Goal: Task Accomplishment & Management: Manage account settings

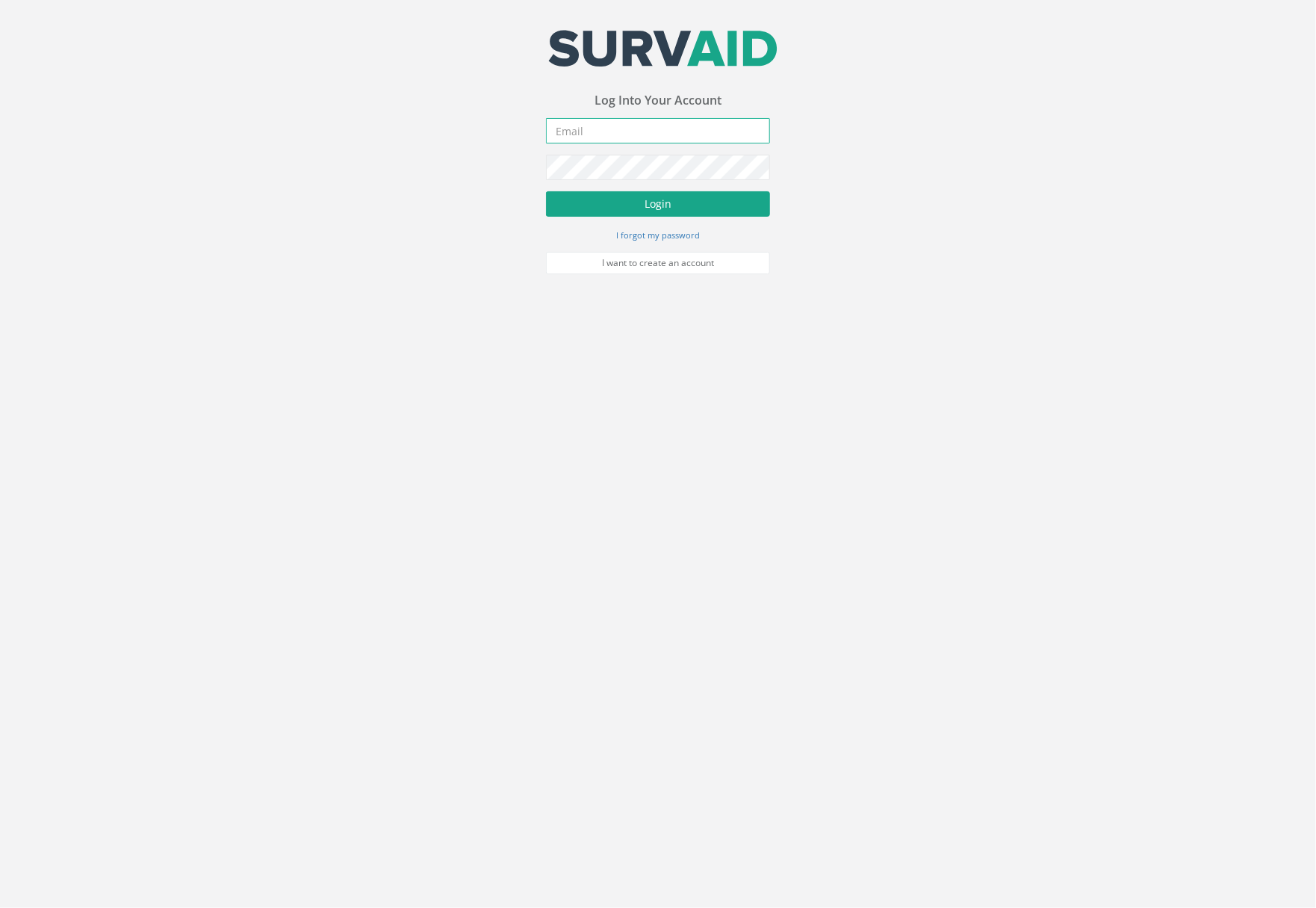
type input "[PERSON_NAME][EMAIL_ADDRESS][DOMAIN_NAME]"
click at [663, 210] on button "Login" at bounding box center [658, 203] width 224 height 25
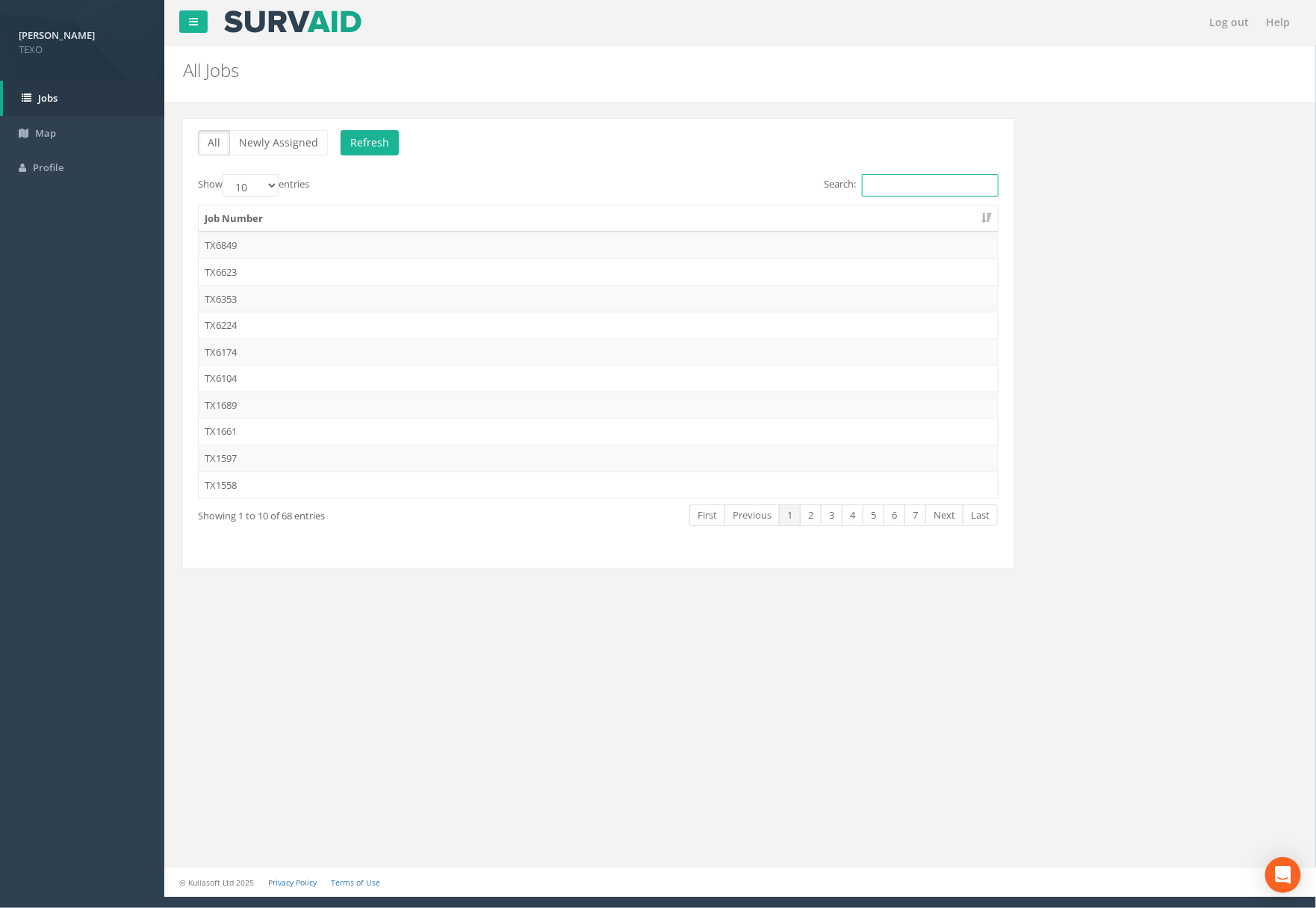
click at [909, 187] on input "Search:" at bounding box center [931, 185] width 137 height 22
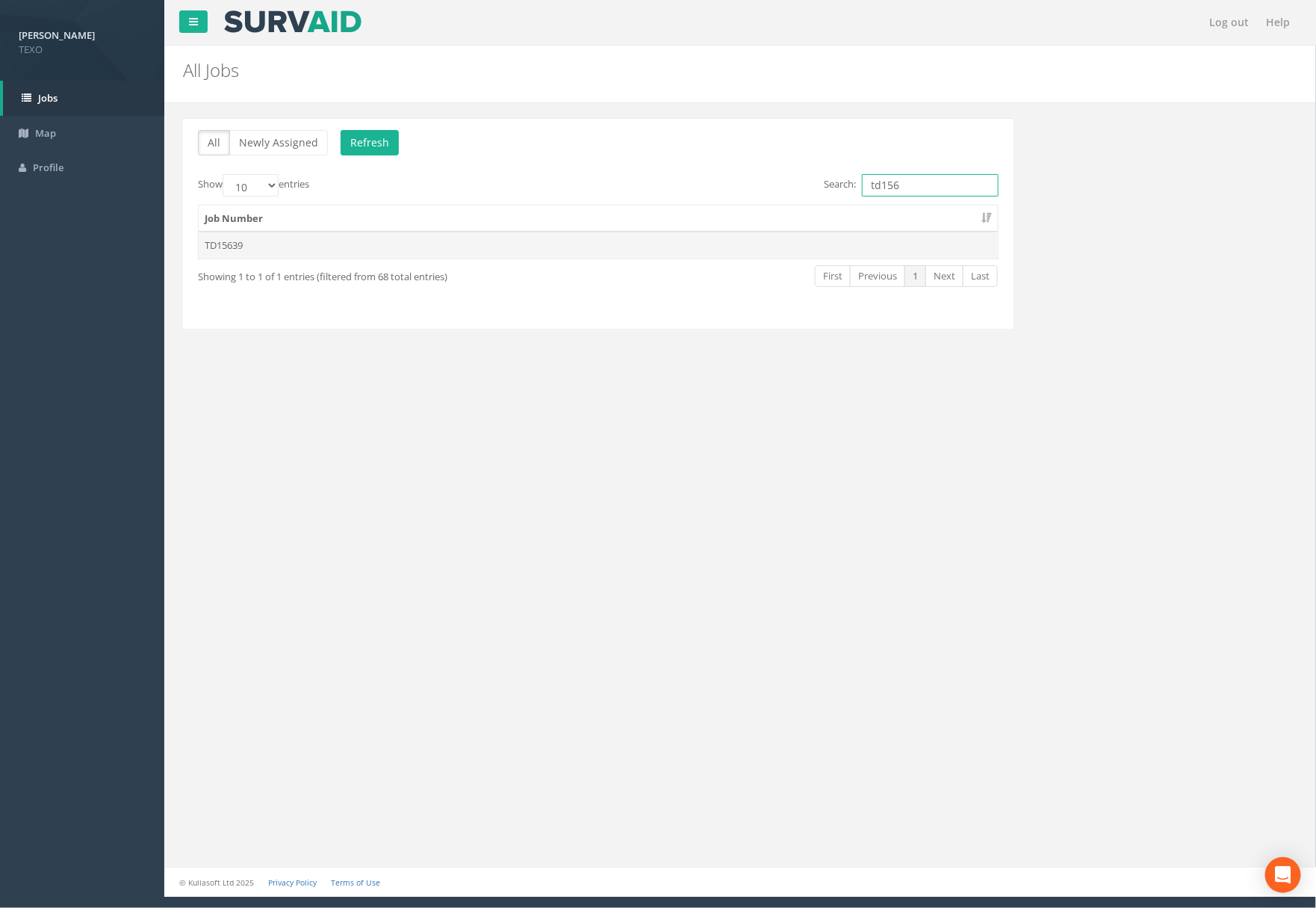
type input "td156"
click at [258, 248] on td "TD15639" at bounding box center [598, 245] width 799 height 27
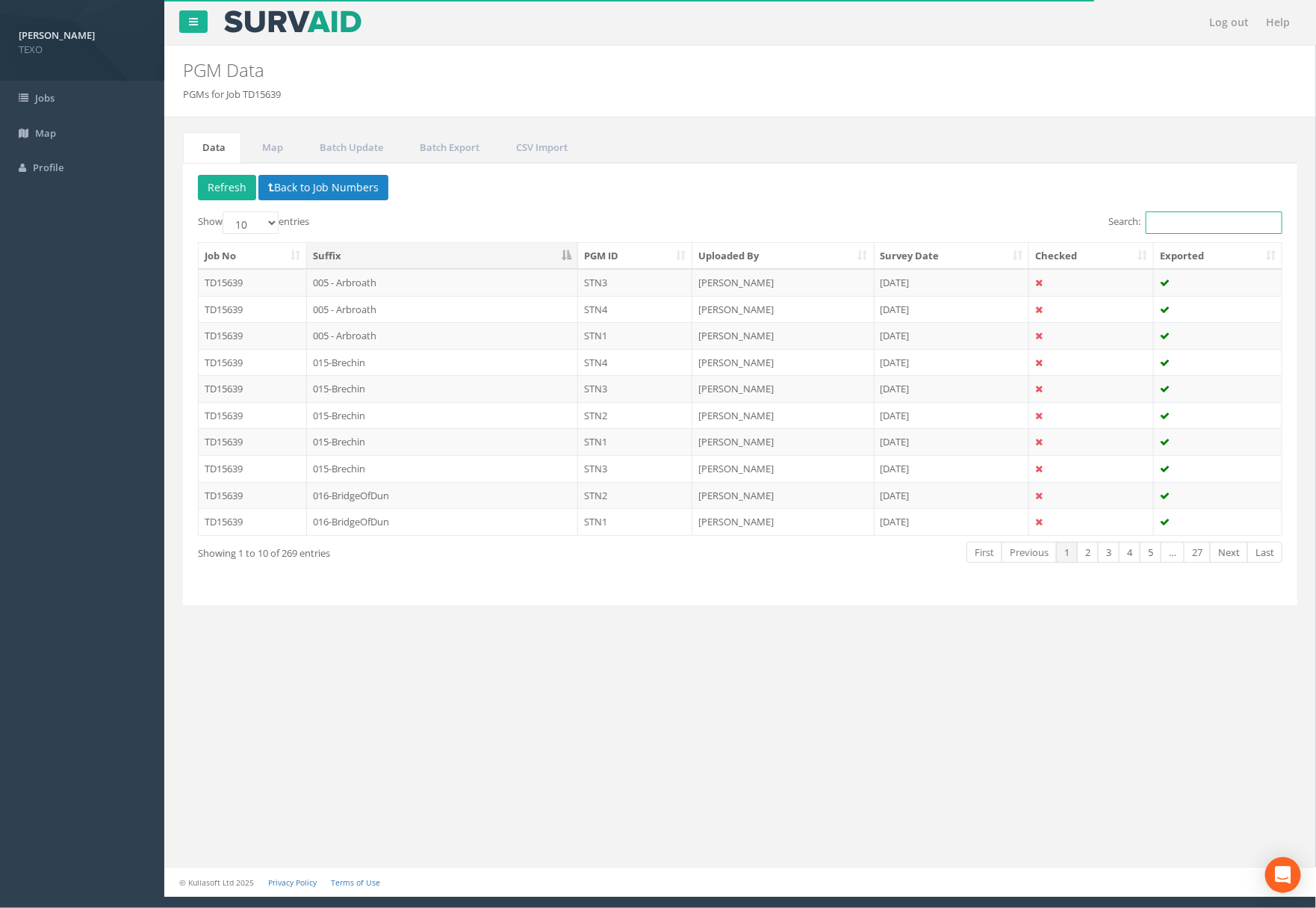
click at [1187, 217] on input "Search:" at bounding box center [1214, 222] width 137 height 22
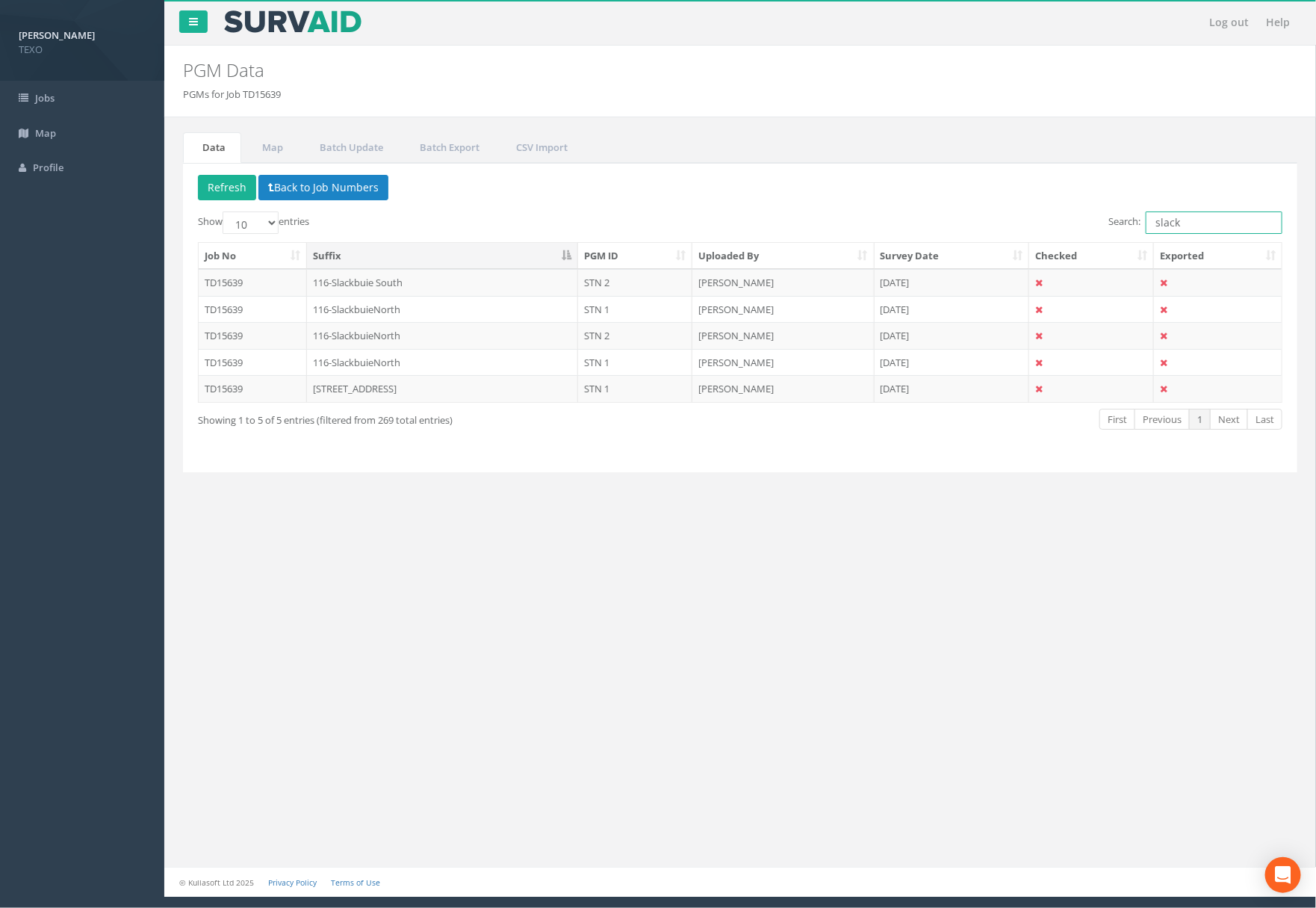
type input "slack"
click at [651, 584] on div "Log out Help PGM Data PGMs for Job TD15639 × There was an error fetching the PG…" at bounding box center [740, 448] width 1152 height 897
click at [710, 367] on td "[PERSON_NAME]" at bounding box center [783, 362] width 182 height 27
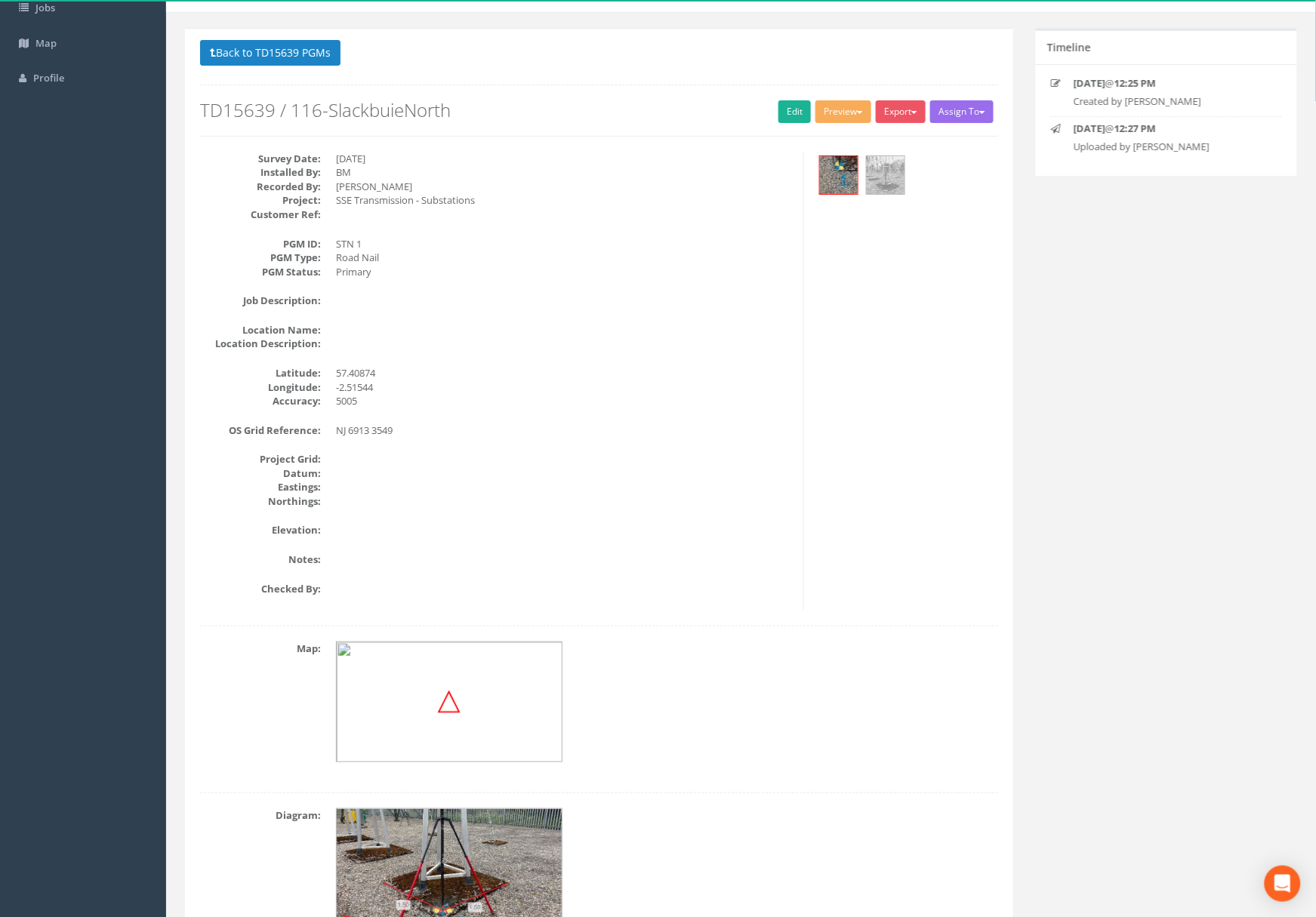
scroll to position [191, 0]
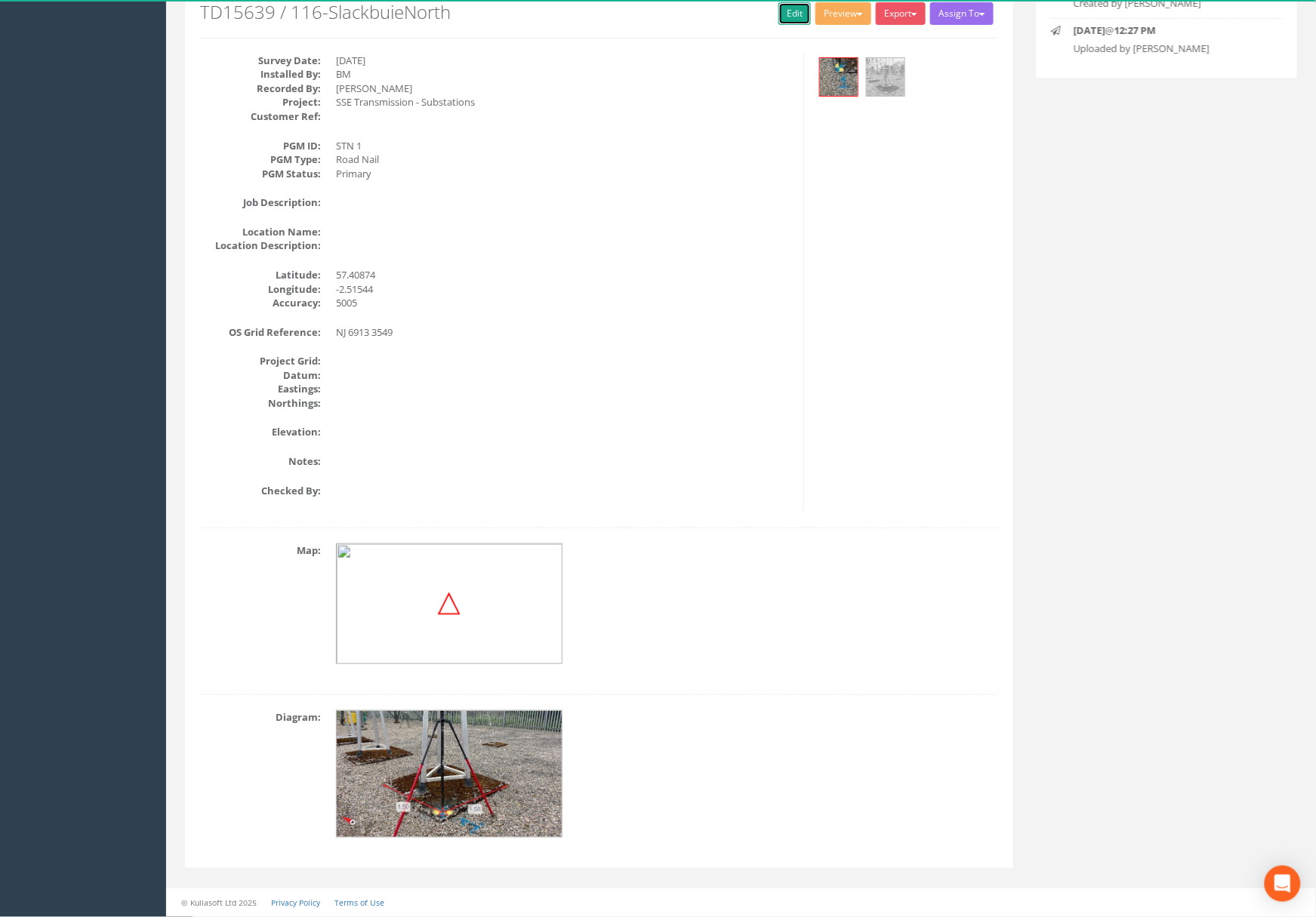
click at [787, 13] on link "Edit" at bounding box center [795, 13] width 33 height 22
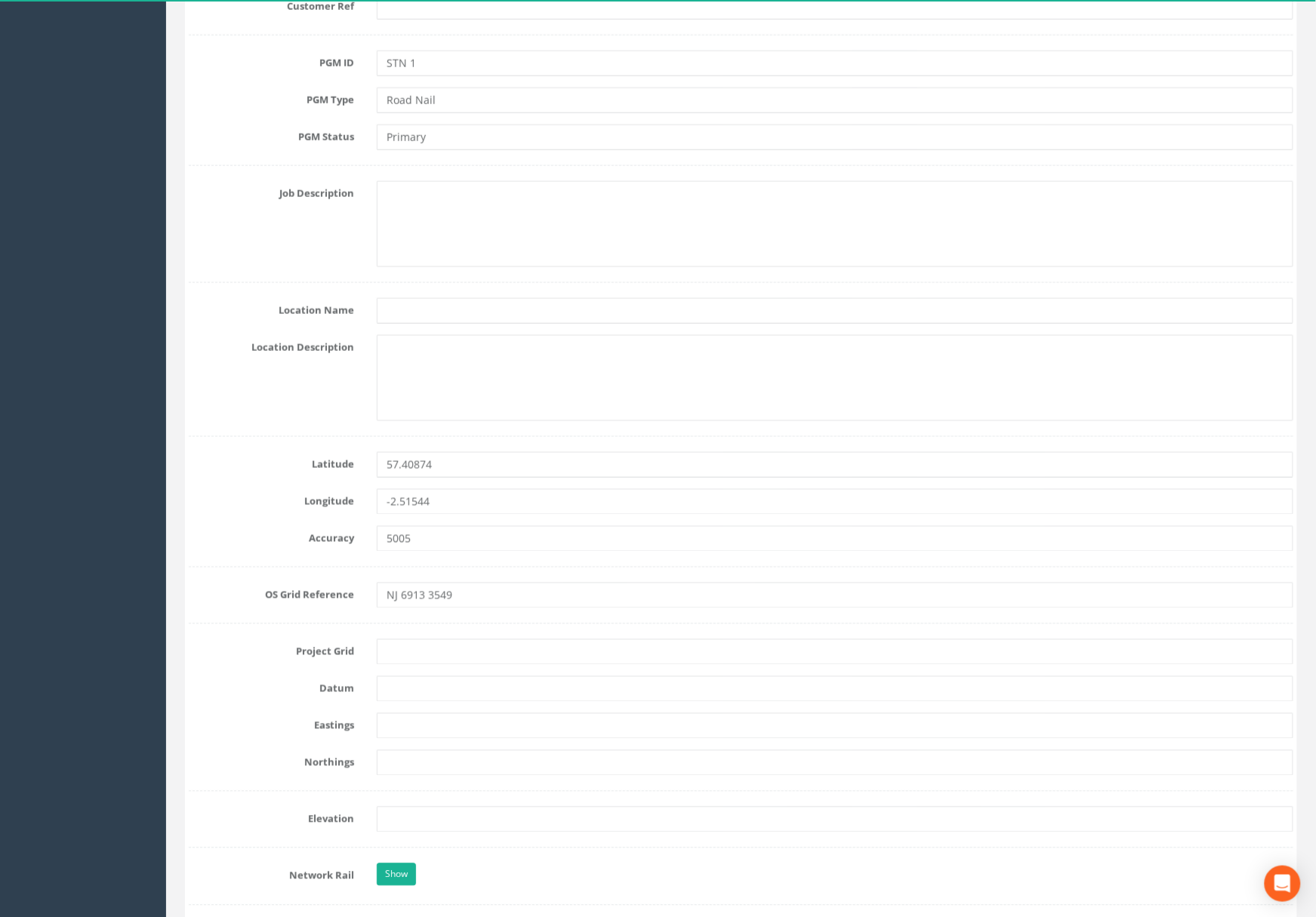
scroll to position [852, 0]
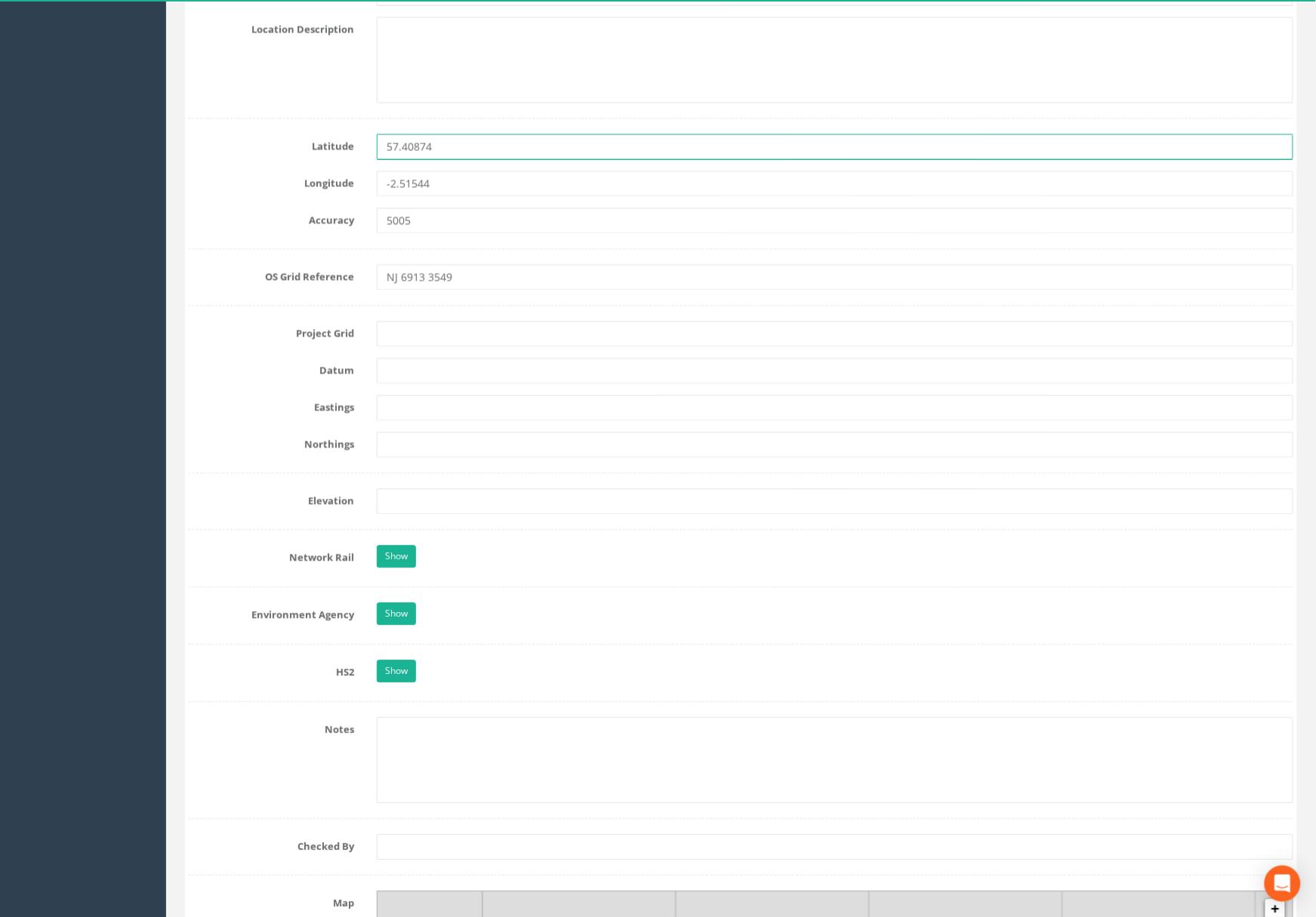
drag, startPoint x: 455, startPoint y: 155, endPoint x: 249, endPoint y: 150, distance: 206.1
click at [249, 150] on div "Latitude 57.40874" at bounding box center [741, 147] width 1127 height 25
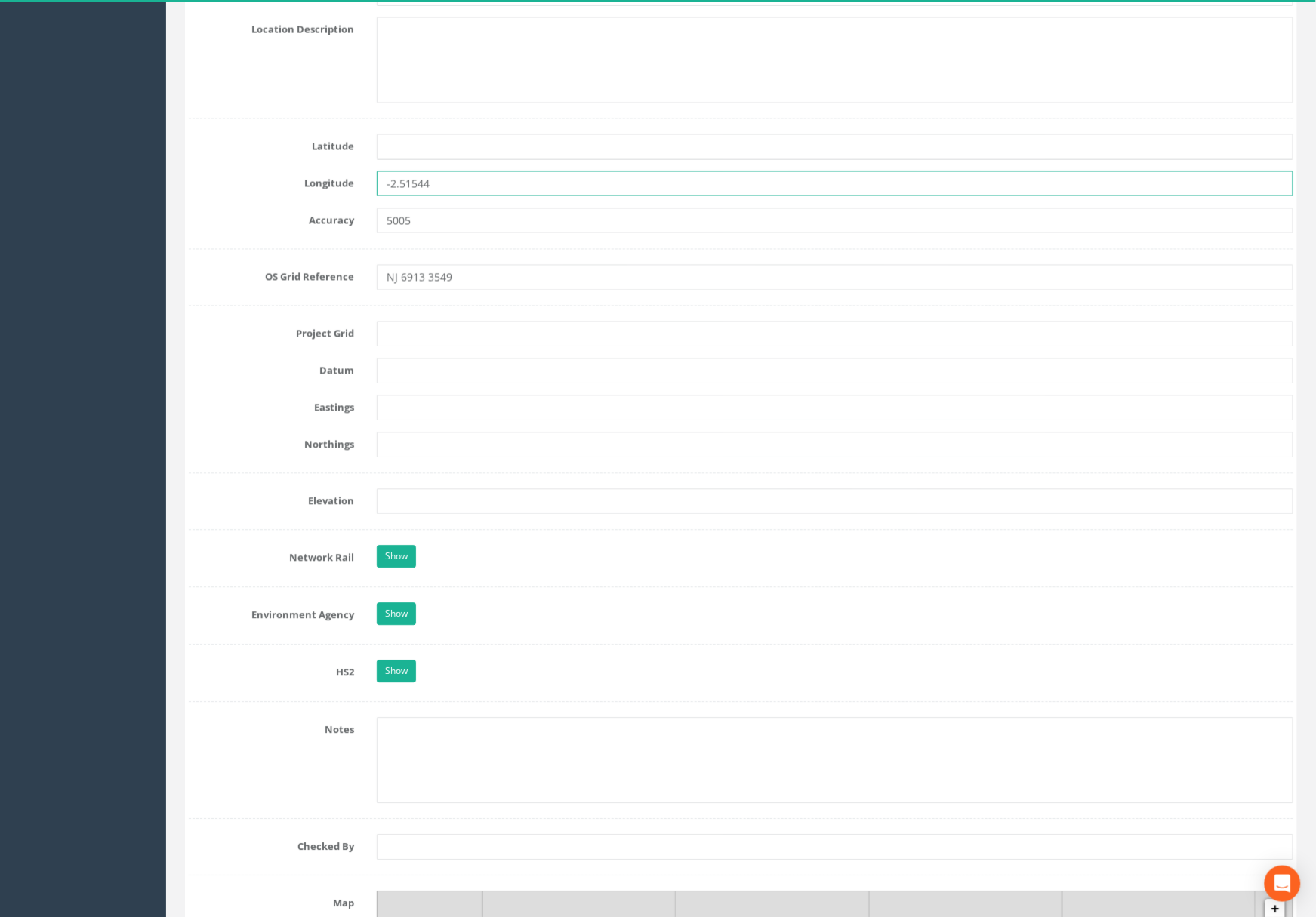
drag, startPoint x: 465, startPoint y: 178, endPoint x: 342, endPoint y: 172, distance: 123.1
click at [336, 169] on form "Cancel Save Delete Job Number TD15639 Job Number Suffix 116-SlackbuieNorth Surv…" at bounding box center [741, 485] width 1104 height 2301
drag, startPoint x: 392, startPoint y: 221, endPoint x: 353, endPoint y: 225, distance: 39.2
click at [355, 225] on div "Accuracy 5005" at bounding box center [741, 221] width 1127 height 25
drag, startPoint x: 479, startPoint y: 287, endPoint x: 332, endPoint y: 289, distance: 147.0
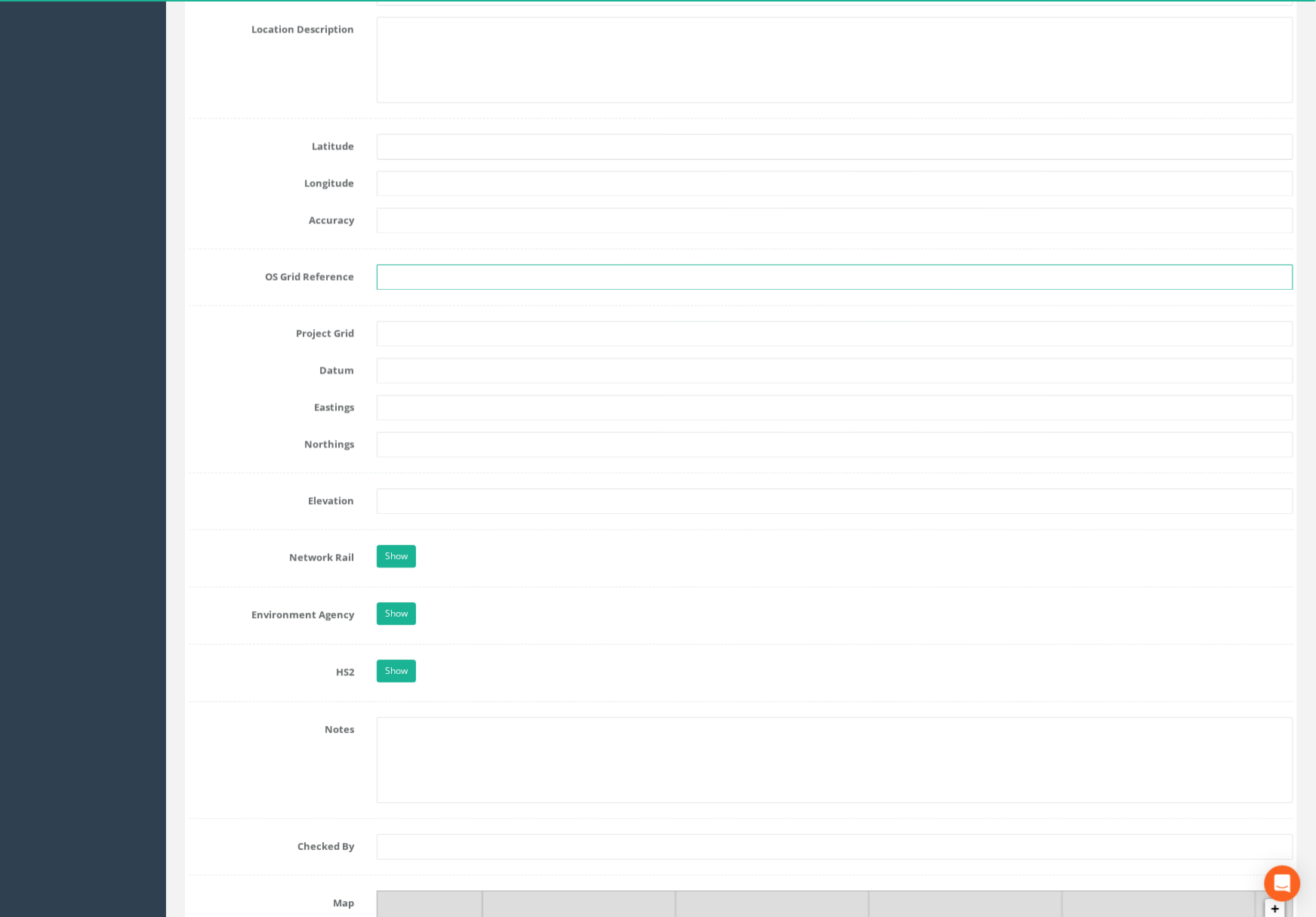
click at [332, 289] on div "OS Grid Reference" at bounding box center [741, 277] width 1127 height 25
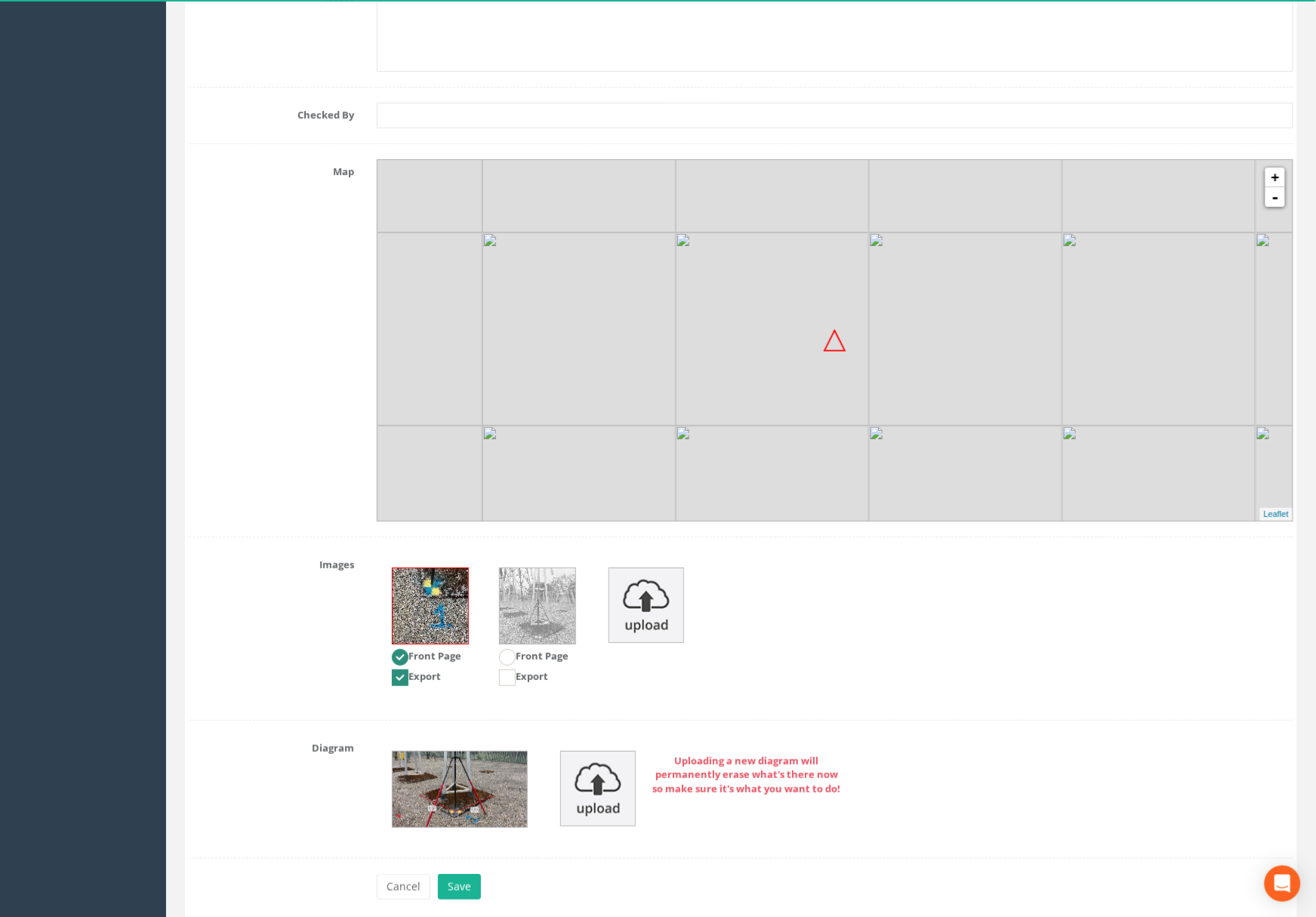
scroll to position [1652, 0]
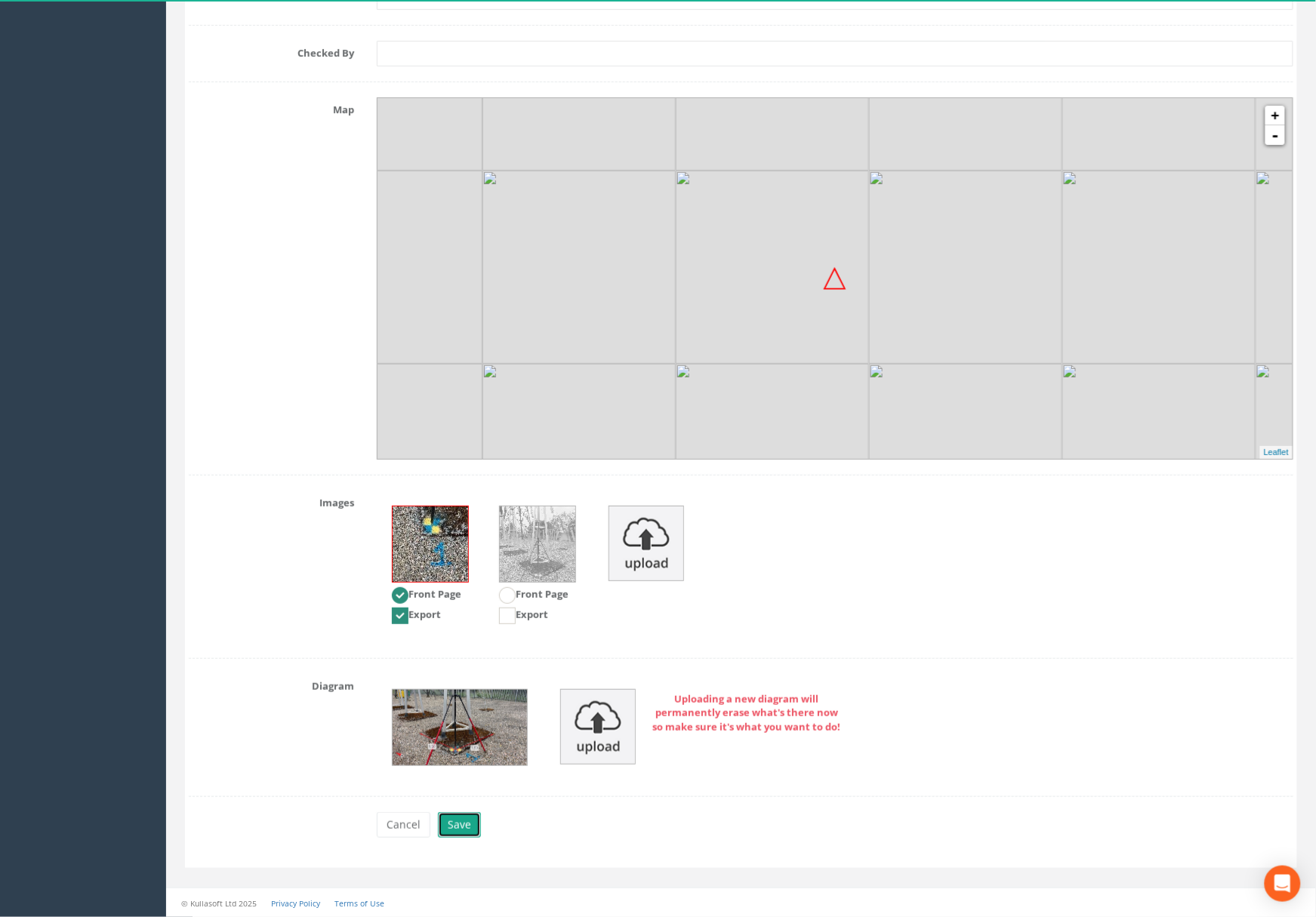
click at [464, 826] on button "Save" at bounding box center [460, 824] width 43 height 25
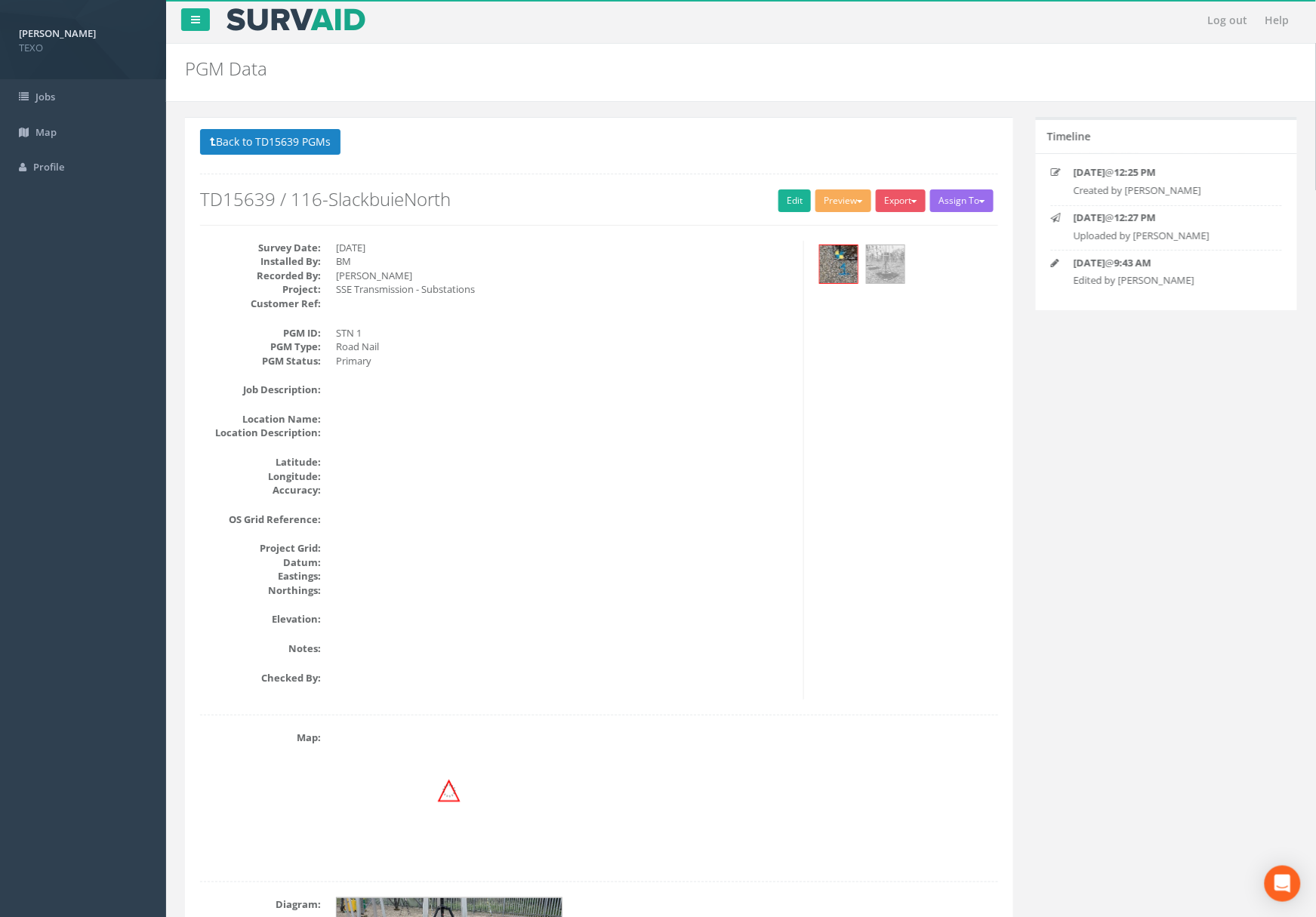
scroll to position [0, 0]
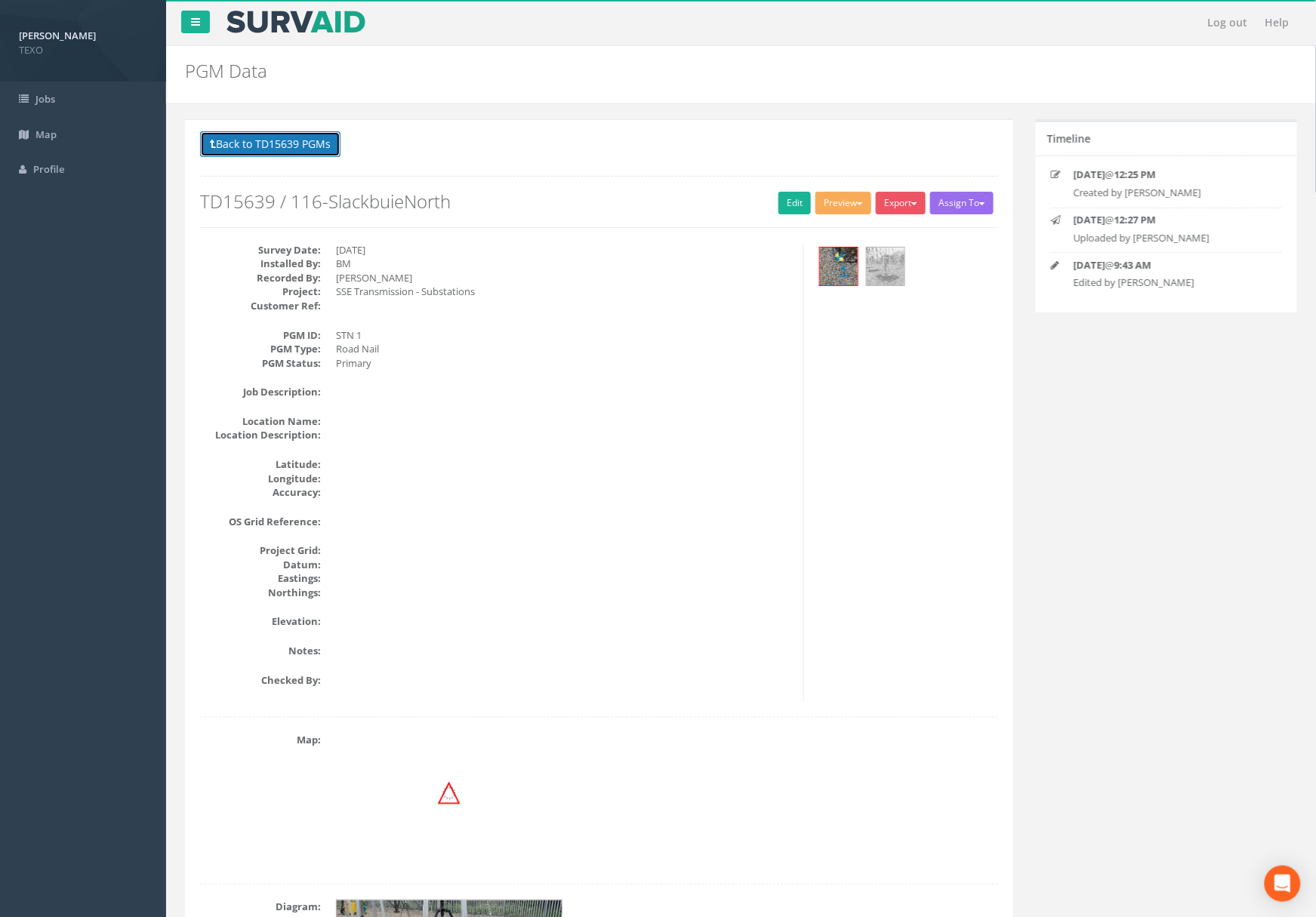
click at [296, 139] on button "Back to TD15639 PGMs" at bounding box center [271, 143] width 140 height 25
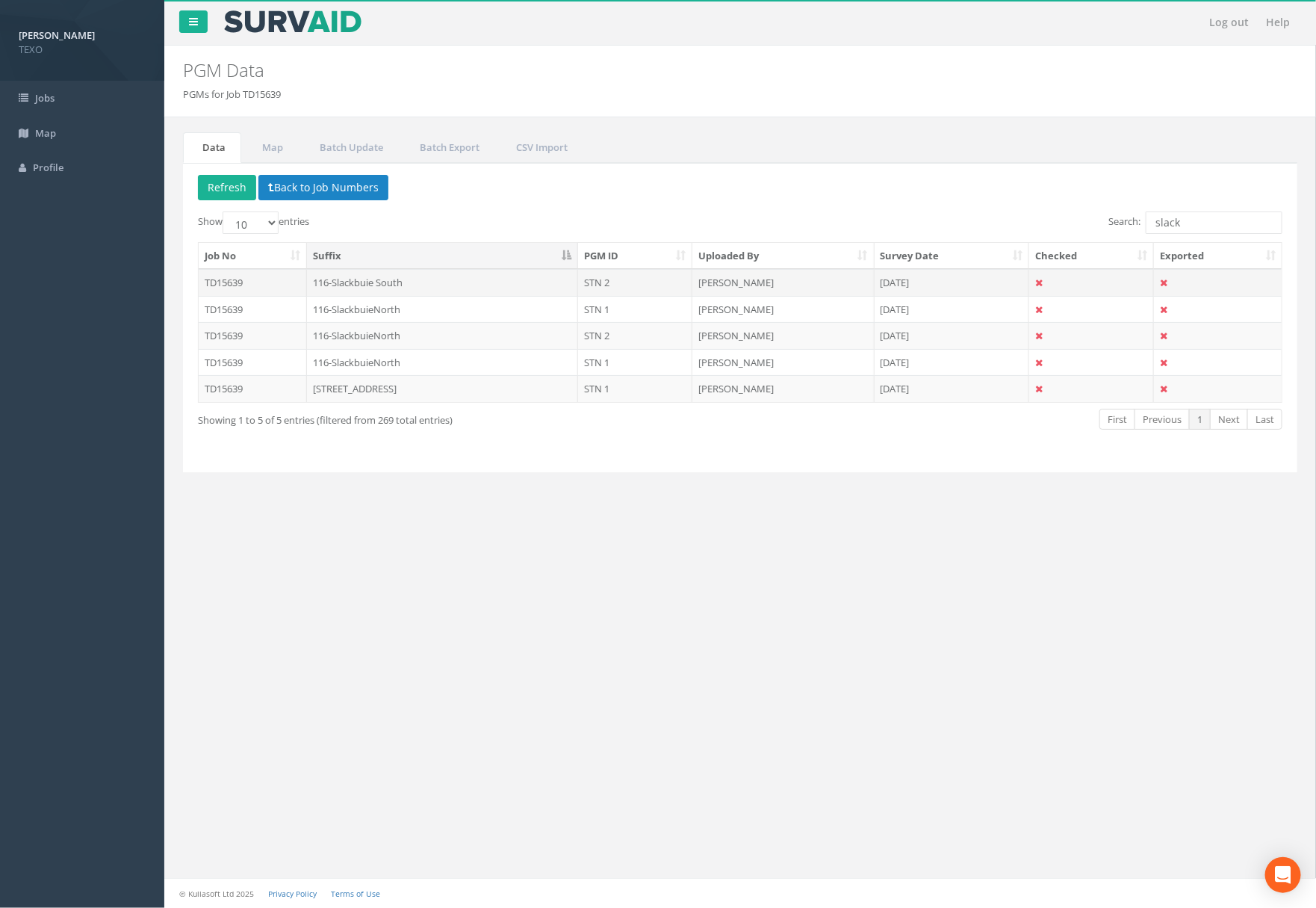
click at [379, 289] on td "116-Slackbuie South" at bounding box center [444, 282] width 272 height 27
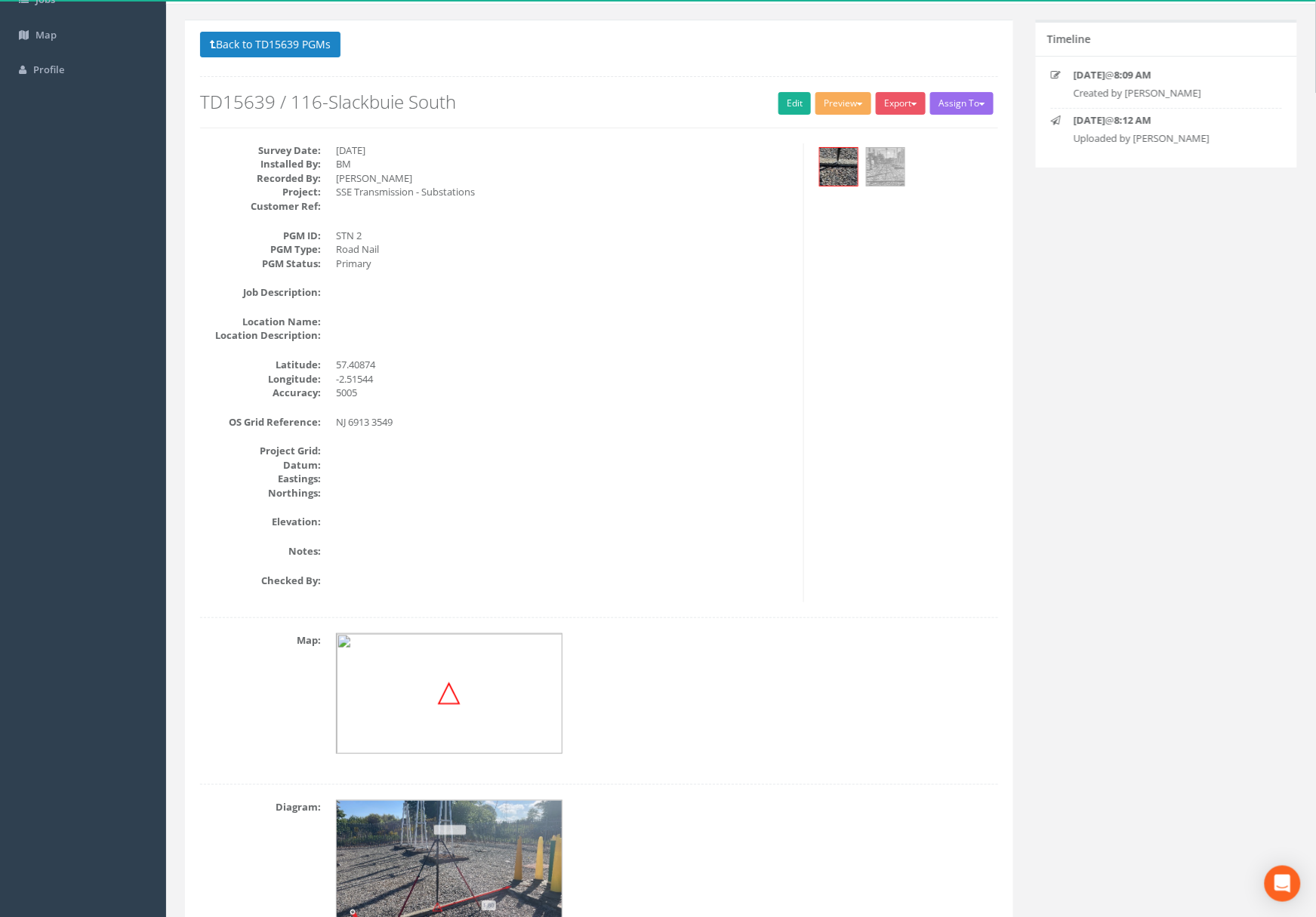
scroll to position [191, 0]
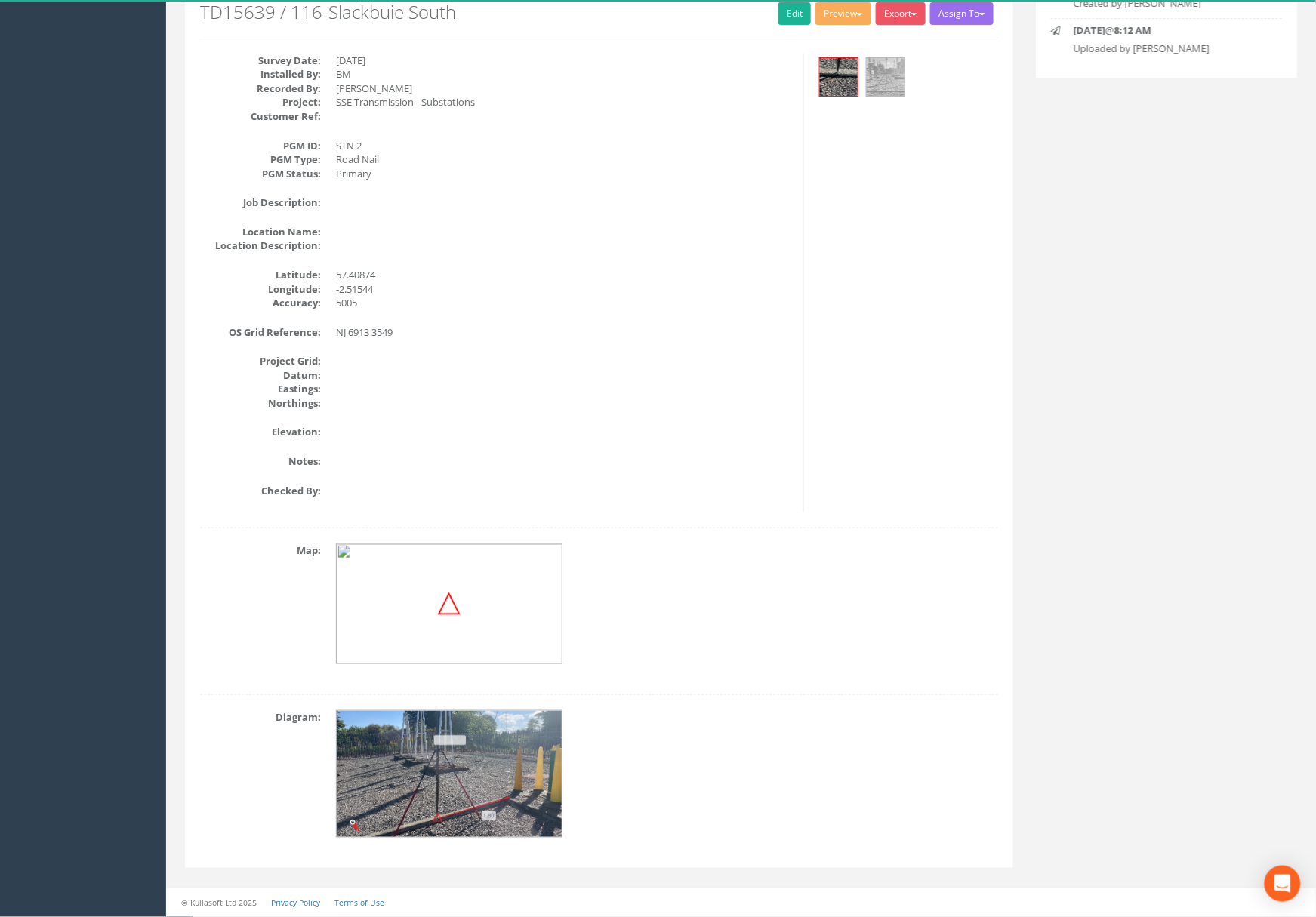
click at [451, 796] on img at bounding box center [450, 775] width 227 height 127
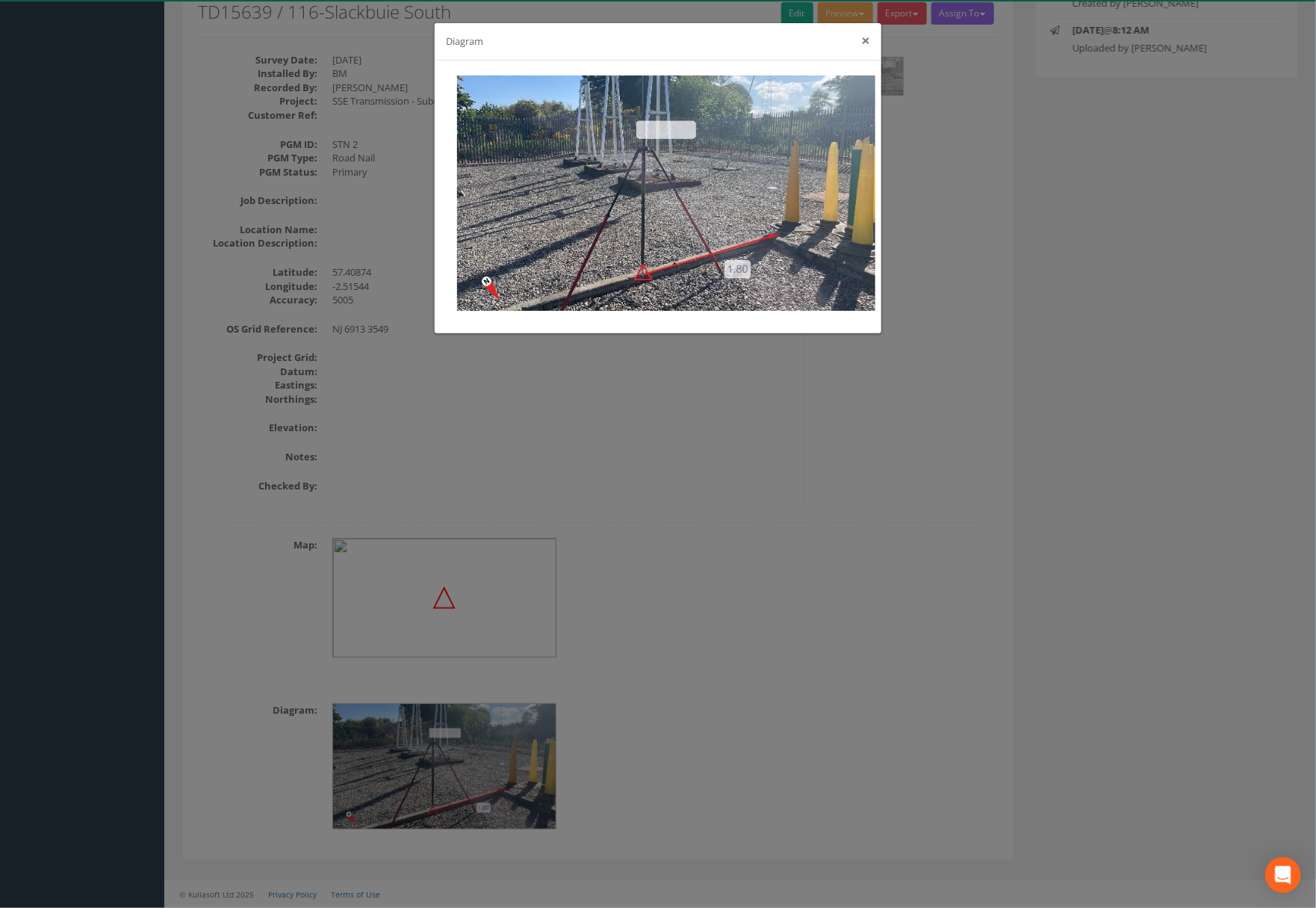
click at [867, 43] on button "×" at bounding box center [866, 40] width 9 height 16
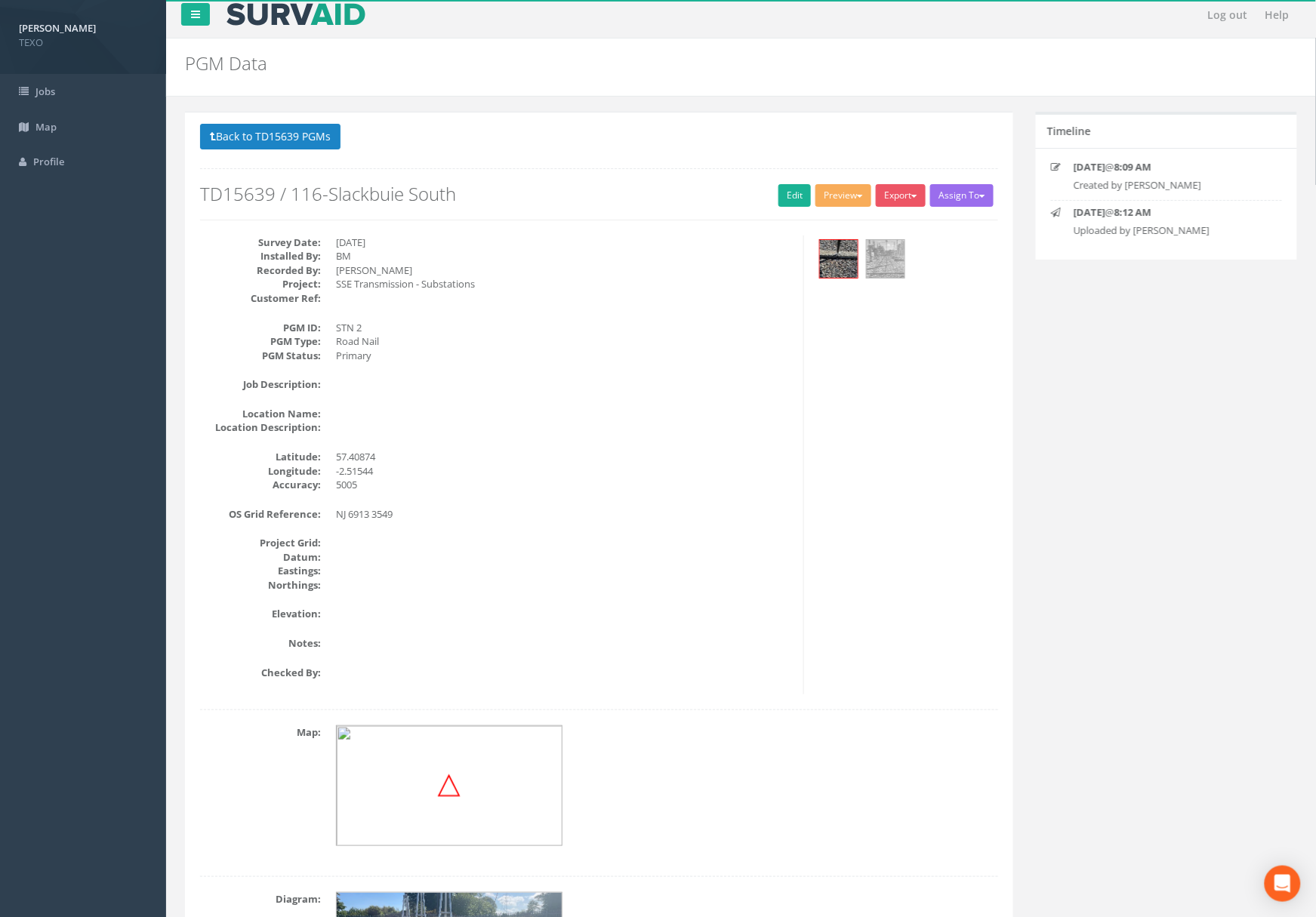
scroll to position [0, 0]
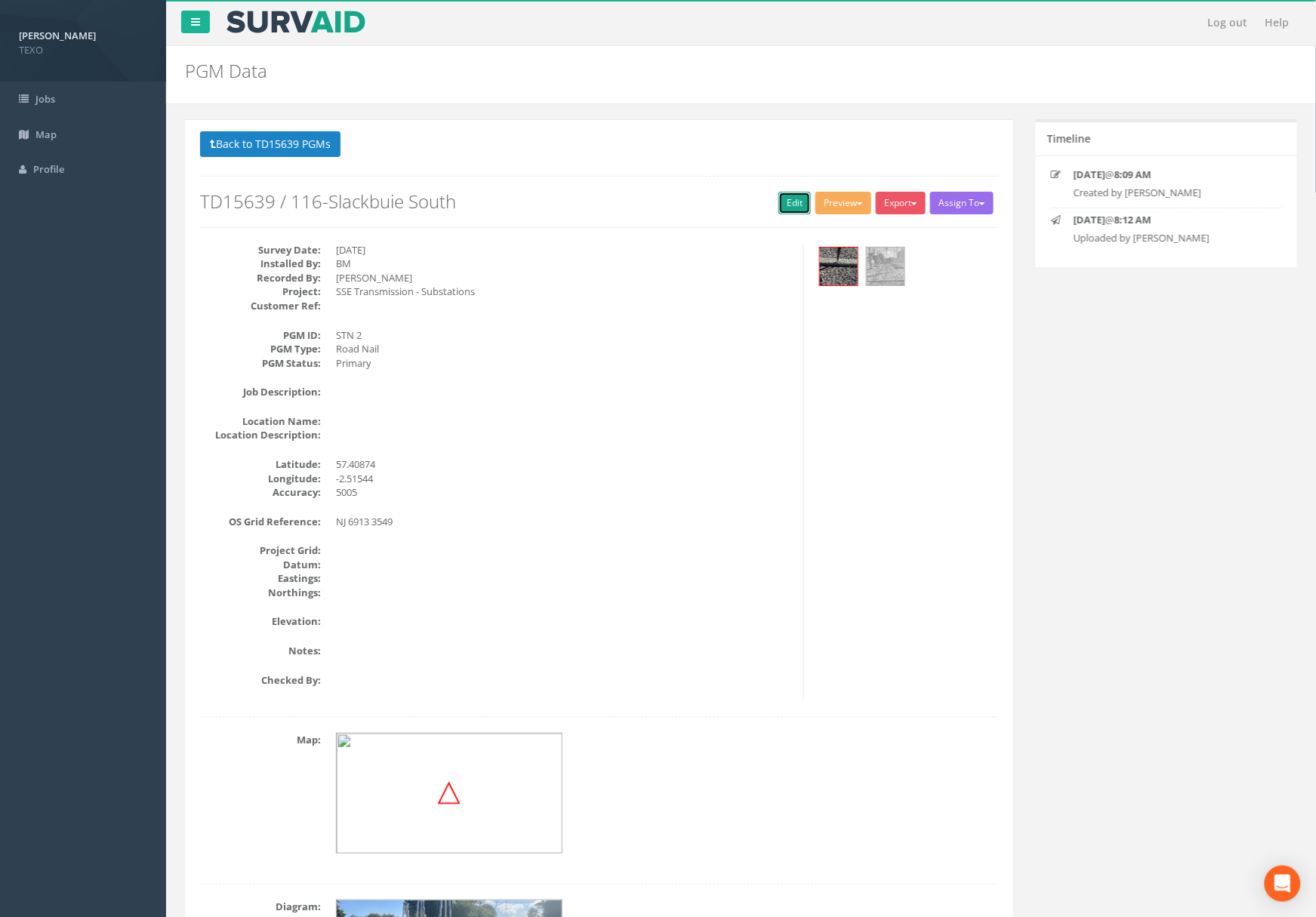
click at [782, 204] on link "Edit" at bounding box center [795, 203] width 33 height 22
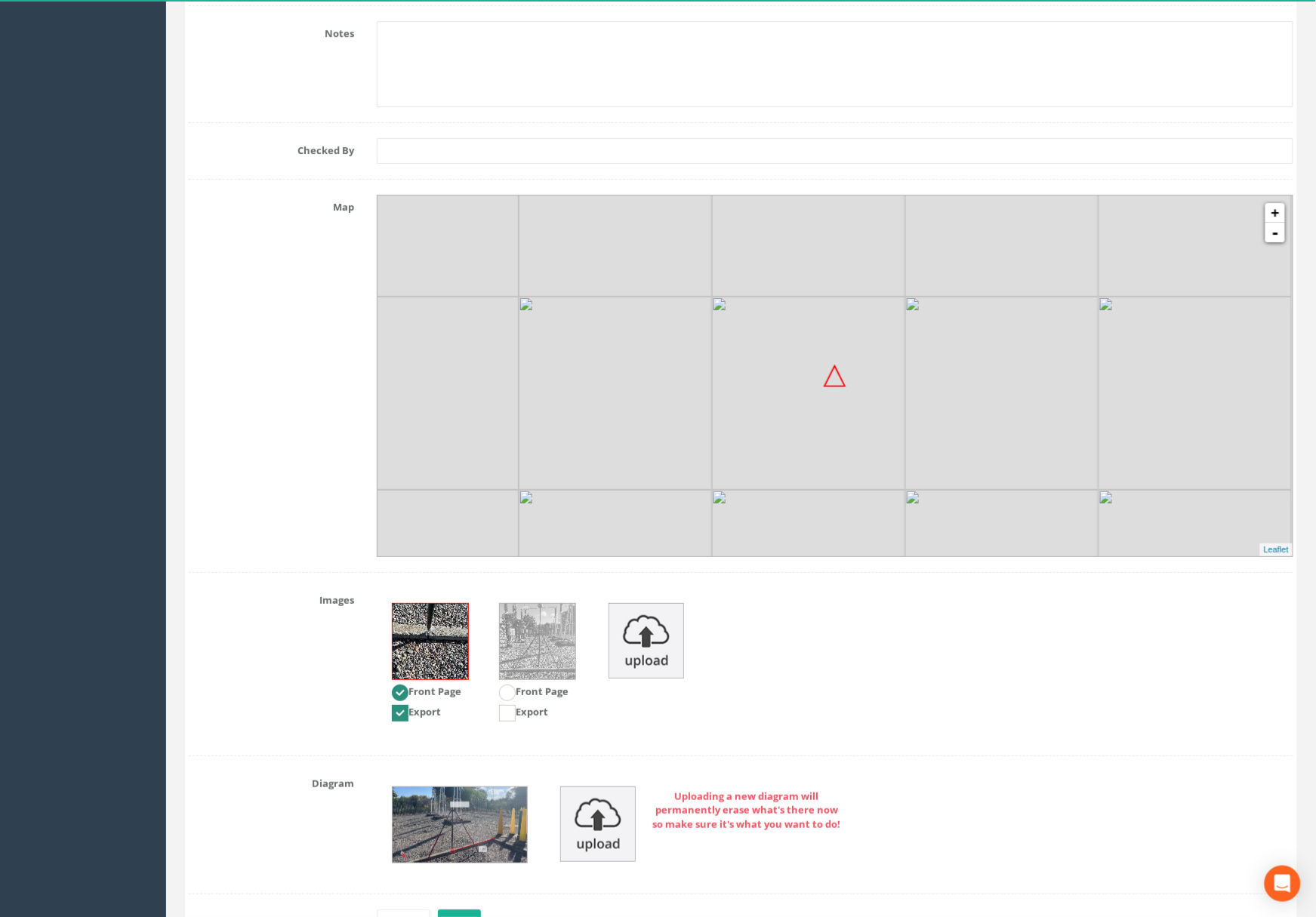
scroll to position [1652, 0]
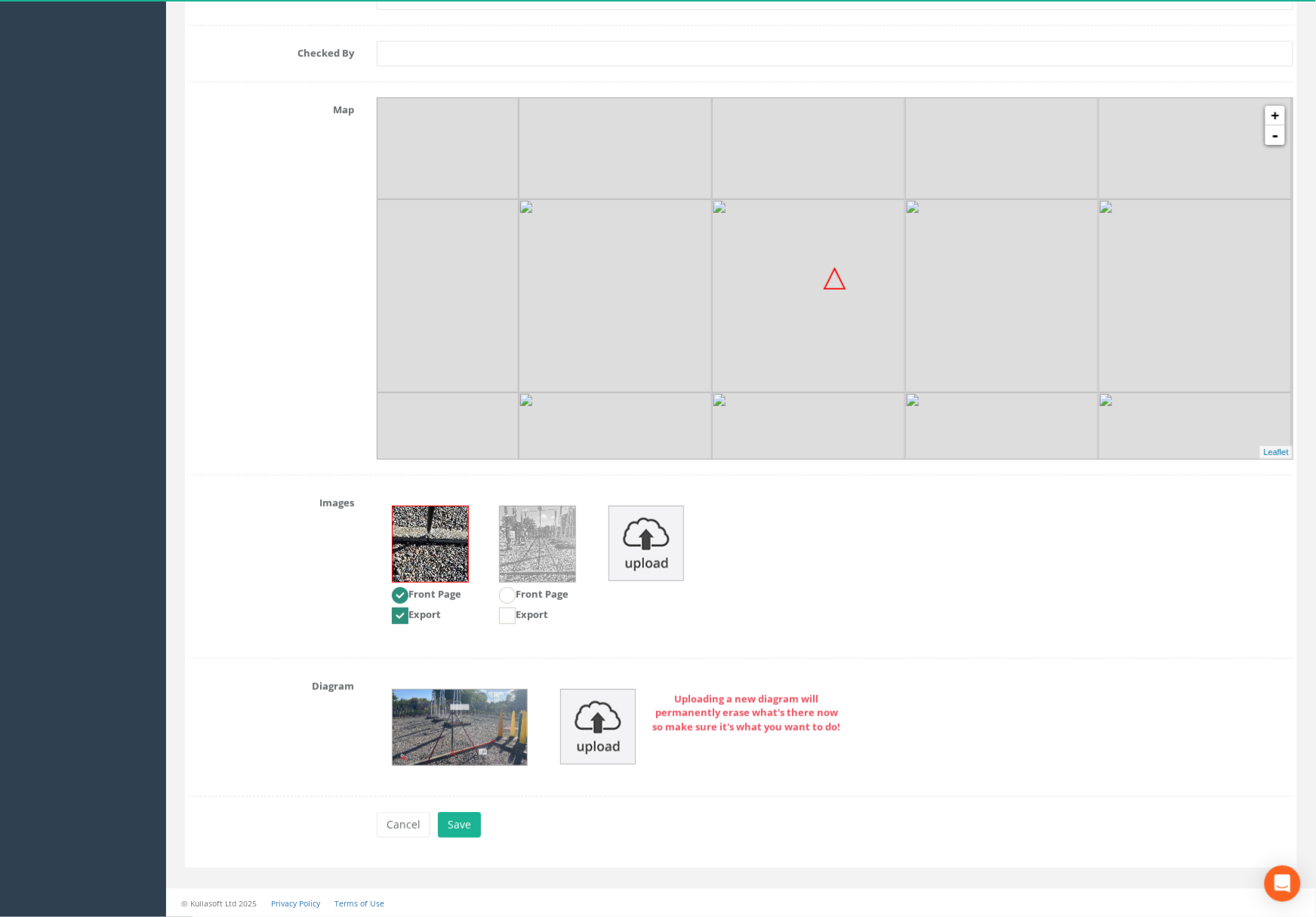
click at [439, 749] on img at bounding box center [460, 727] width 135 height 76
click at [454, 711] on img at bounding box center [460, 727] width 135 height 76
click at [484, 699] on img at bounding box center [460, 727] width 135 height 76
click at [469, 727] on img at bounding box center [460, 727] width 135 height 76
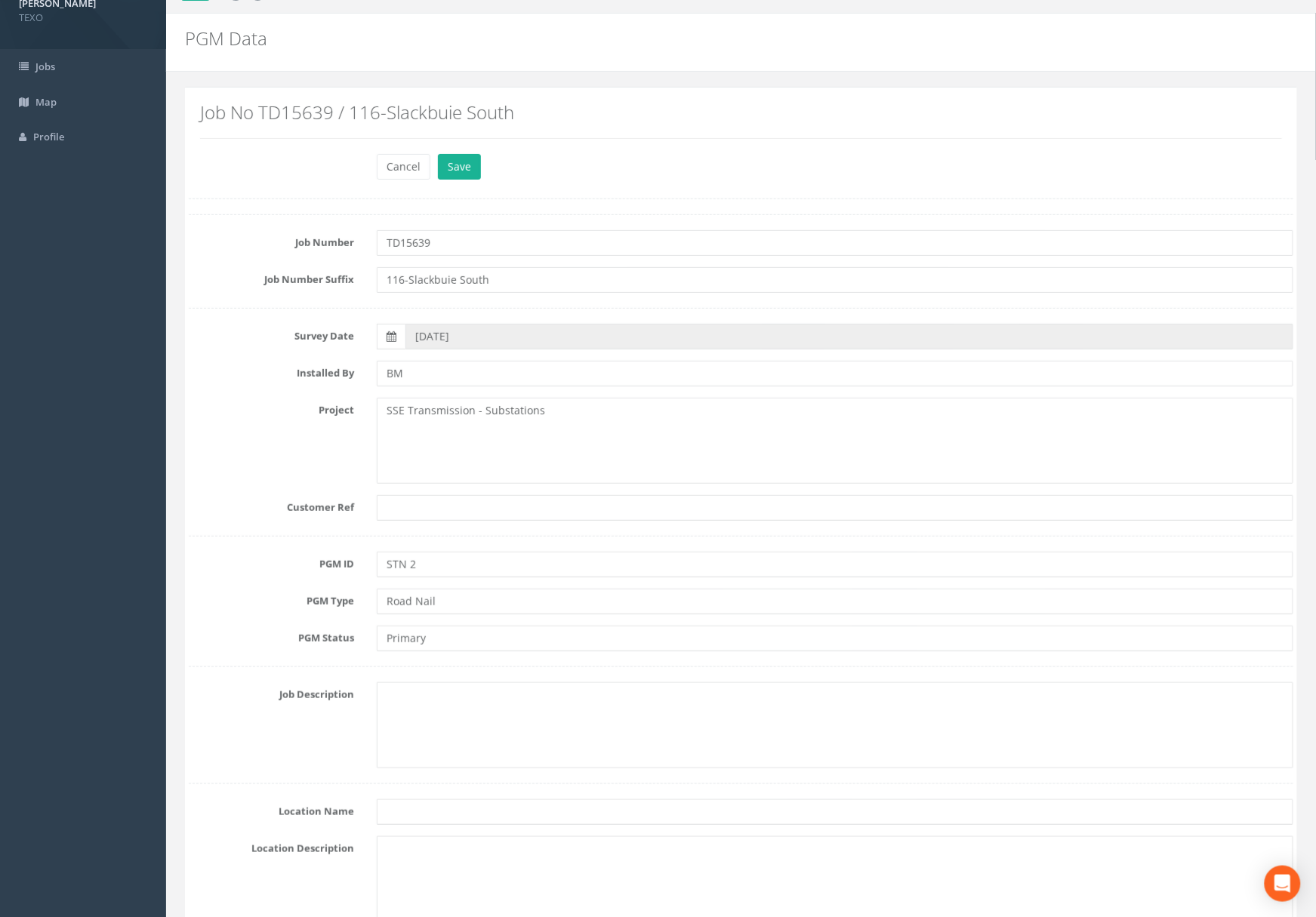
scroll to position [0, 0]
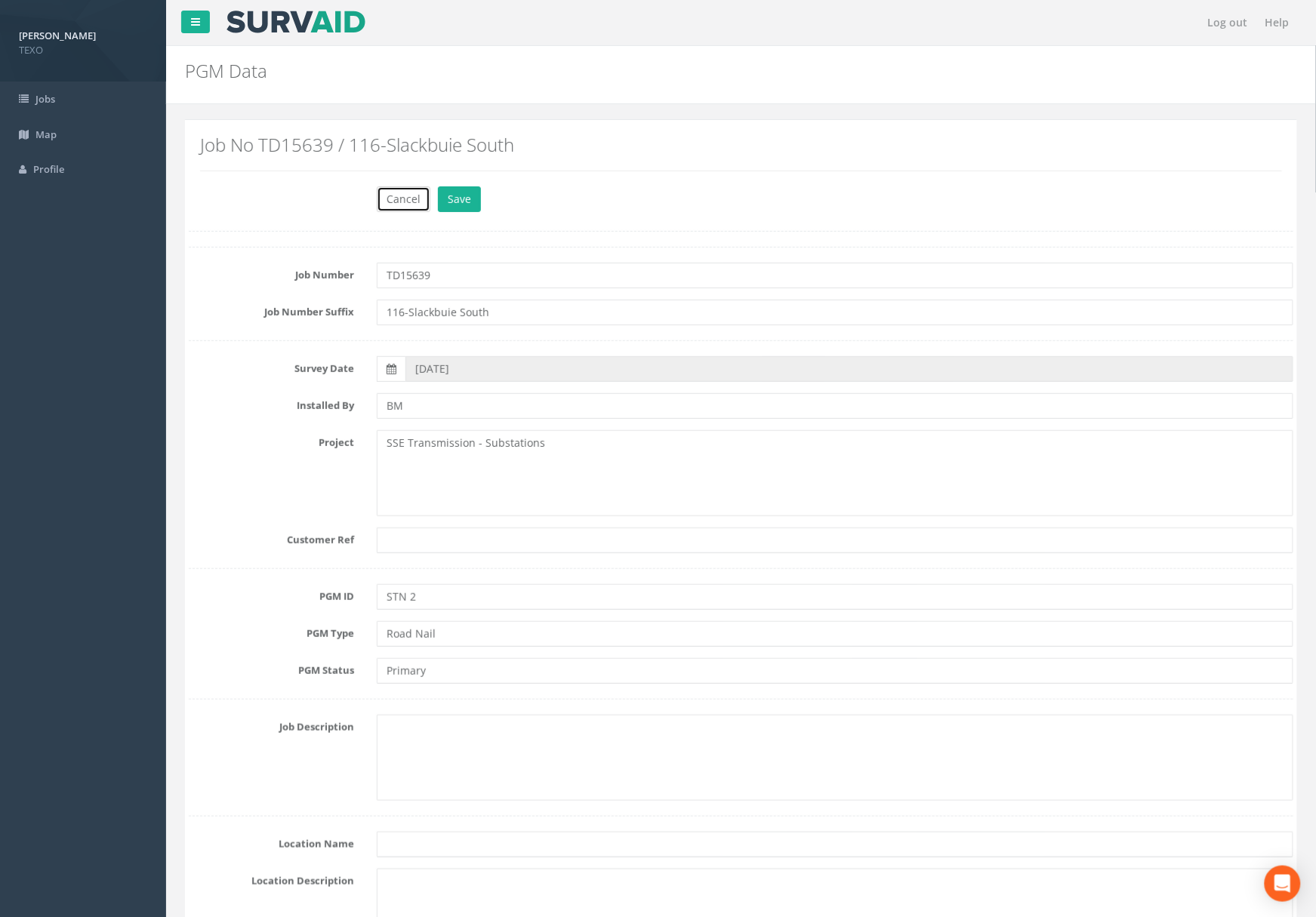
click at [416, 205] on button "Cancel" at bounding box center [402, 198] width 53 height 25
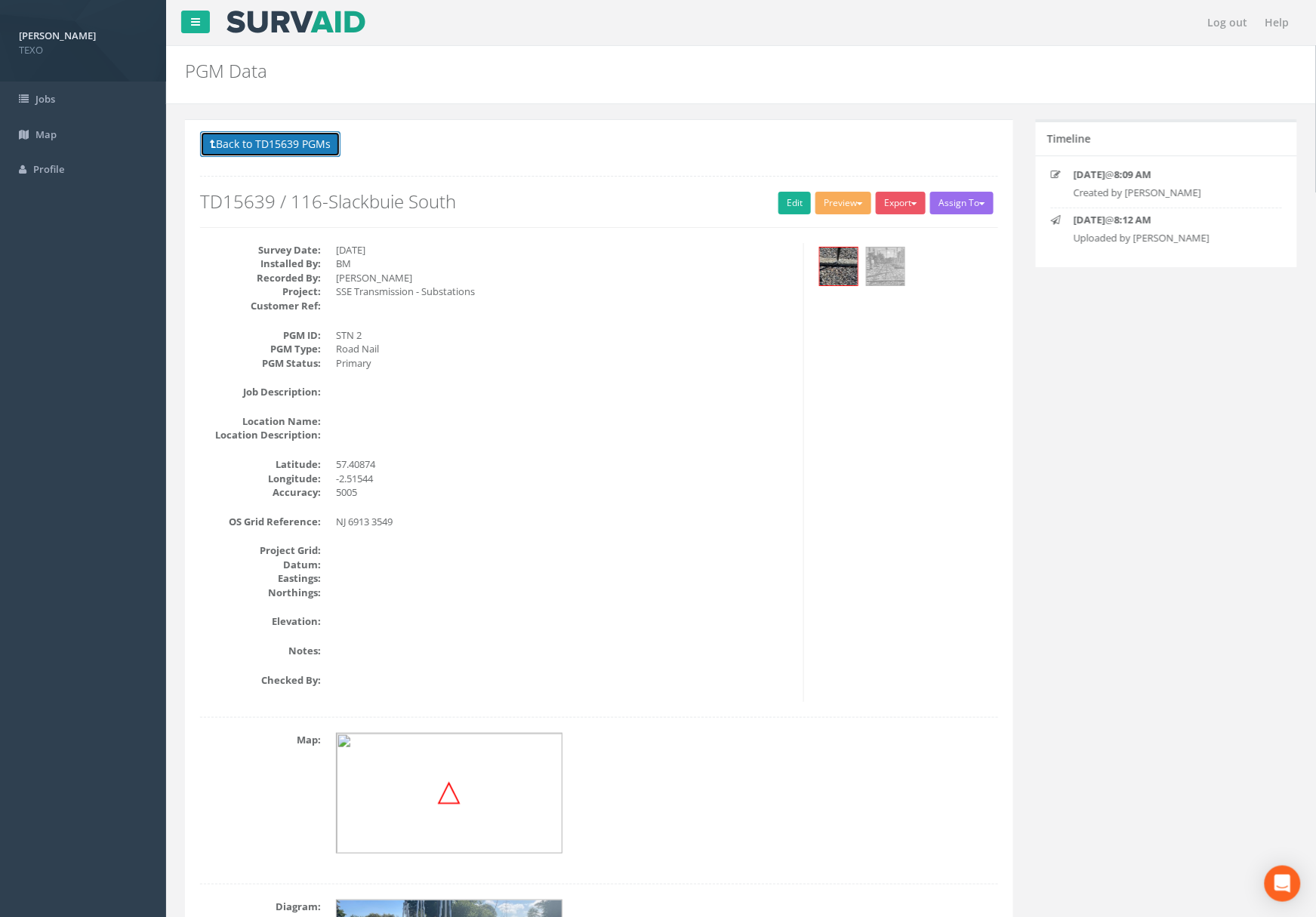
click at [295, 144] on button "Back to TD15639 PGMs" at bounding box center [271, 143] width 140 height 25
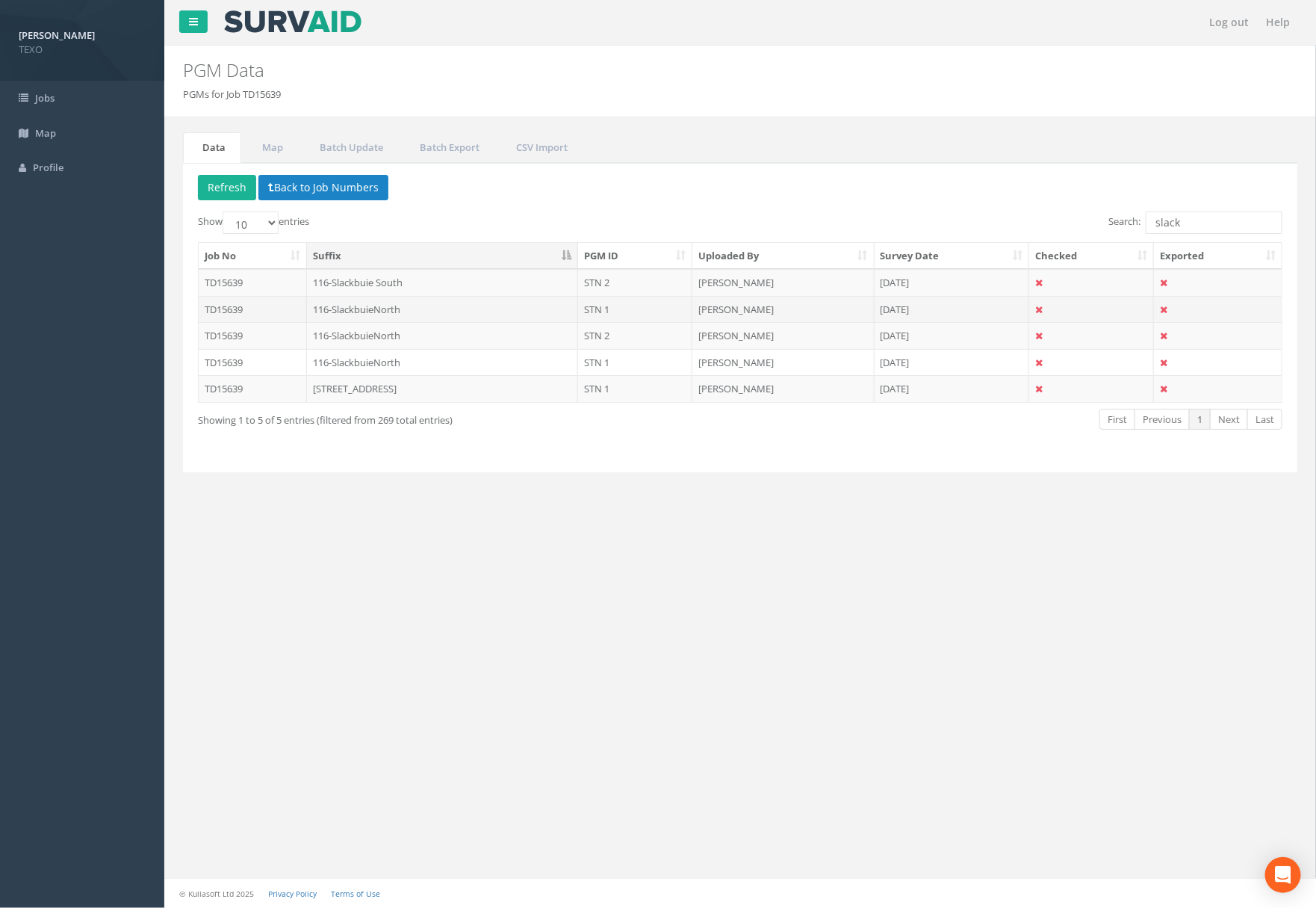
click at [391, 319] on td "116-SlackbuieNorth" at bounding box center [444, 309] width 272 height 27
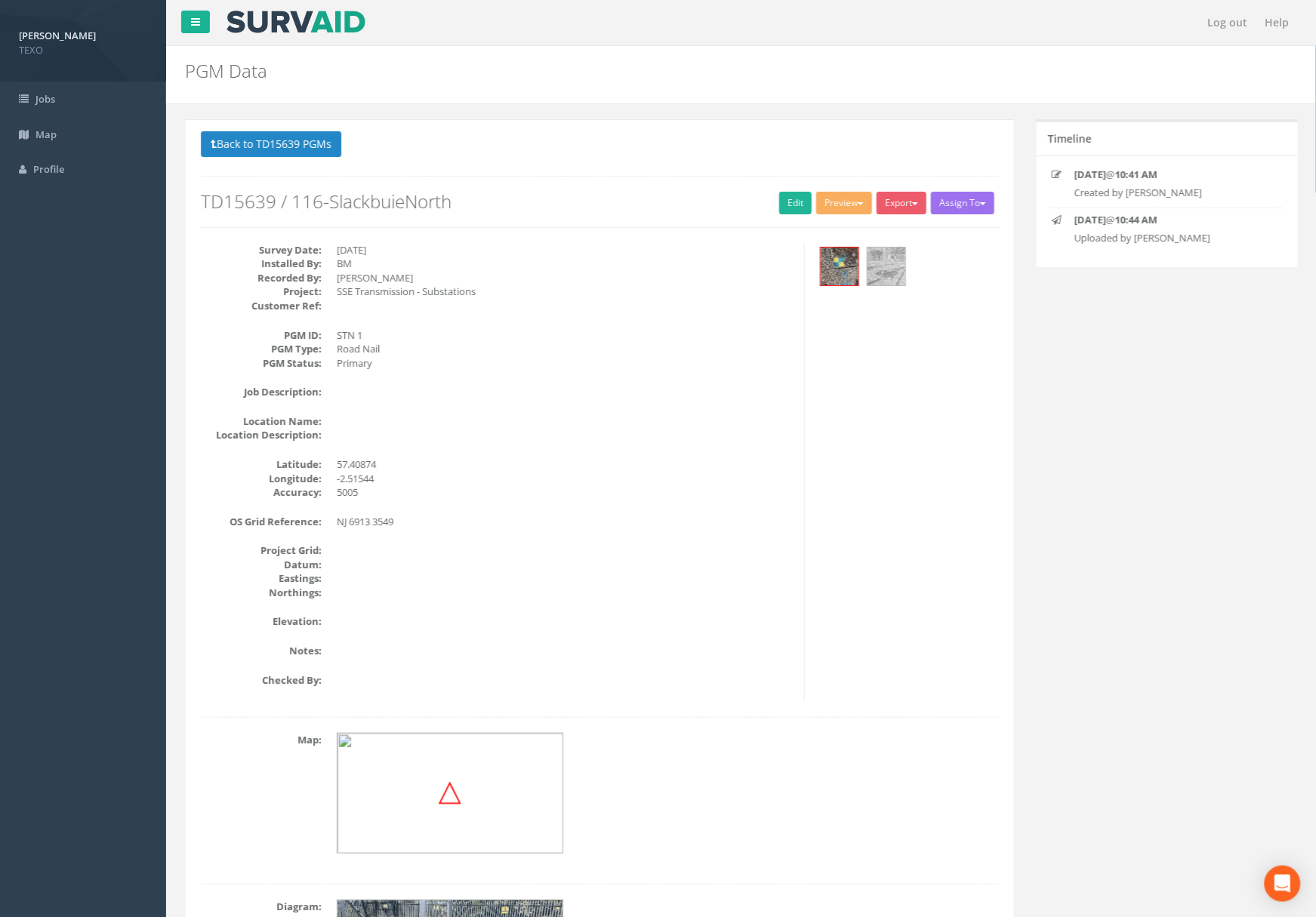
scroll to position [191, 0]
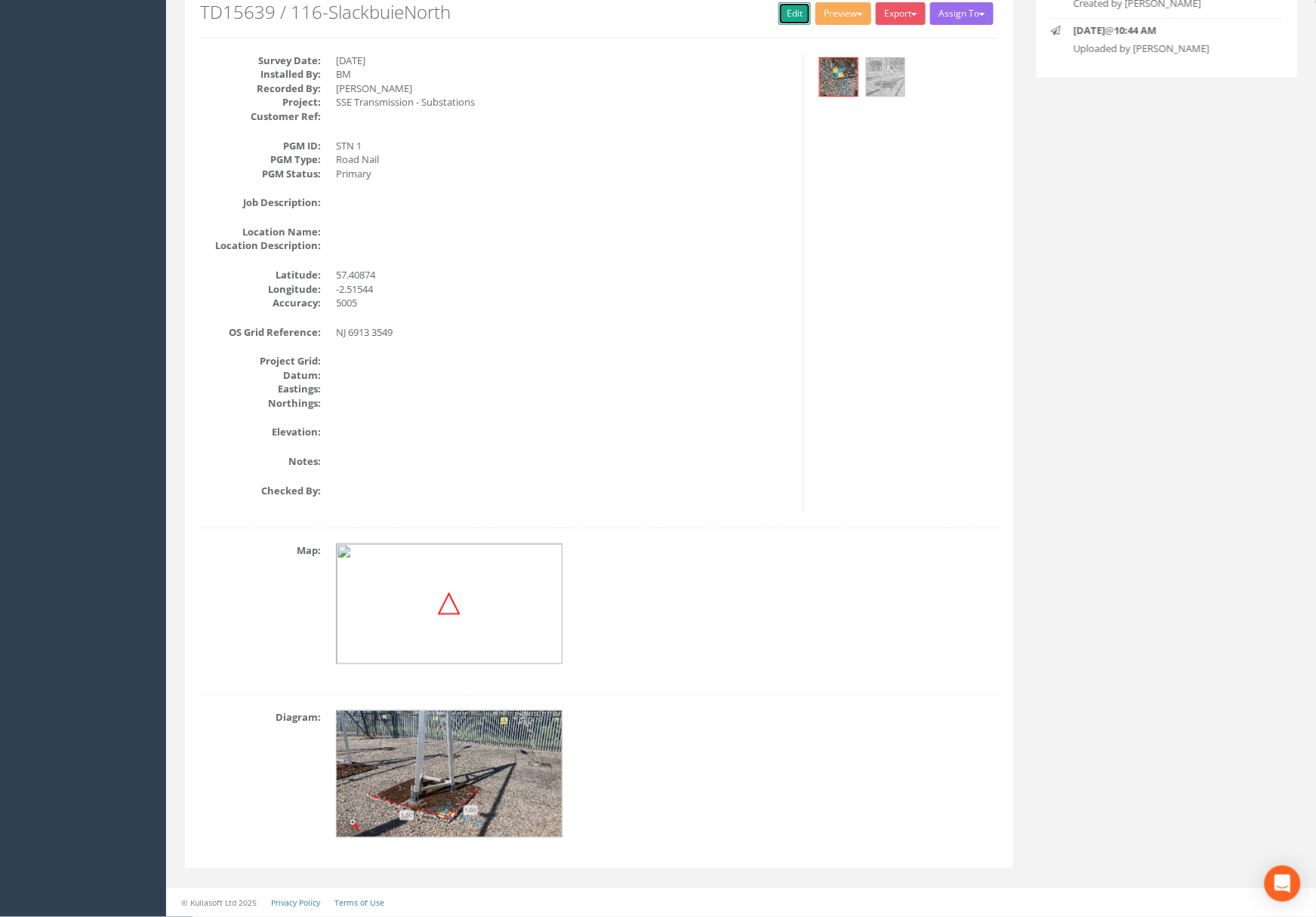
click at [779, 12] on link "Edit" at bounding box center [795, 13] width 33 height 22
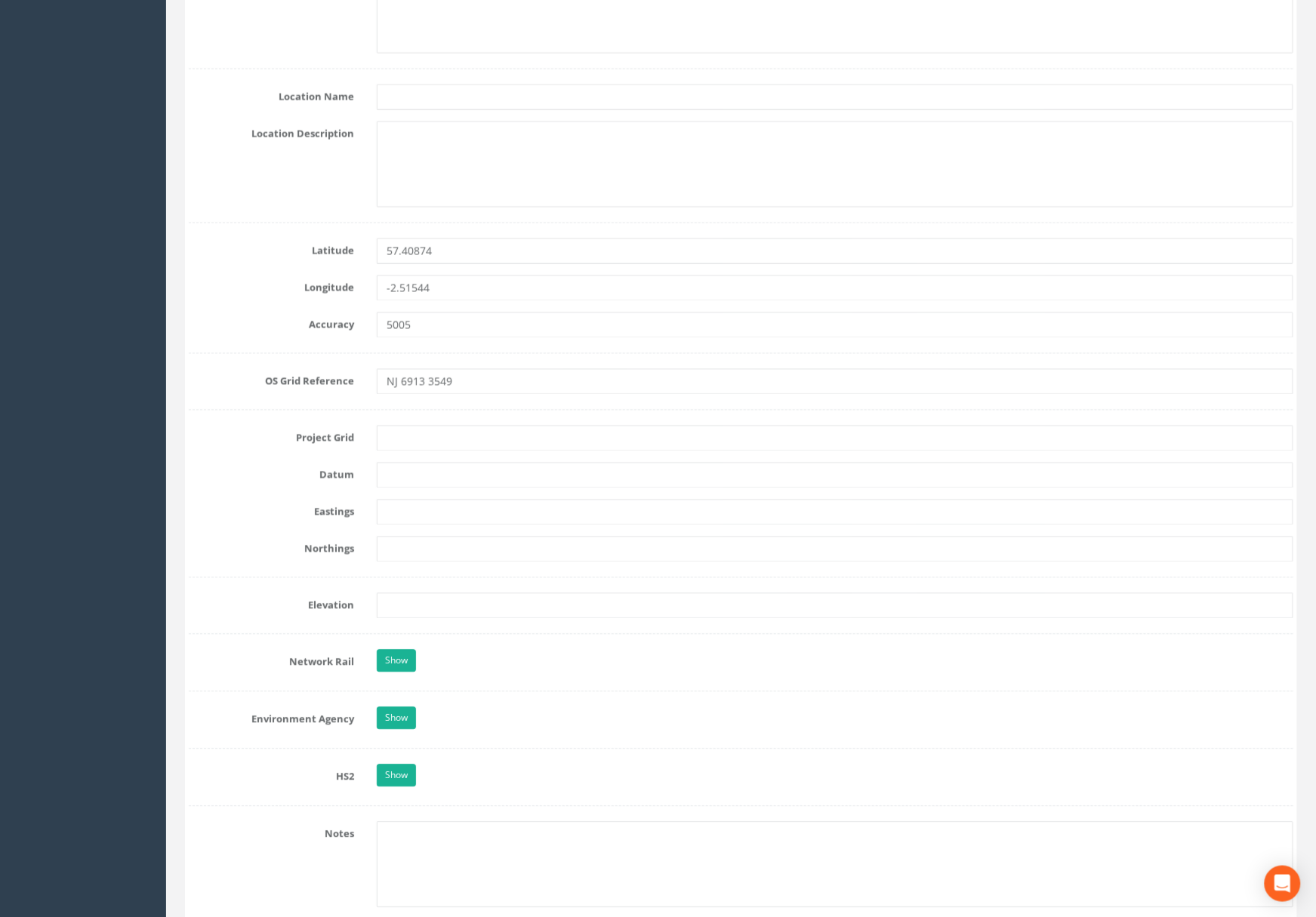
scroll to position [757, 0]
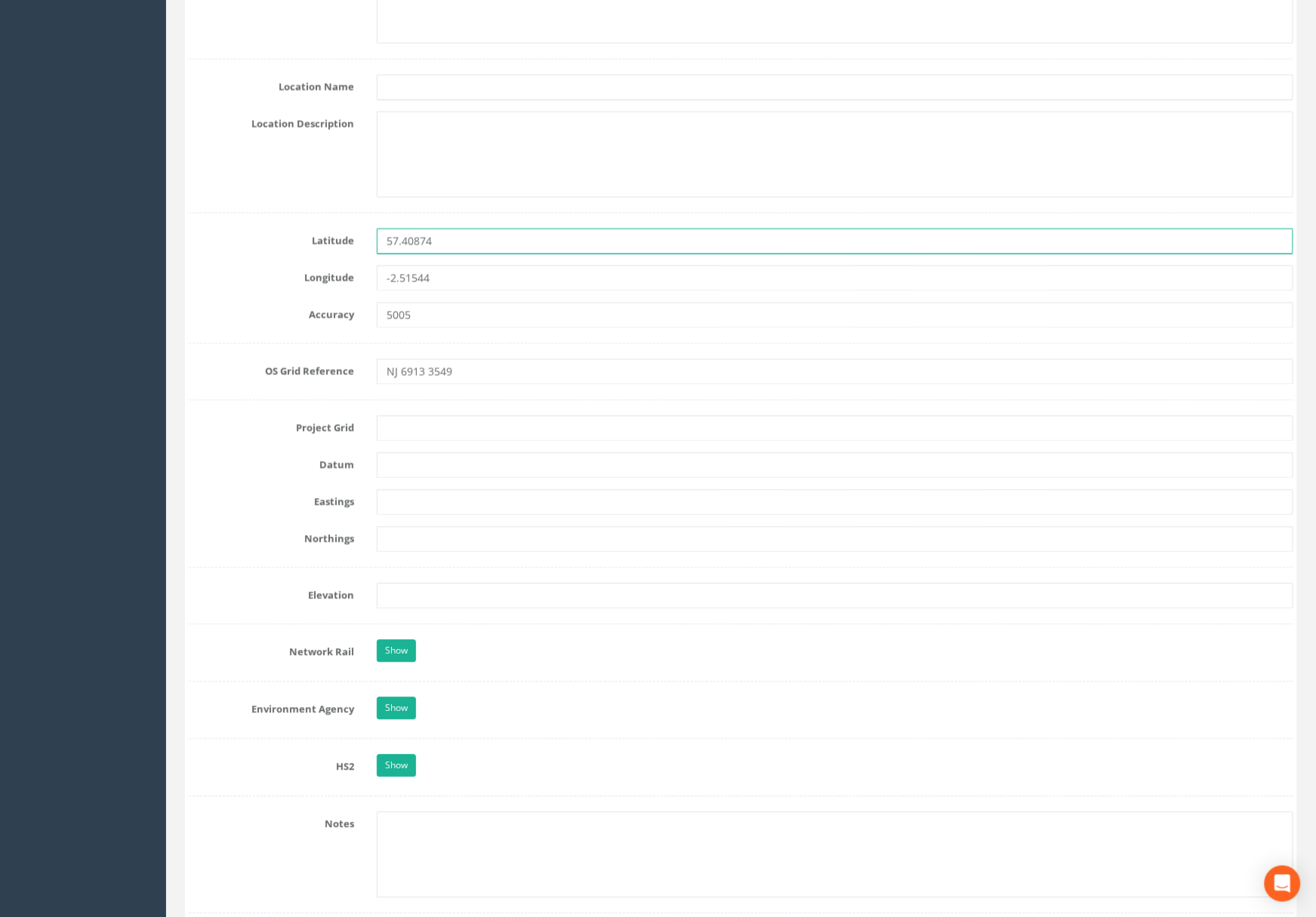
drag, startPoint x: 489, startPoint y: 236, endPoint x: 349, endPoint y: 262, distance: 142.4
click at [340, 250] on div "Latitude 57.40874" at bounding box center [741, 240] width 1127 height 25
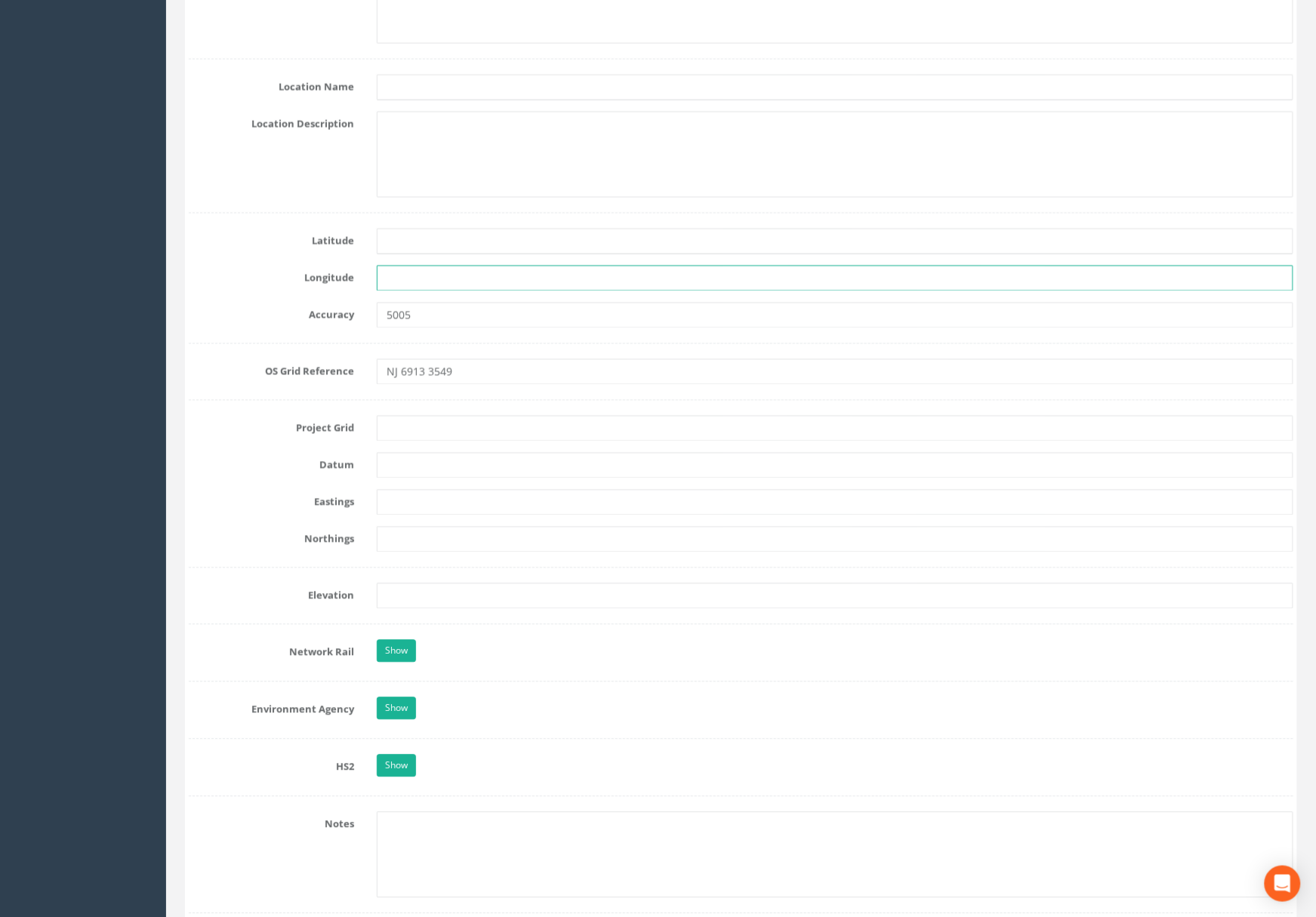
drag, startPoint x: 458, startPoint y: 279, endPoint x: 347, endPoint y: 289, distance: 111.4
click at [347, 287] on div "Longitude" at bounding box center [741, 278] width 1127 height 25
drag, startPoint x: 442, startPoint y: 322, endPoint x: 311, endPoint y: 318, distance: 131.1
click at [311, 317] on div "Accuracy 5005" at bounding box center [741, 314] width 1127 height 25
drag, startPoint x: 442, startPoint y: 375, endPoint x: 293, endPoint y: 373, distance: 149.0
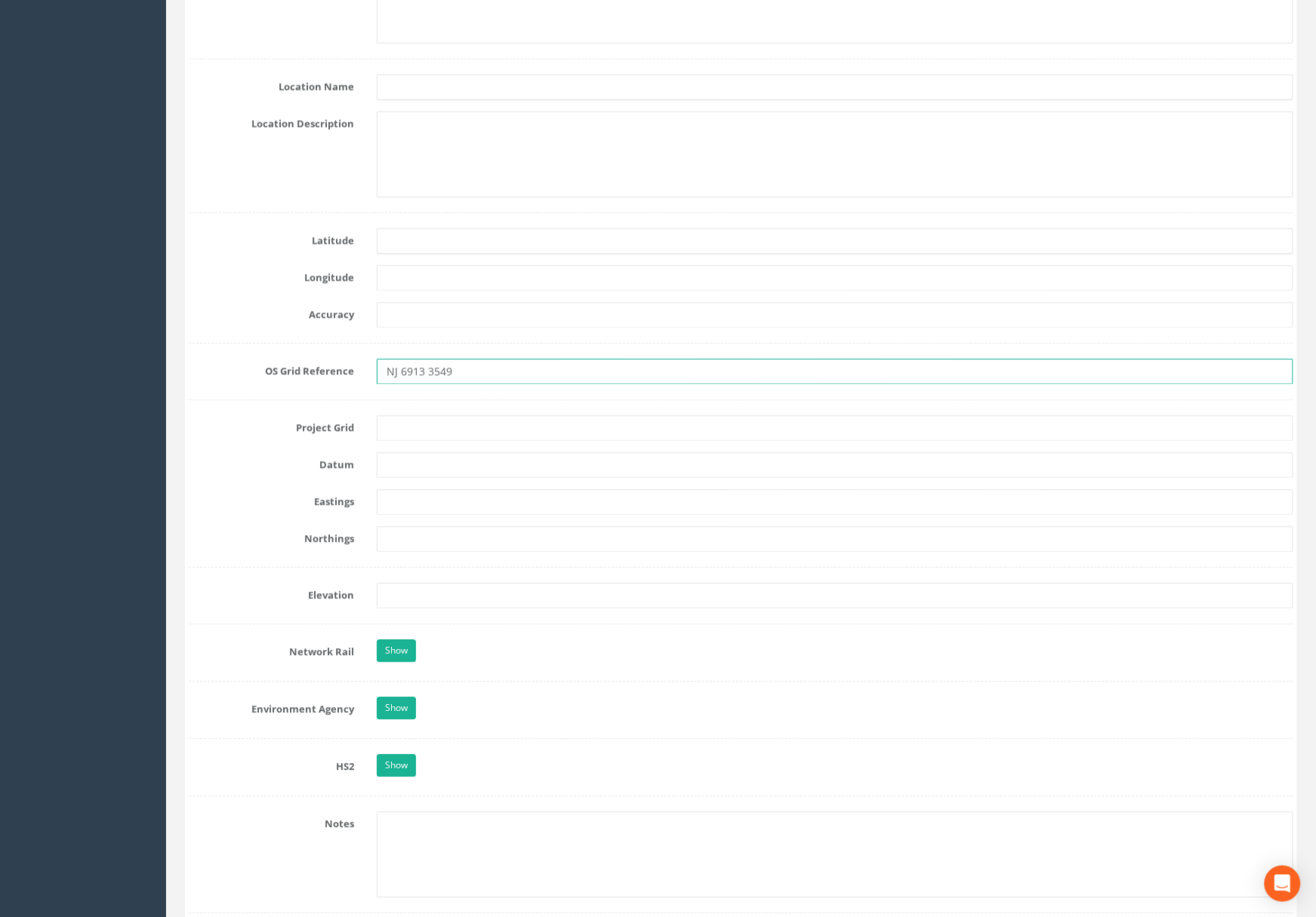
click at [296, 373] on div "OS Grid Reference NJ 6913 3549" at bounding box center [741, 371] width 1127 height 25
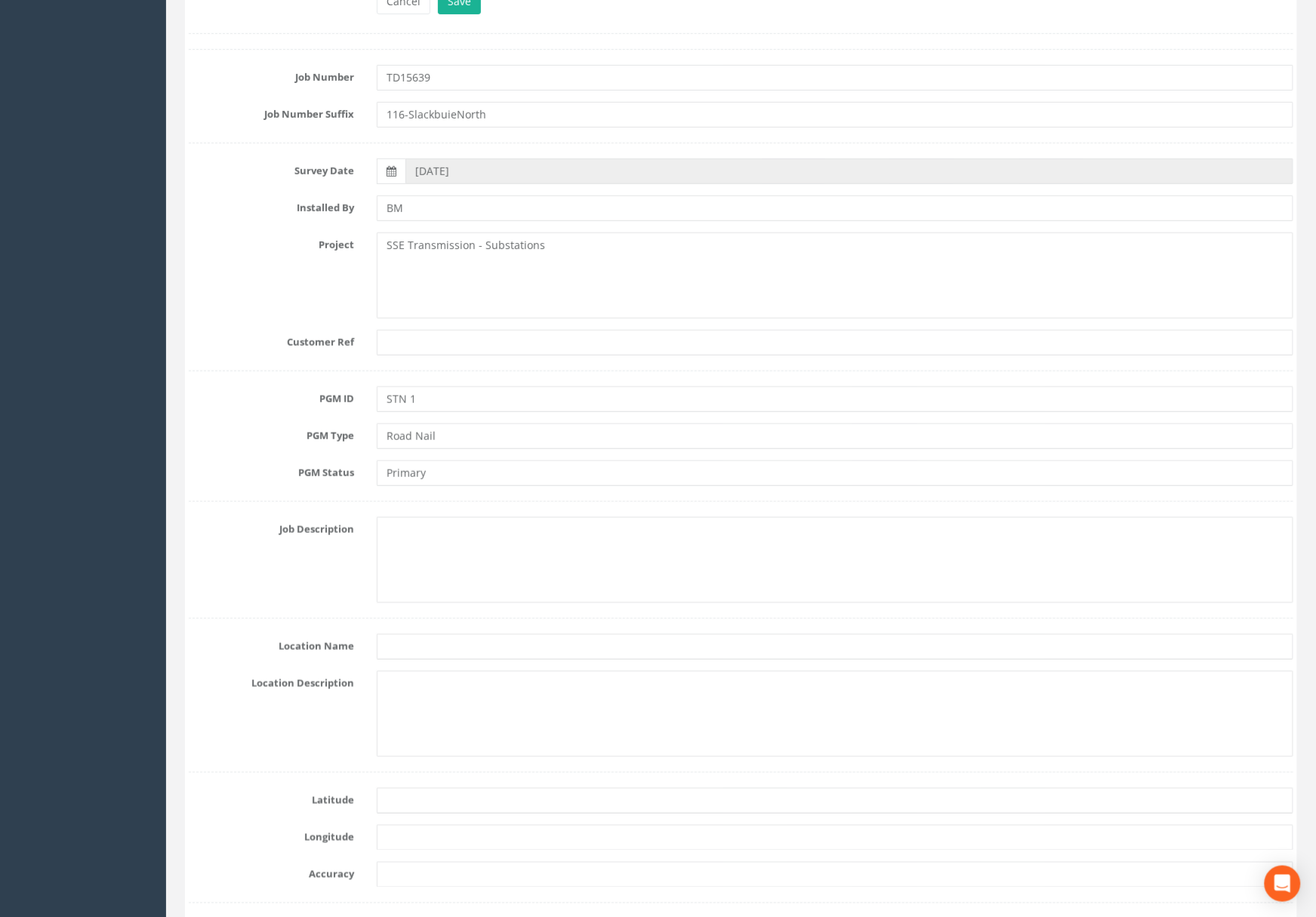
scroll to position [0, 0]
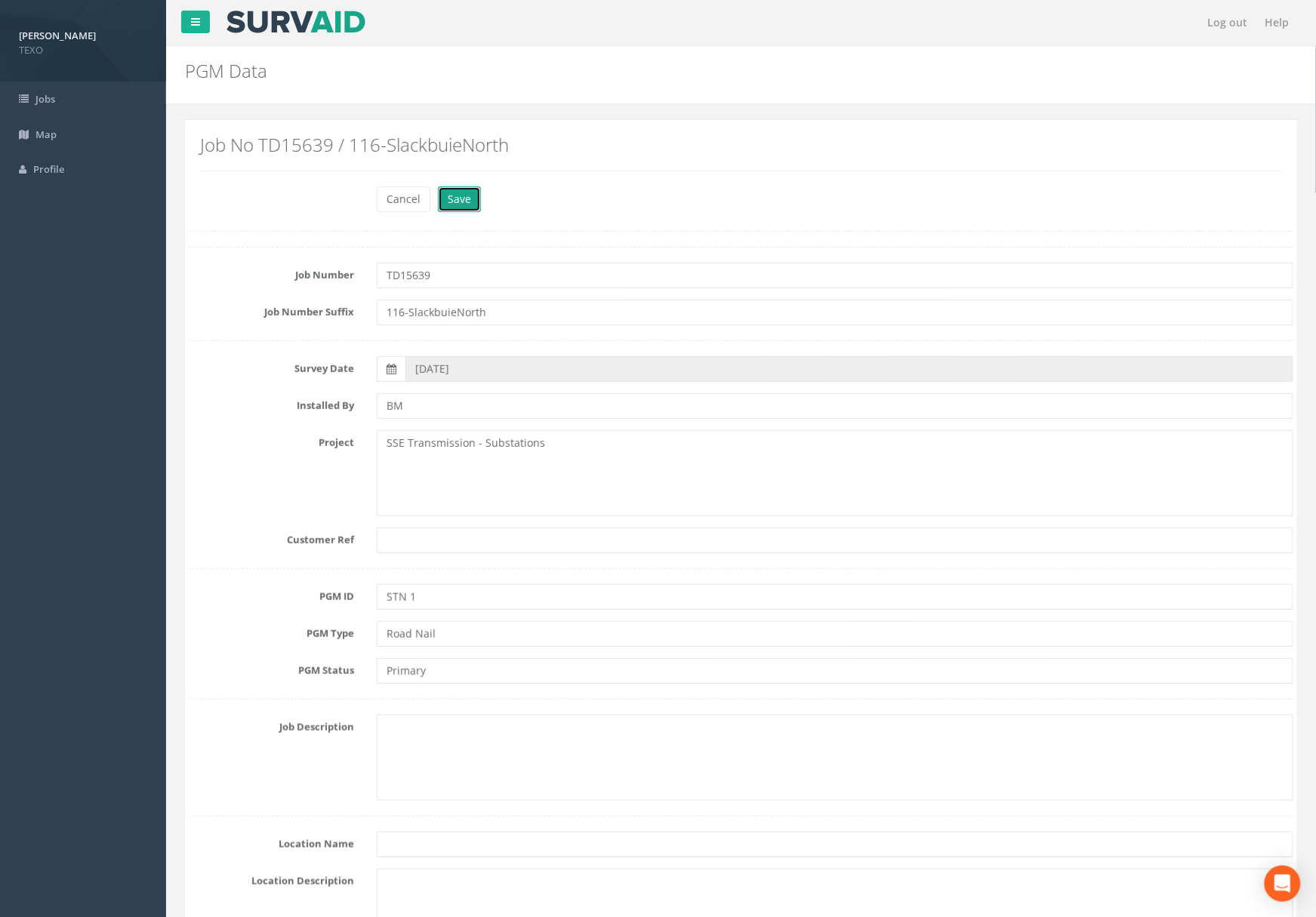
click at [465, 202] on button "Save" at bounding box center [460, 198] width 43 height 25
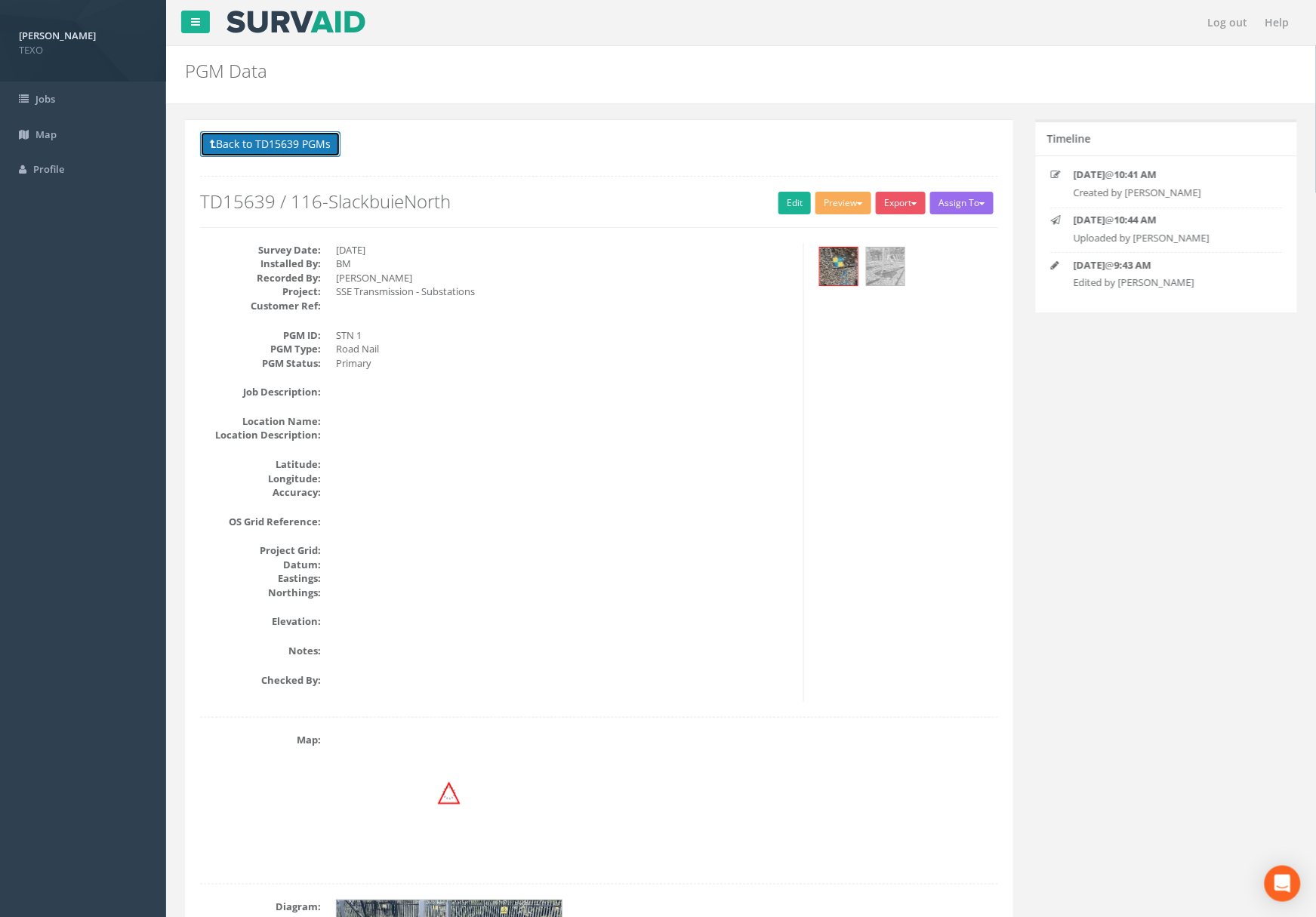
click at [289, 147] on button "Back to TD15639 PGMs" at bounding box center [271, 143] width 140 height 25
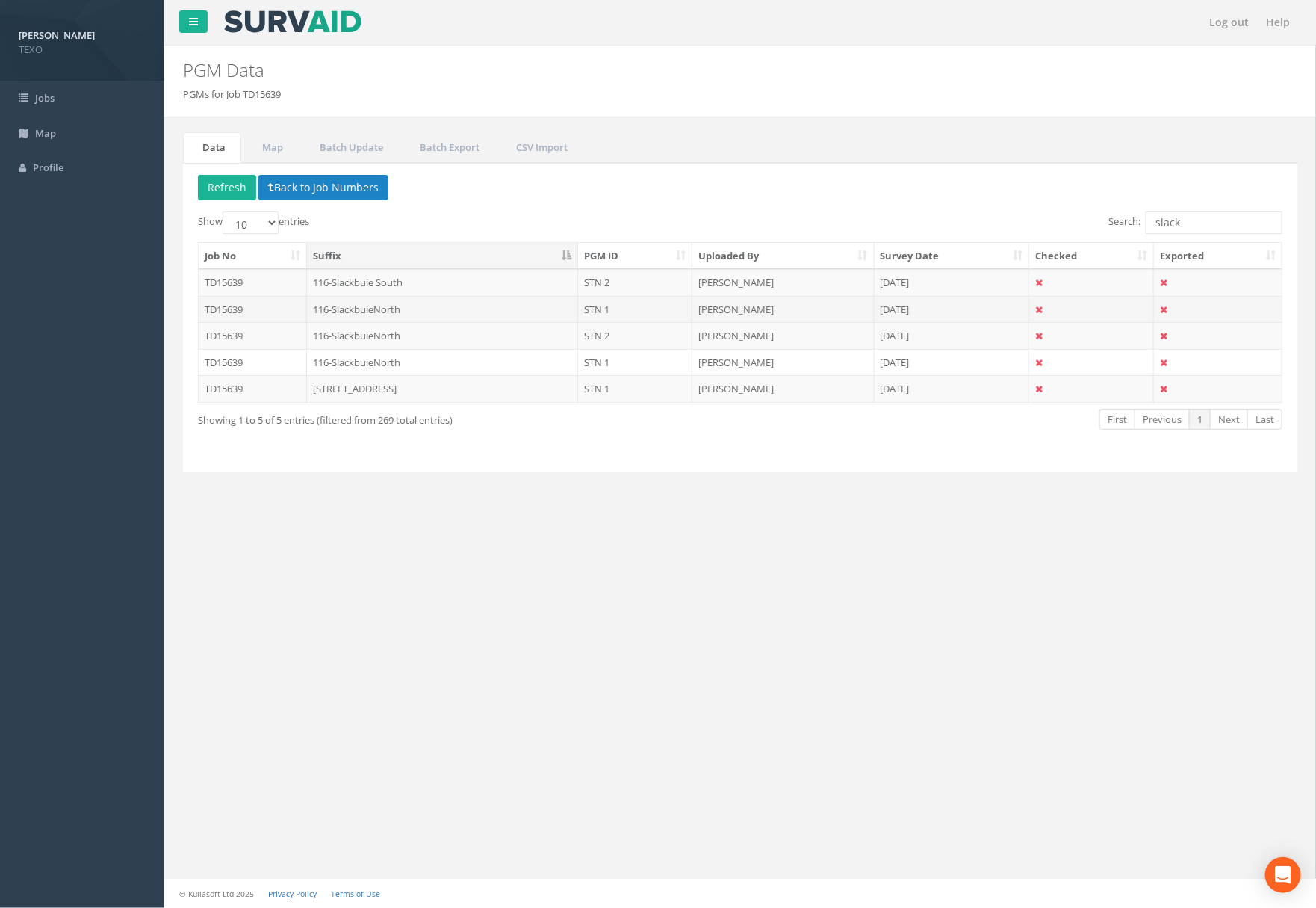
click at [419, 320] on td "116-SlackbuieNorth" at bounding box center [444, 309] width 272 height 27
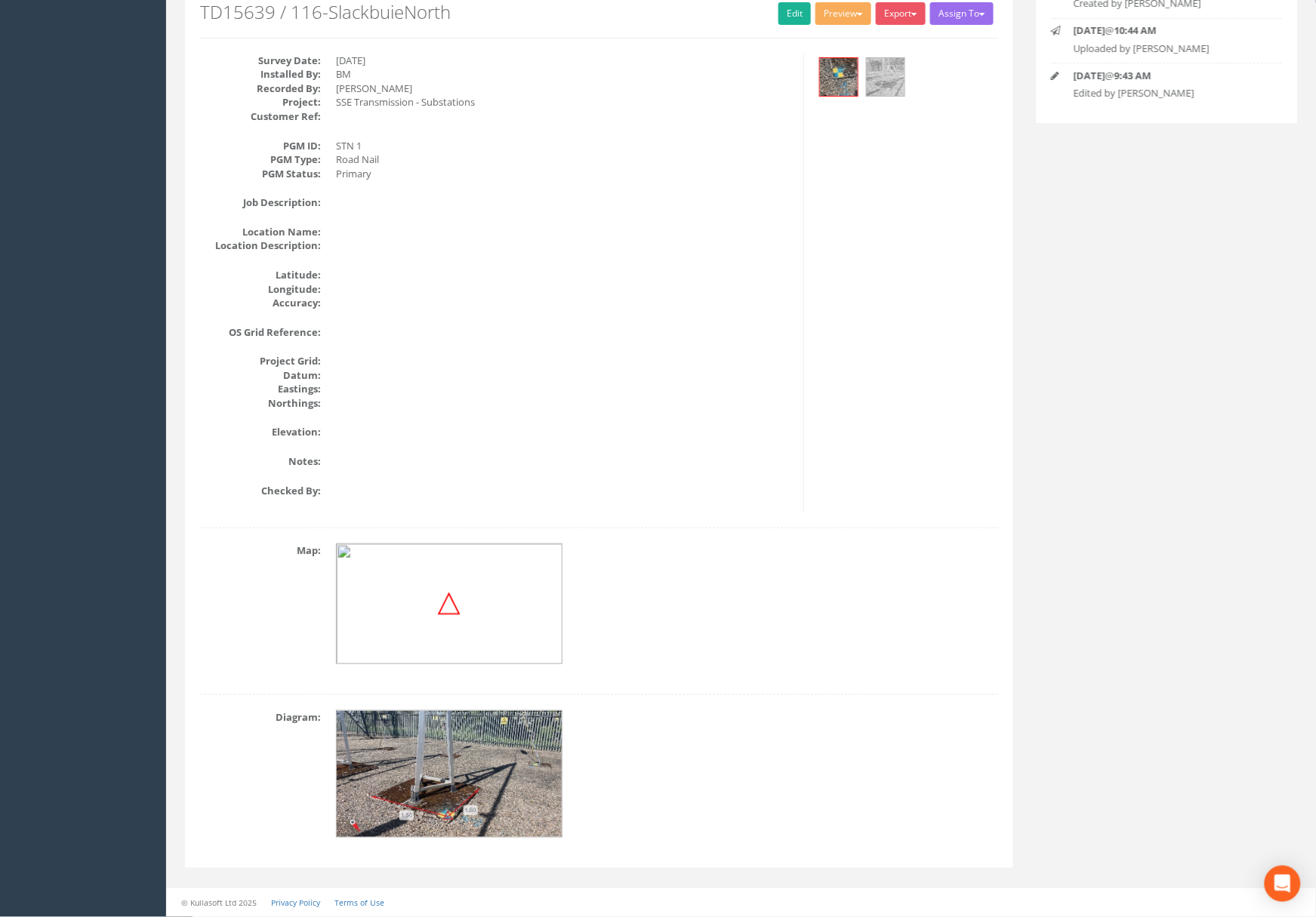
scroll to position [191, 0]
click at [434, 575] on img at bounding box center [449, 604] width 227 height 121
click at [797, 19] on link "Edit" at bounding box center [795, 13] width 33 height 22
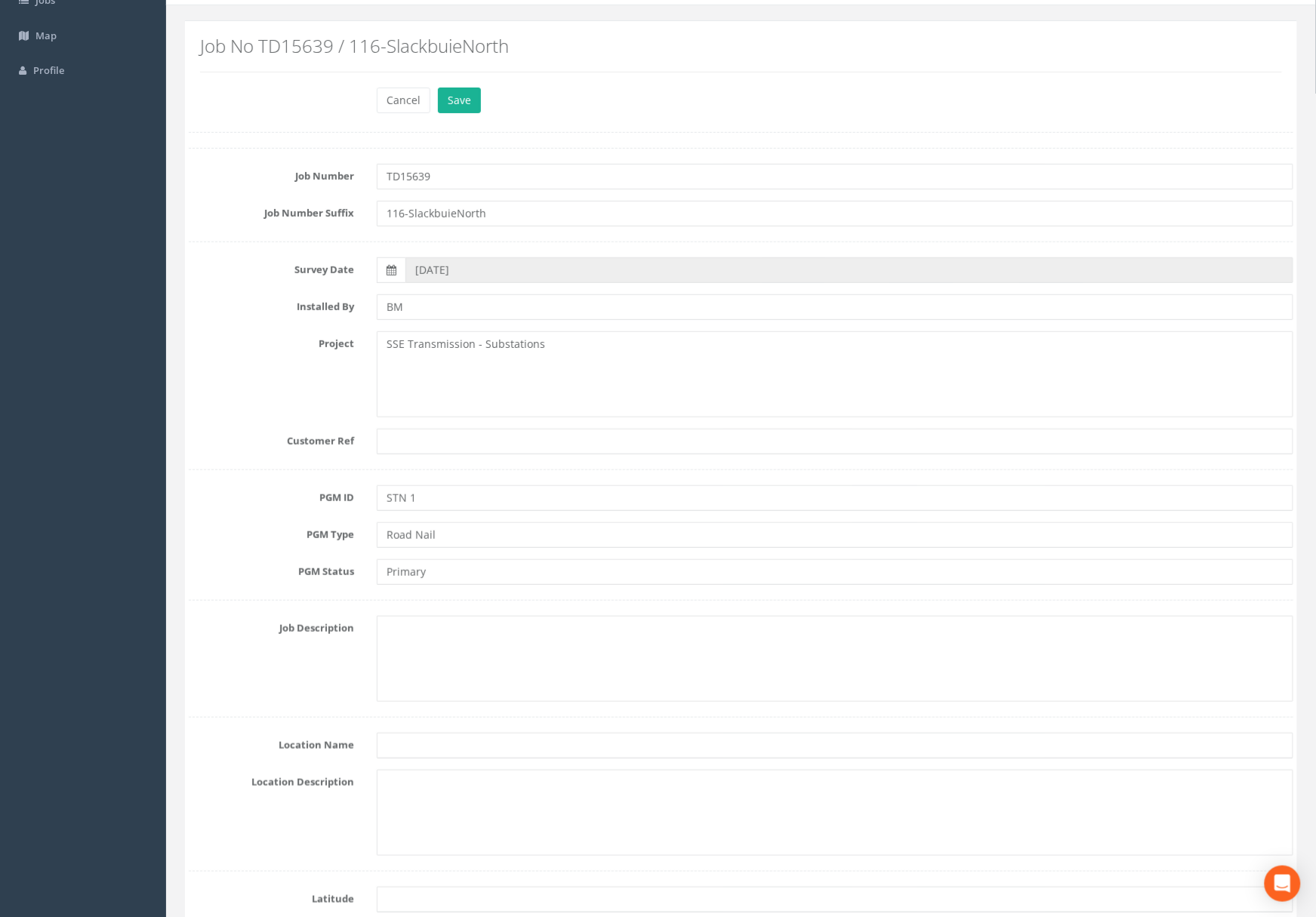
scroll to position [0, 0]
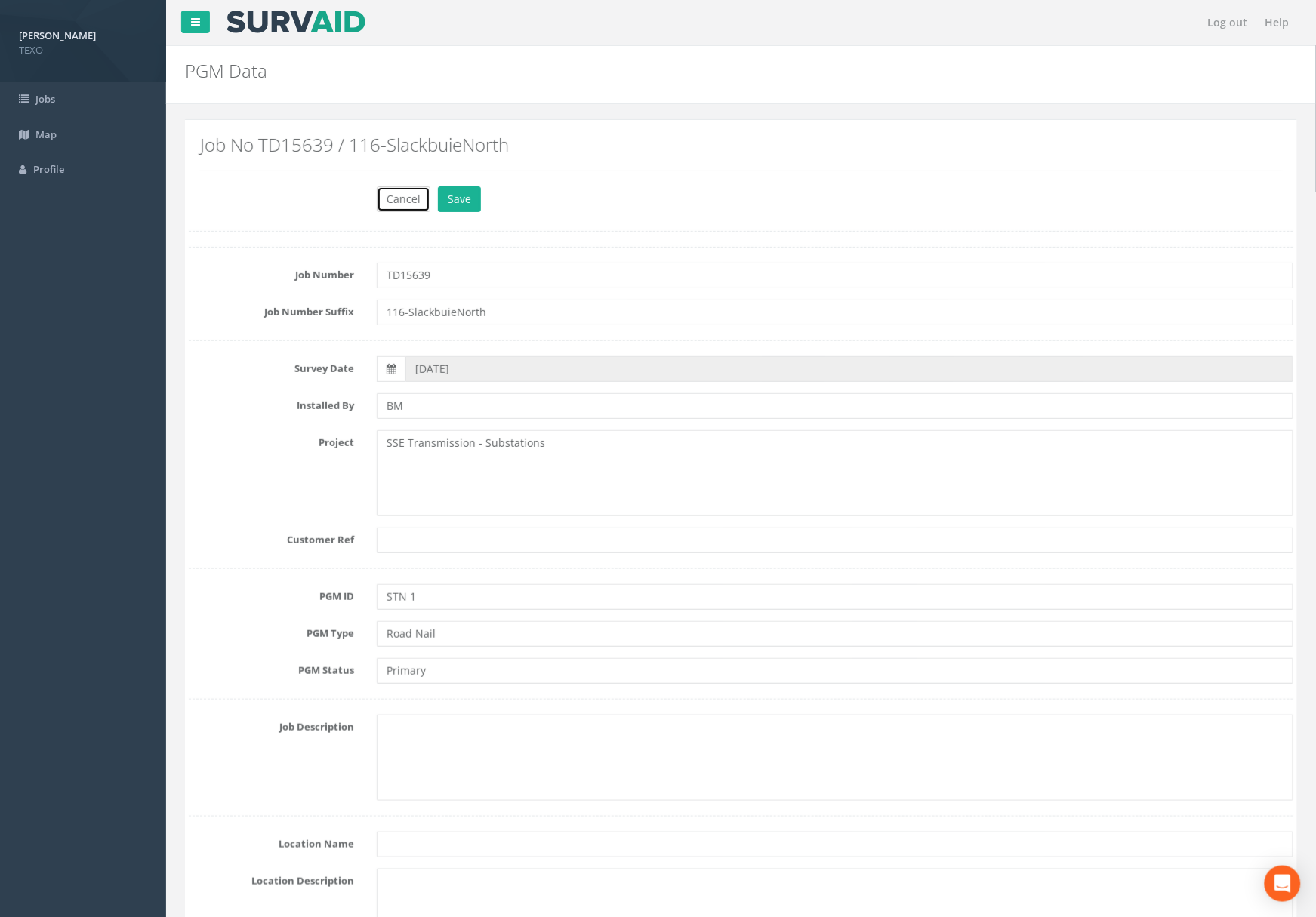
click at [408, 194] on button "Cancel" at bounding box center [402, 198] width 53 height 25
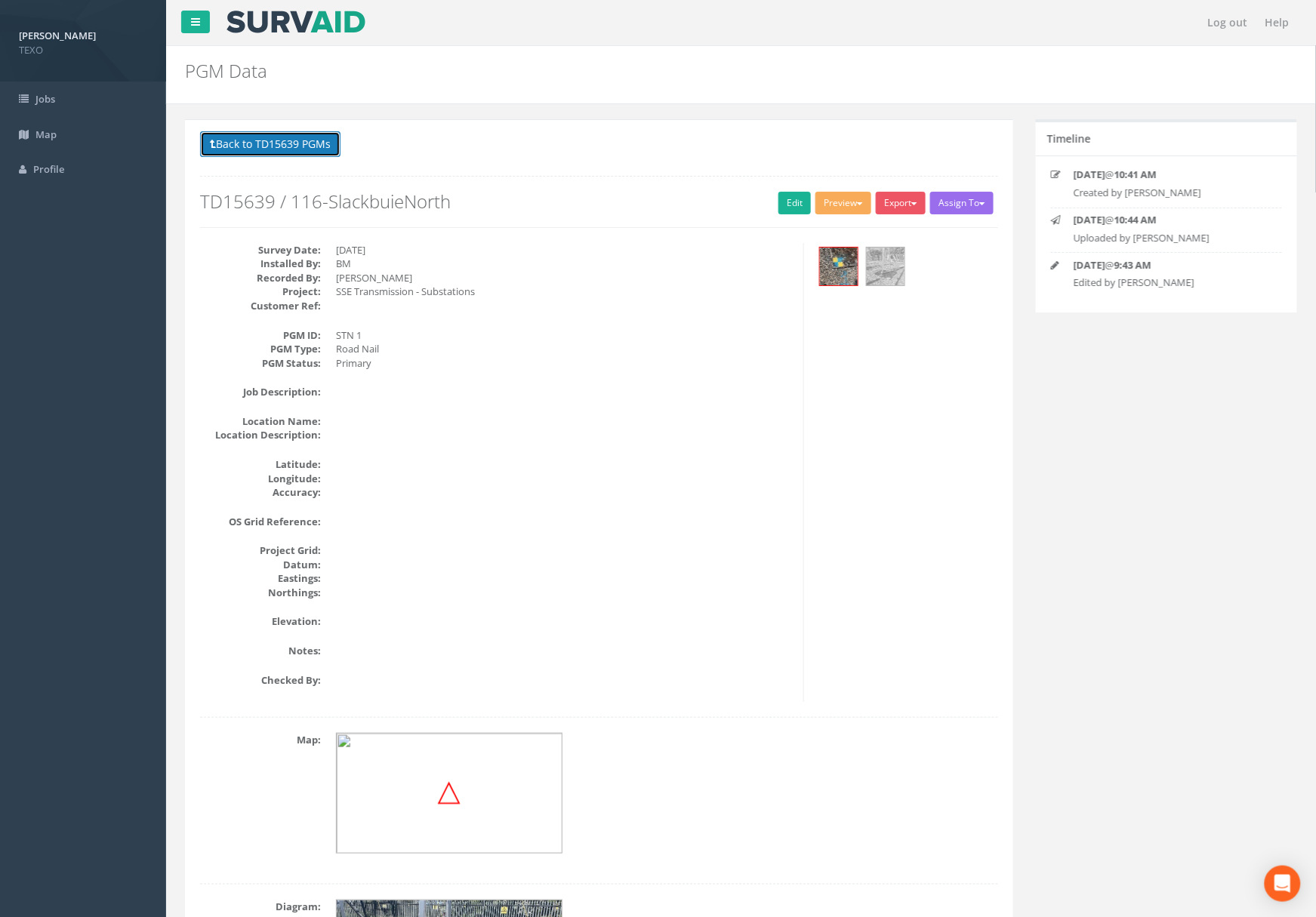
click at [311, 148] on button "Back to TD15639 PGMs" at bounding box center [271, 143] width 140 height 25
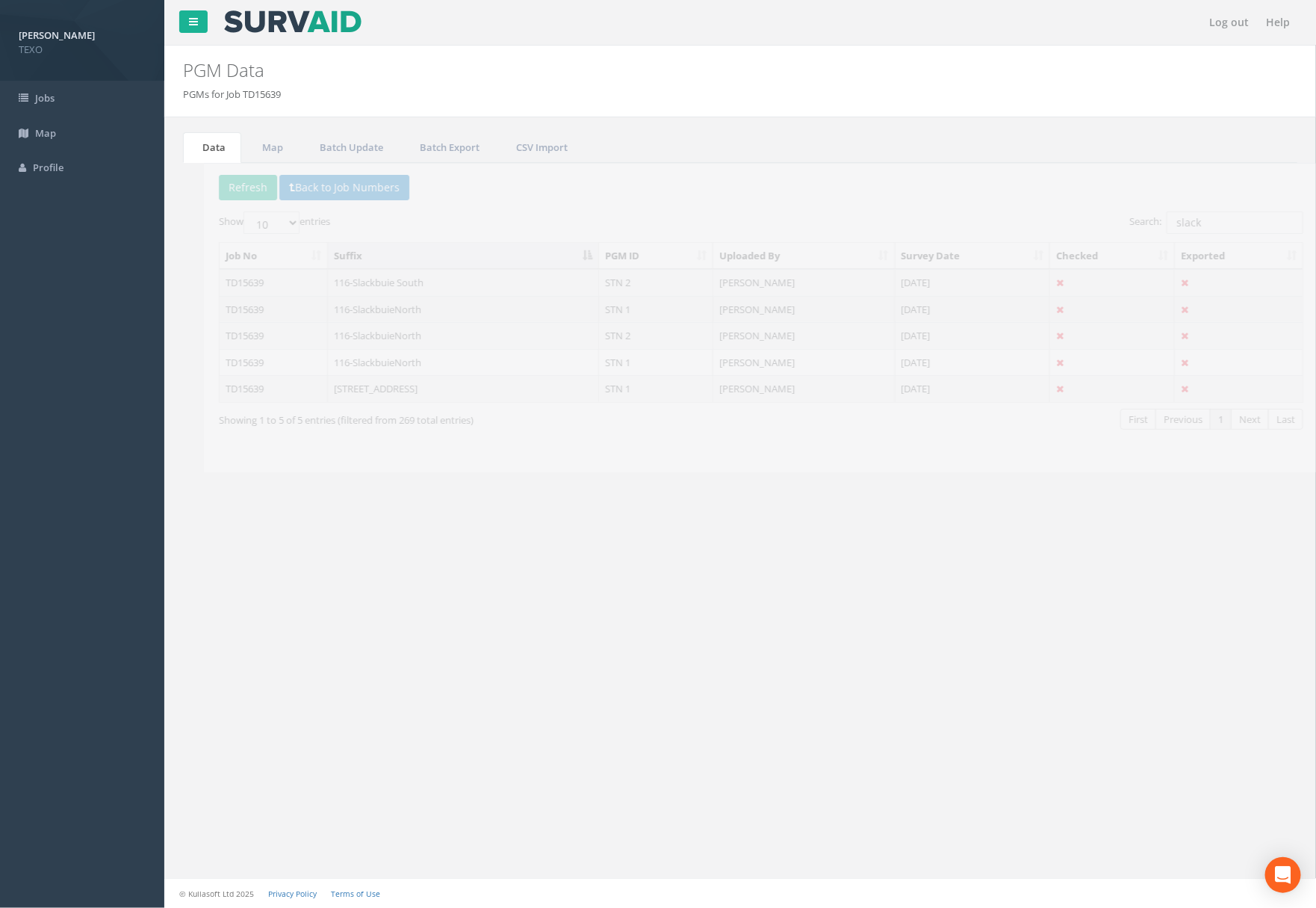
click at [427, 311] on td "116-SlackbuieNorth" at bounding box center [444, 309] width 272 height 27
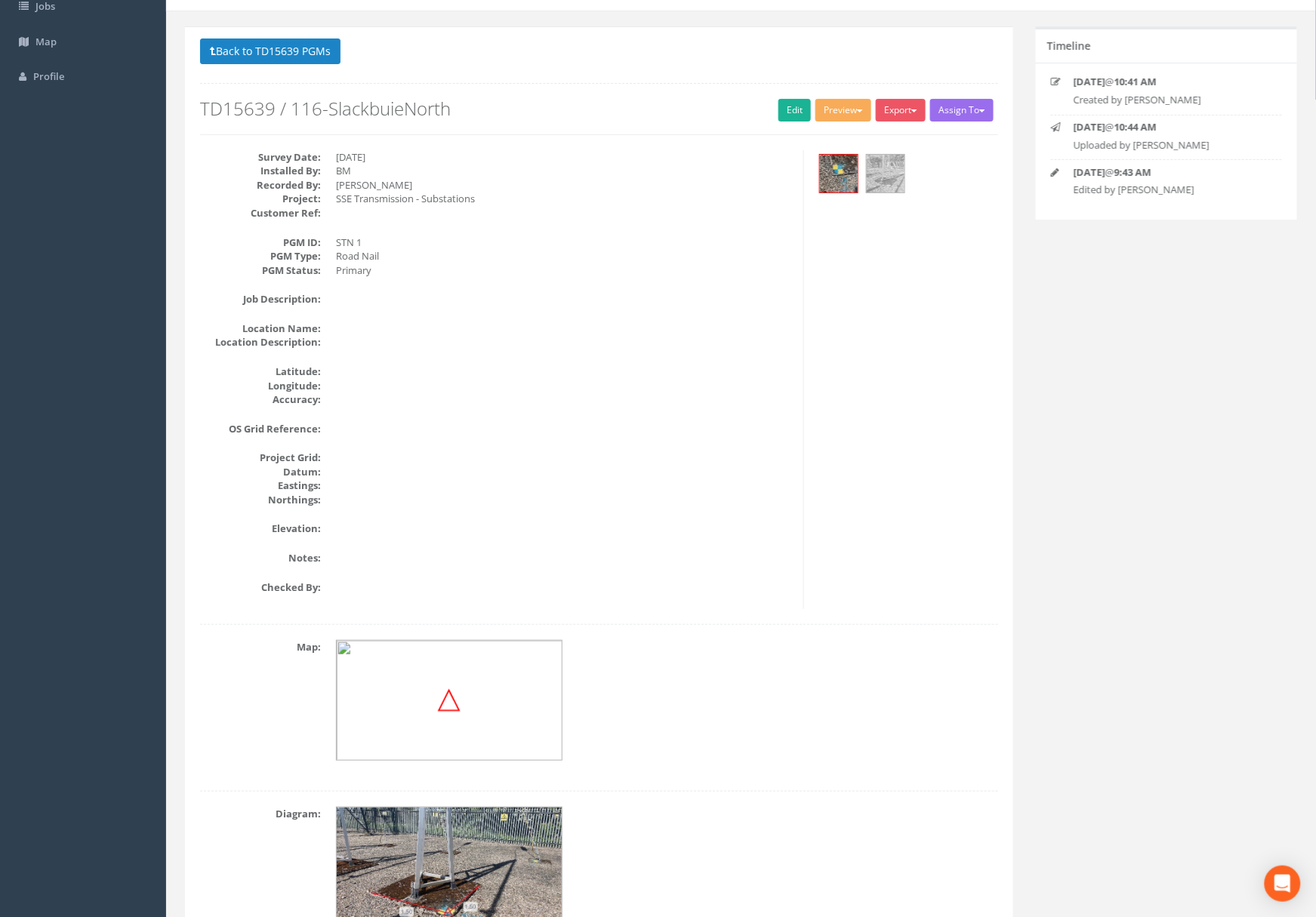
scroll to position [2, 0]
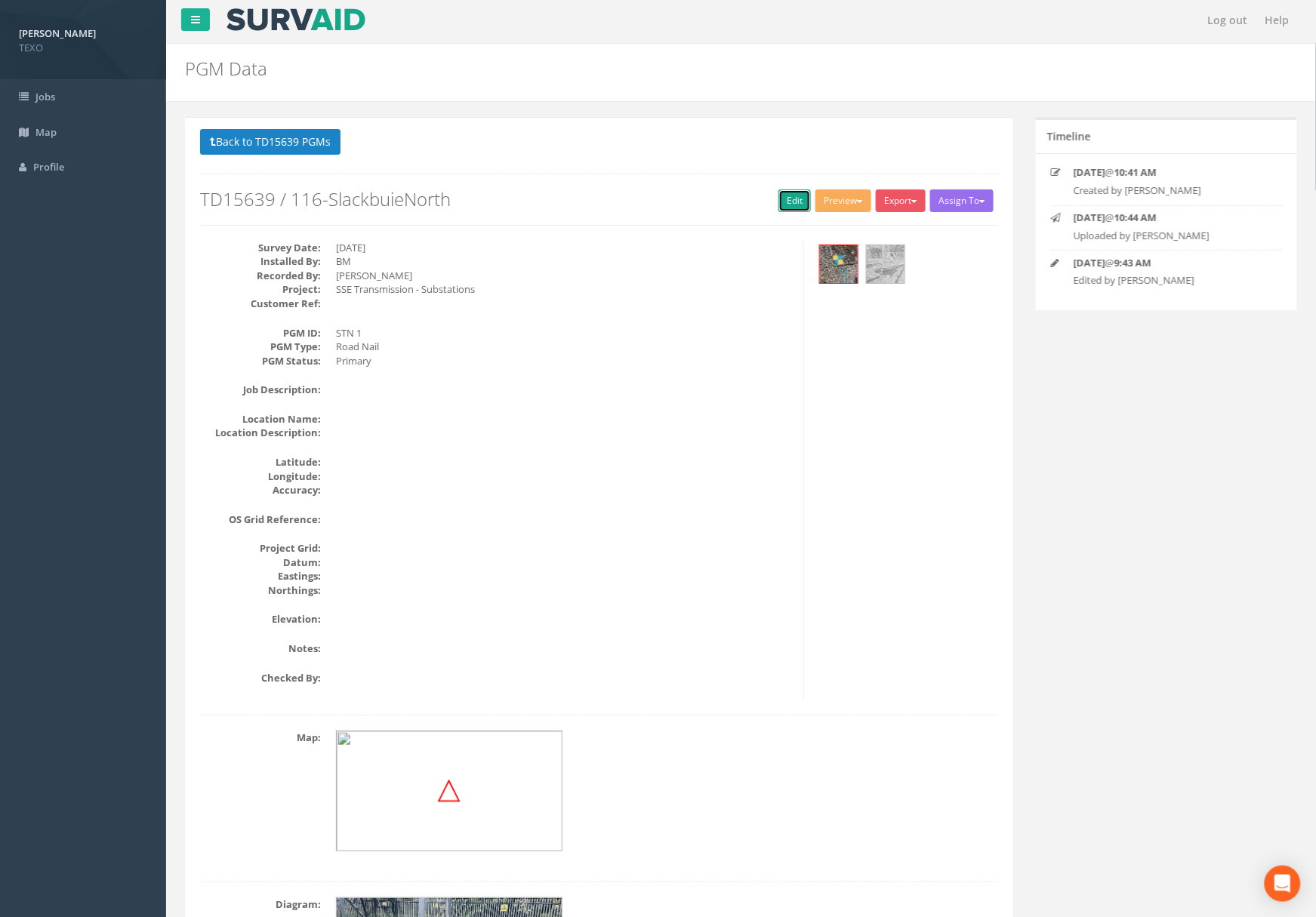
click at [780, 194] on link "Edit" at bounding box center [795, 200] width 33 height 22
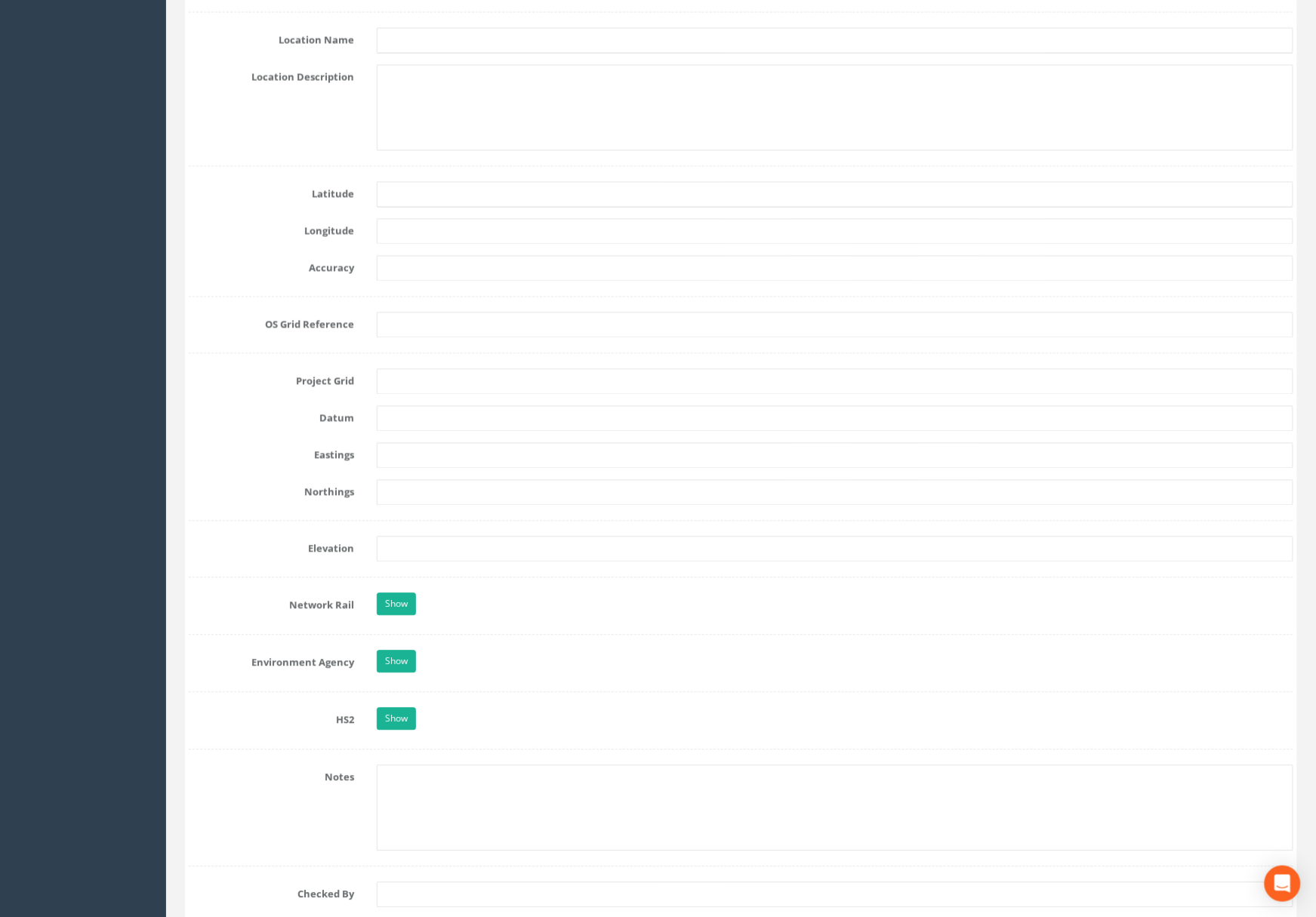
scroll to position [143, 0]
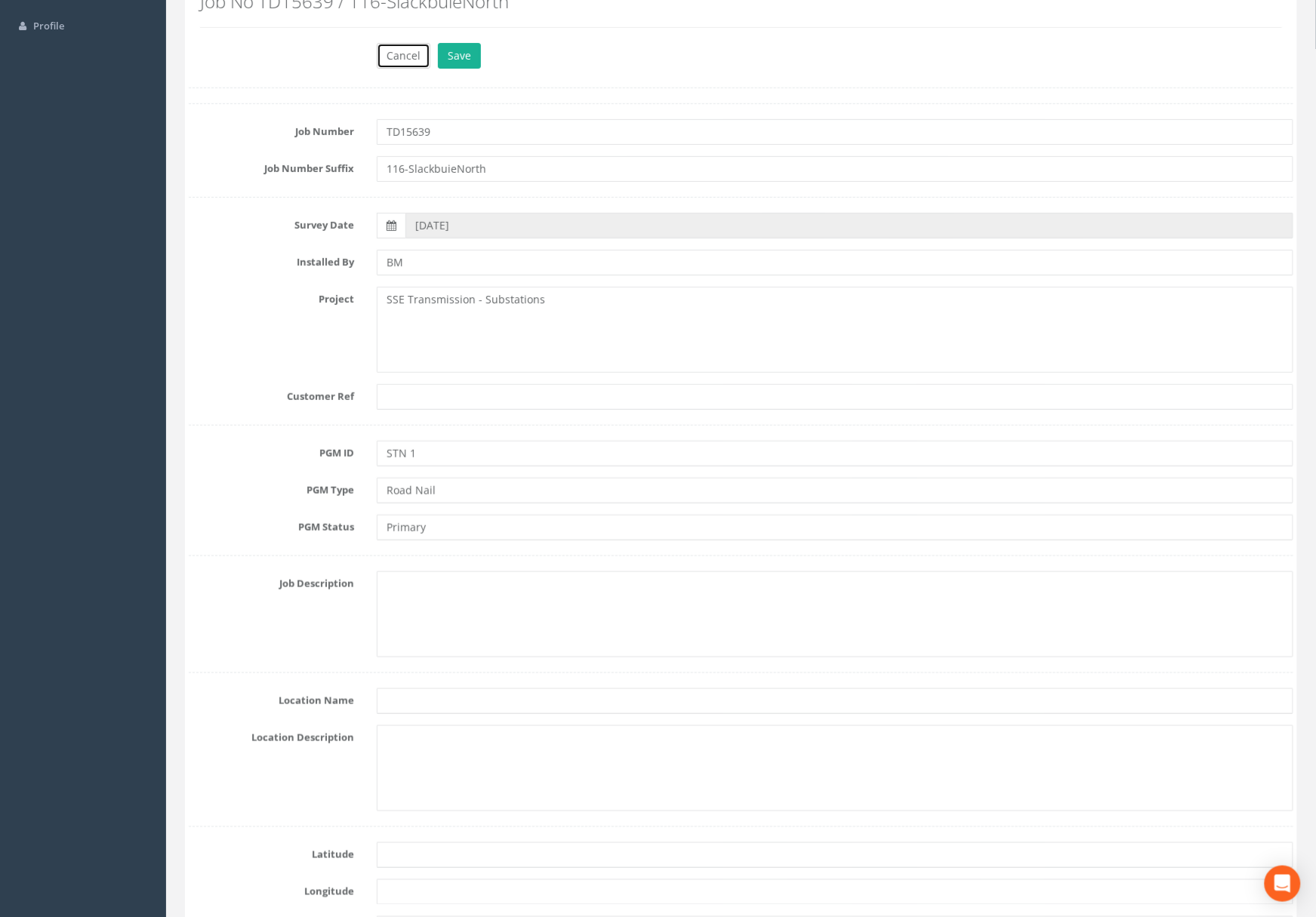
click at [404, 54] on button "Cancel" at bounding box center [402, 55] width 53 height 25
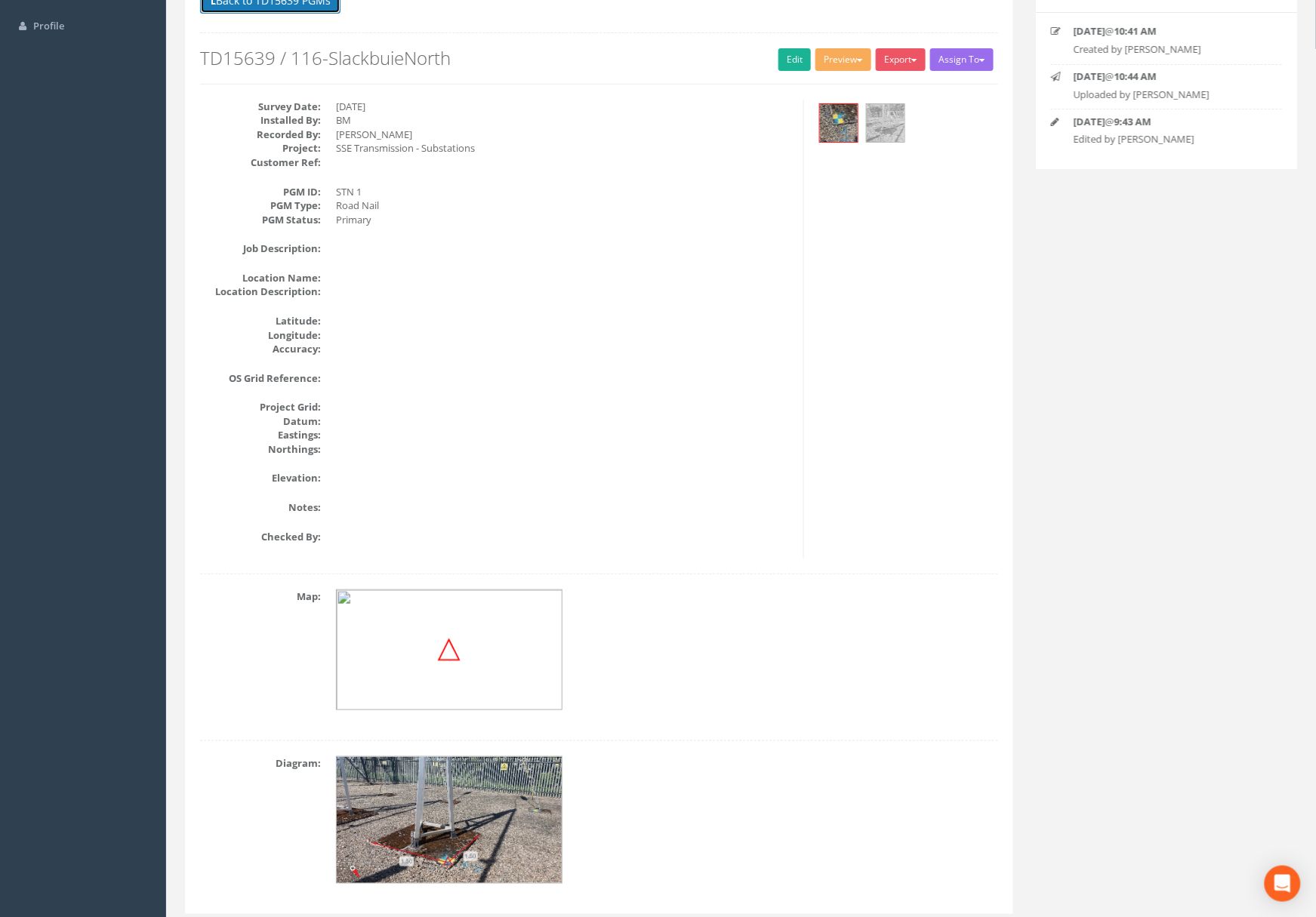
click at [318, 9] on button "Back to TD15639 PGMs" at bounding box center [271, 0] width 140 height 25
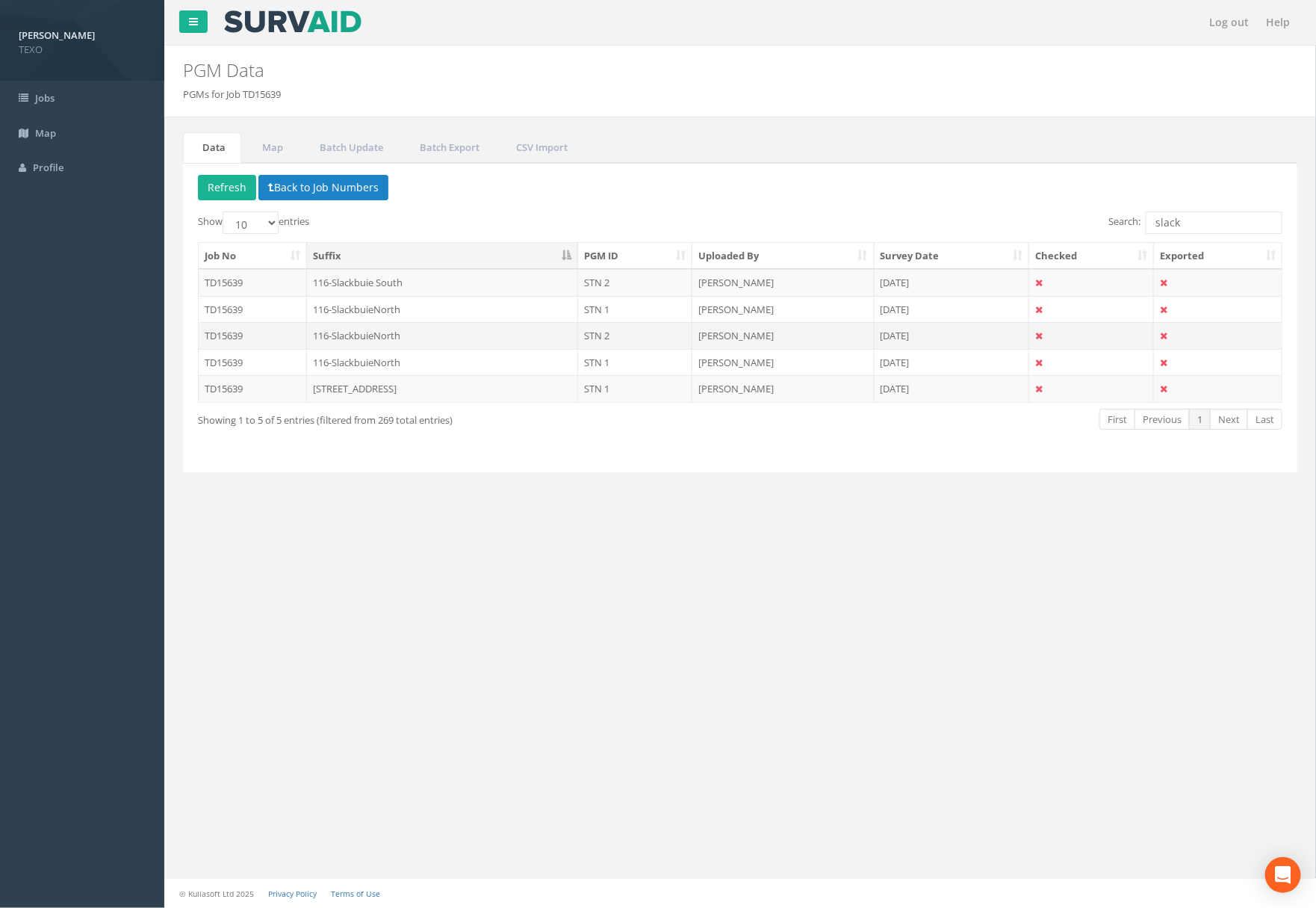
click at [354, 342] on td "116-SlackbuieNorth" at bounding box center [444, 335] width 272 height 27
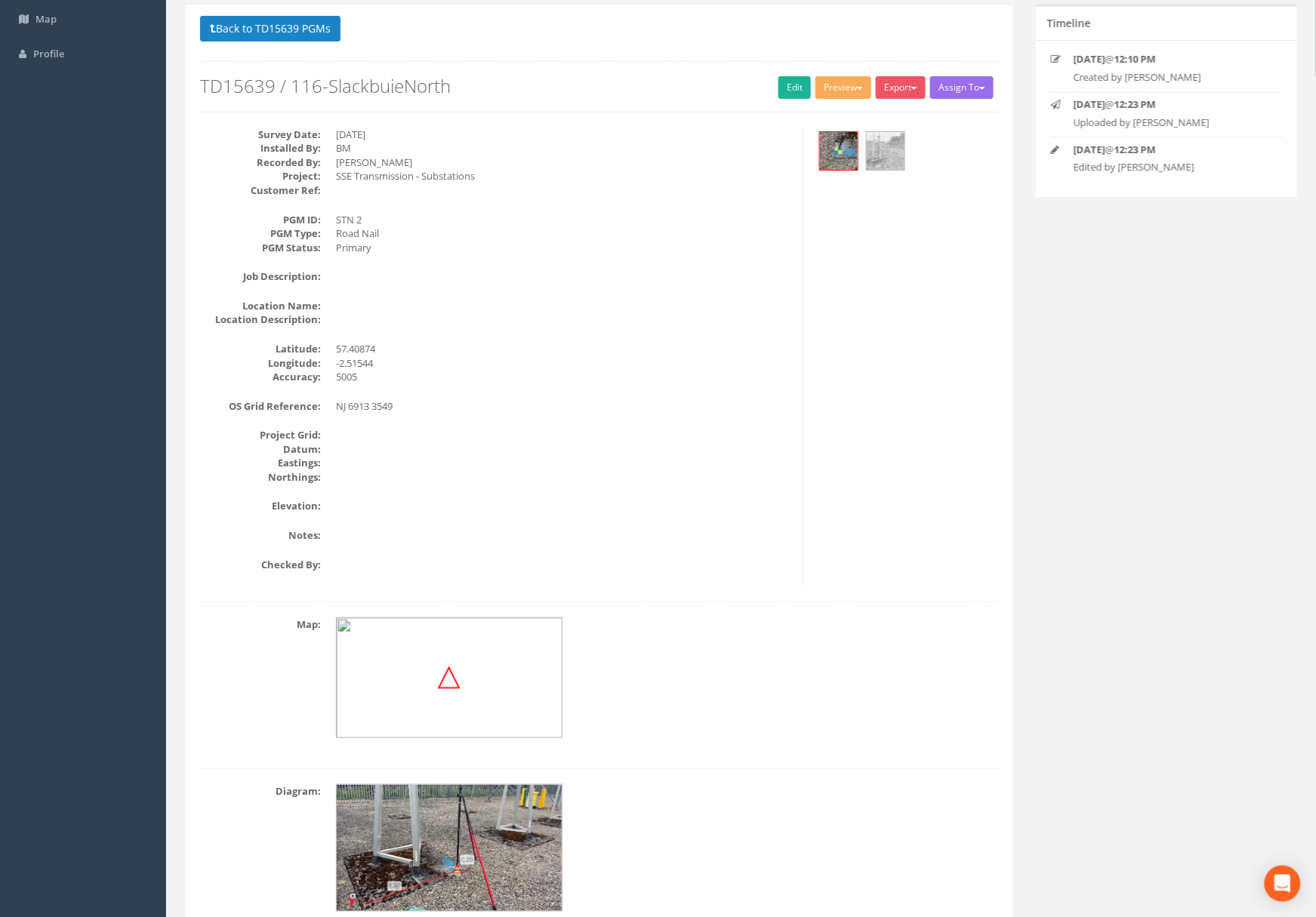
scroll to position [191, 0]
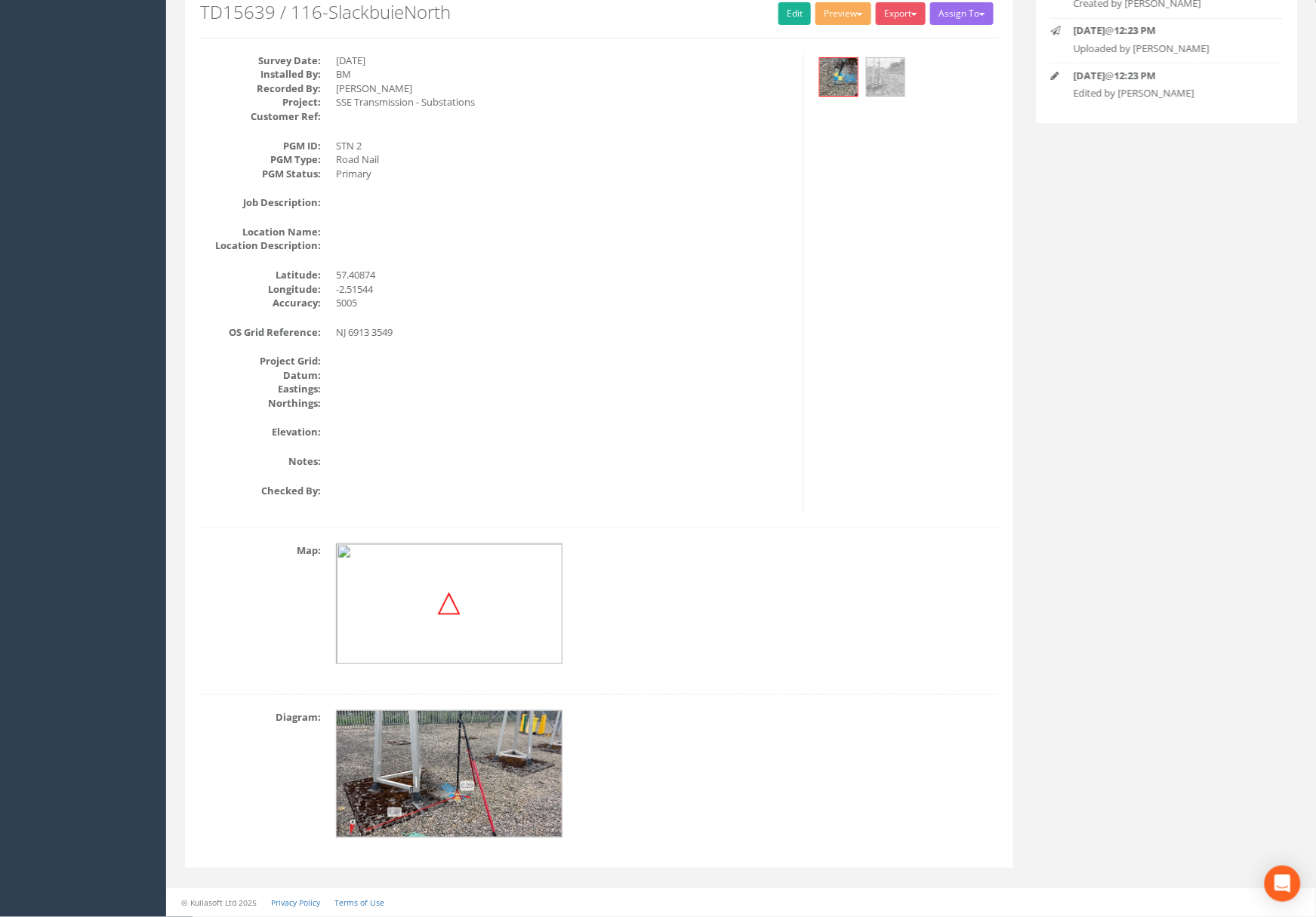
click at [488, 779] on img at bounding box center [450, 775] width 227 height 127
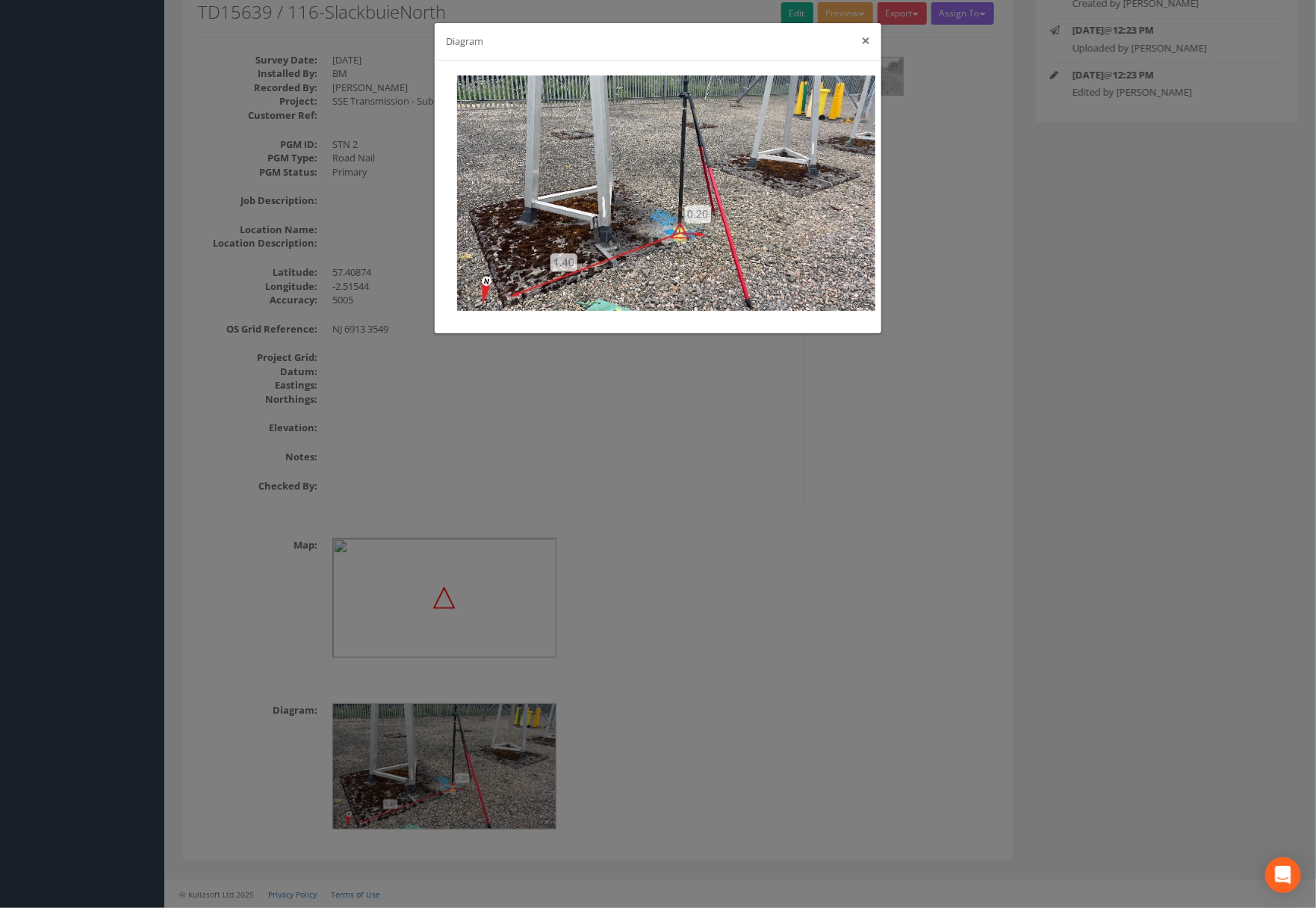
click at [863, 42] on button "×" at bounding box center [866, 40] width 9 height 16
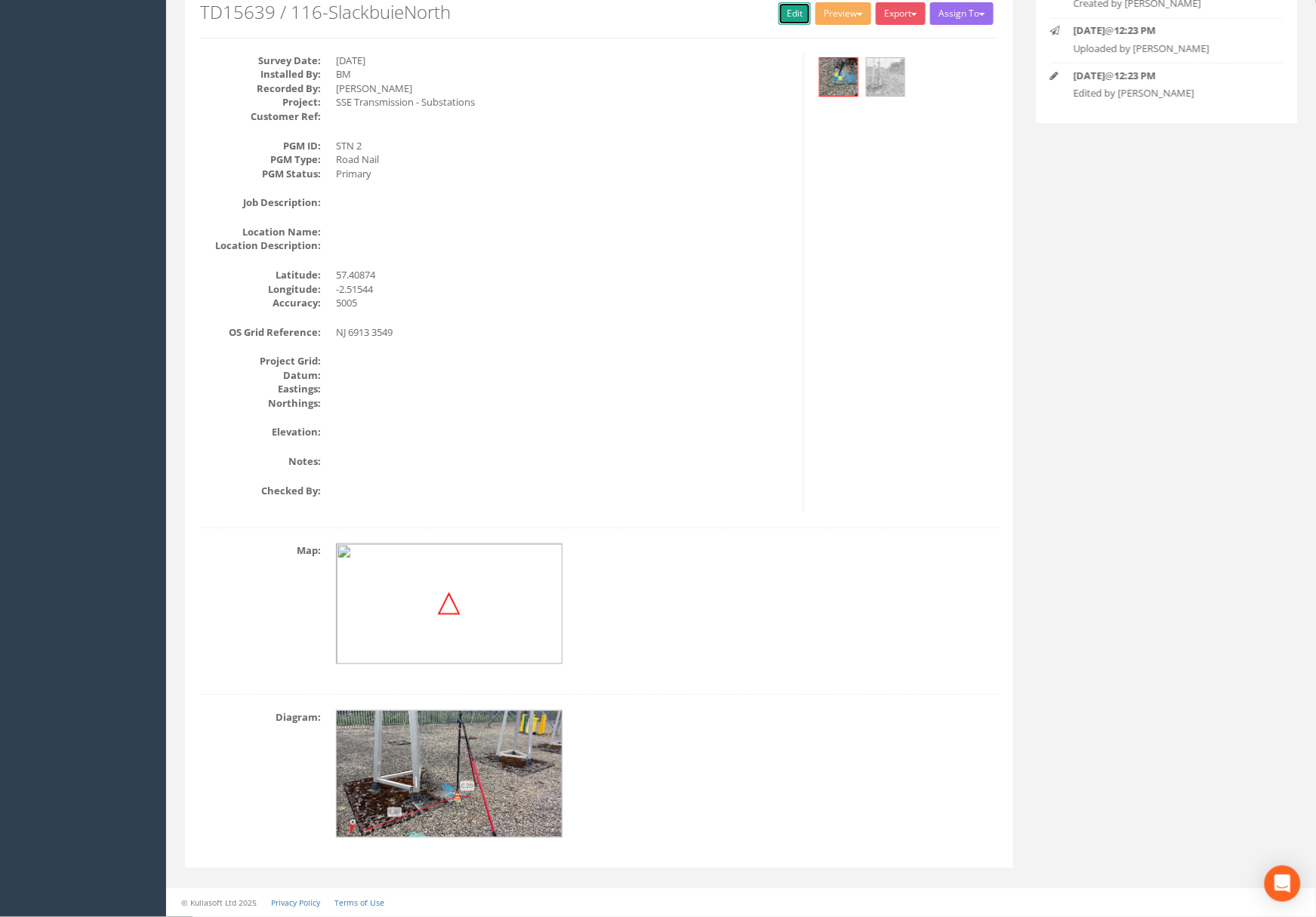
click at [793, 6] on link "Edit" at bounding box center [795, 13] width 33 height 22
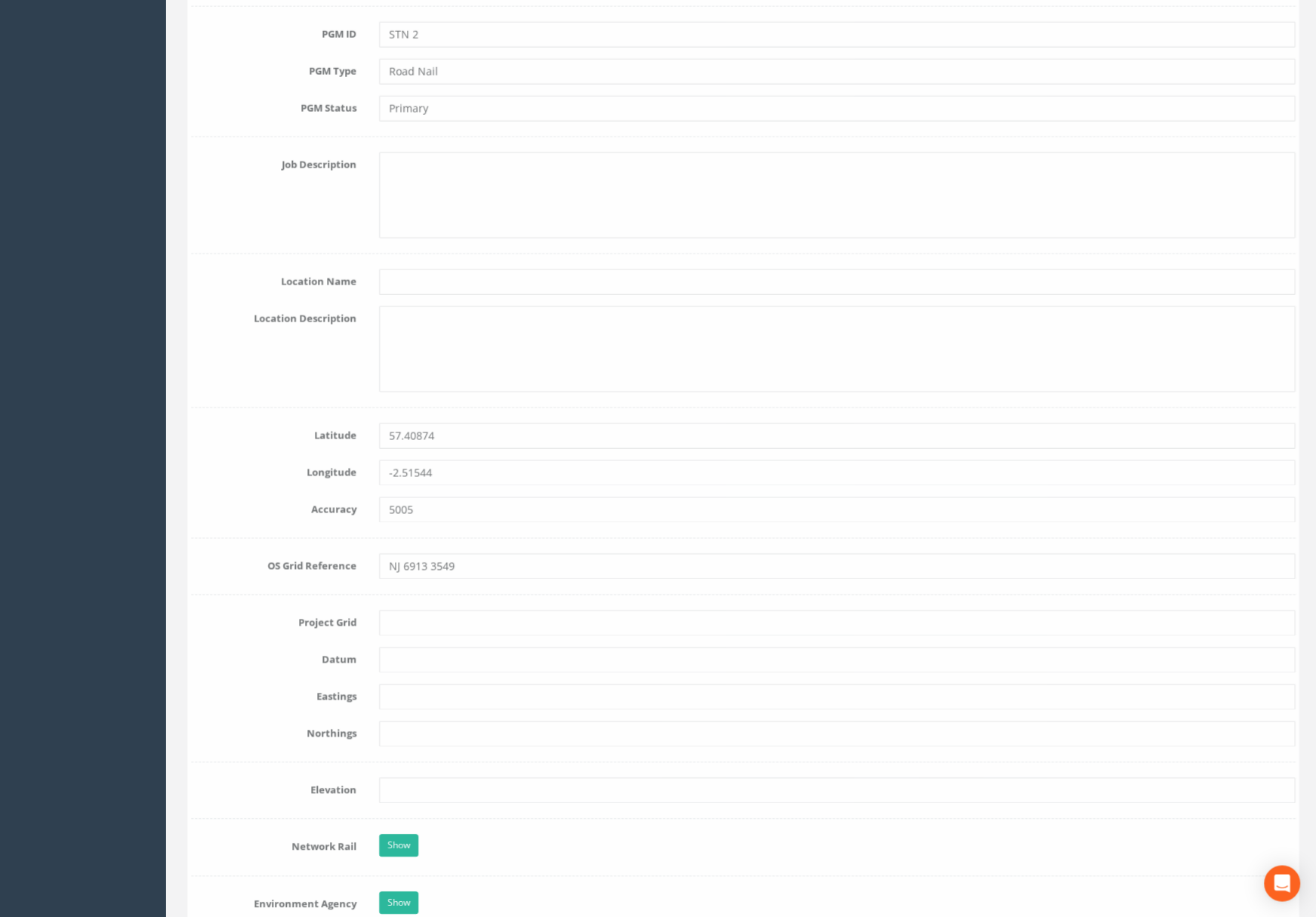
scroll to position [852, 0]
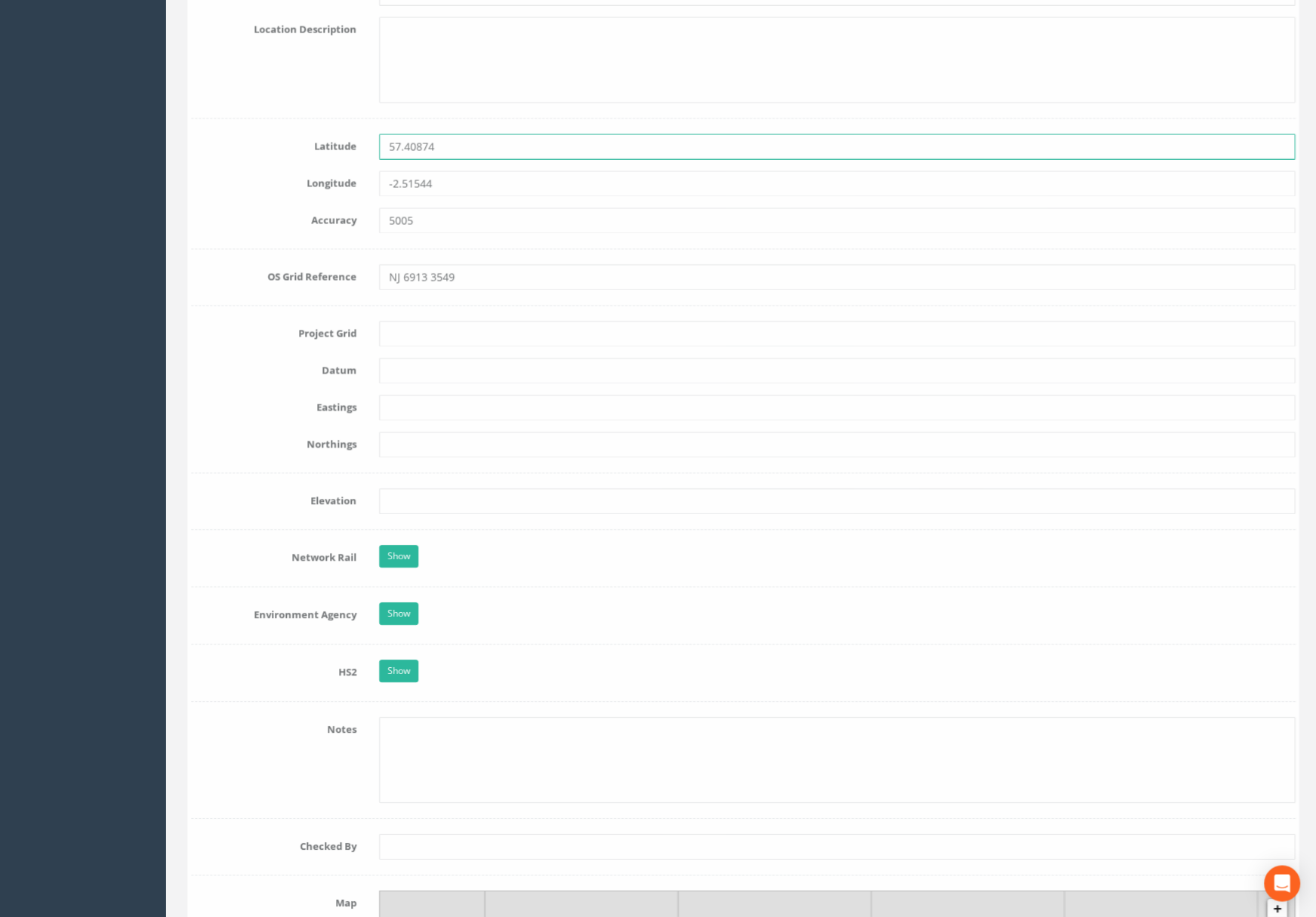
drag, startPoint x: 468, startPoint y: 156, endPoint x: 340, endPoint y: 146, distance: 128.4
click at [342, 145] on div "Latitude 57.40874" at bounding box center [741, 147] width 1127 height 25
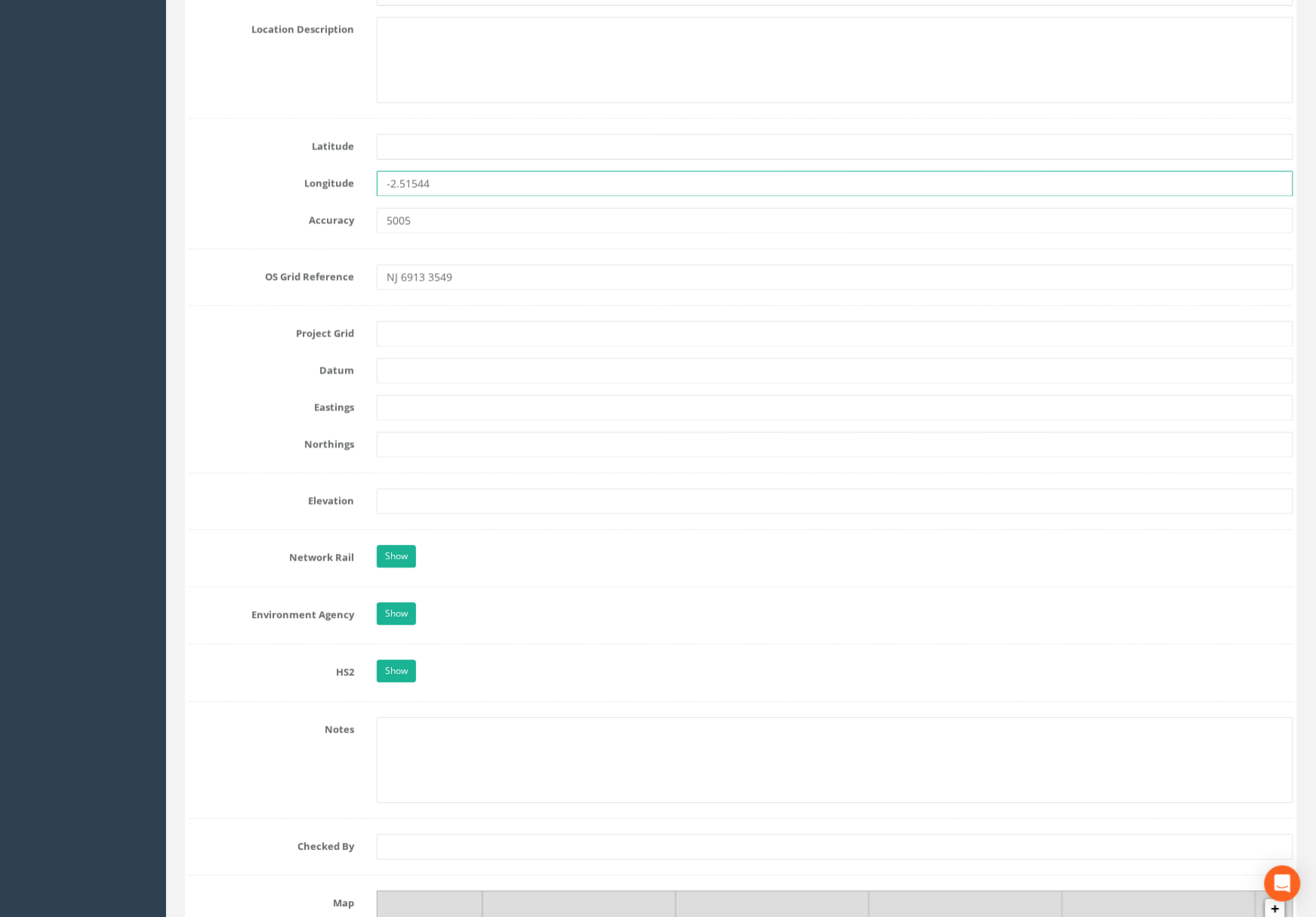
drag, startPoint x: 431, startPoint y: 180, endPoint x: 329, endPoint y: 190, distance: 102.5
click at [329, 185] on div "Longitude -2.51544" at bounding box center [741, 183] width 1127 height 25
click at [345, 220] on div "Accuracy" at bounding box center [741, 221] width 1127 height 25
drag, startPoint x: 490, startPoint y: 276, endPoint x: 340, endPoint y: 278, distance: 150.0
click at [340, 278] on div "OS Grid Reference NJ 6913 3549" at bounding box center [741, 277] width 1127 height 25
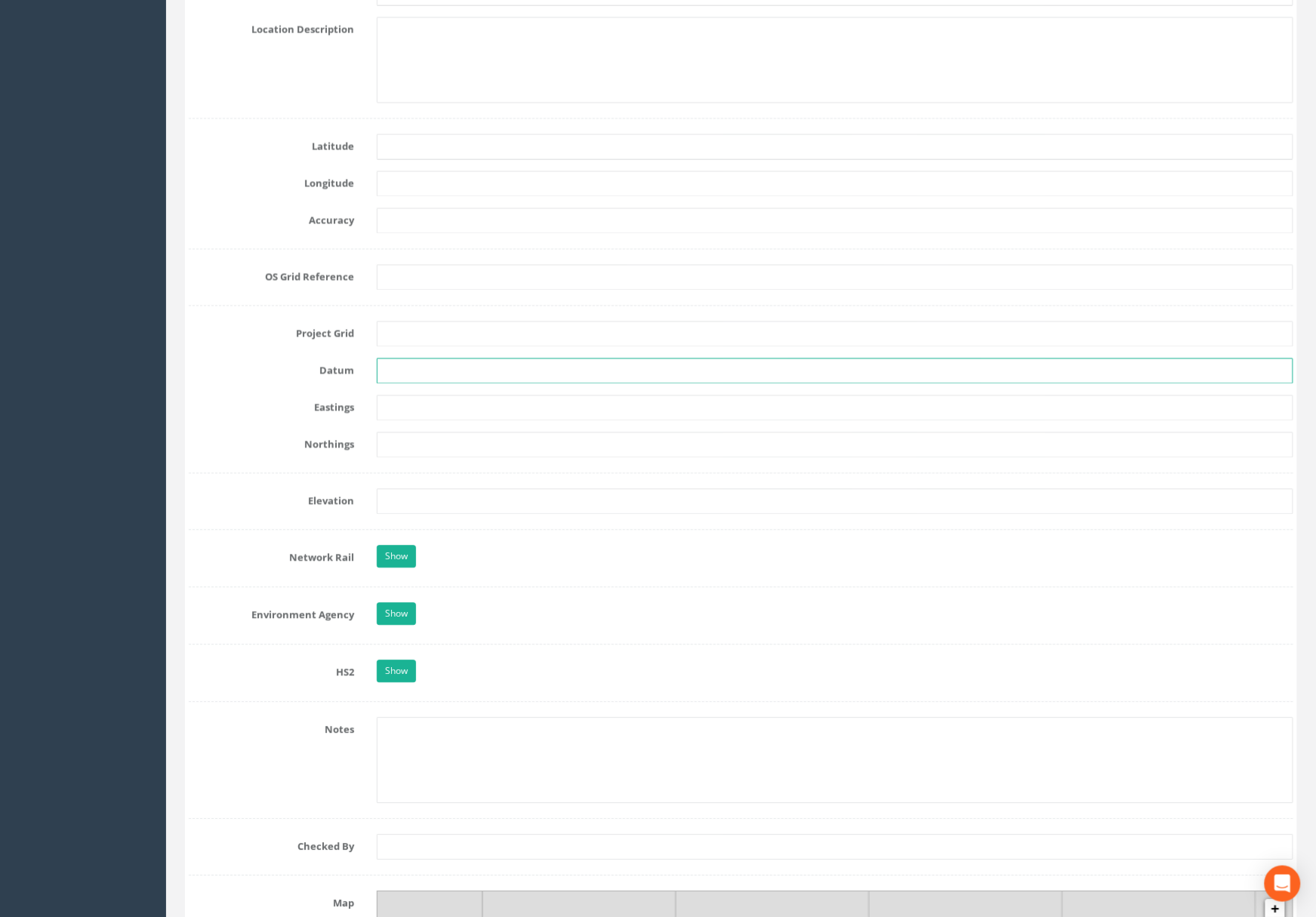
drag, startPoint x: 595, startPoint y: 369, endPoint x: 605, endPoint y: 384, distance: 18.0
click at [595, 369] on input "text" at bounding box center [834, 371] width 916 height 25
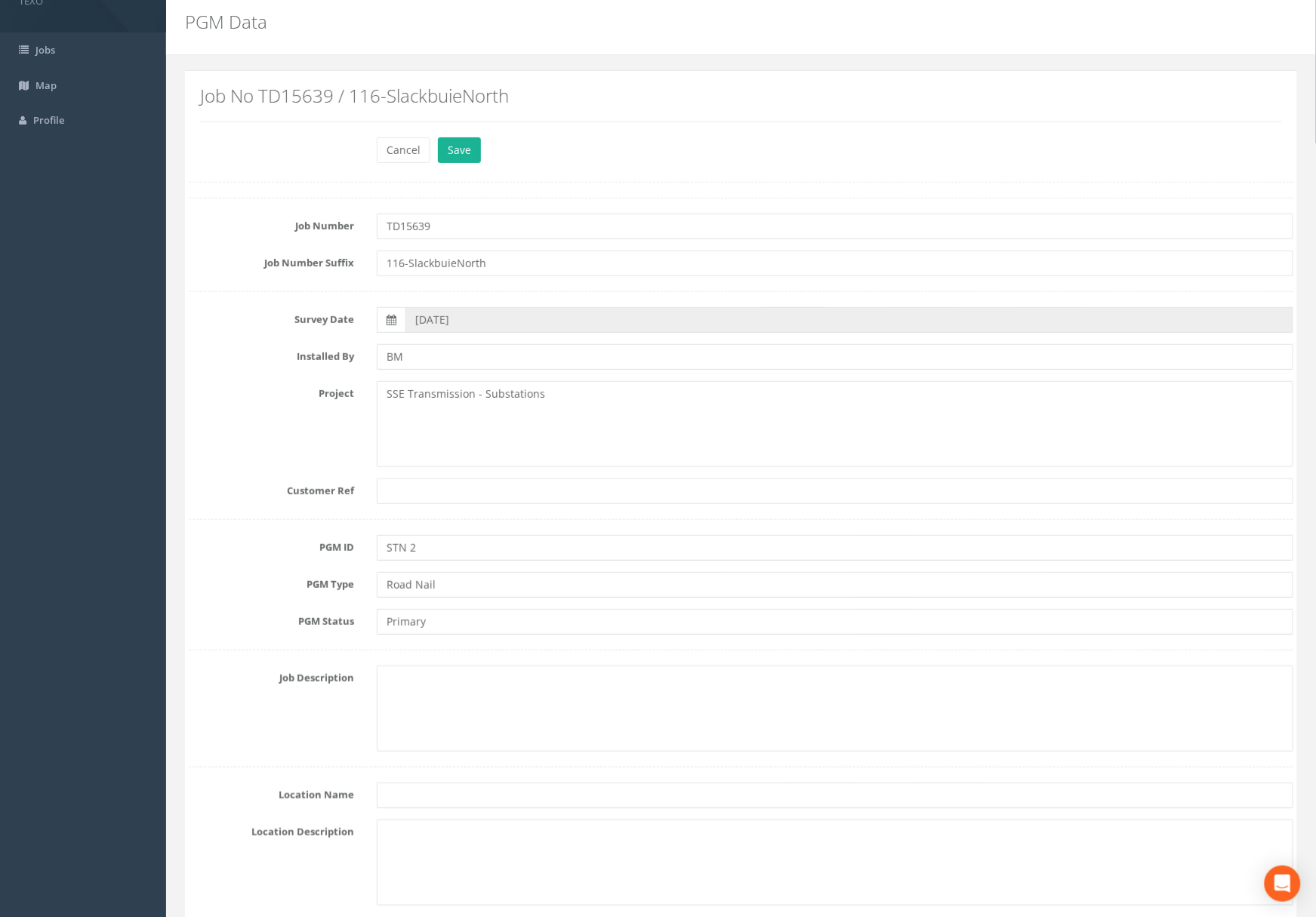
scroll to position [0, 0]
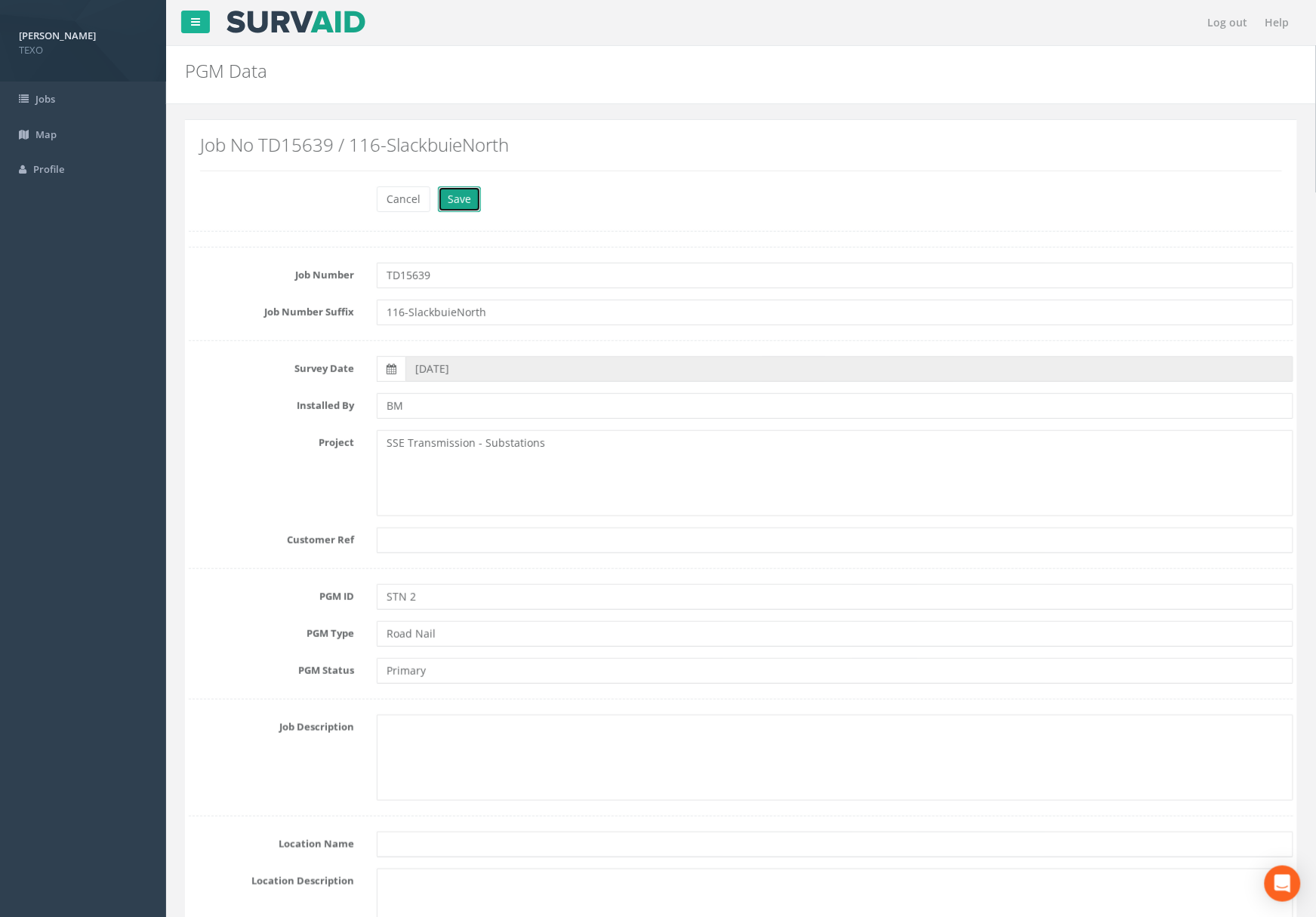
click at [464, 201] on button "Save" at bounding box center [460, 198] width 43 height 25
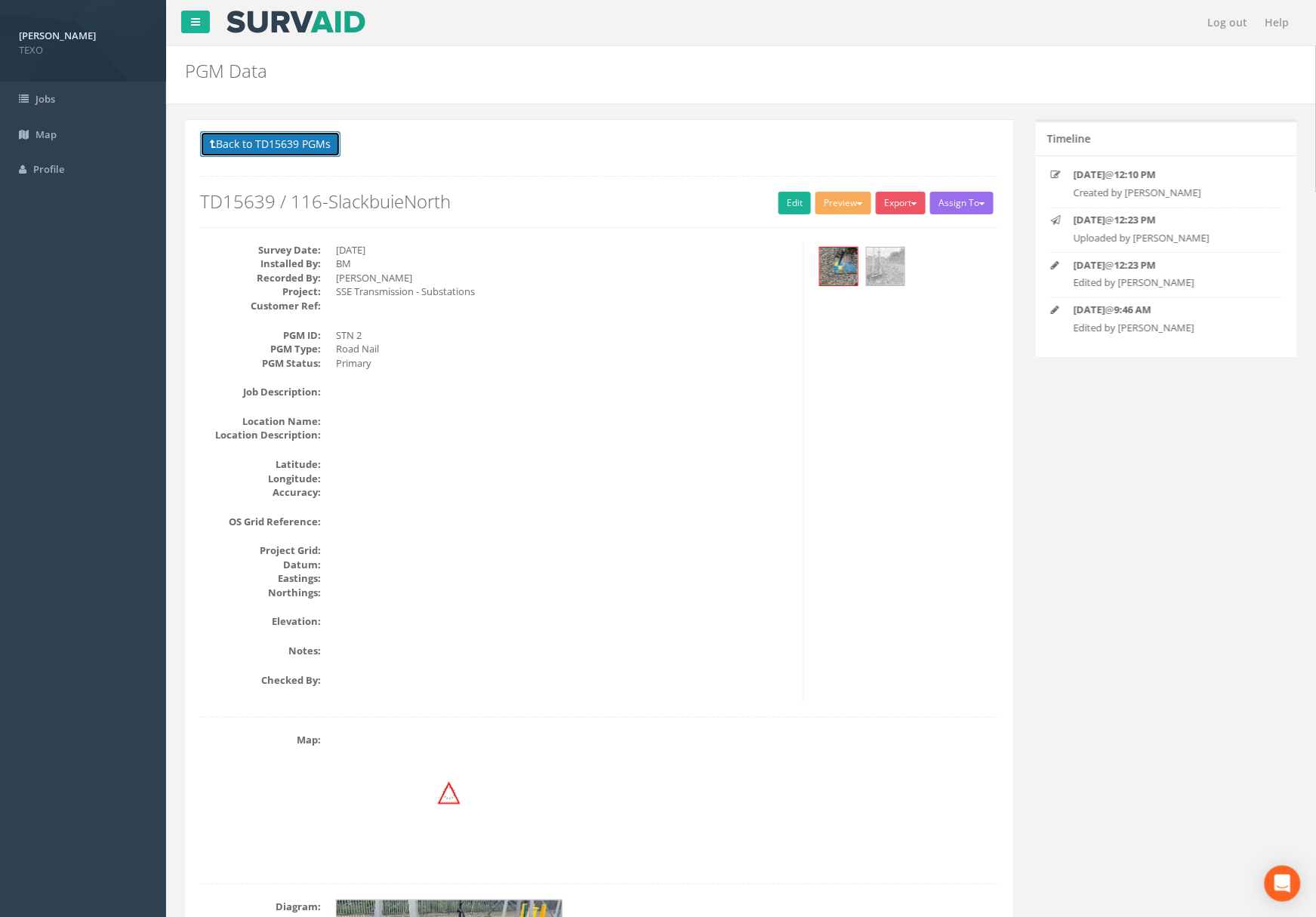
click at [273, 142] on button "Back to TD15639 PGMs" at bounding box center [271, 143] width 140 height 25
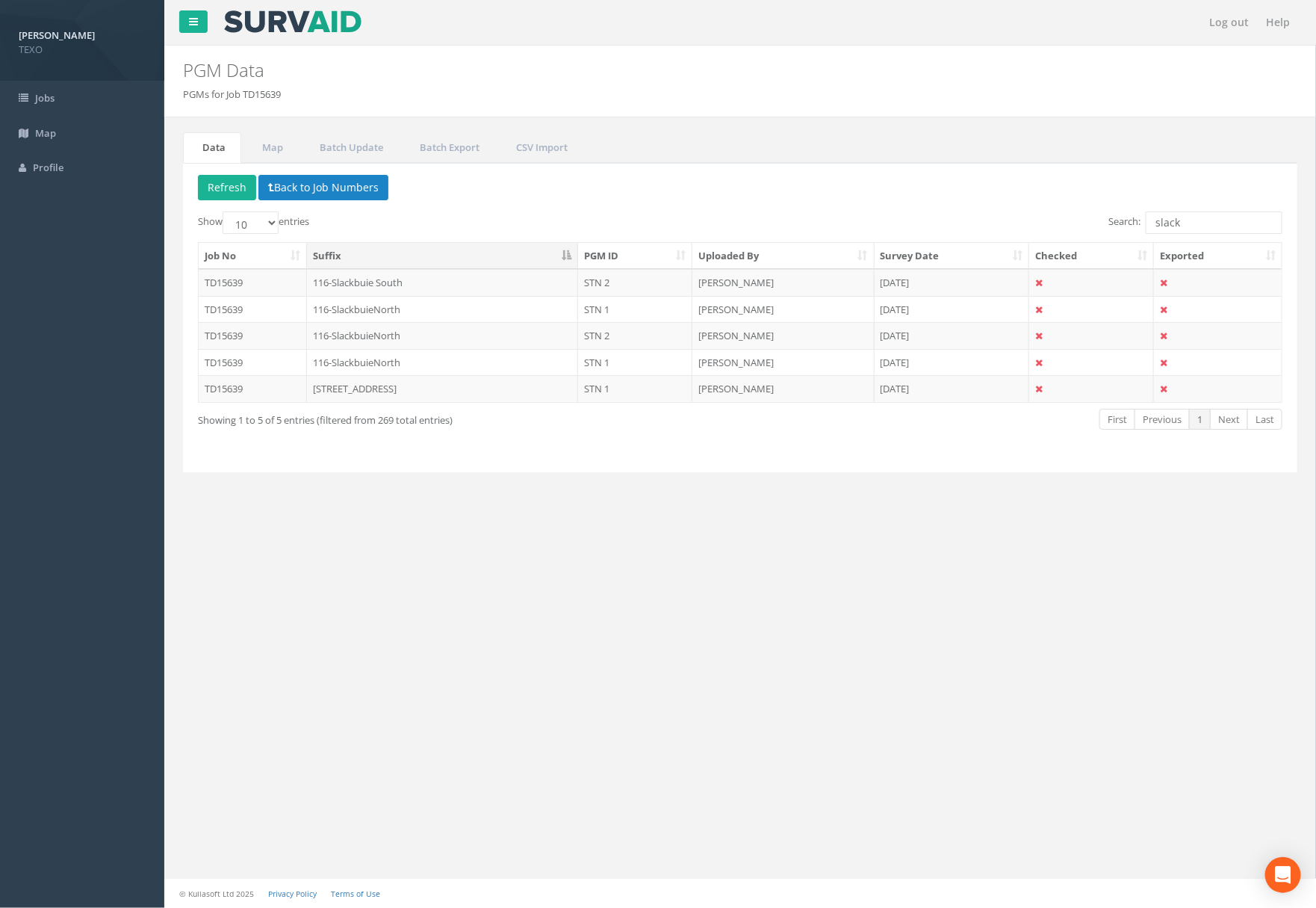
click at [450, 258] on th "Suffix" at bounding box center [444, 256] width 272 height 27
click at [499, 286] on td "[STREET_ADDRESS]" at bounding box center [444, 282] width 272 height 27
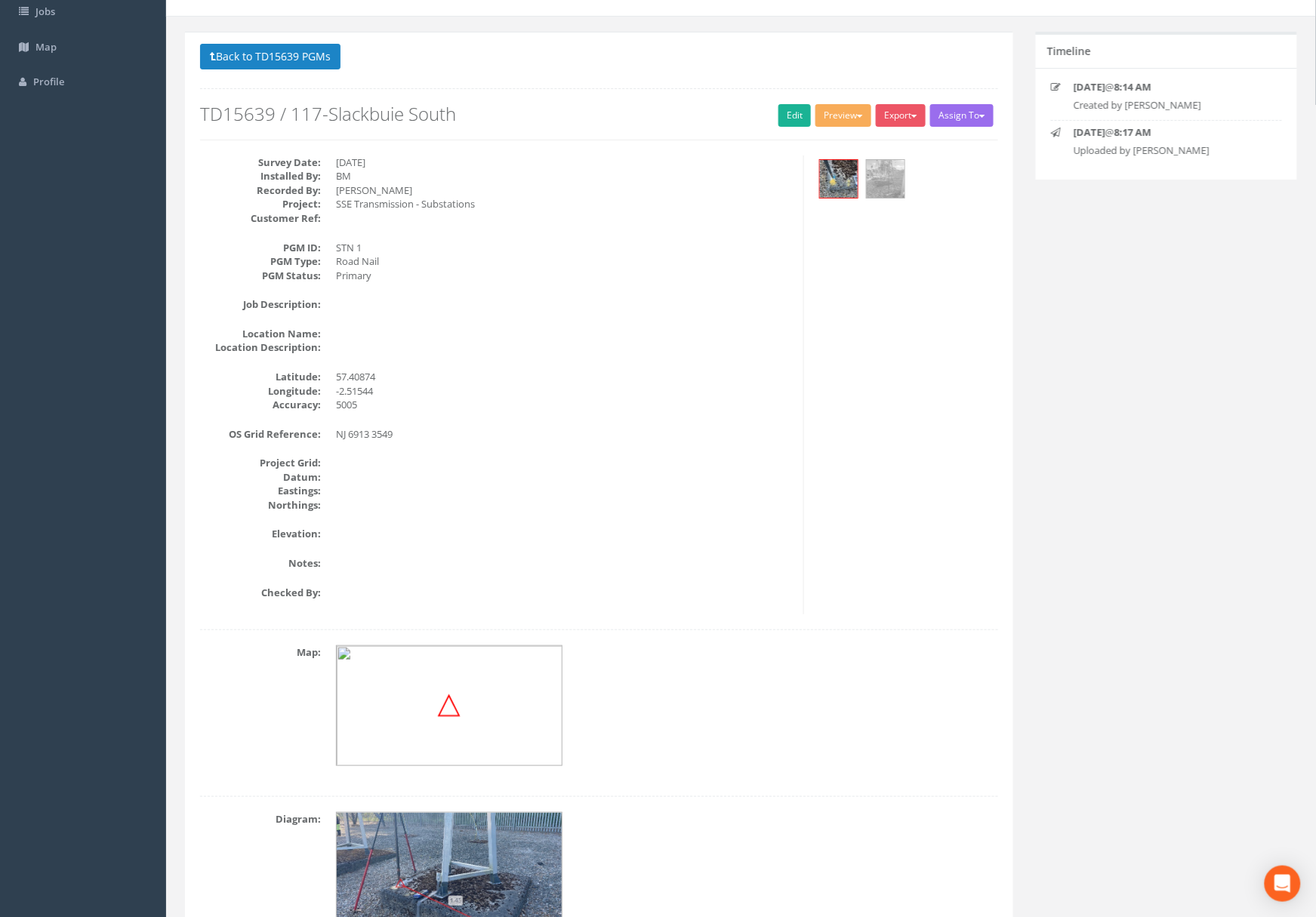
scroll to position [191, 0]
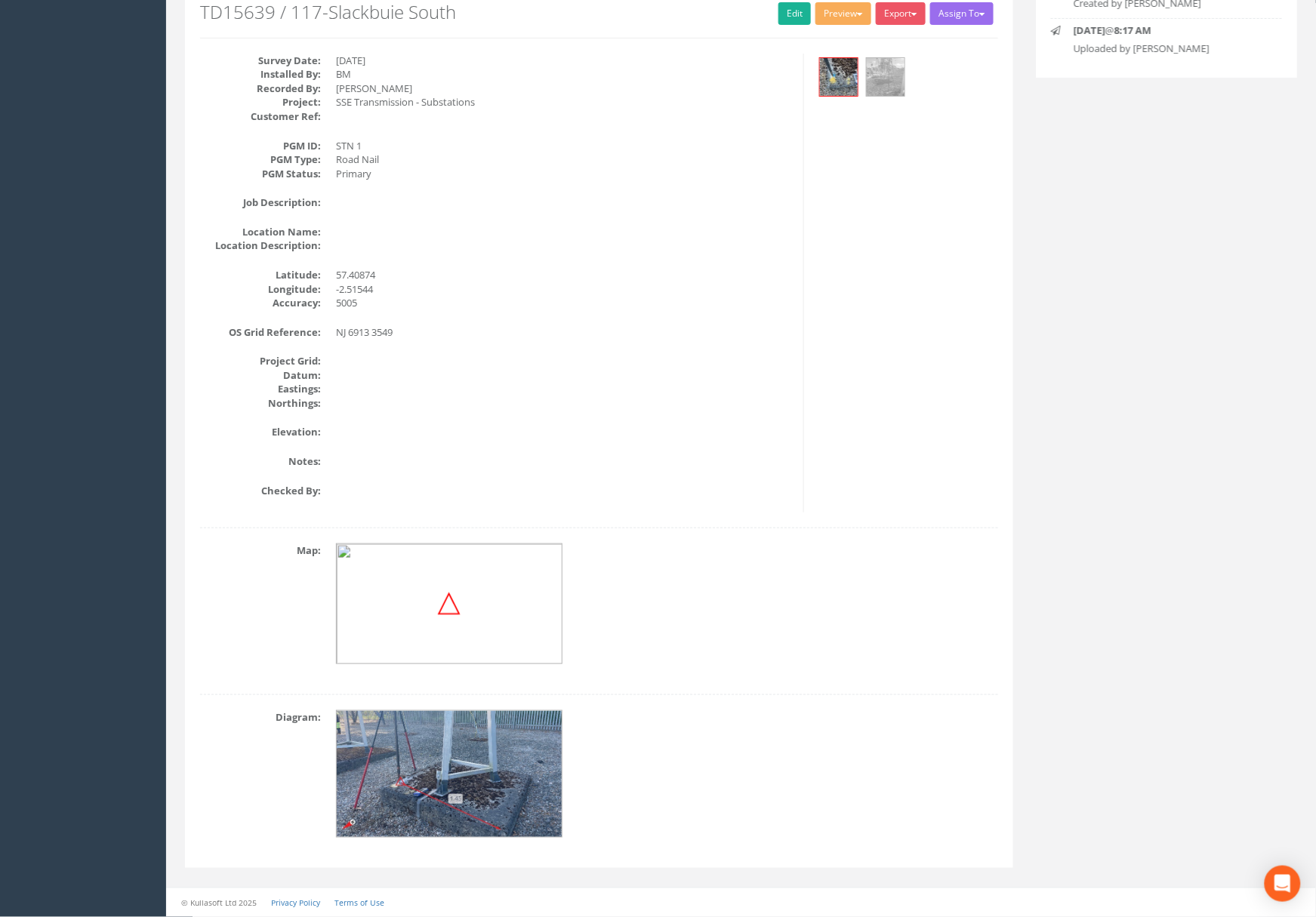
click at [459, 755] on img at bounding box center [450, 775] width 227 height 127
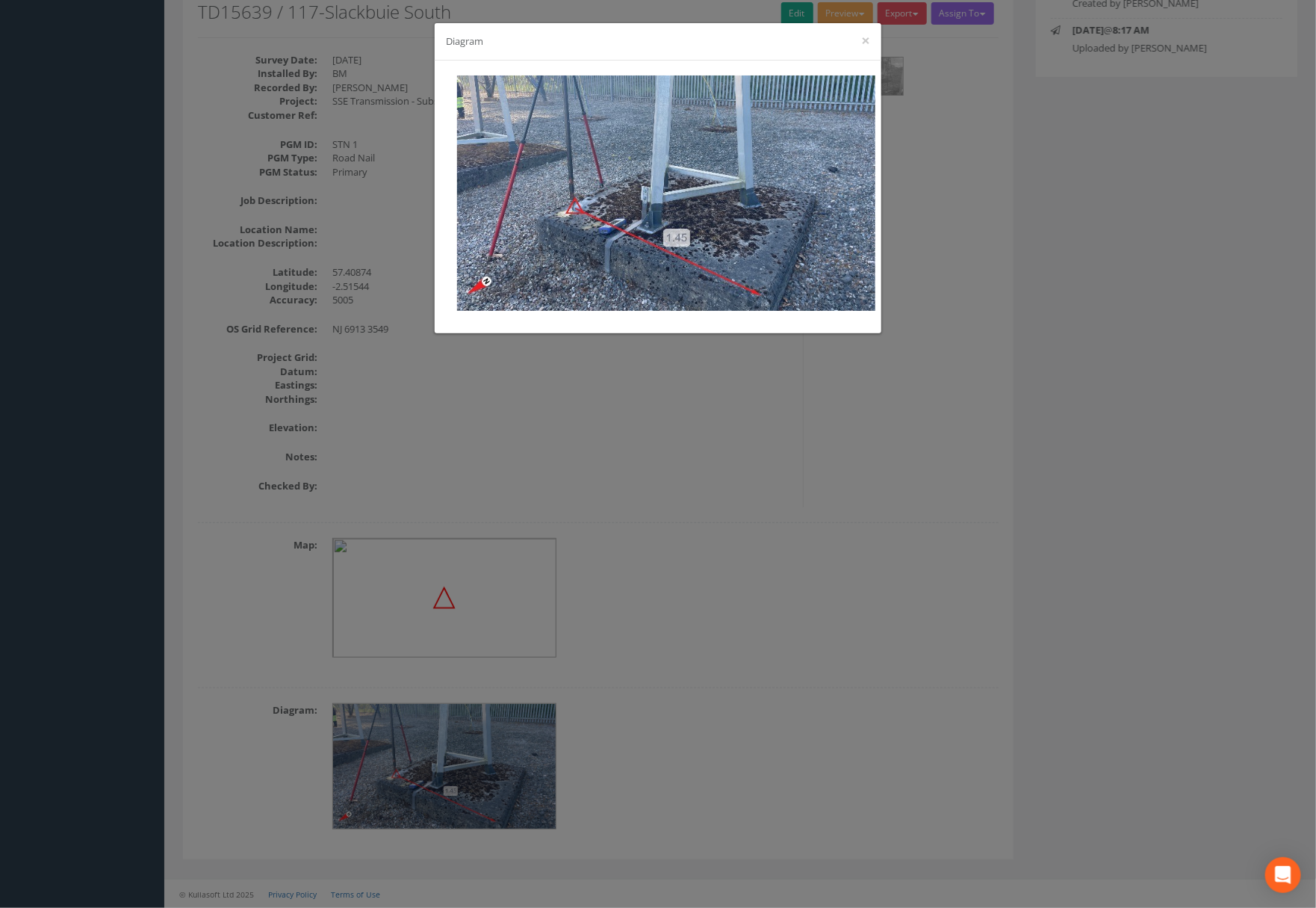
click at [821, 527] on div "Diagram ×" at bounding box center [658, 454] width 1316 height 908
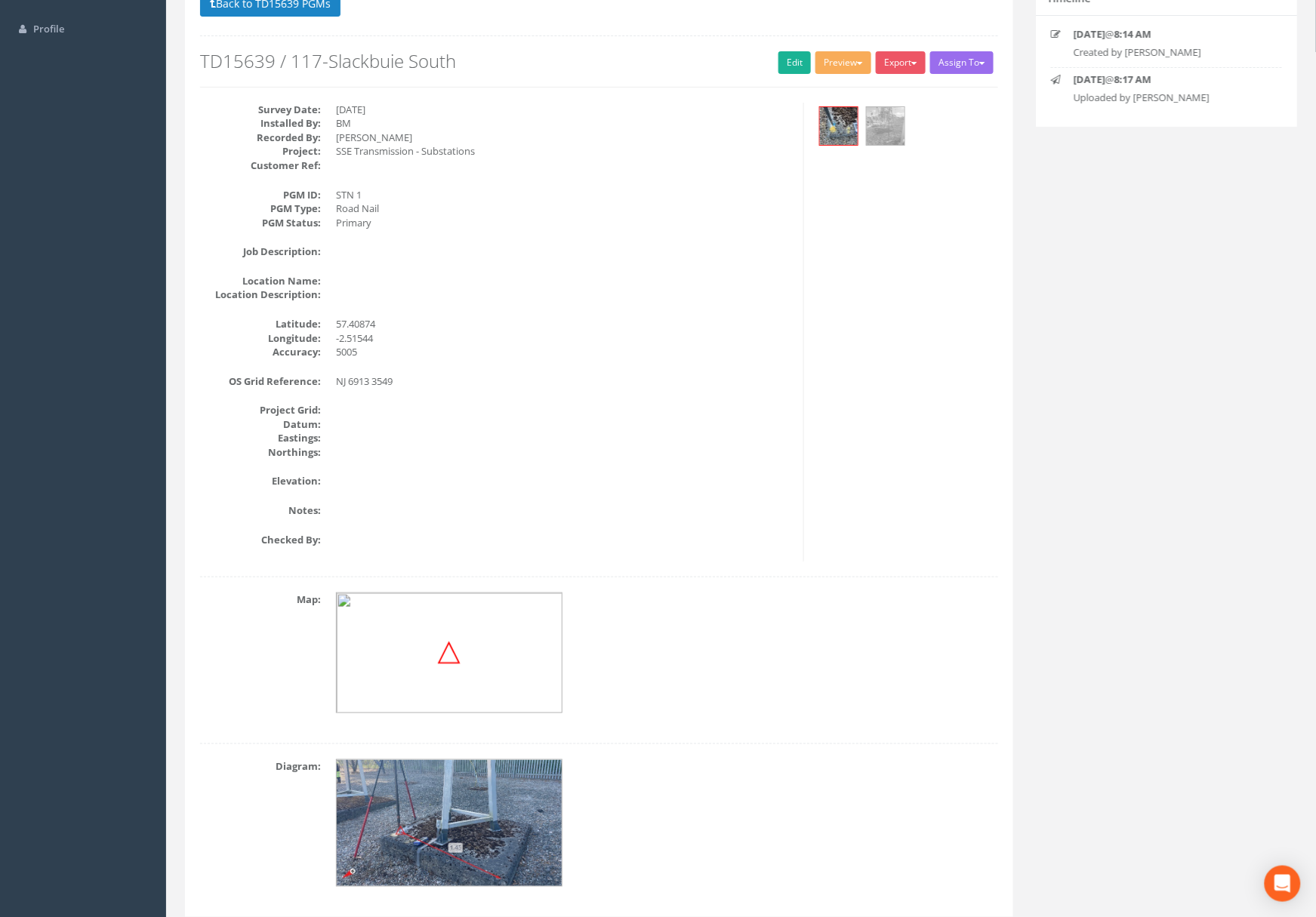
scroll to position [0, 0]
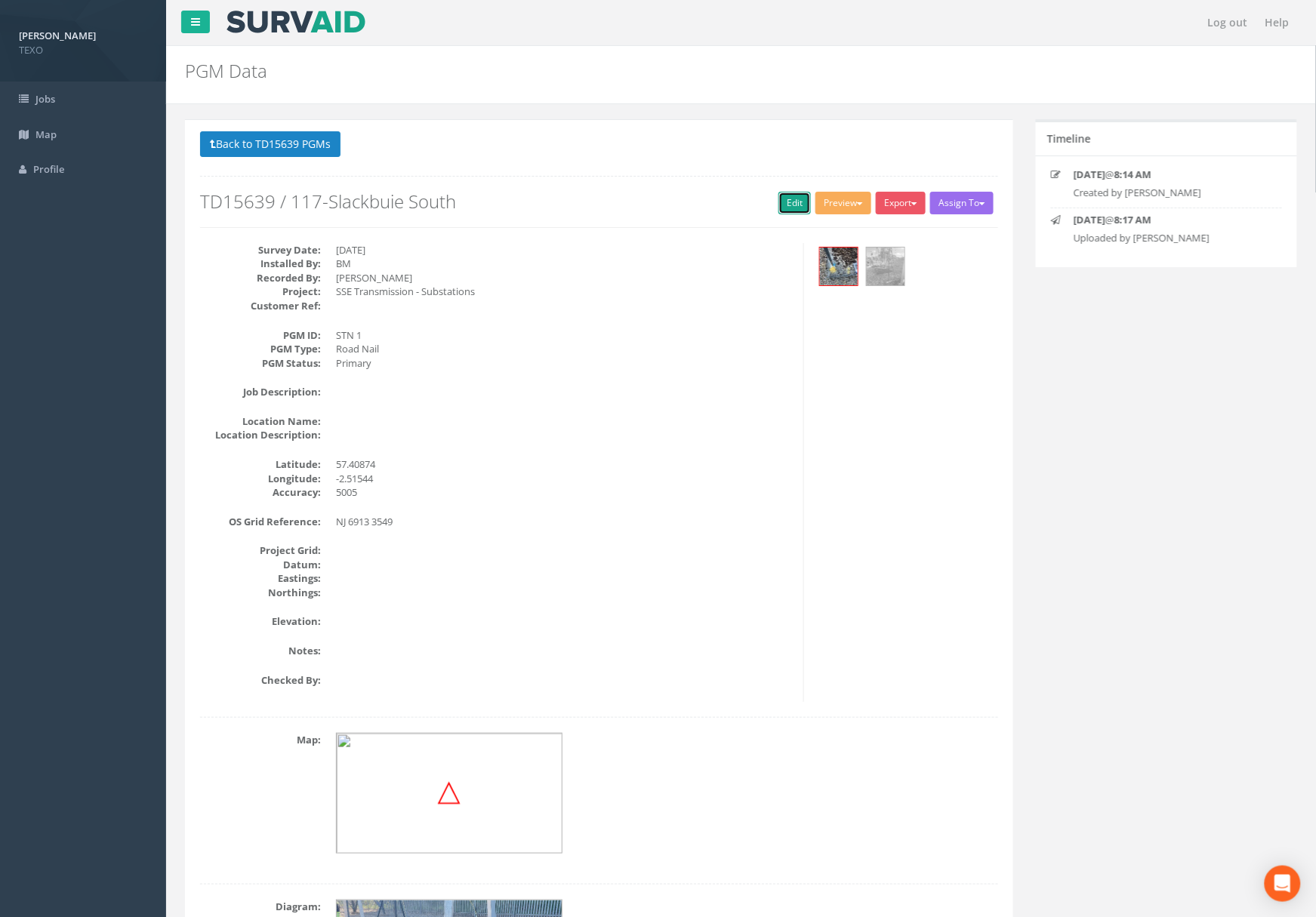
click at [795, 204] on link "Edit" at bounding box center [795, 203] width 33 height 22
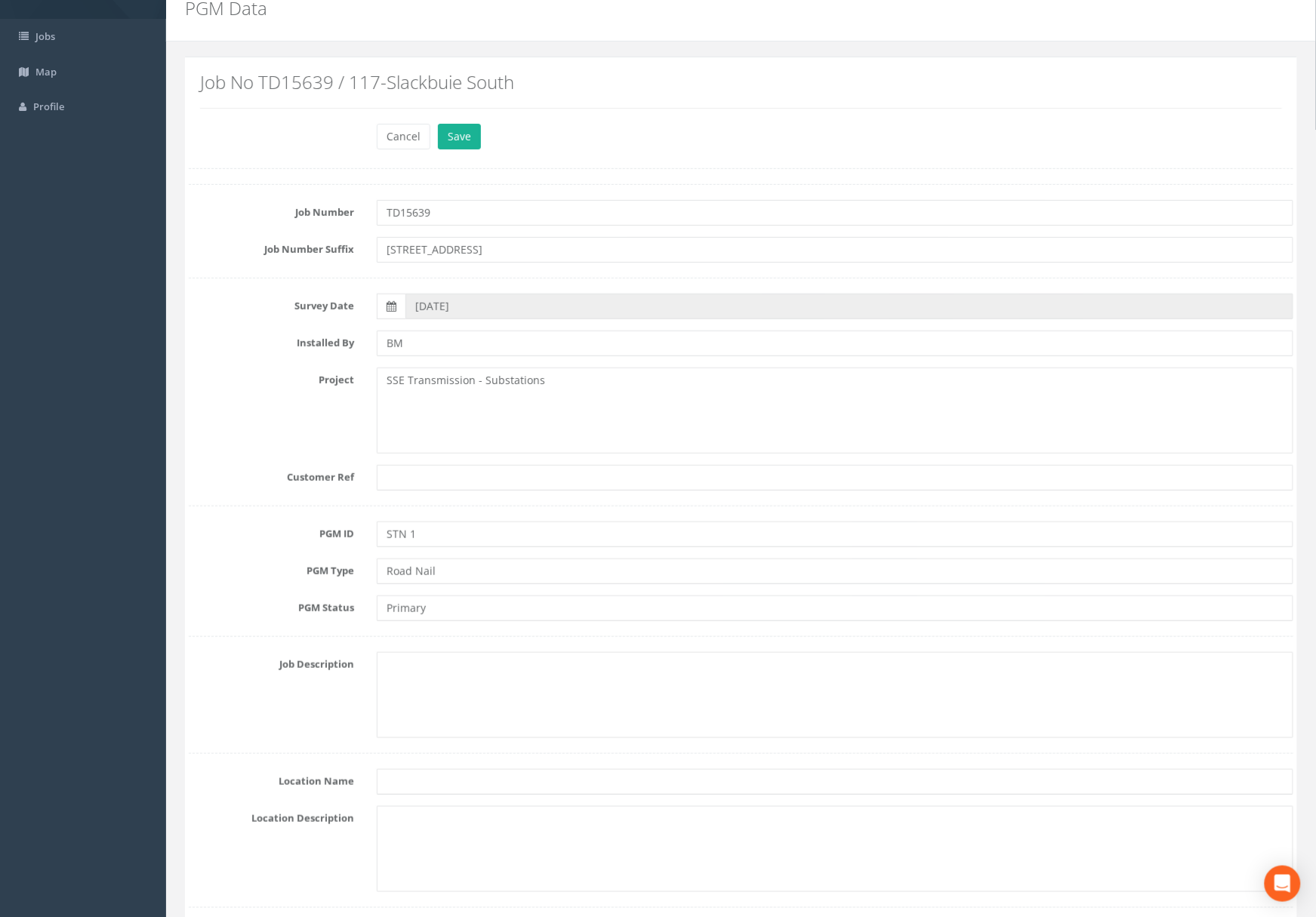
scroll to position [472, 0]
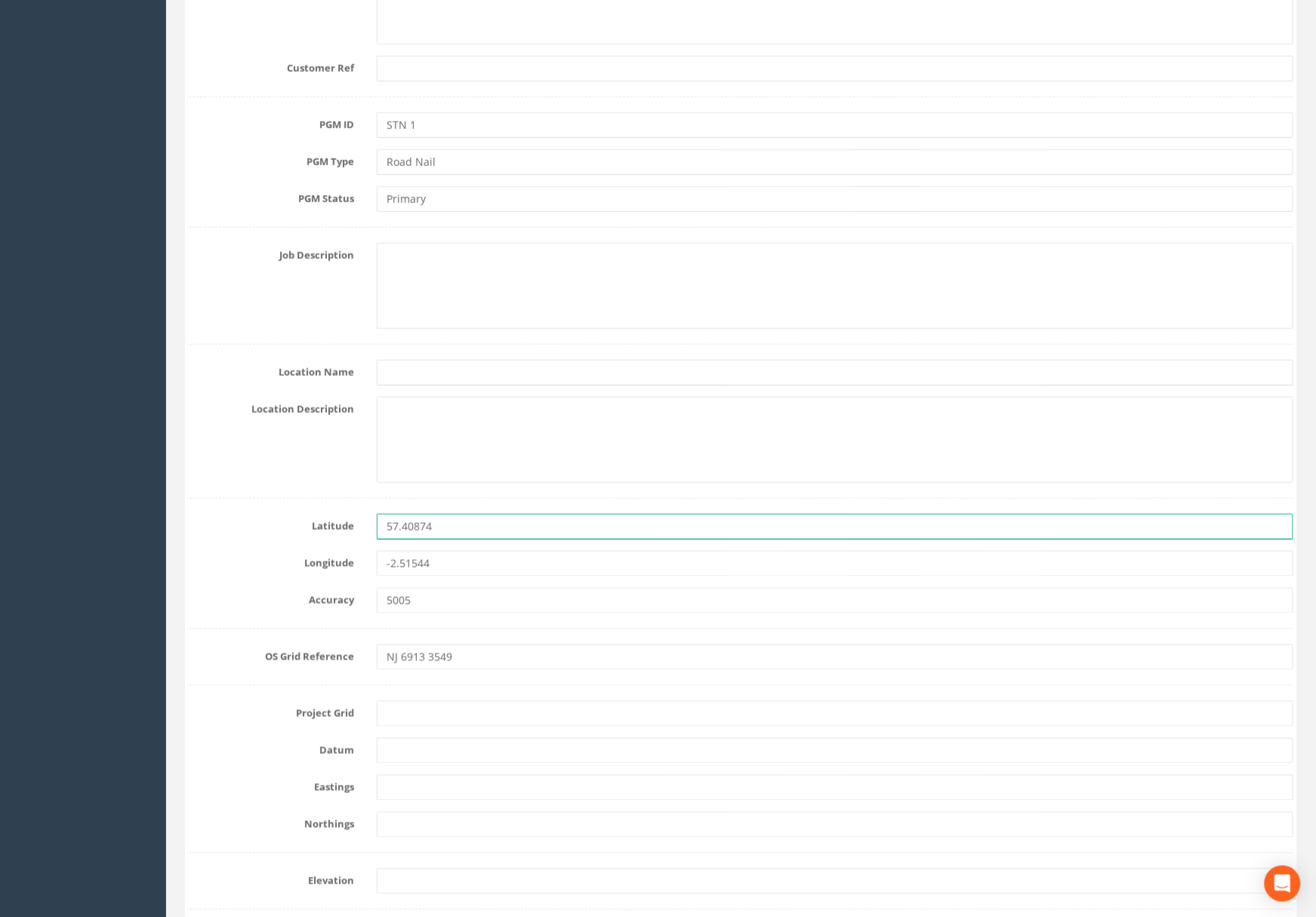
drag, startPoint x: 434, startPoint y: 526, endPoint x: 329, endPoint y: 545, distance: 106.7
click at [330, 540] on div "Latitude 57.40874" at bounding box center [741, 526] width 1127 height 25
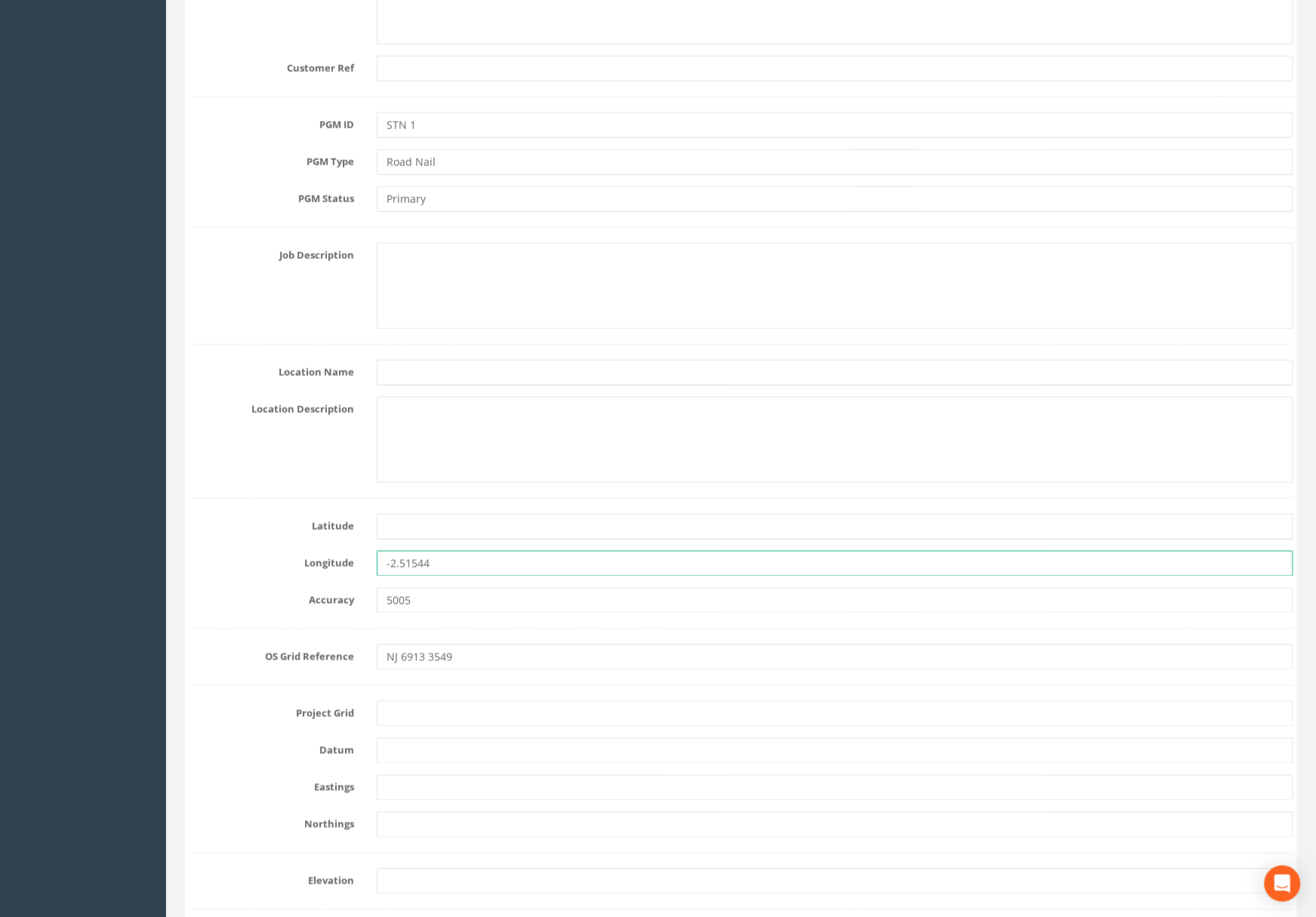
drag, startPoint x: 446, startPoint y: 575, endPoint x: 355, endPoint y: 579, distance: 91.1
click at [355, 576] on div "Longitude -2.51544" at bounding box center [741, 563] width 1127 height 25
drag, startPoint x: 469, startPoint y: 603, endPoint x: 334, endPoint y: 608, distance: 135.1
click at [334, 607] on div "Accuracy 500" at bounding box center [741, 600] width 1127 height 25
type input "500"
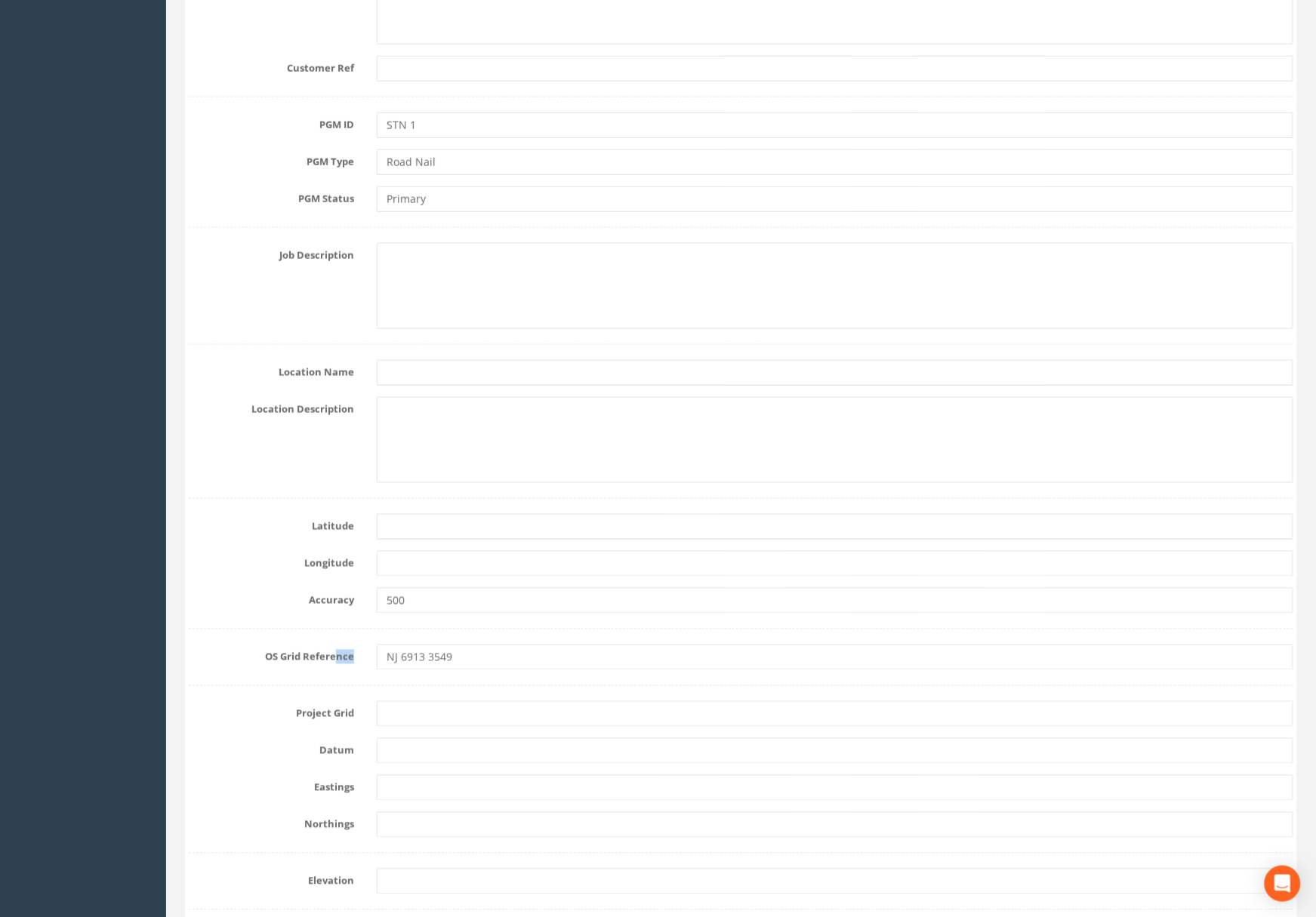
drag, startPoint x: 432, startPoint y: 649, endPoint x: 344, endPoint y: 674, distance: 91.5
click at [307, 662] on form "Cancel Save Delete Job Number TD15639 Job Number Suffix 117-Slackbuie South Sur…" at bounding box center [741, 865] width 1104 height 2301
drag, startPoint x: 488, startPoint y: 673, endPoint x: 315, endPoint y: 661, distance: 173.4
click at [315, 661] on form "Cancel Save Delete Job Number TD15639 Job Number Suffix 117-Slackbuie South Sur…" at bounding box center [741, 865] width 1104 height 2301
drag, startPoint x: 454, startPoint y: 605, endPoint x: 342, endPoint y: 606, distance: 112.0
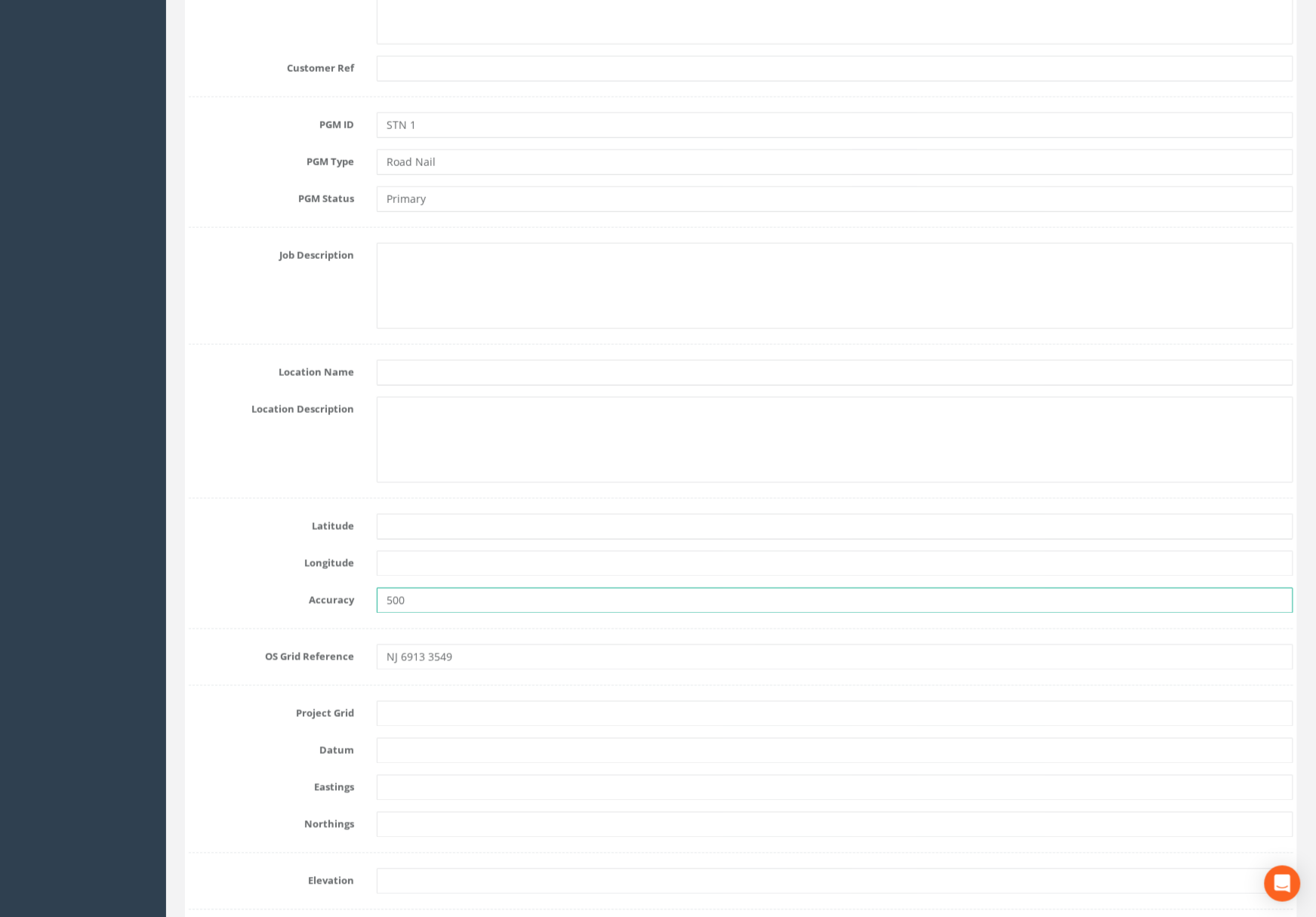
click at [322, 603] on div "Accuracy 500" at bounding box center [741, 600] width 1127 height 25
drag, startPoint x: 466, startPoint y: 662, endPoint x: 357, endPoint y: 646, distance: 110.2
click at [282, 655] on div "OS Grid Reference NJ 6913 3549" at bounding box center [741, 657] width 1127 height 25
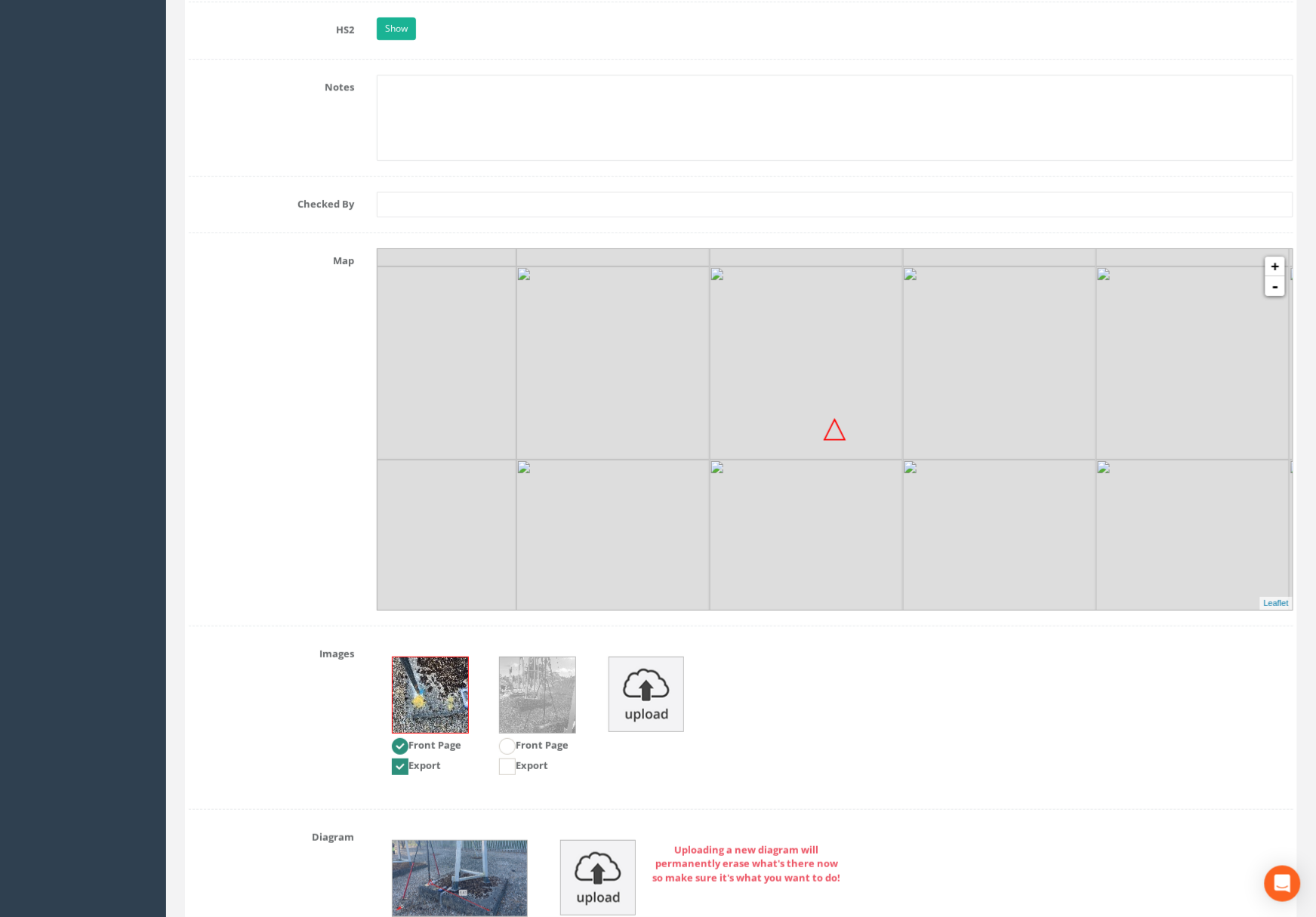
scroll to position [1652, 0]
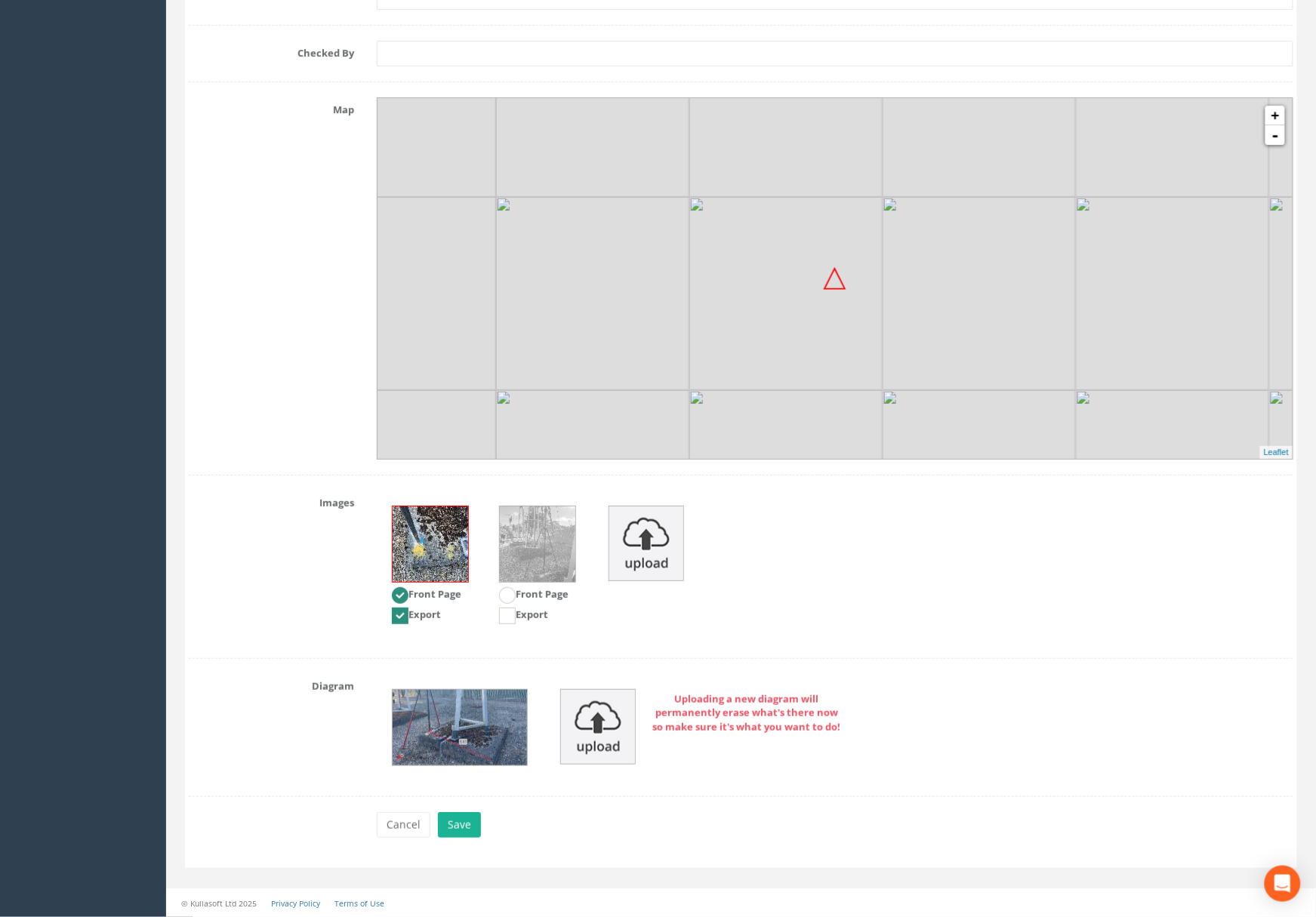
drag, startPoint x: 918, startPoint y: 334, endPoint x: 897, endPoint y: 417, distance: 85.6
click at [897, 417] on img at bounding box center [979, 487] width 193 height 193
drag, startPoint x: 872, startPoint y: 289, endPoint x: 937, endPoint y: 408, distance: 135.6
click at [937, 408] on img at bounding box center [851, 411] width 193 height 193
drag, startPoint x: 869, startPoint y: 370, endPoint x: 982, endPoint y: 95, distance: 297.3
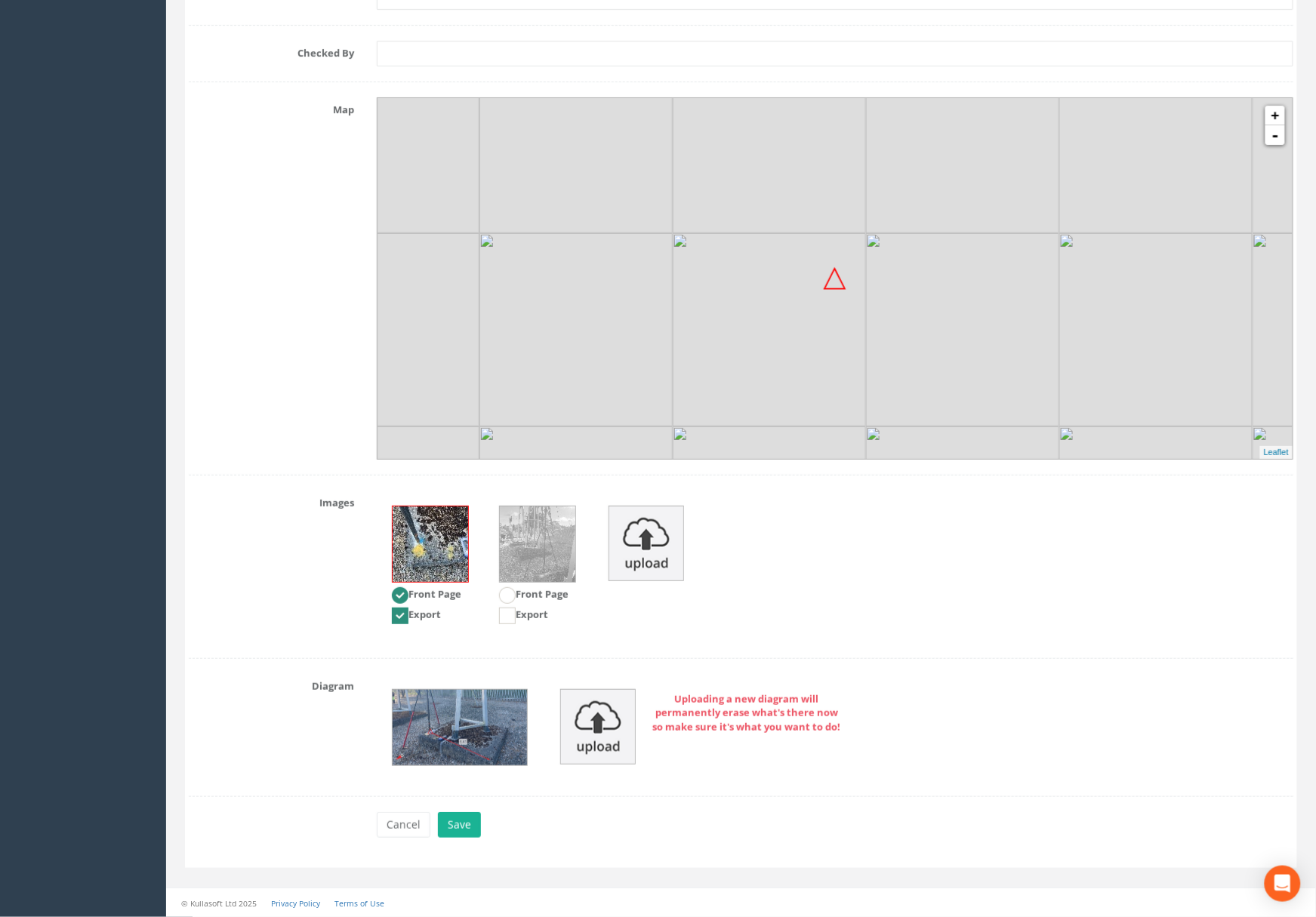
click at [982, 95] on img at bounding box center [962, 137] width 193 height 193
drag, startPoint x: 935, startPoint y: 351, endPoint x: 978, endPoint y: 361, distance: 44.1
click at [978, 361] on img at bounding box center [1005, 340] width 193 height 193
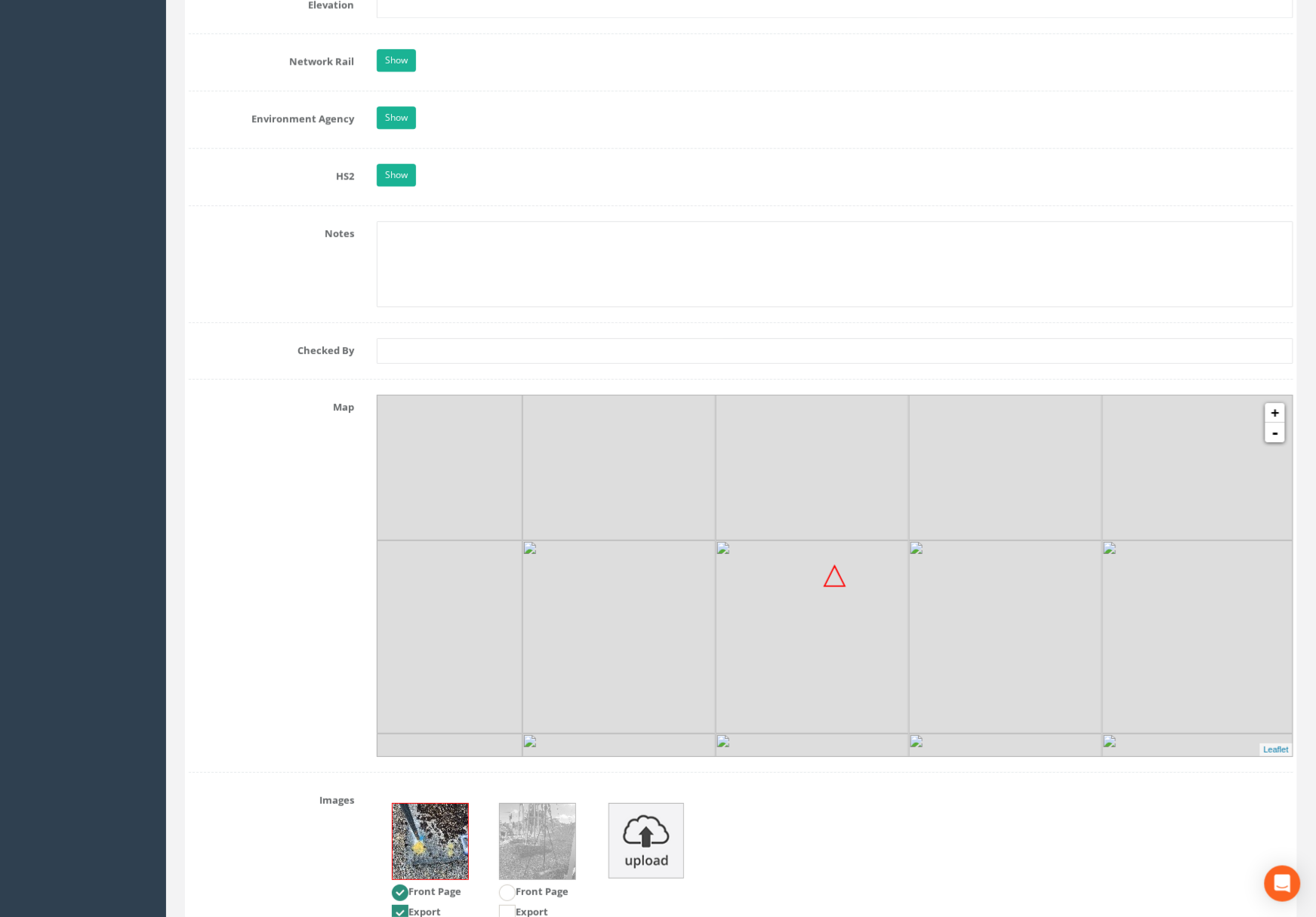
scroll to position [1370, 0]
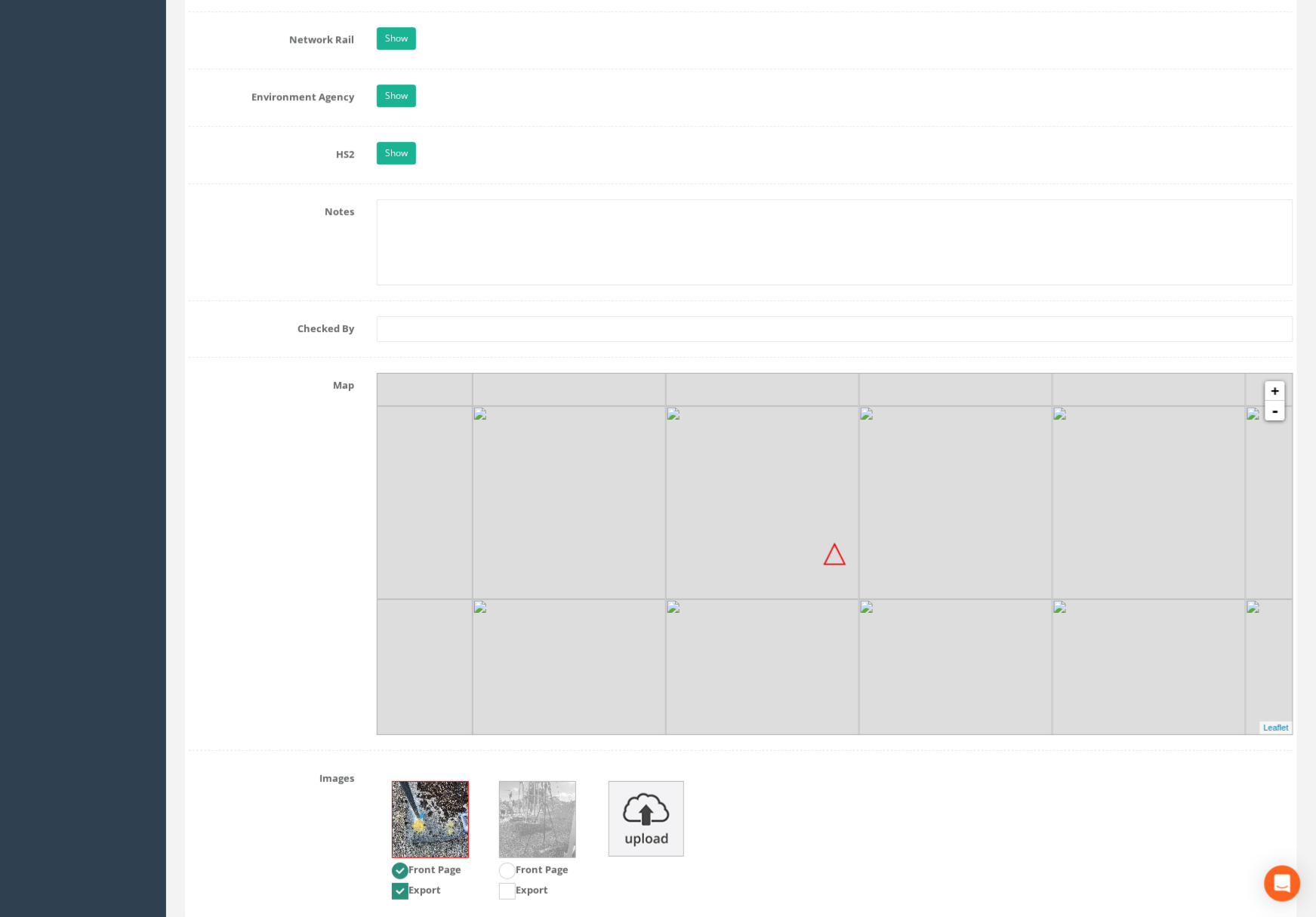
drag, startPoint x: 852, startPoint y: 567, endPoint x: 802, endPoint y: 648, distance: 95.2
click at [802, 648] on img at bounding box center [762, 695] width 193 height 193
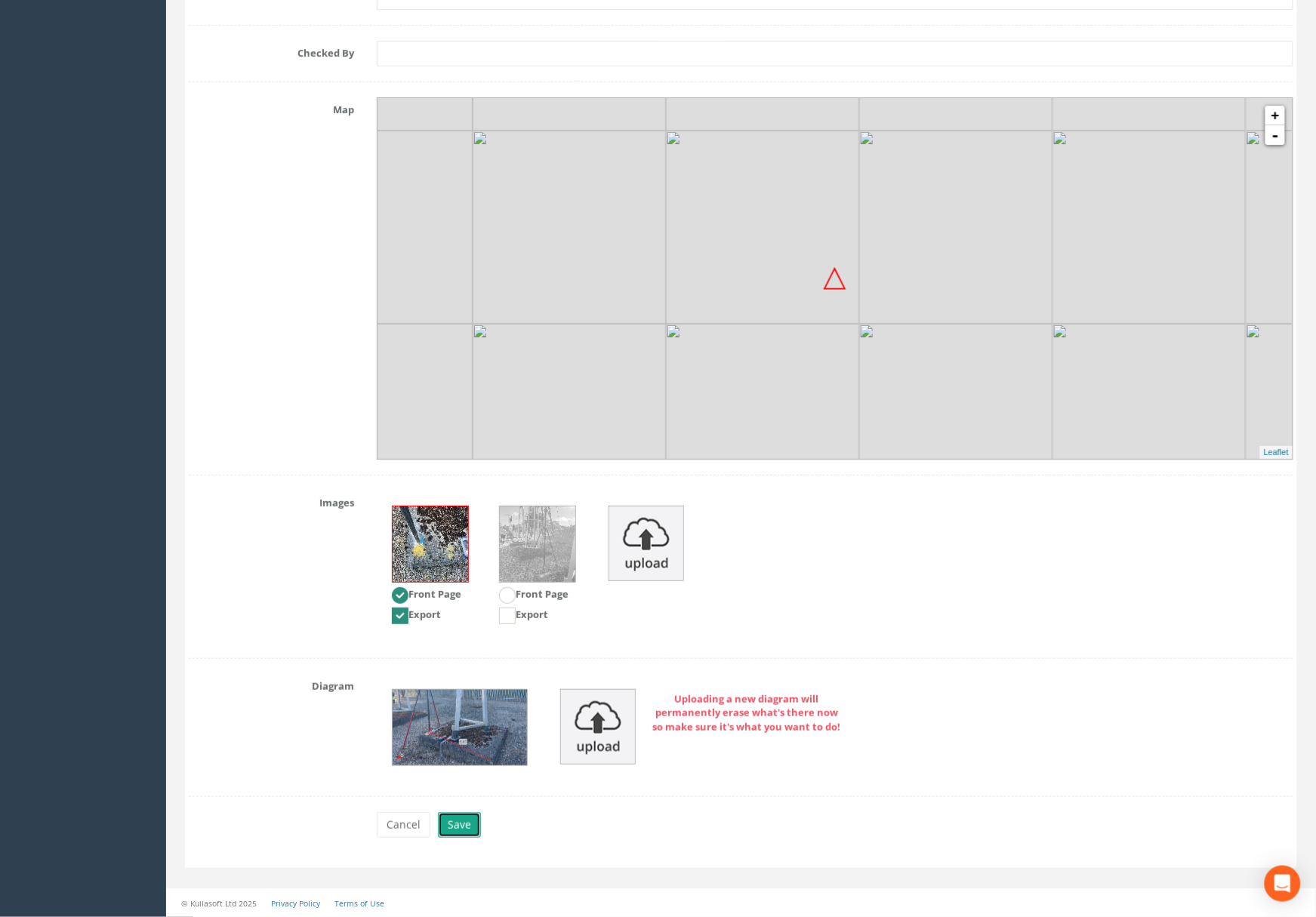
click at [466, 818] on button "Save" at bounding box center [460, 824] width 43 height 25
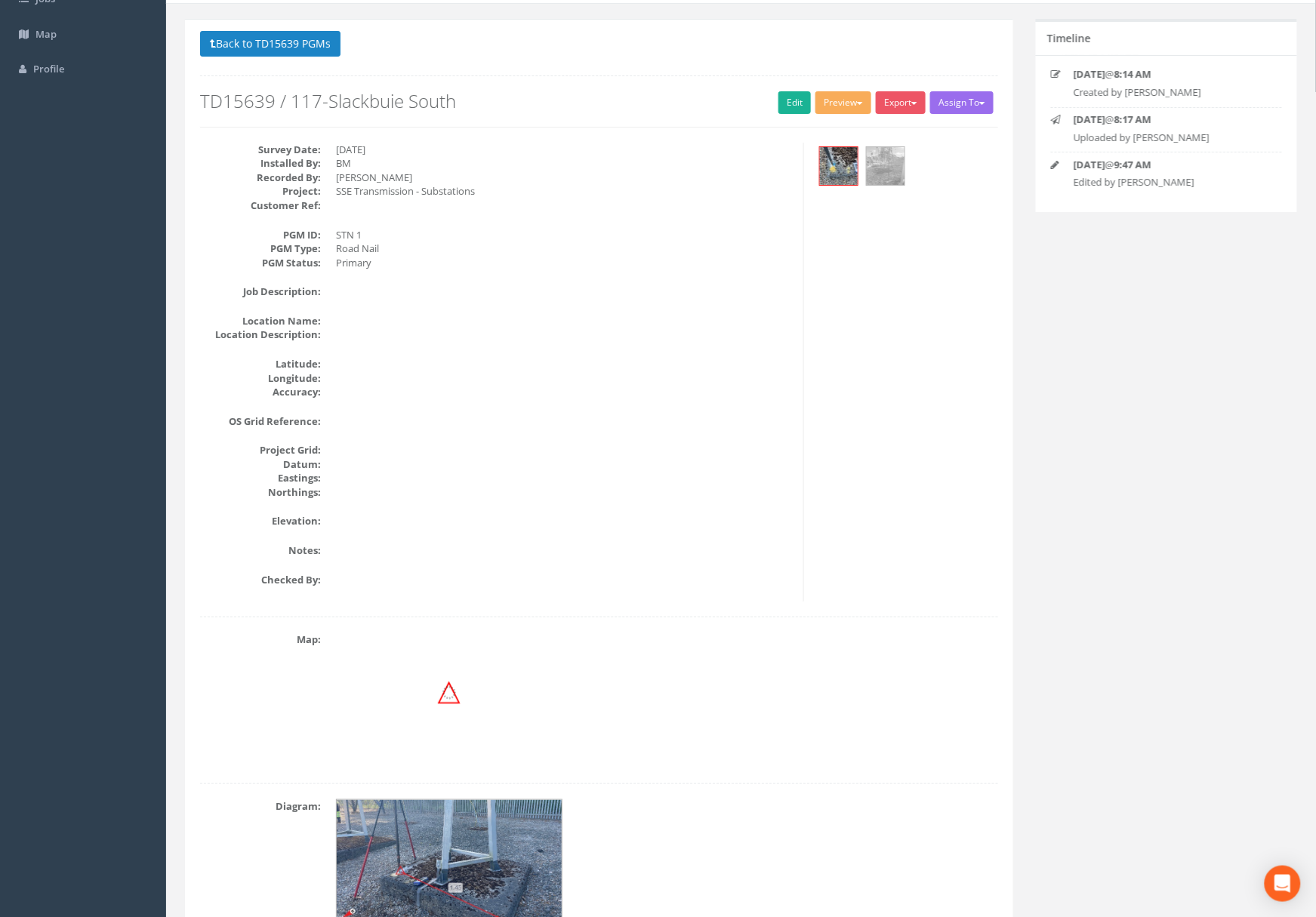
scroll to position [191, 0]
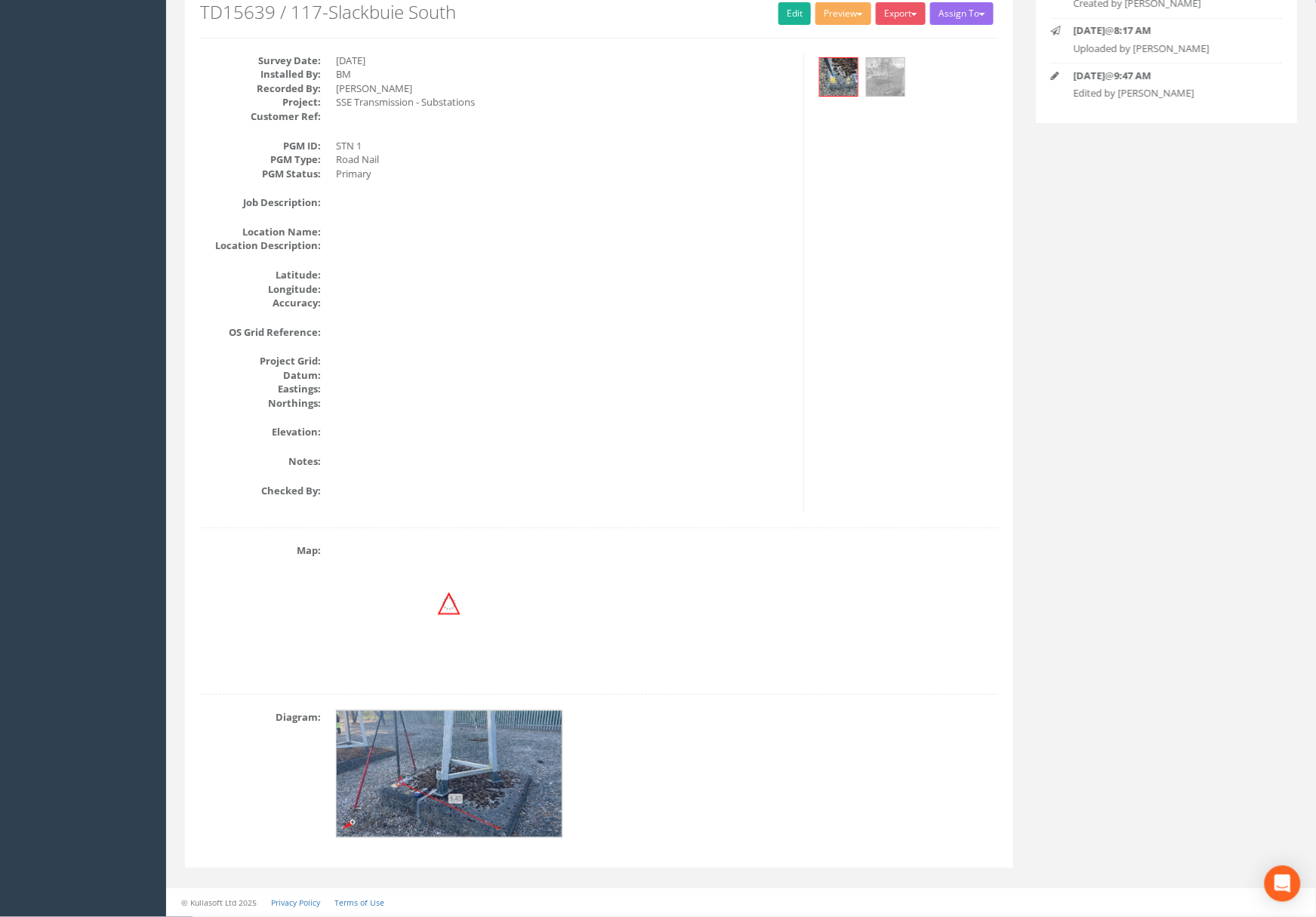
click at [451, 763] on img at bounding box center [450, 775] width 227 height 127
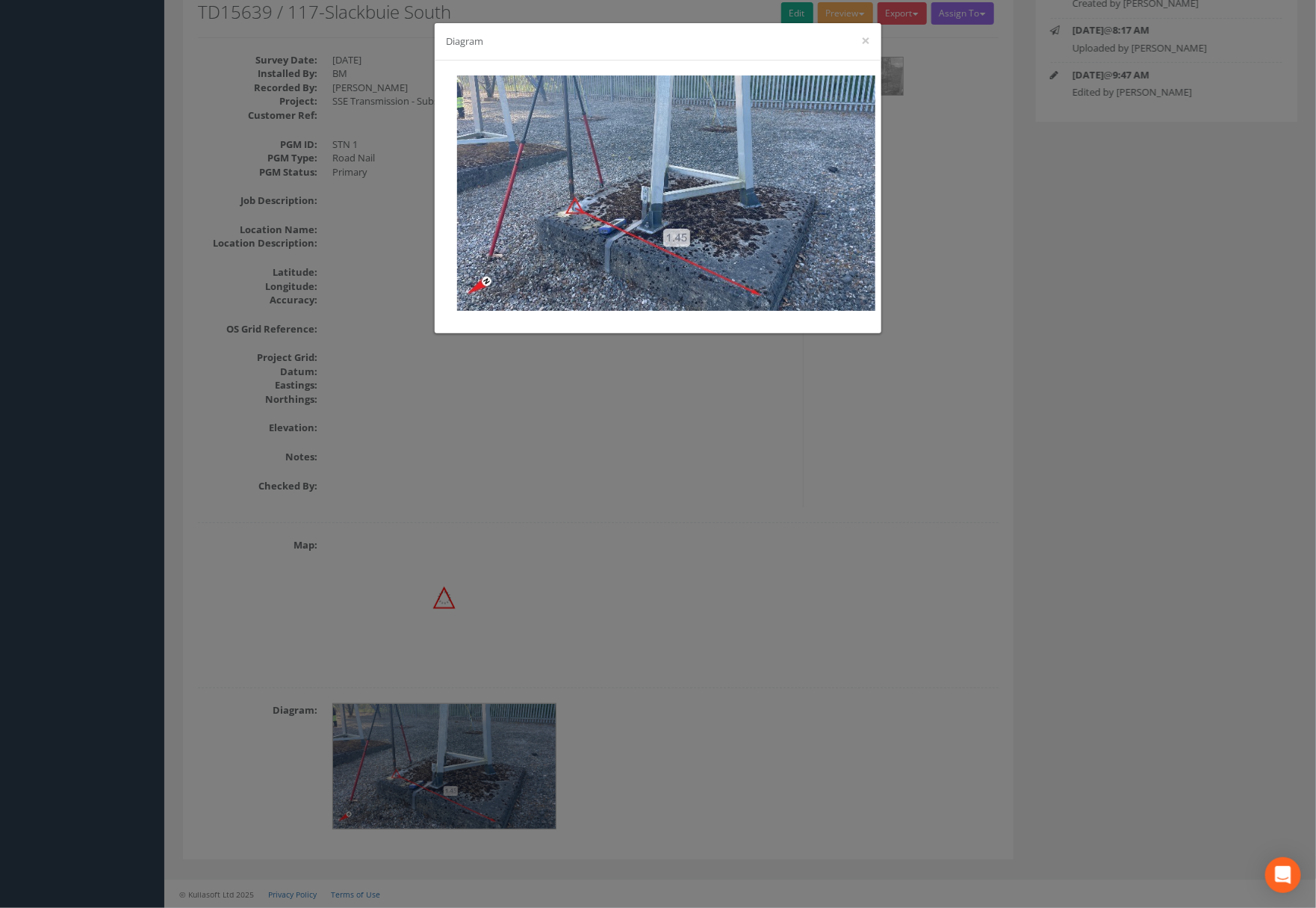
drag, startPoint x: 871, startPoint y: 44, endPoint x: 762, endPoint y: 77, distance: 113.9
click at [871, 44] on div "Diagram ×" at bounding box center [658, 42] width 446 height 37
click at [871, 37] on div "Diagram ×" at bounding box center [658, 42] width 446 height 37
drag, startPoint x: 868, startPoint y: 39, endPoint x: 856, endPoint y: 54, distance: 19.2
click at [867, 40] on button "×" at bounding box center [866, 40] width 9 height 16
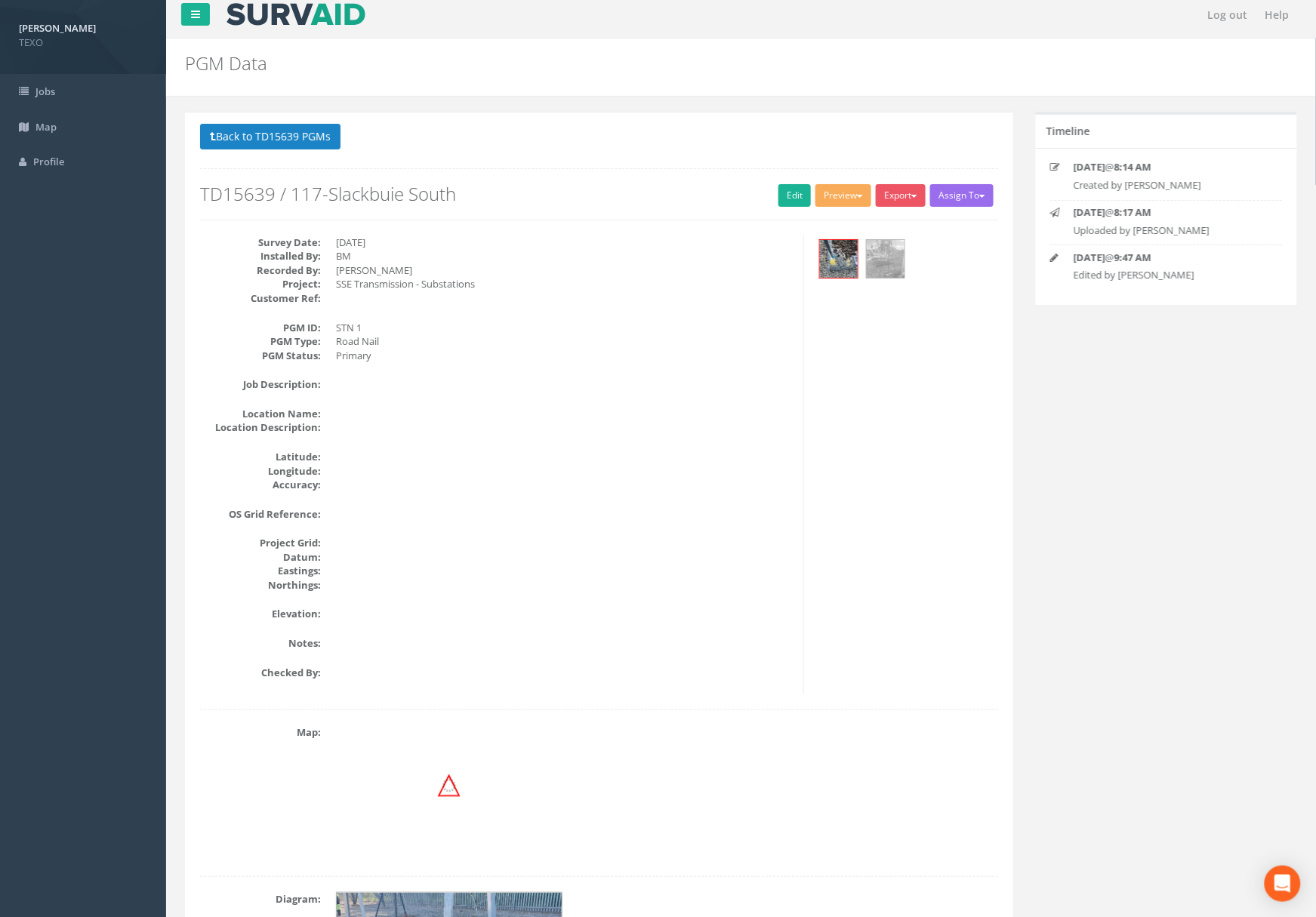
scroll to position [0, 0]
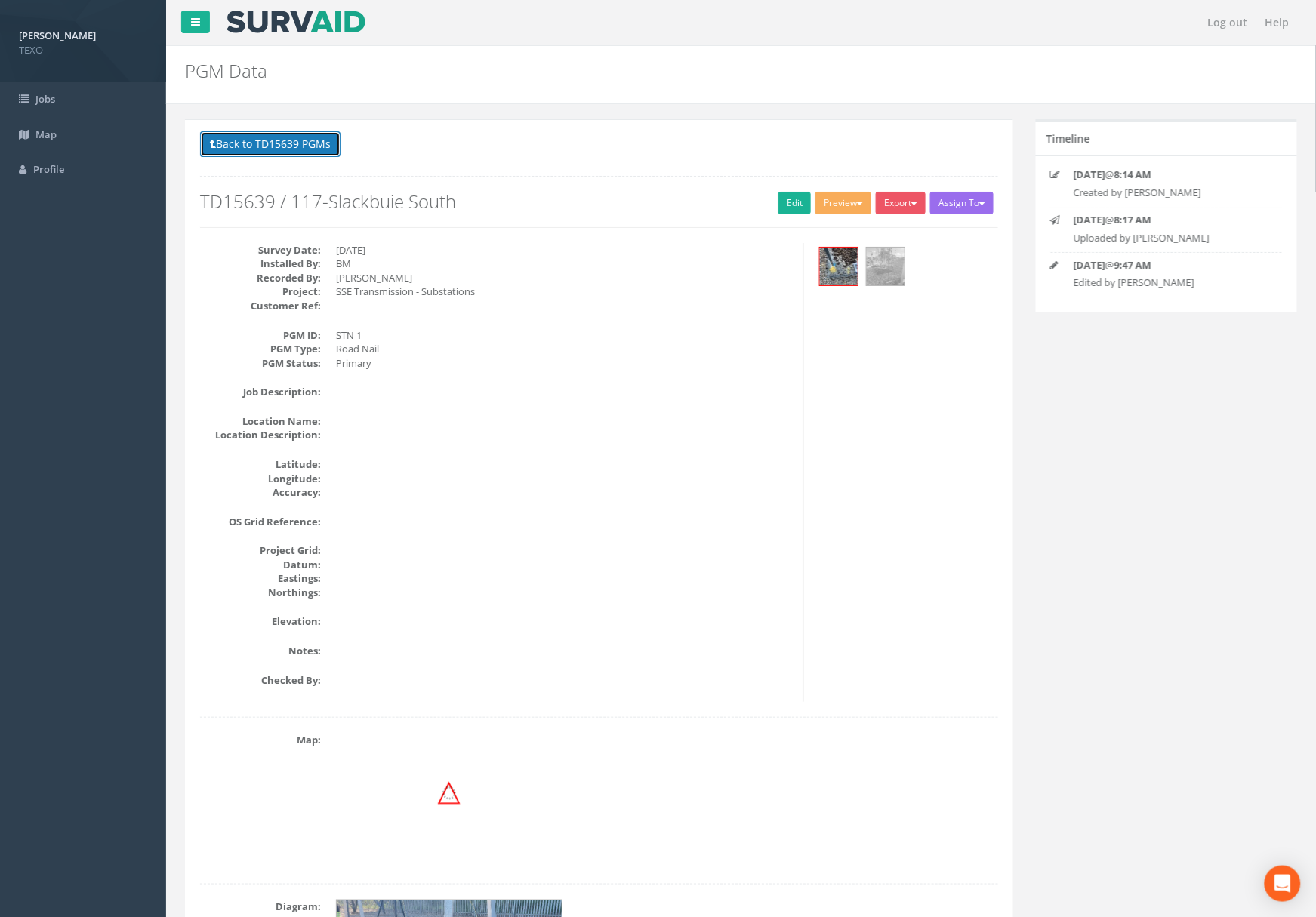
click at [274, 150] on button "Back to TD15639 PGMs" at bounding box center [271, 143] width 140 height 25
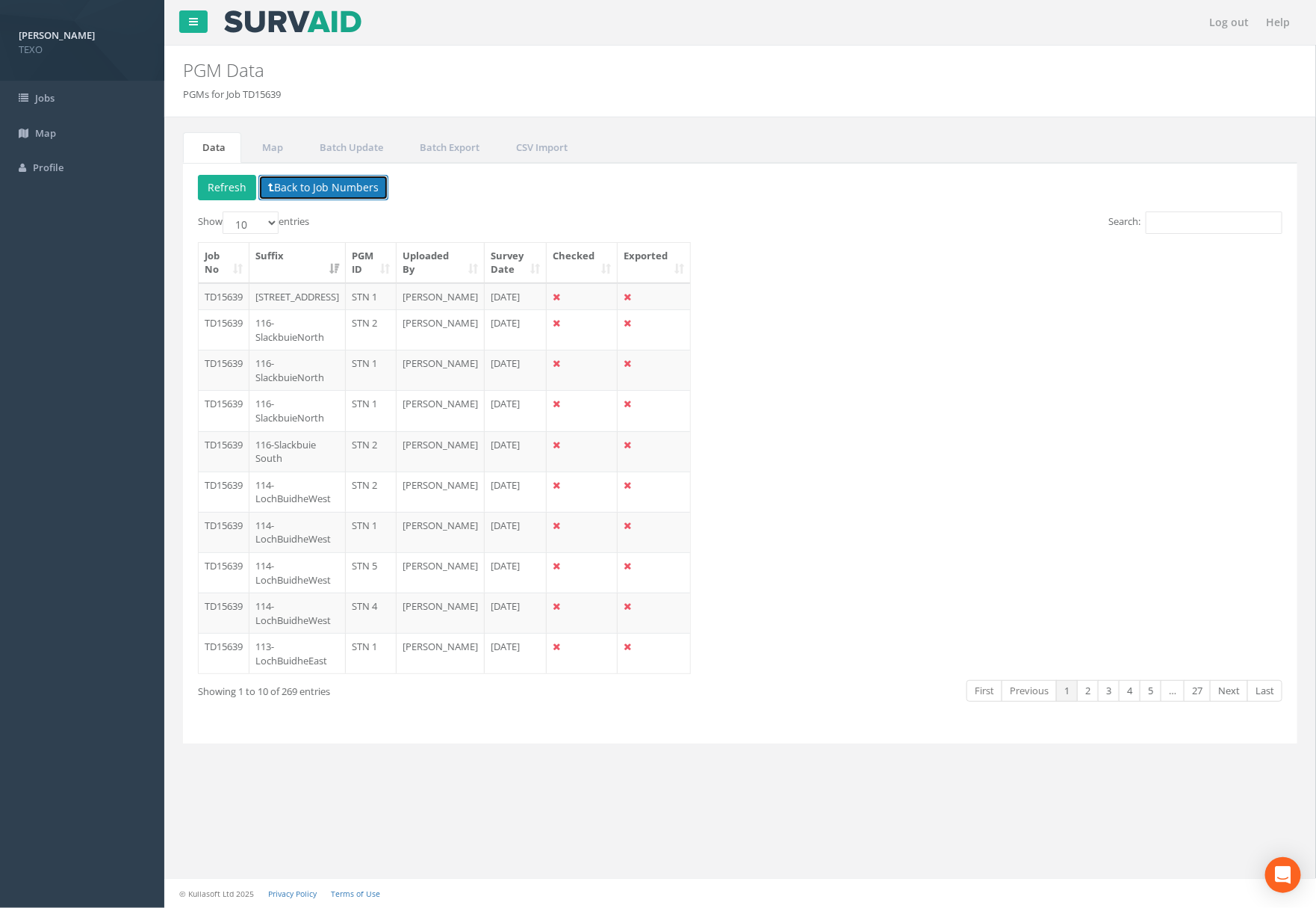
click at [327, 191] on button "Back to Job Numbers" at bounding box center [323, 187] width 130 height 25
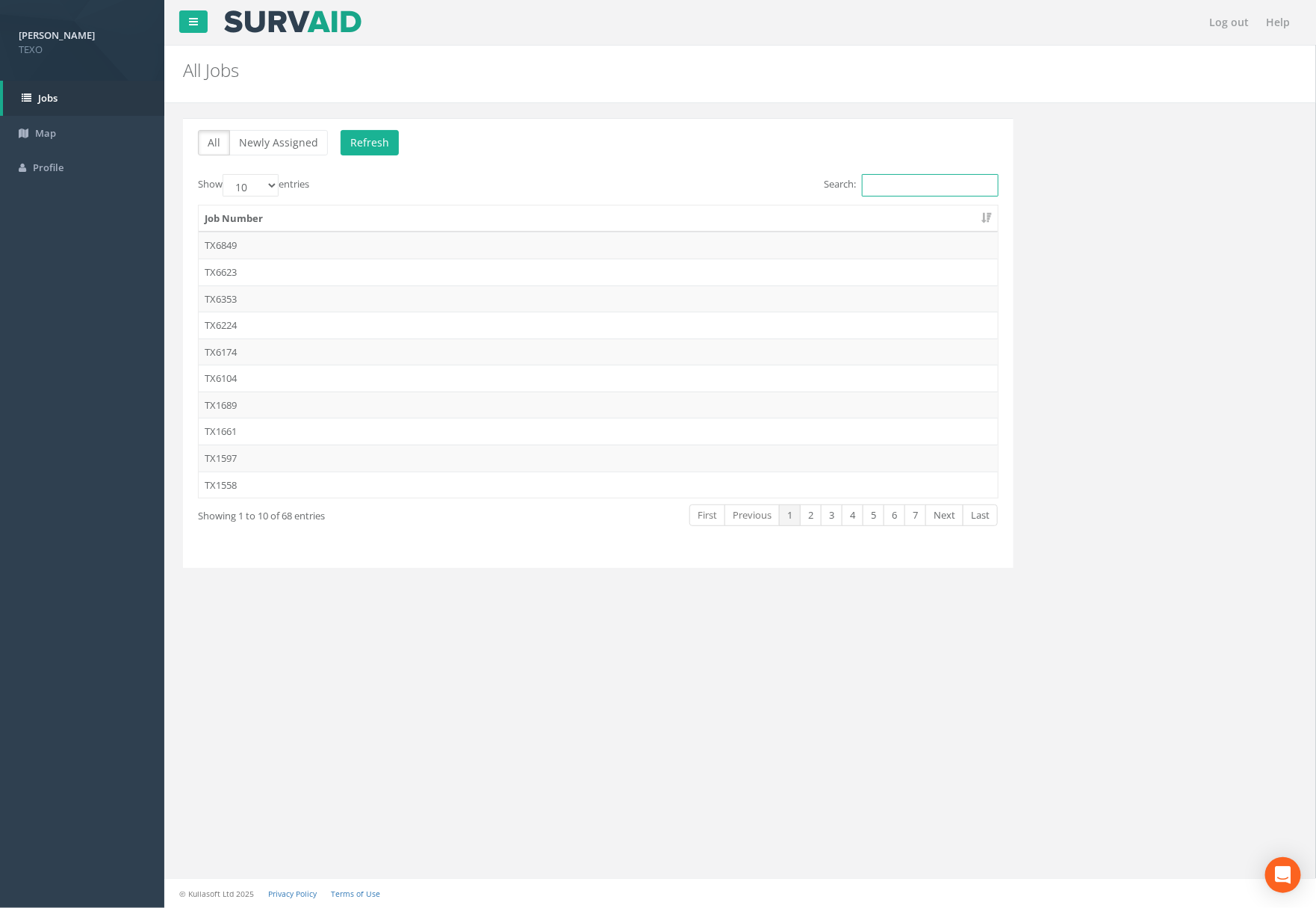
click at [915, 183] on input "Search:" at bounding box center [931, 185] width 137 height 22
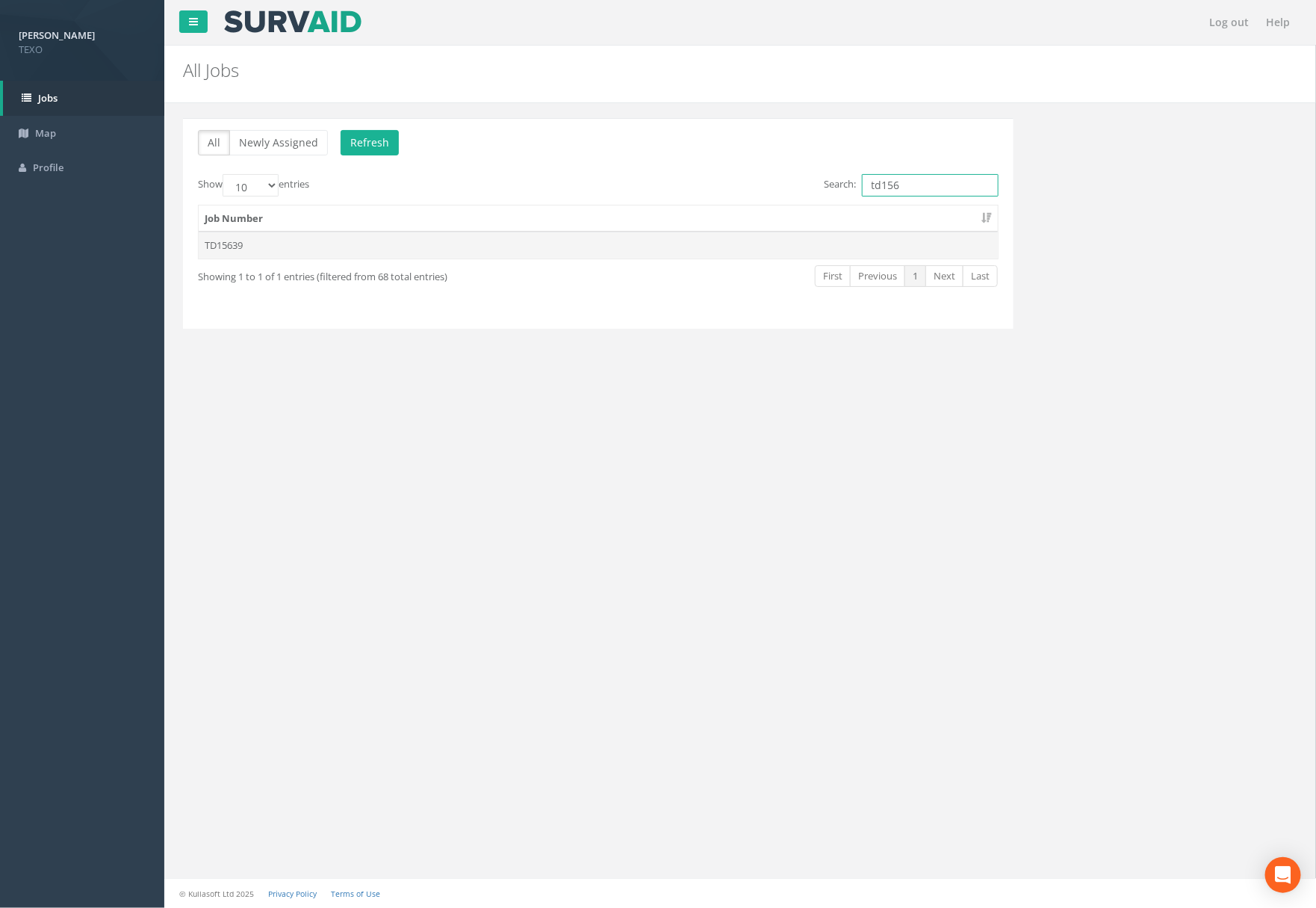
type input "td156"
click at [340, 243] on td "TD15639" at bounding box center [598, 245] width 799 height 27
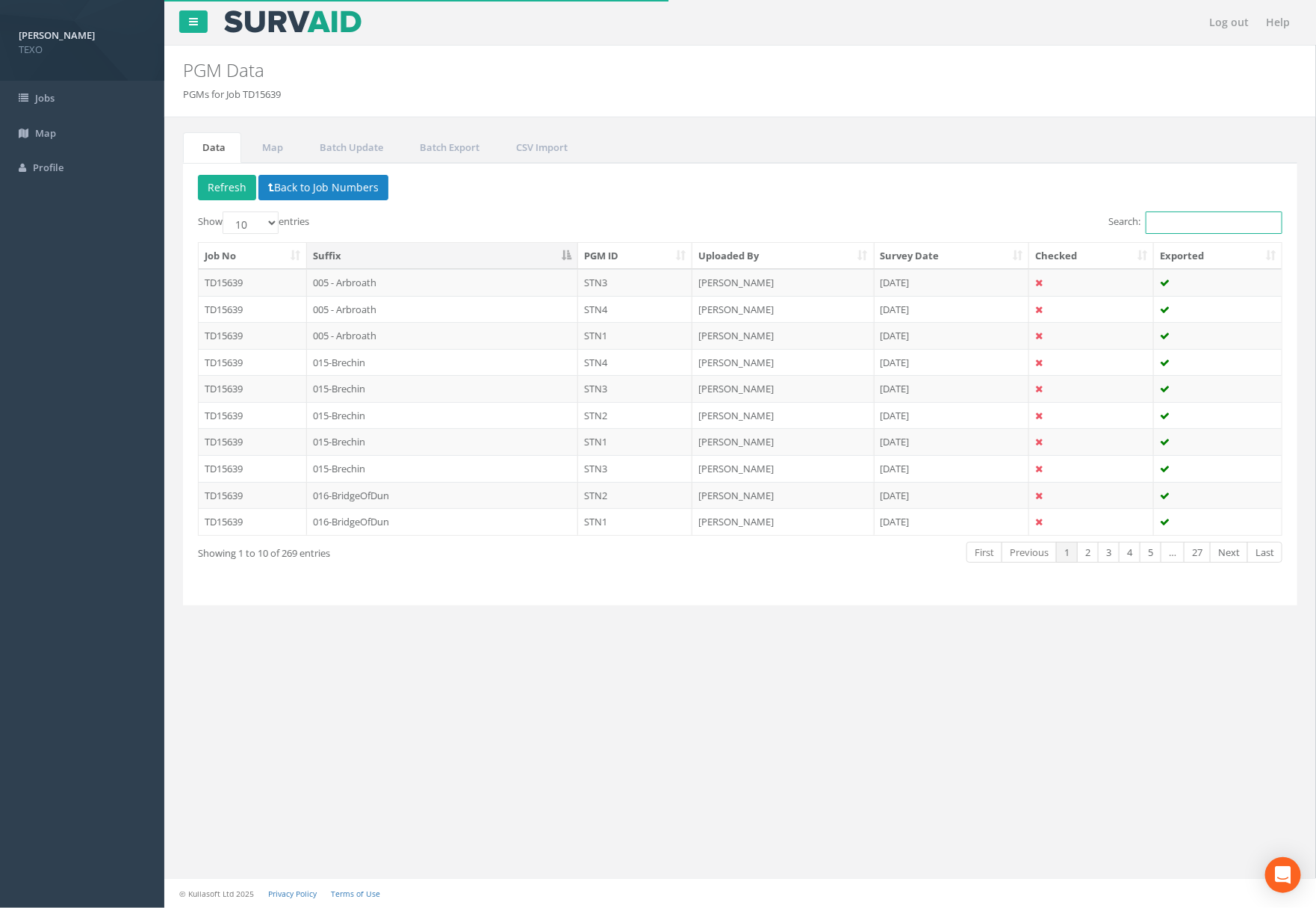
click at [1194, 217] on input "Search:" at bounding box center [1214, 222] width 137 height 22
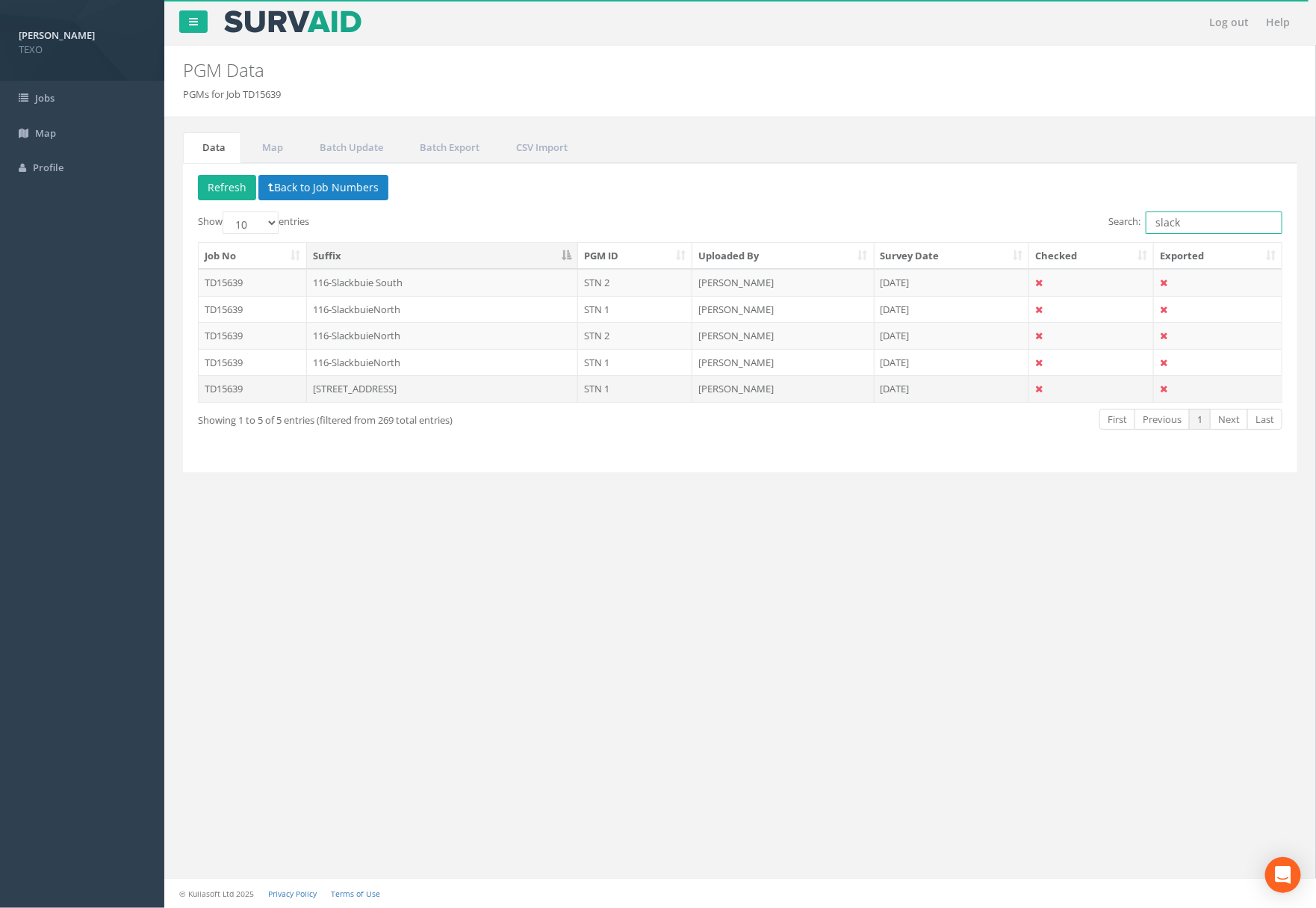
type input "slack"
click at [396, 394] on td "[STREET_ADDRESS]" at bounding box center [444, 388] width 272 height 27
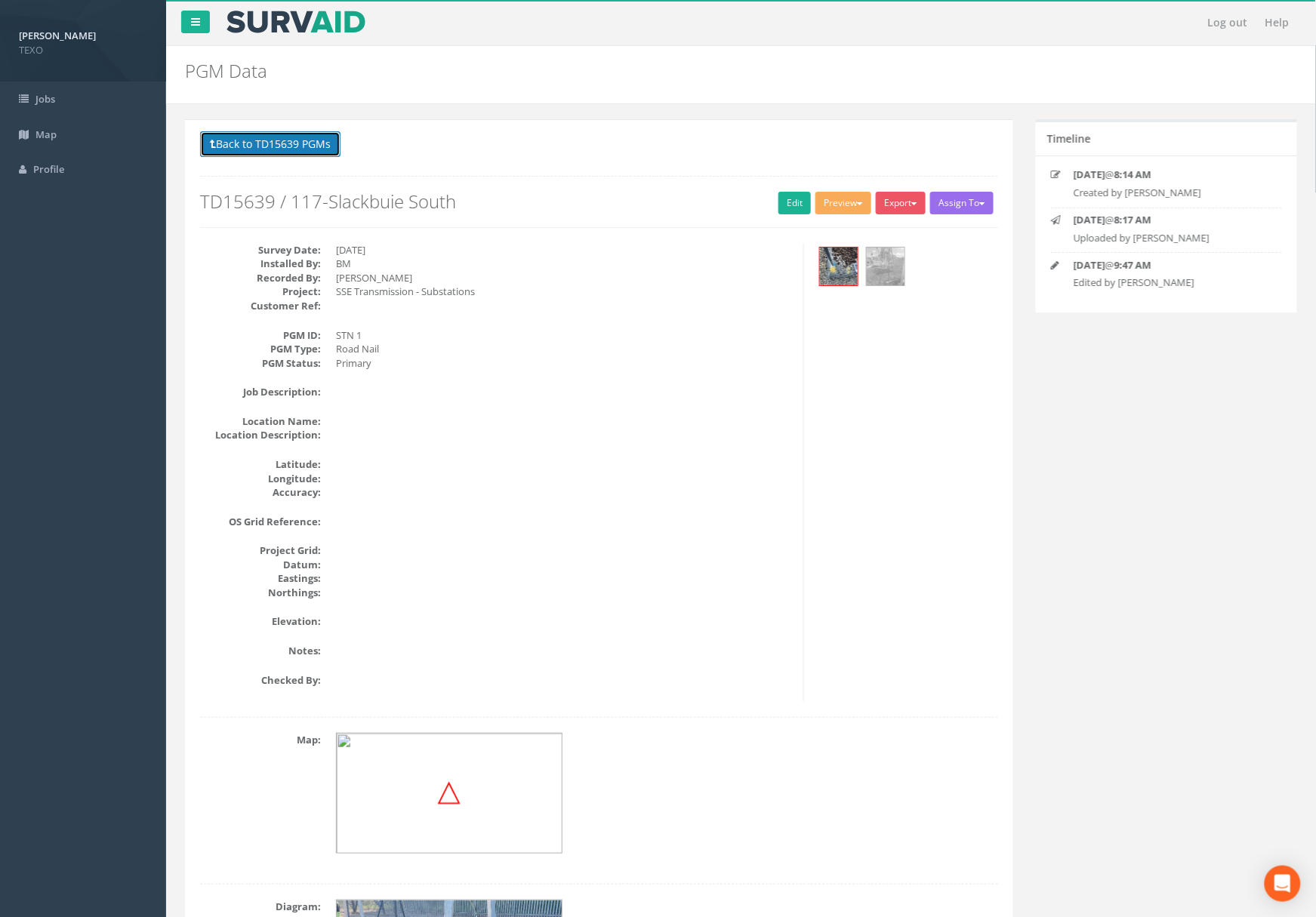
click at [275, 145] on button "Back to TD15639 PGMs" at bounding box center [271, 143] width 140 height 25
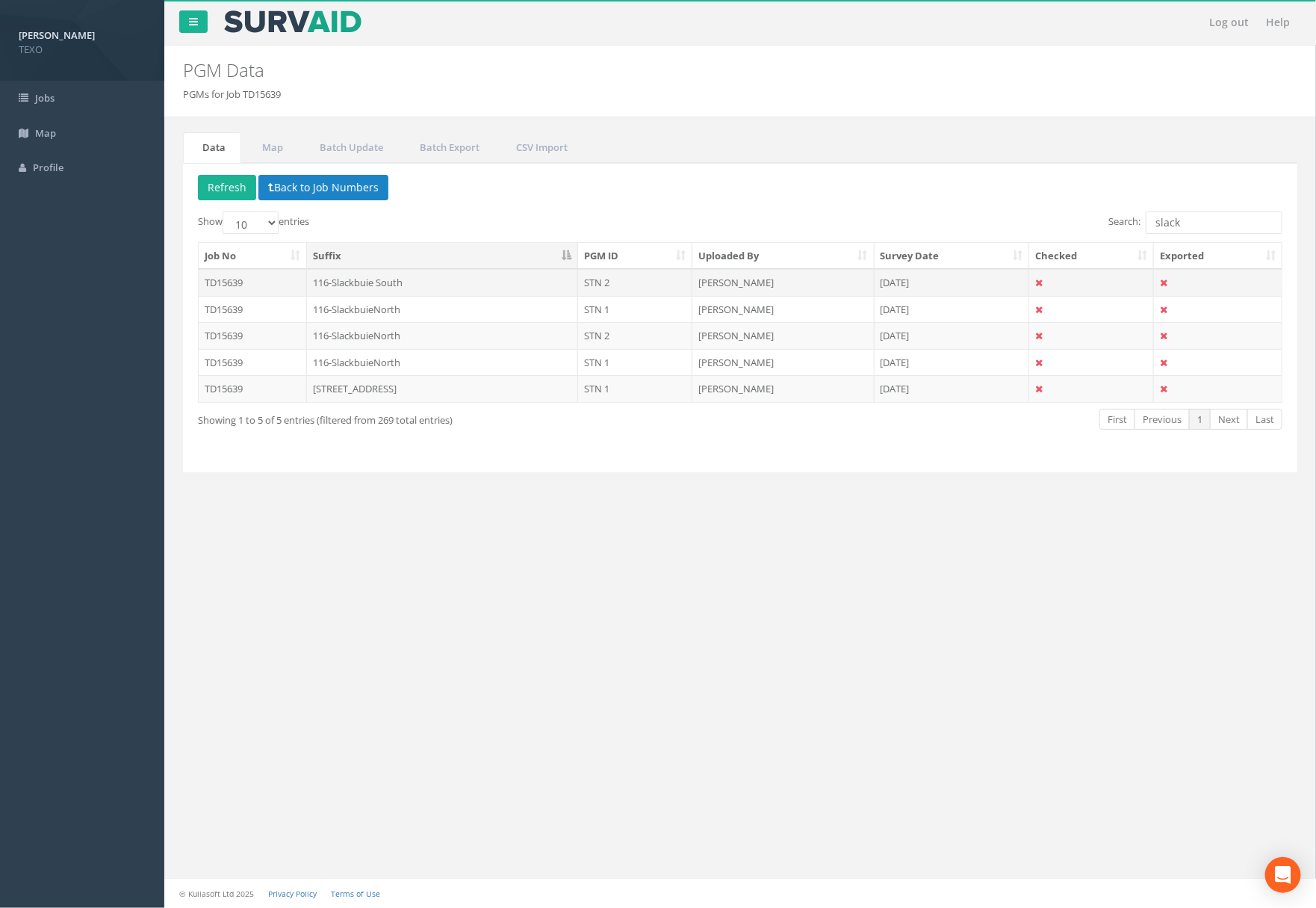
click at [369, 284] on td "116-Slackbuie South" at bounding box center [444, 282] width 272 height 27
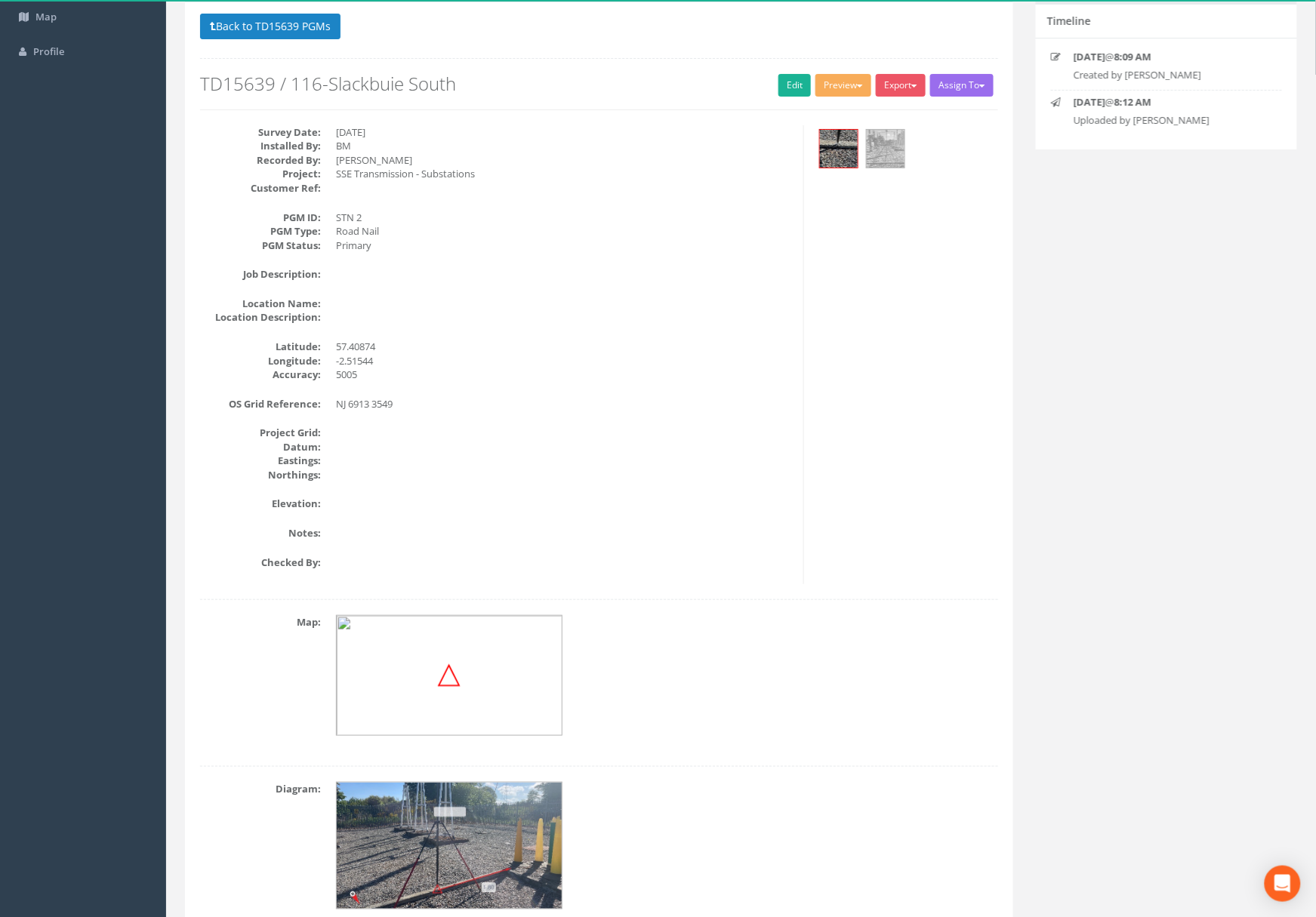
scroll to position [191, 0]
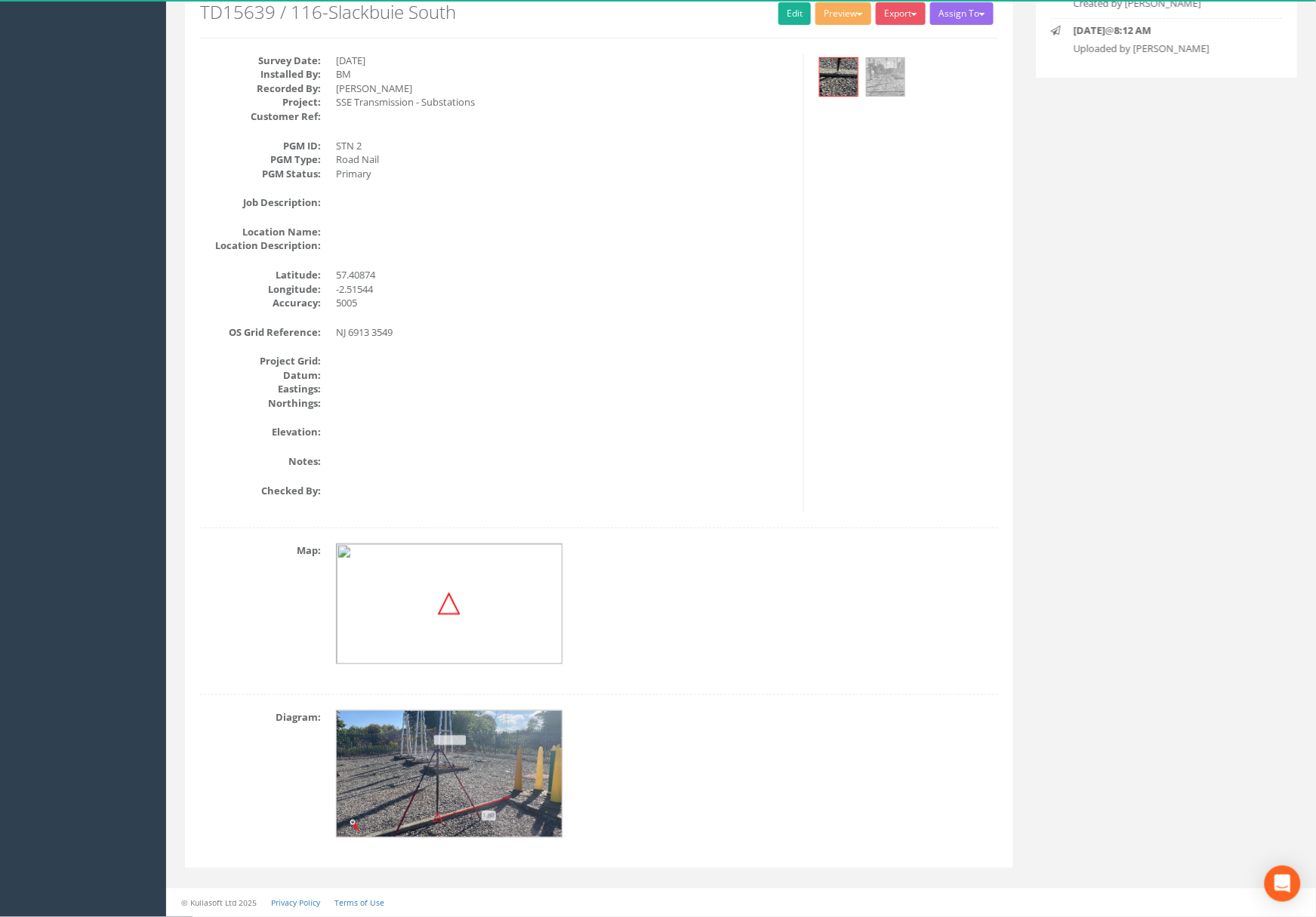
click at [464, 751] on img at bounding box center [450, 775] width 227 height 127
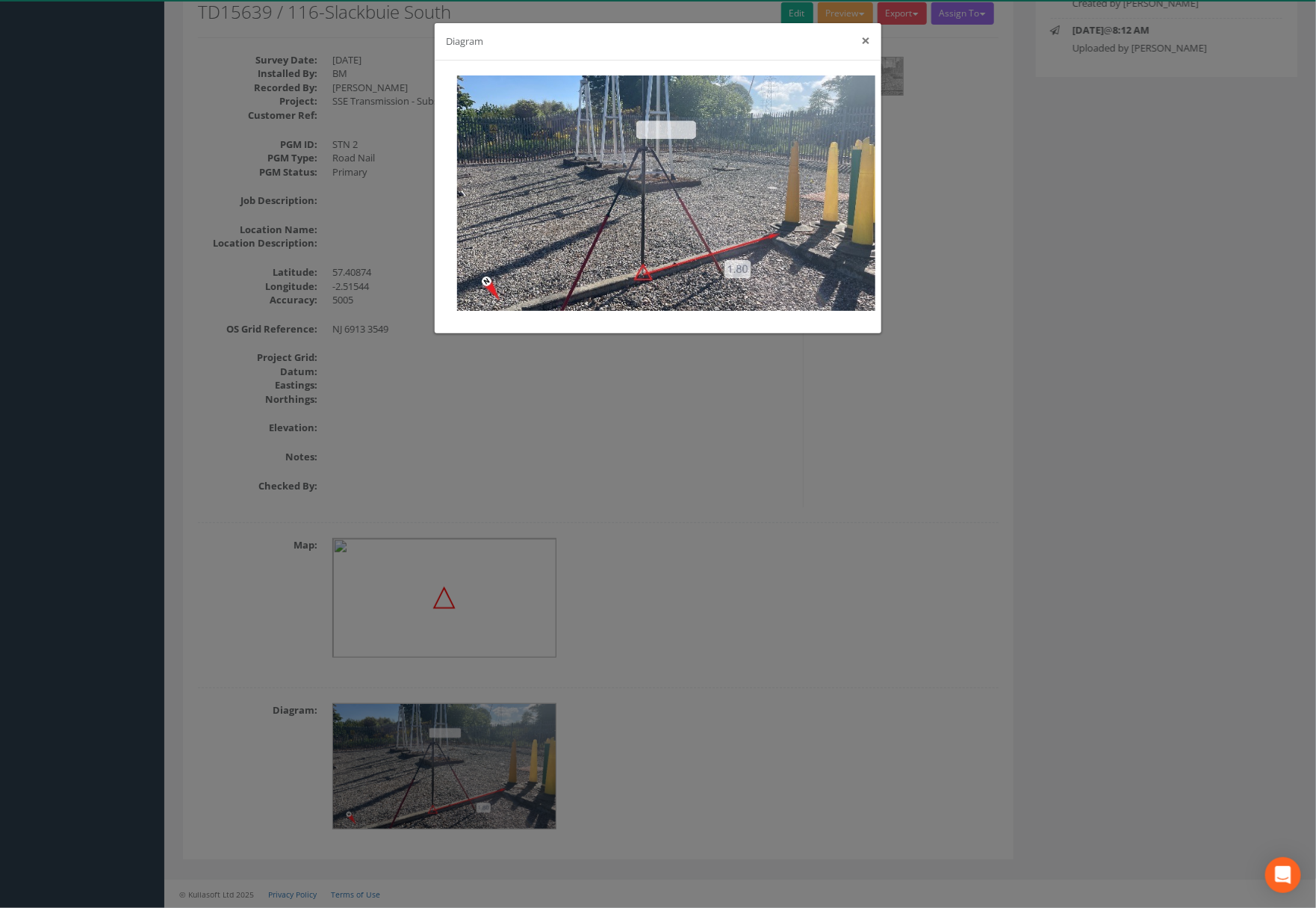
click at [869, 41] on button "×" at bounding box center [866, 40] width 9 height 16
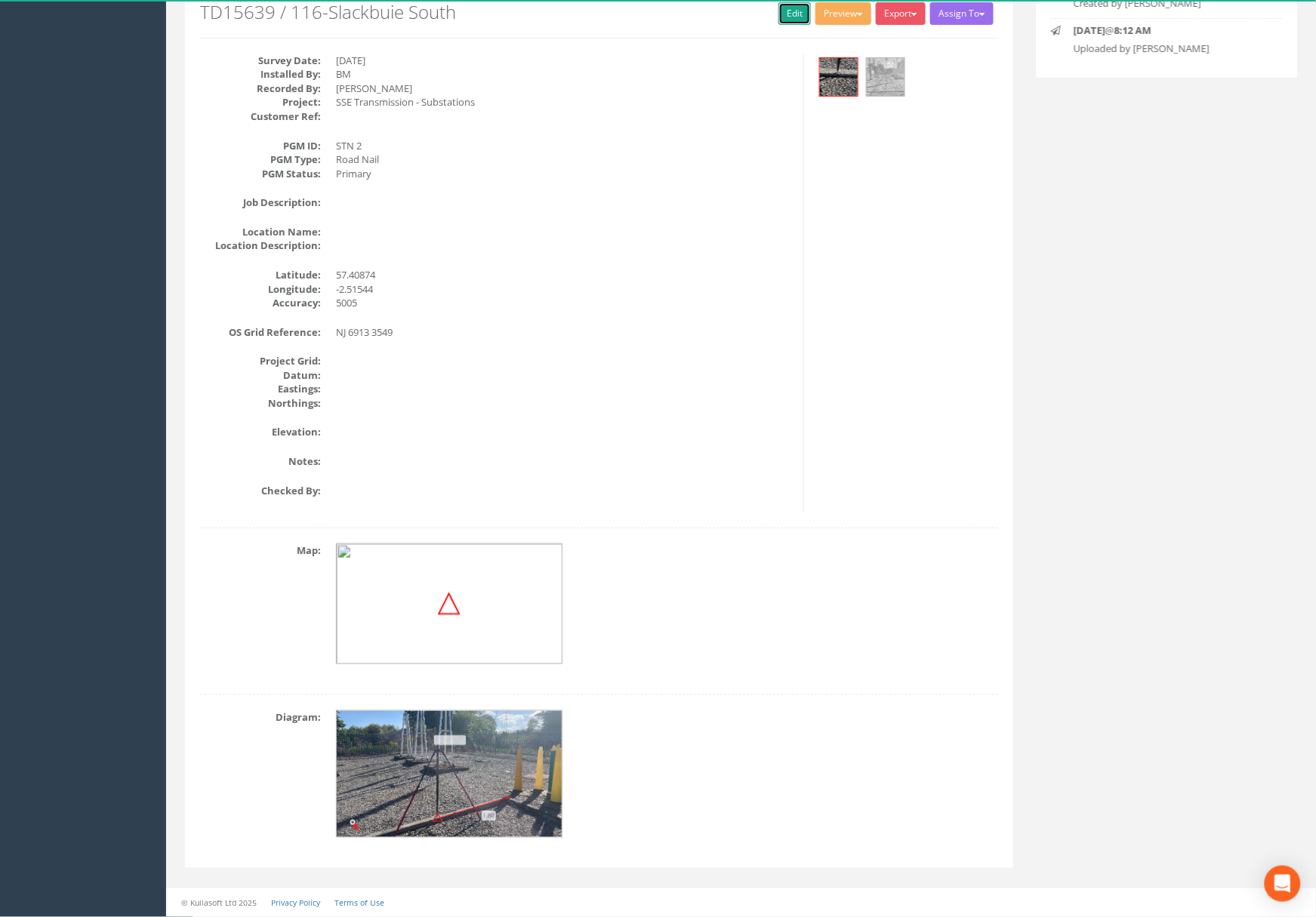
click at [797, 6] on link "Edit" at bounding box center [795, 13] width 33 height 22
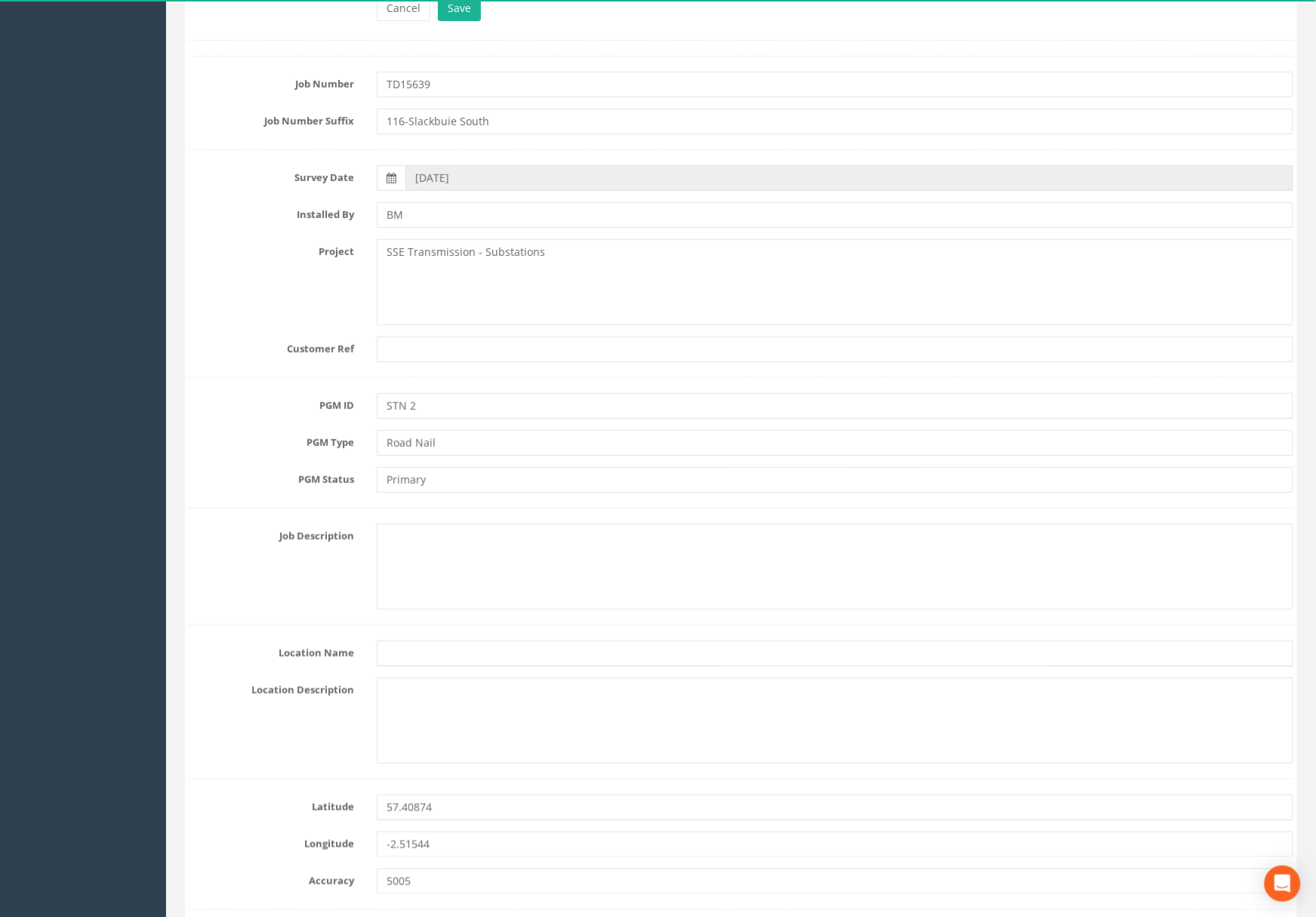
scroll to position [757, 0]
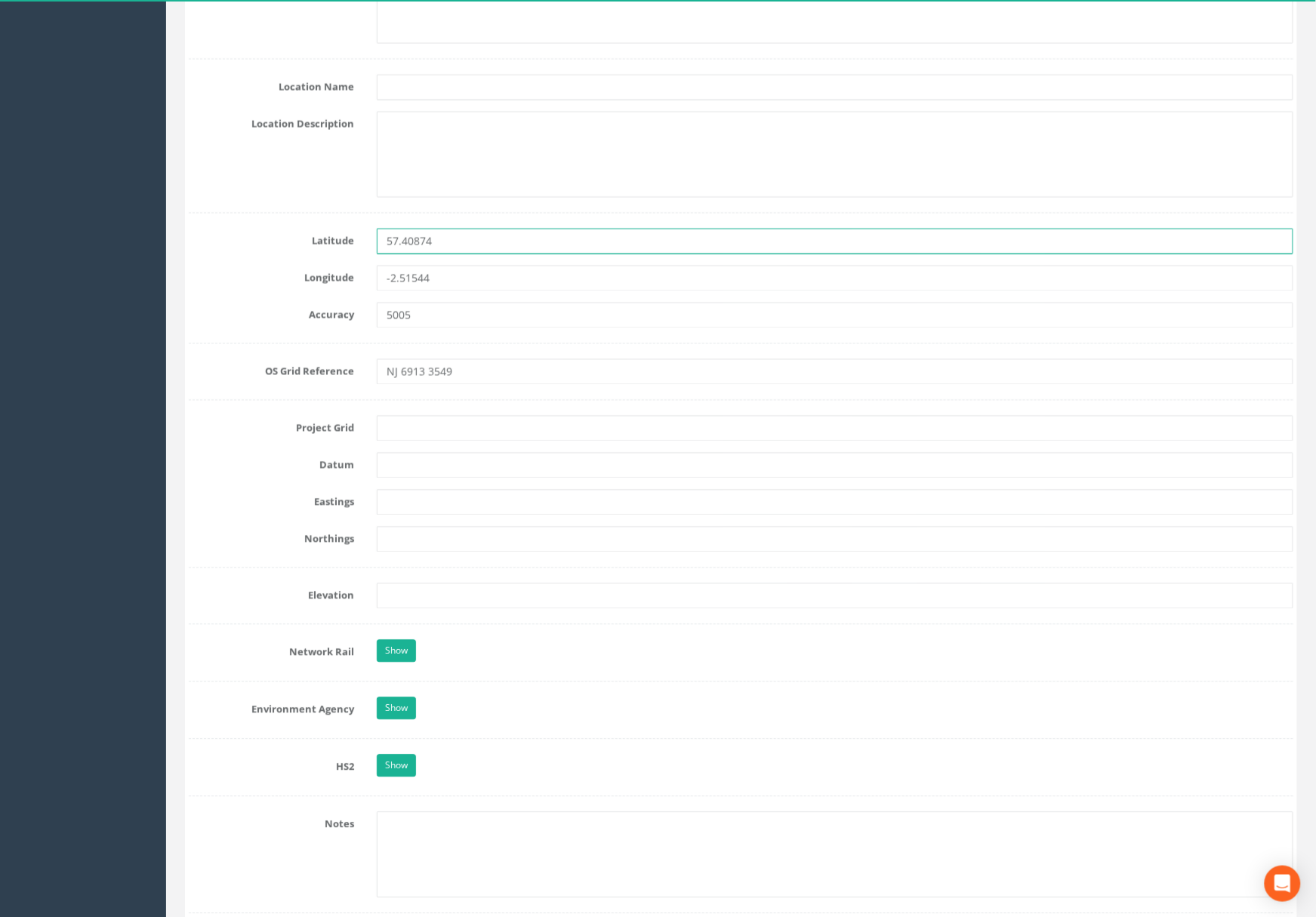
drag, startPoint x: 384, startPoint y: 240, endPoint x: 387, endPoint y: 253, distance: 13.3
click at [368, 244] on div "57.40874" at bounding box center [834, 240] width 939 height 25
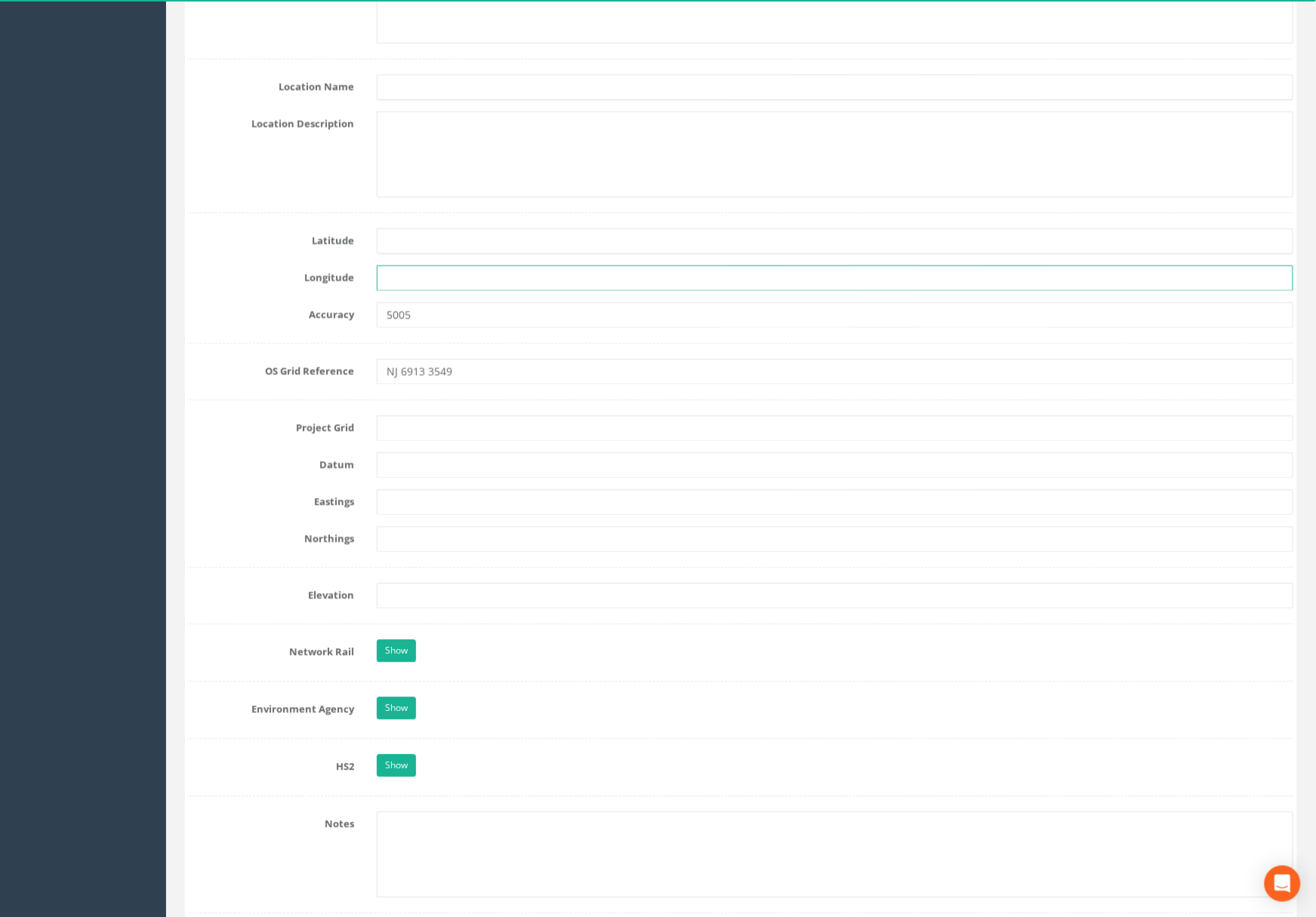
drag, startPoint x: 490, startPoint y: 269, endPoint x: 374, endPoint y: 287, distance: 117.4
click at [376, 284] on input "text" at bounding box center [834, 278] width 916 height 25
drag, startPoint x: 341, startPoint y: 302, endPoint x: 304, endPoint y: 306, distance: 37.2
click at [306, 304] on form "Cancel Save Delete Job Number TD15639 Job Number Suffix 116-Slackbuie South Sur…" at bounding box center [741, 579] width 1104 height 2301
drag, startPoint x: 373, startPoint y: 322, endPoint x: 329, endPoint y: 322, distance: 44.0
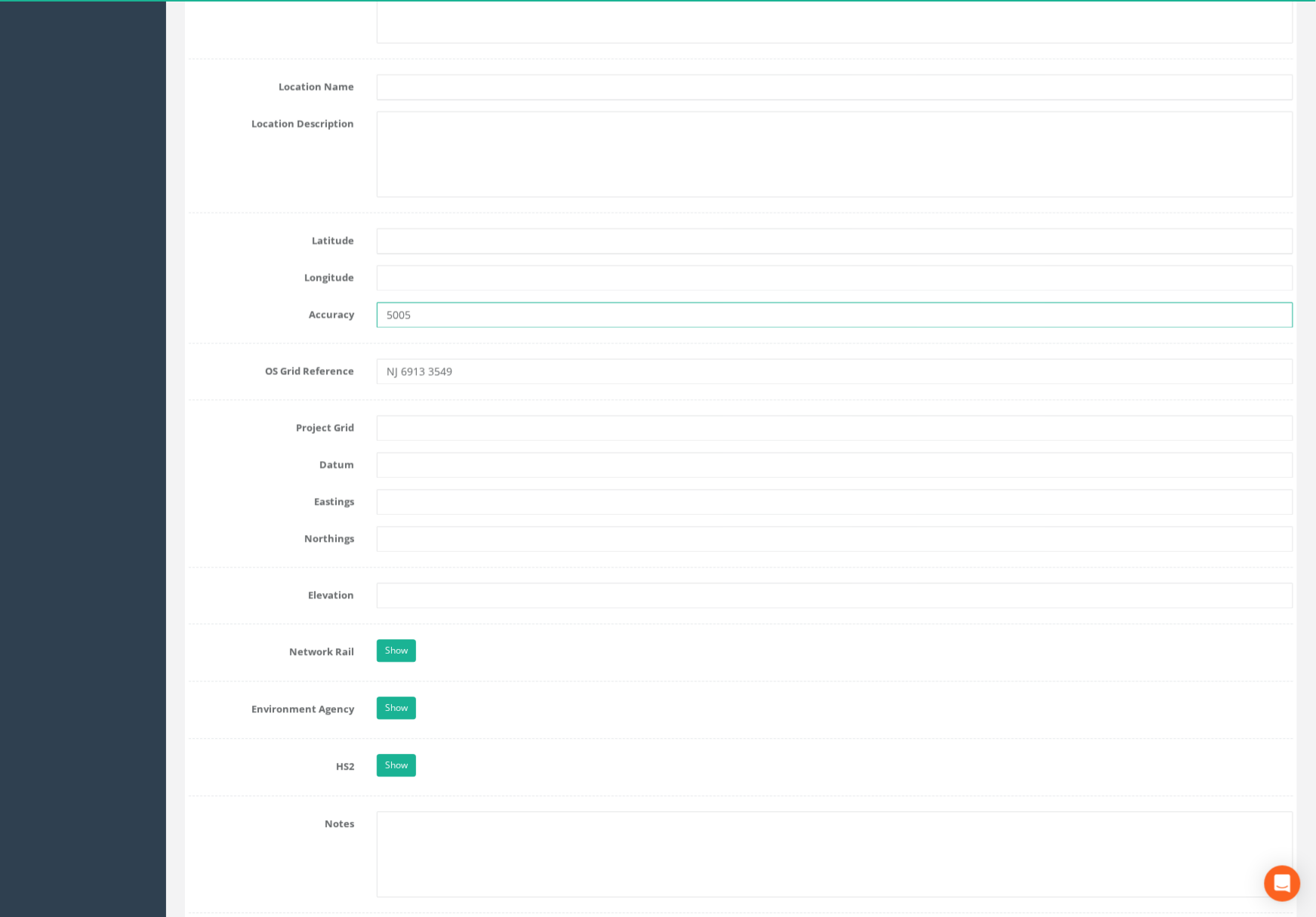
click at [329, 322] on div "Accuracy 5005" at bounding box center [741, 314] width 1127 height 25
drag, startPoint x: 402, startPoint y: 371, endPoint x: 333, endPoint y: 386, distance: 70.6
click at [334, 383] on div "OS Grid Reference NJ 6913 3549" at bounding box center [741, 371] width 1127 height 25
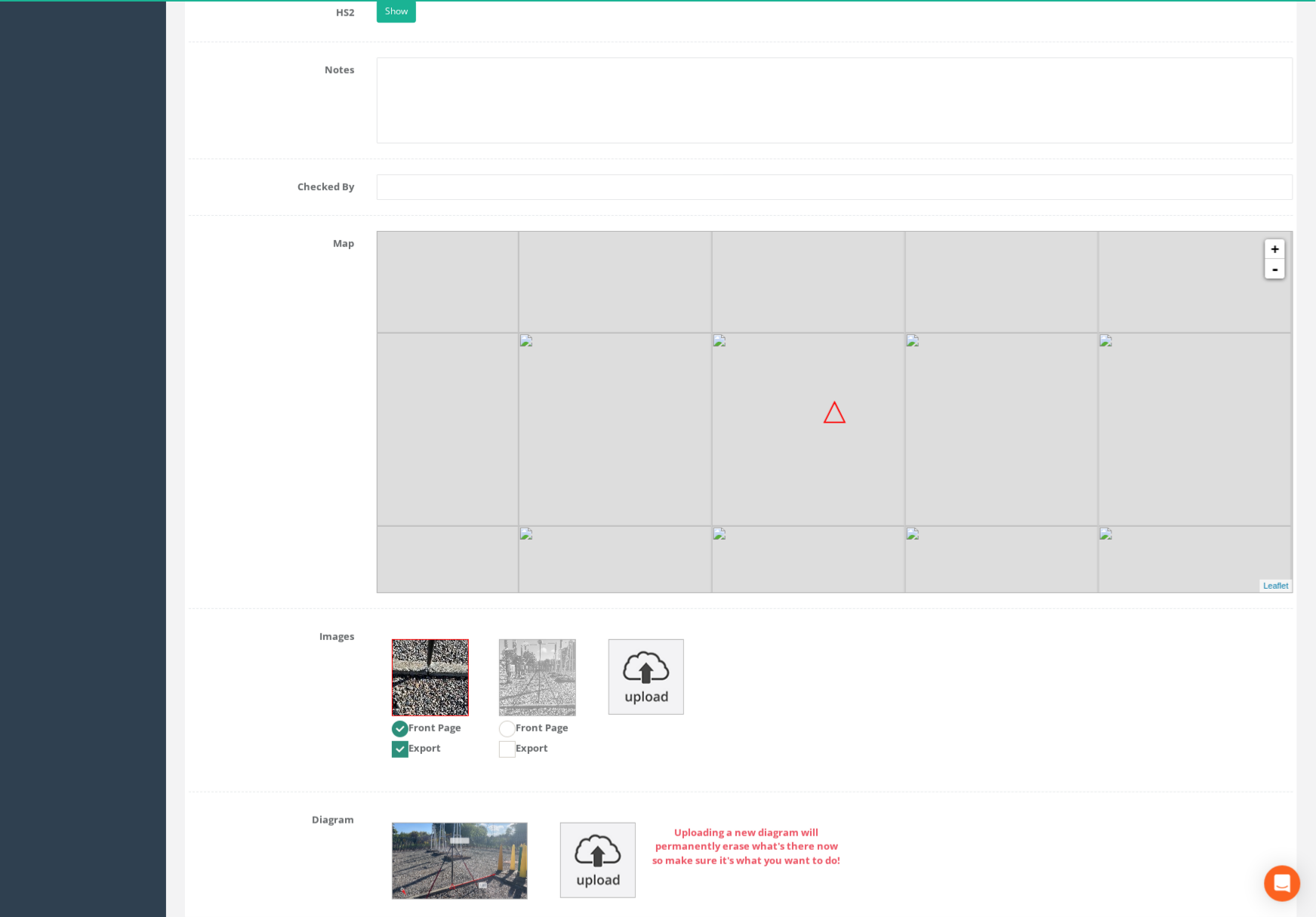
scroll to position [1652, 0]
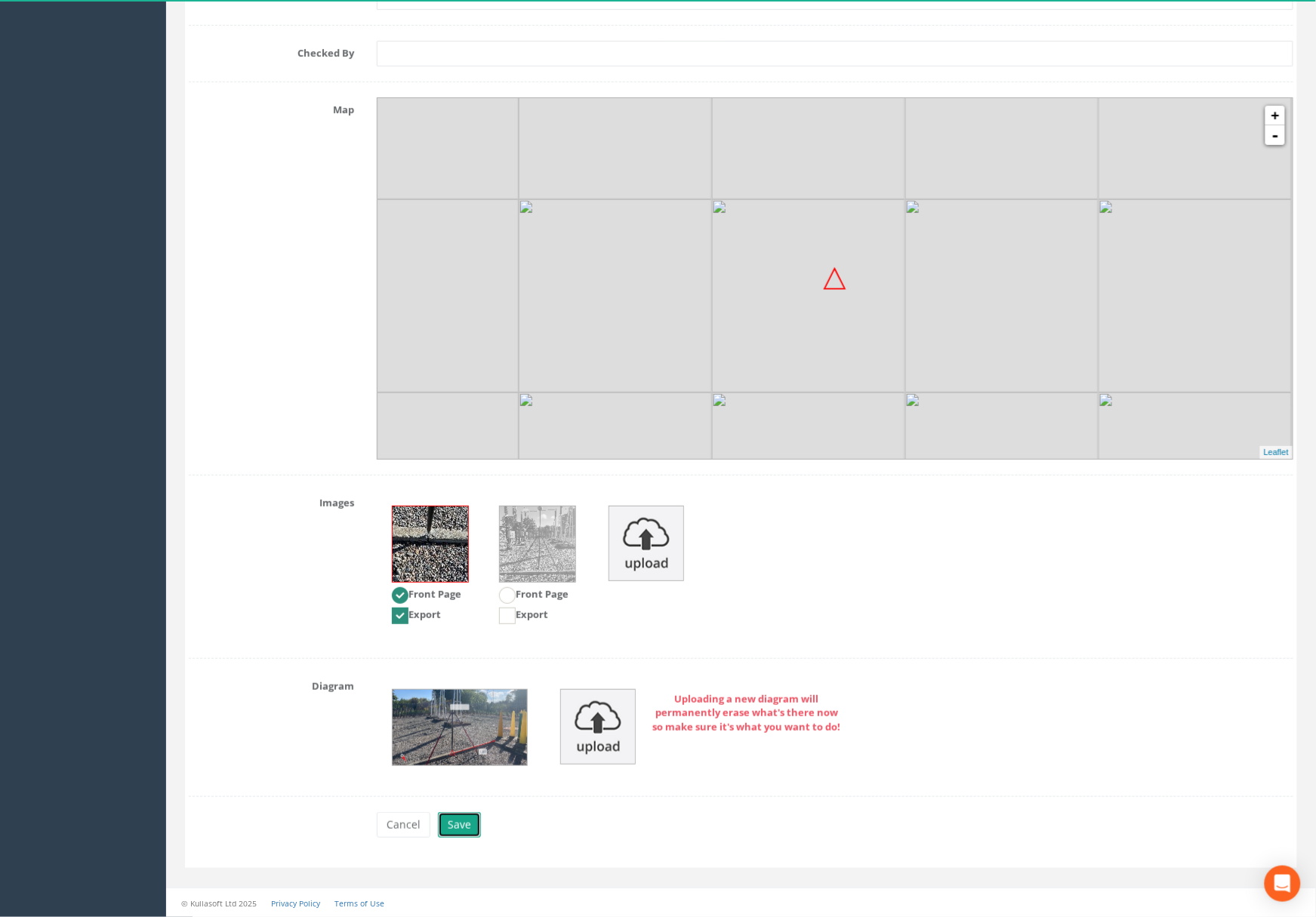
click at [458, 830] on button "Save" at bounding box center [460, 824] width 43 height 25
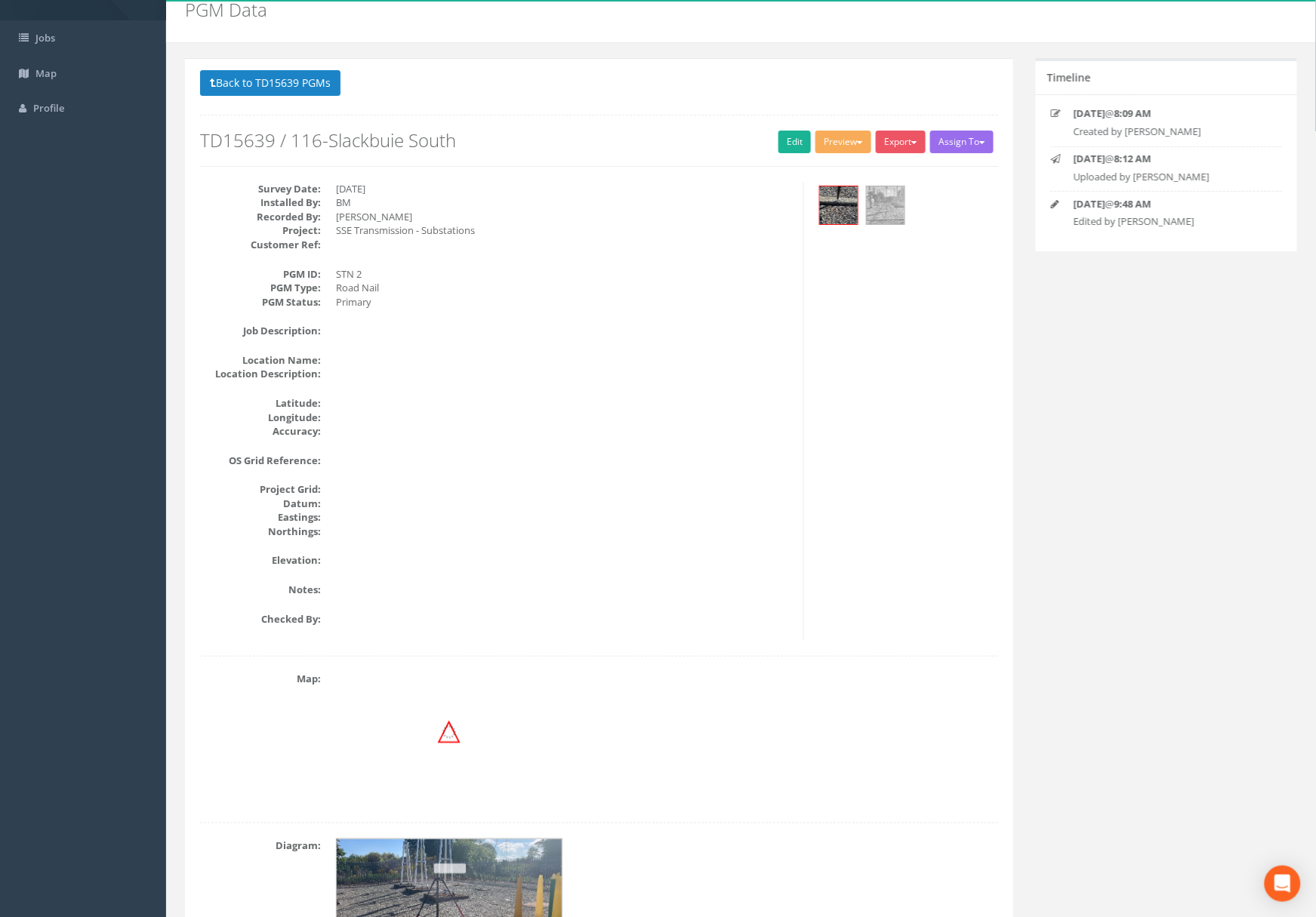
scroll to position [0, 0]
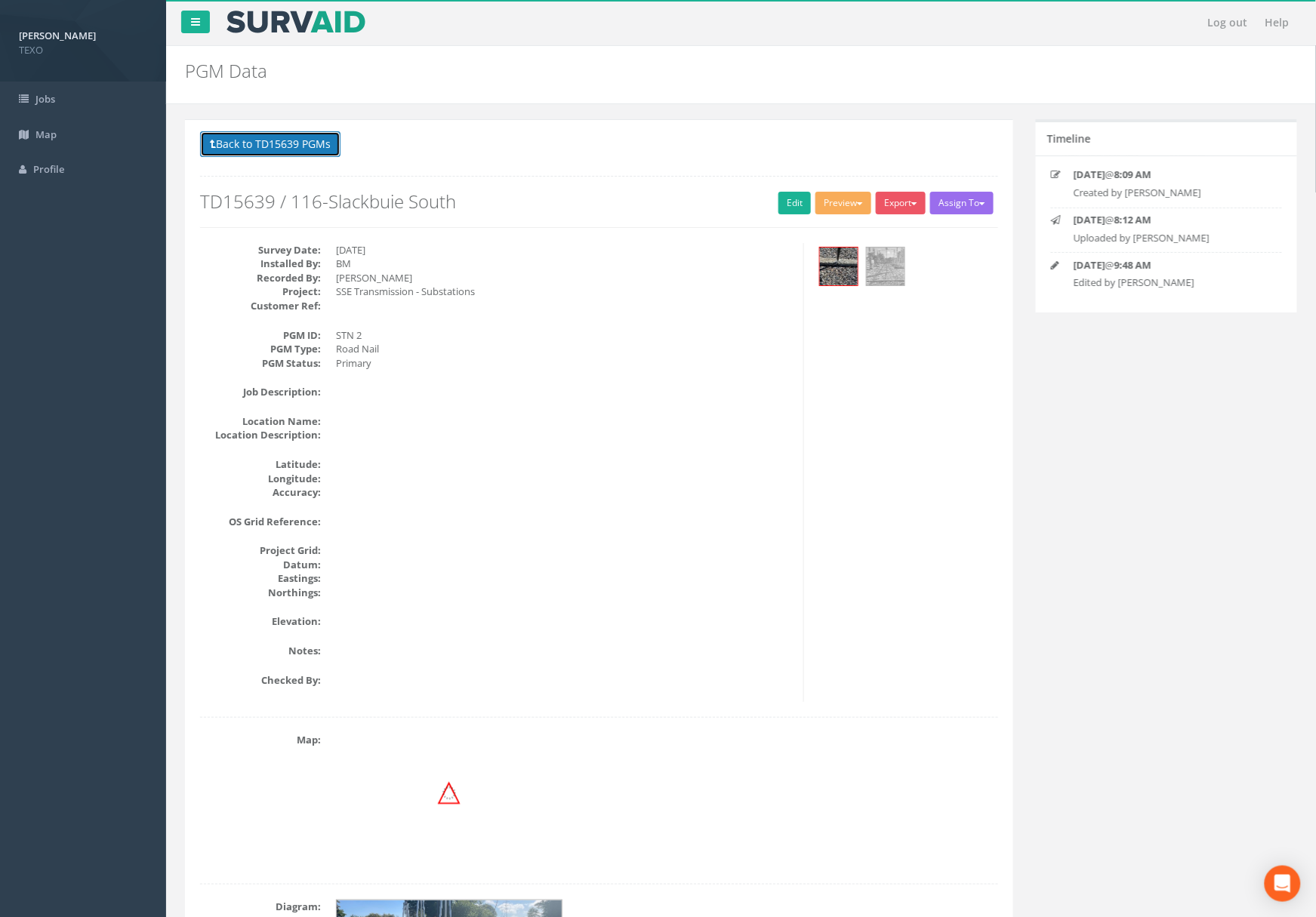
click at [291, 145] on button "Back to TD15639 PGMs" at bounding box center [271, 143] width 140 height 25
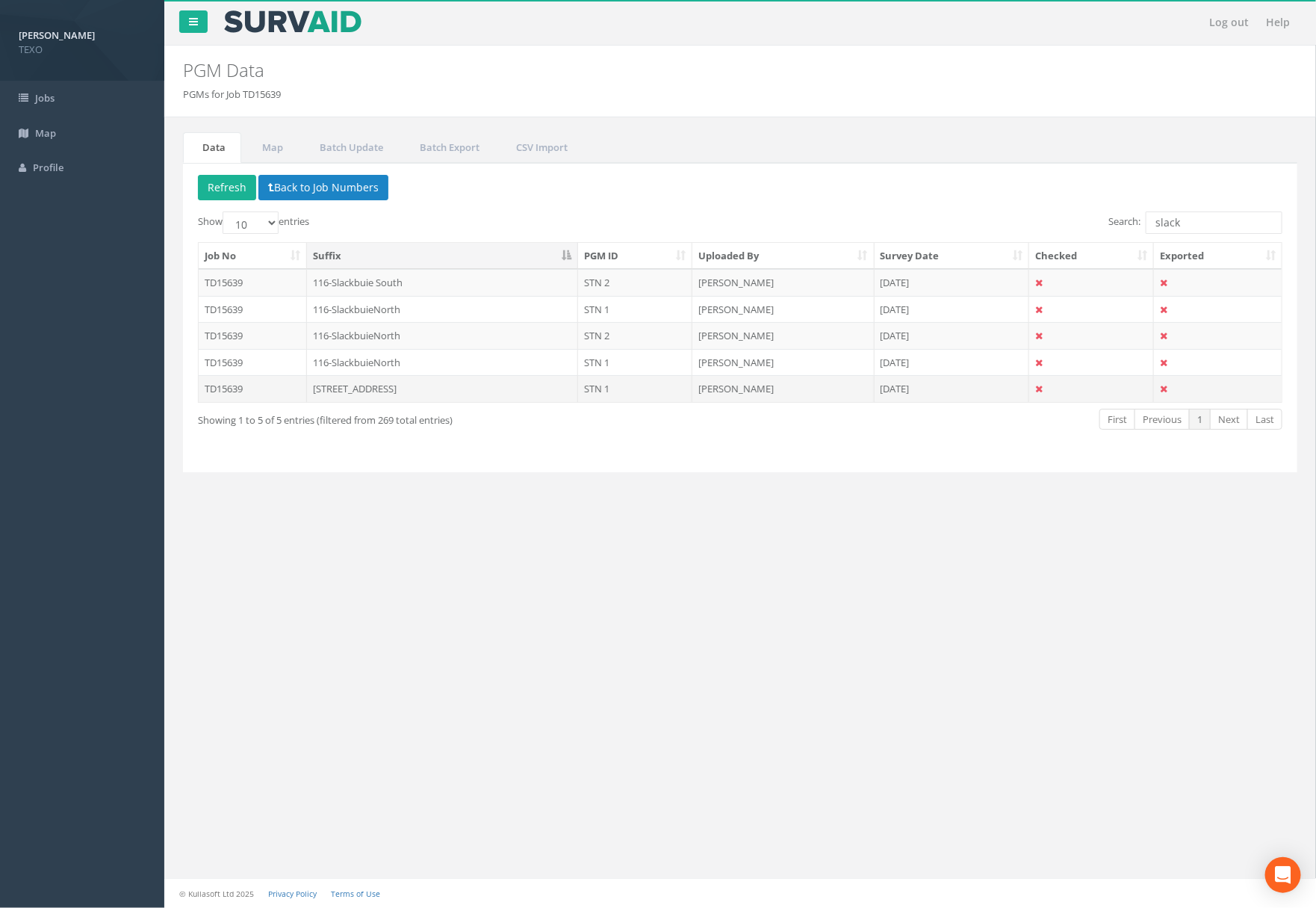
click at [595, 385] on td "STN 1" at bounding box center [634, 388] width 114 height 27
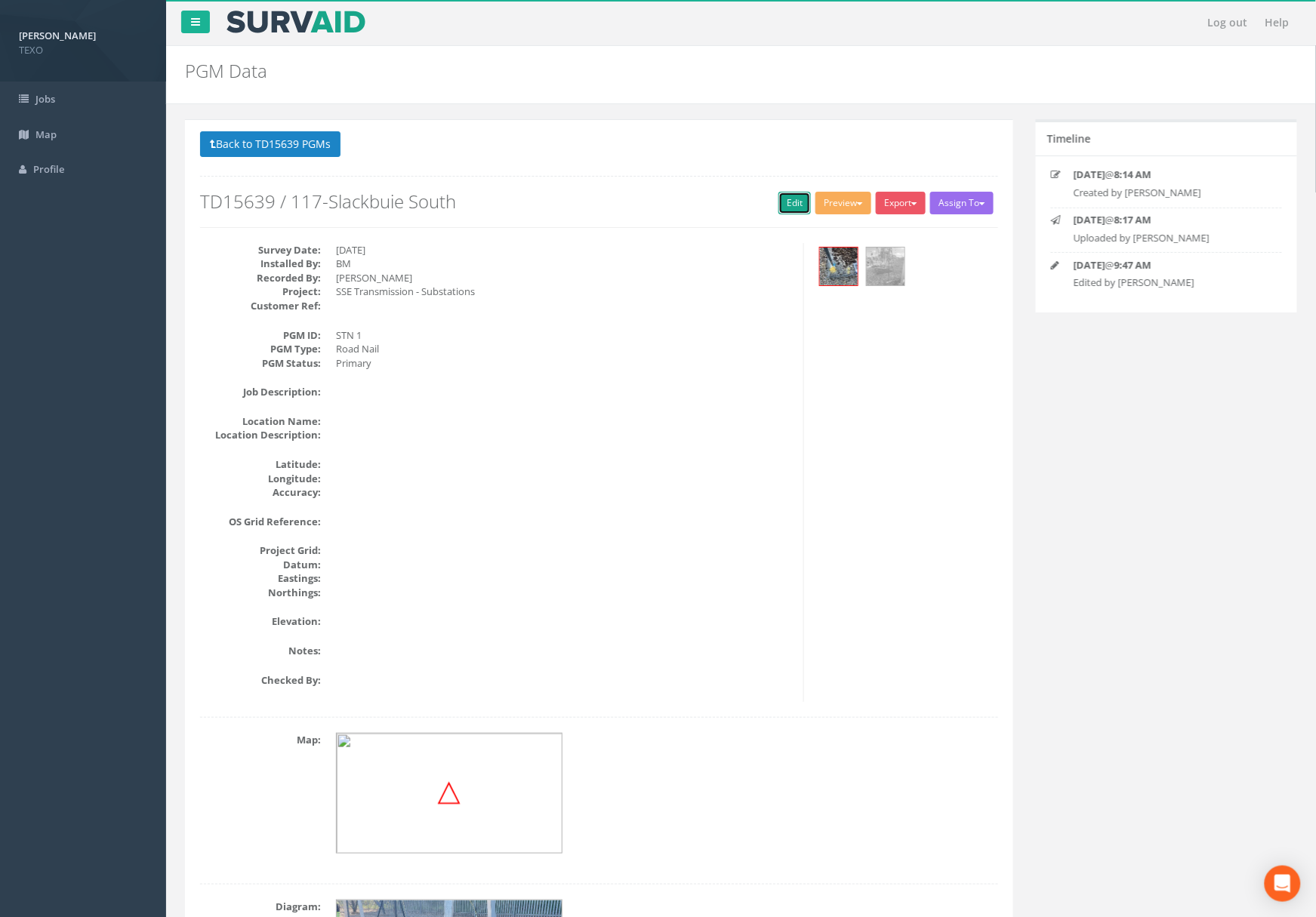
click at [794, 197] on link "Edit" at bounding box center [795, 203] width 33 height 22
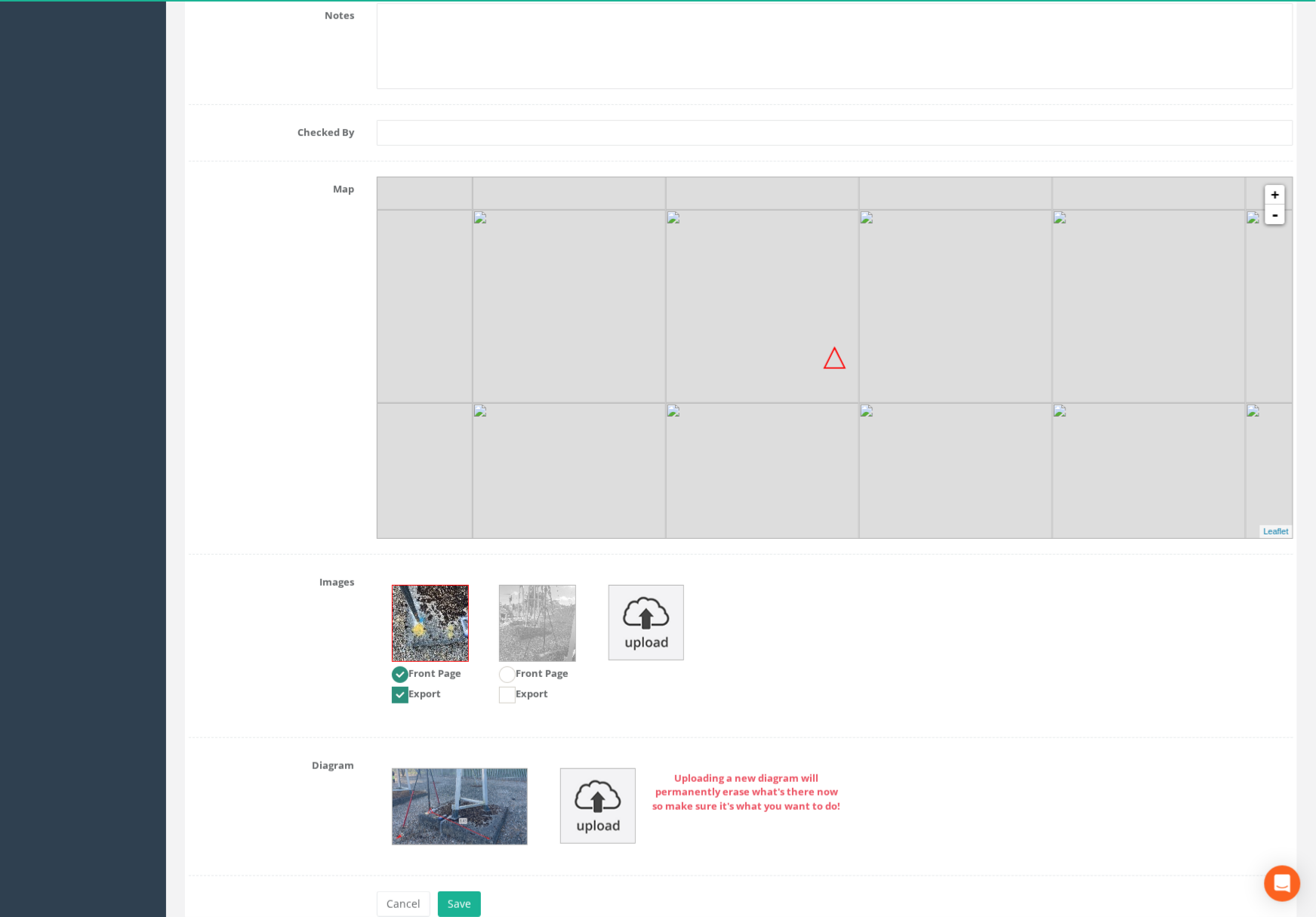
scroll to position [1652, 0]
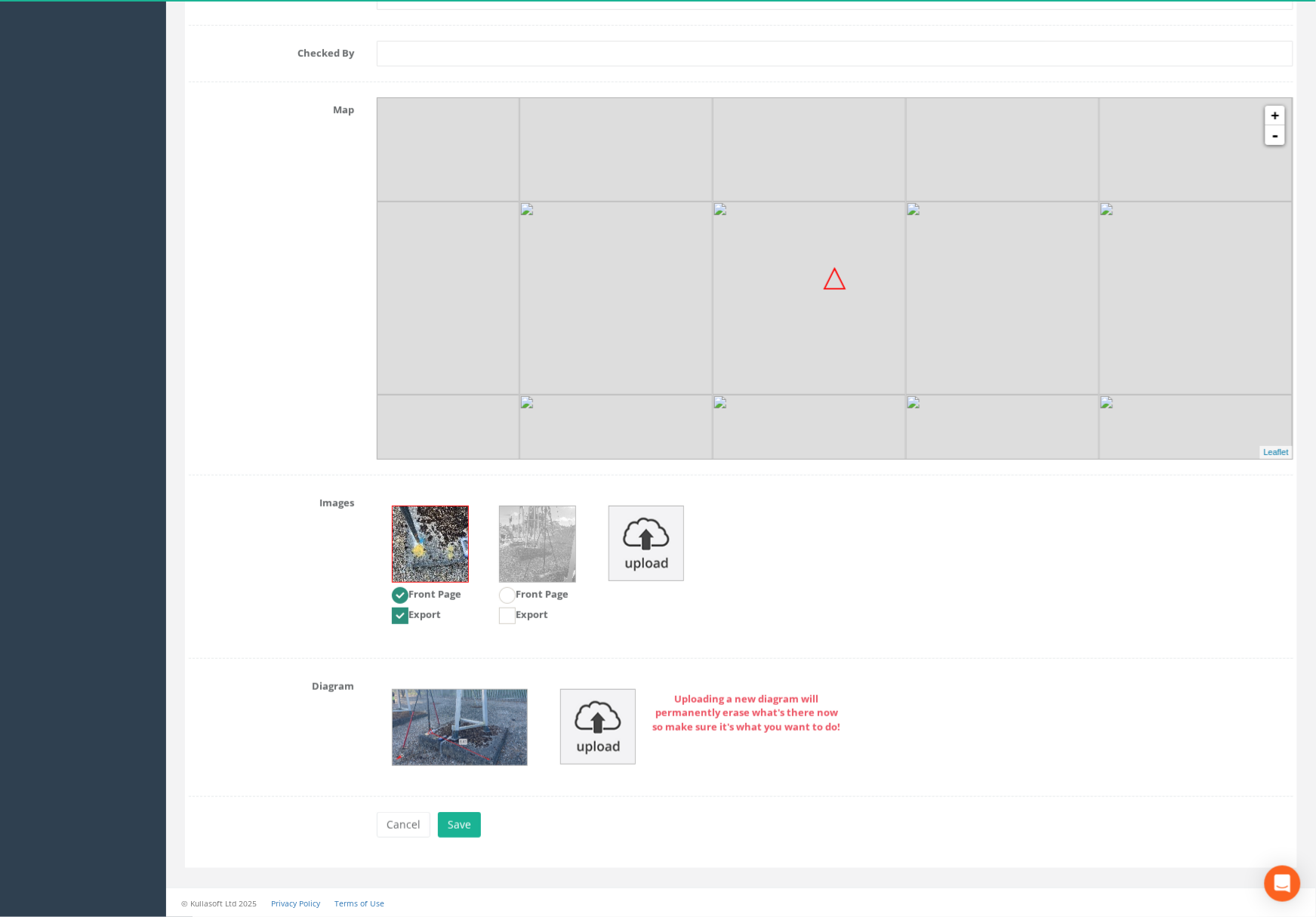
drag, startPoint x: 1020, startPoint y: 385, endPoint x: 873, endPoint y: 263, distance: 191.0
click at [873, 263] on img at bounding box center [809, 298] width 193 height 193
click at [453, 822] on button "Save" at bounding box center [460, 824] width 43 height 25
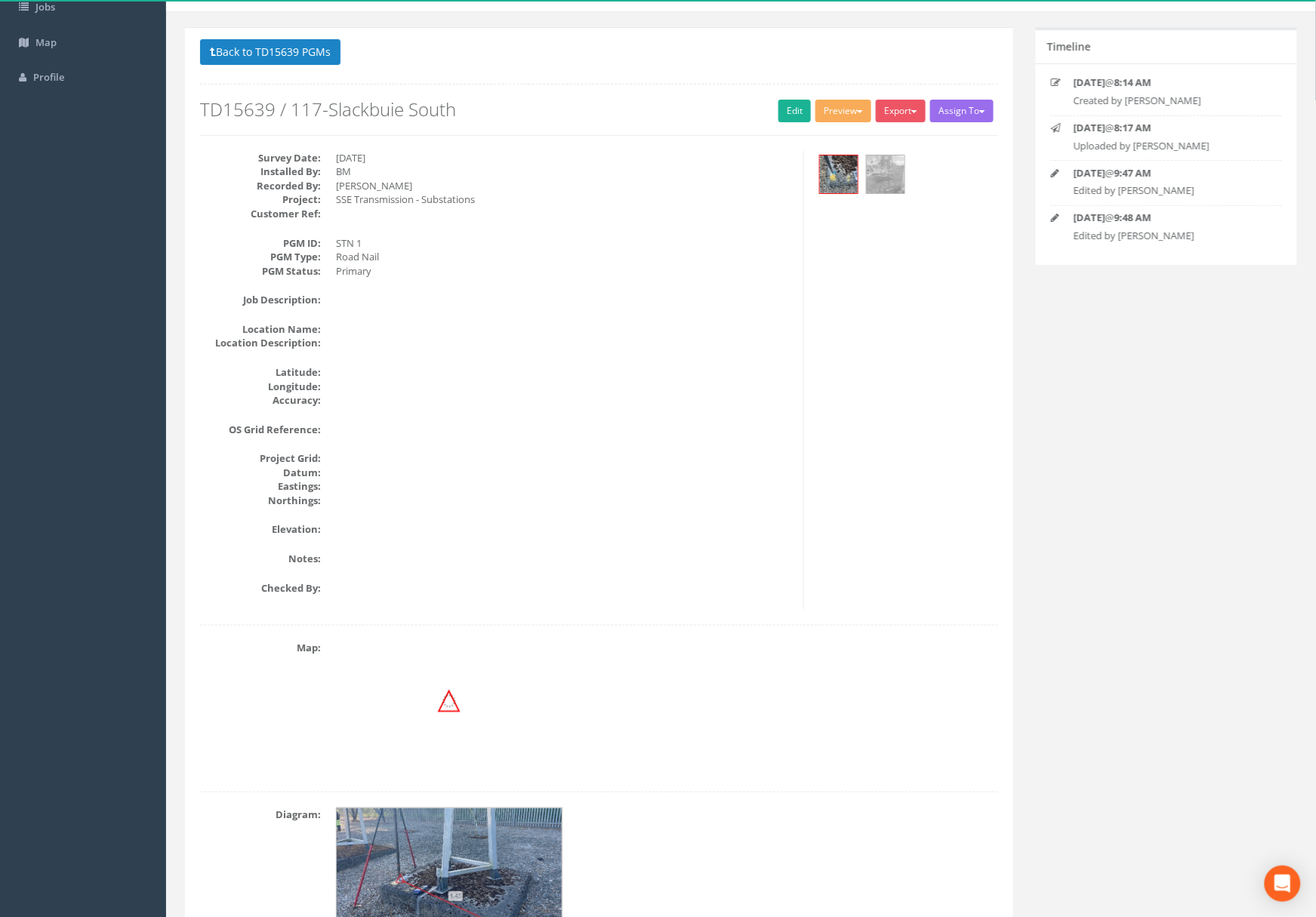
scroll to position [0, 0]
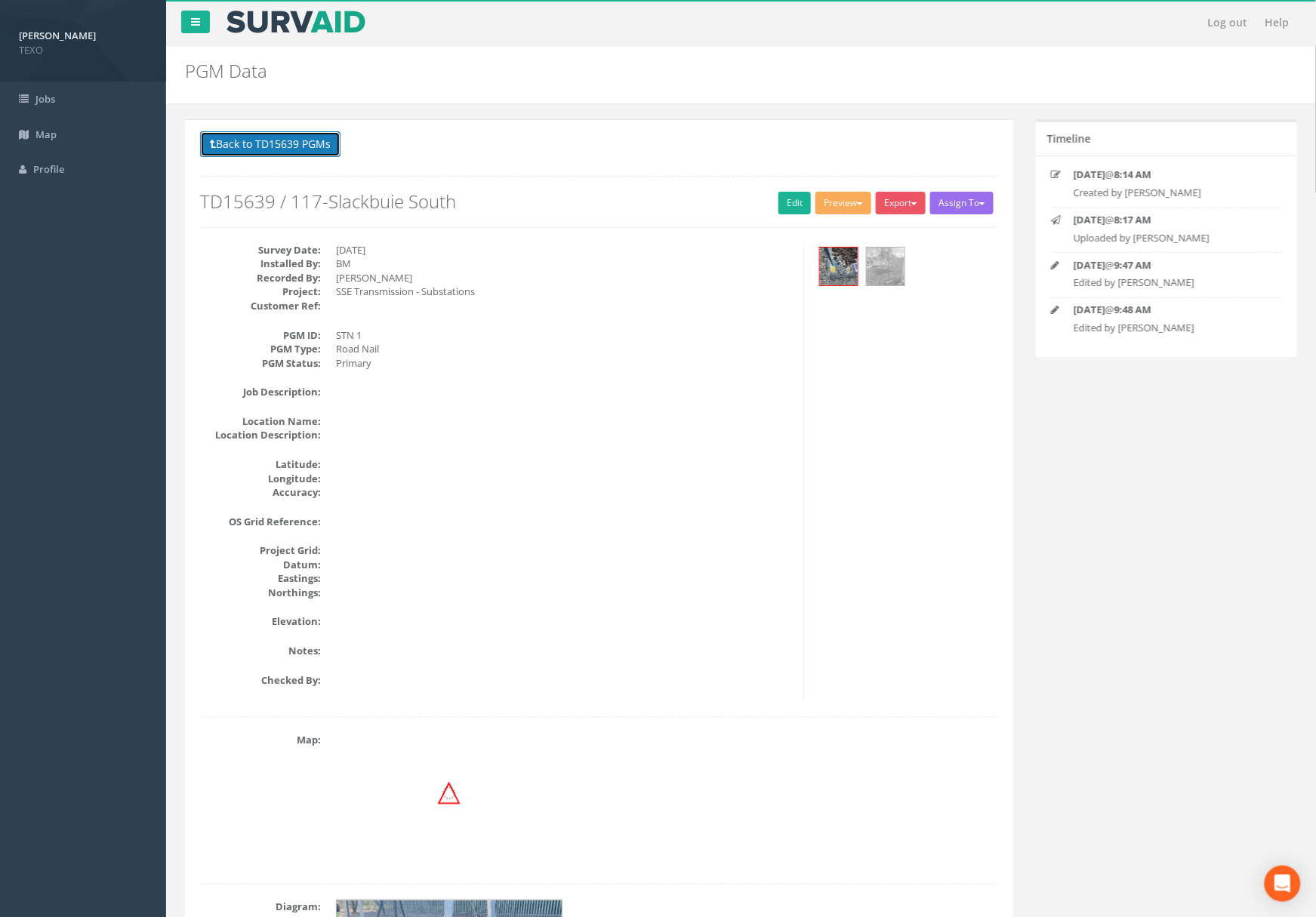
click at [283, 138] on button "Back to TD15639 PGMs" at bounding box center [271, 143] width 140 height 25
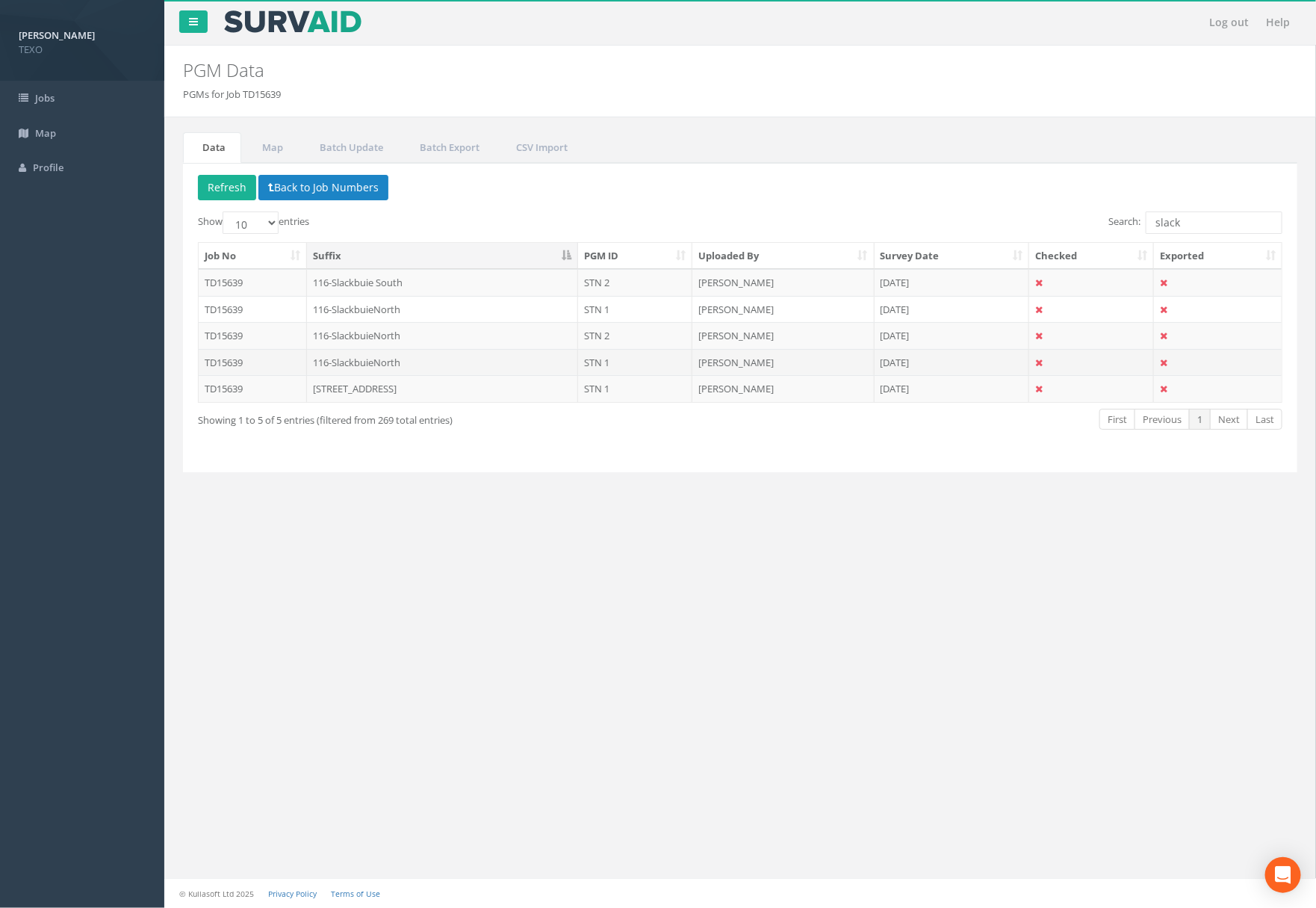
click at [426, 366] on td "116-SlackbuieNorth" at bounding box center [444, 362] width 272 height 27
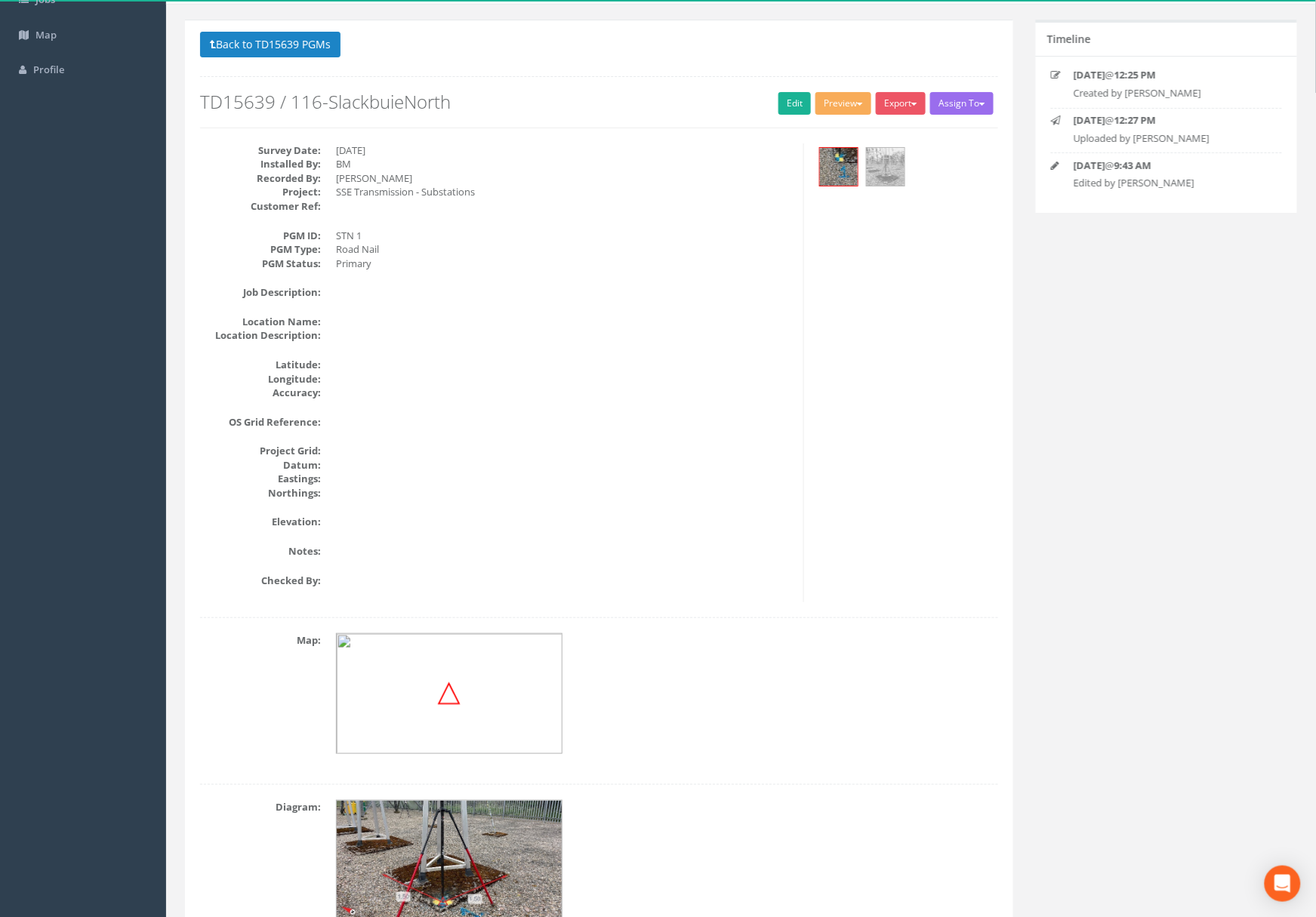
scroll to position [191, 0]
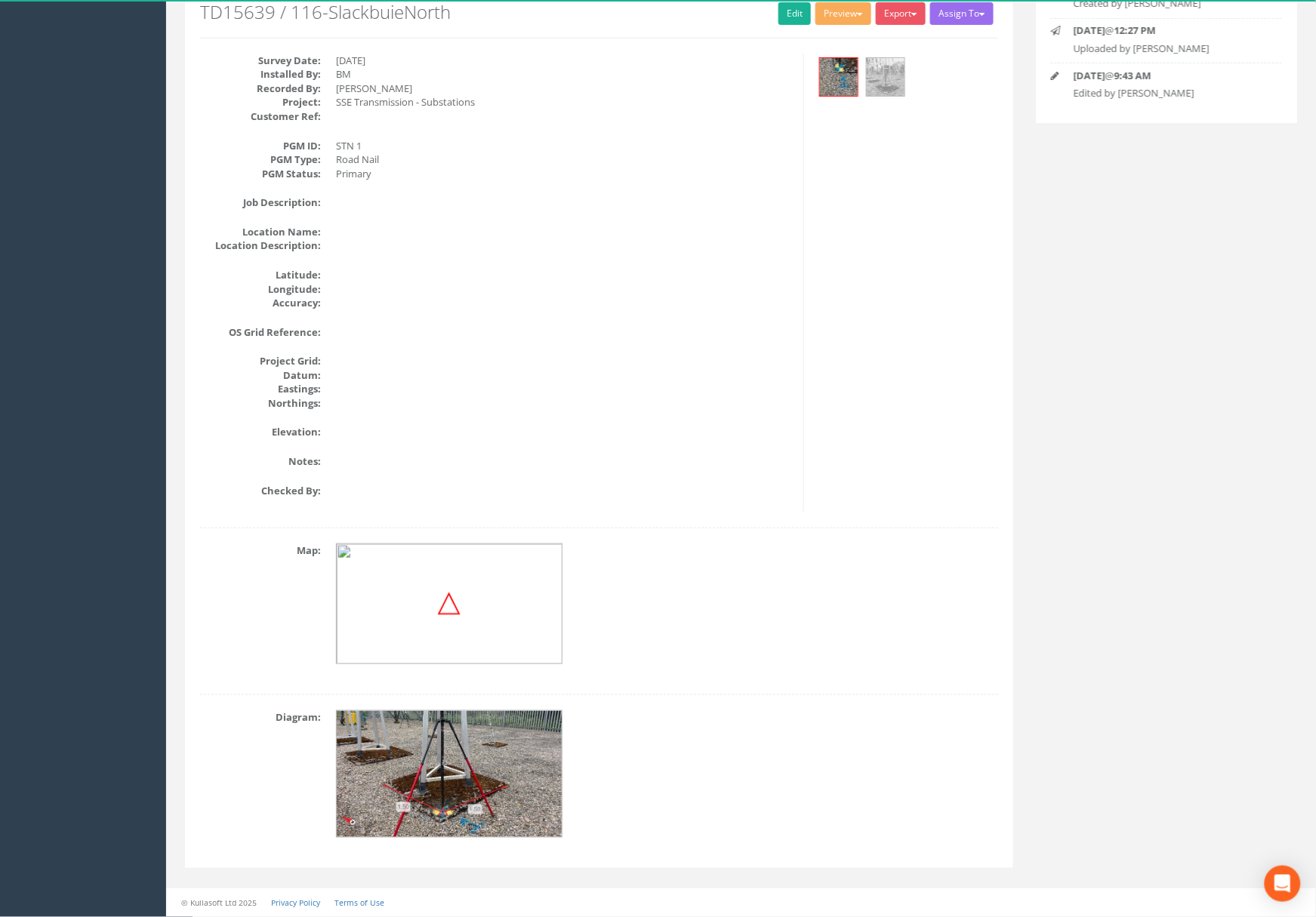
click at [493, 741] on img at bounding box center [450, 775] width 227 height 127
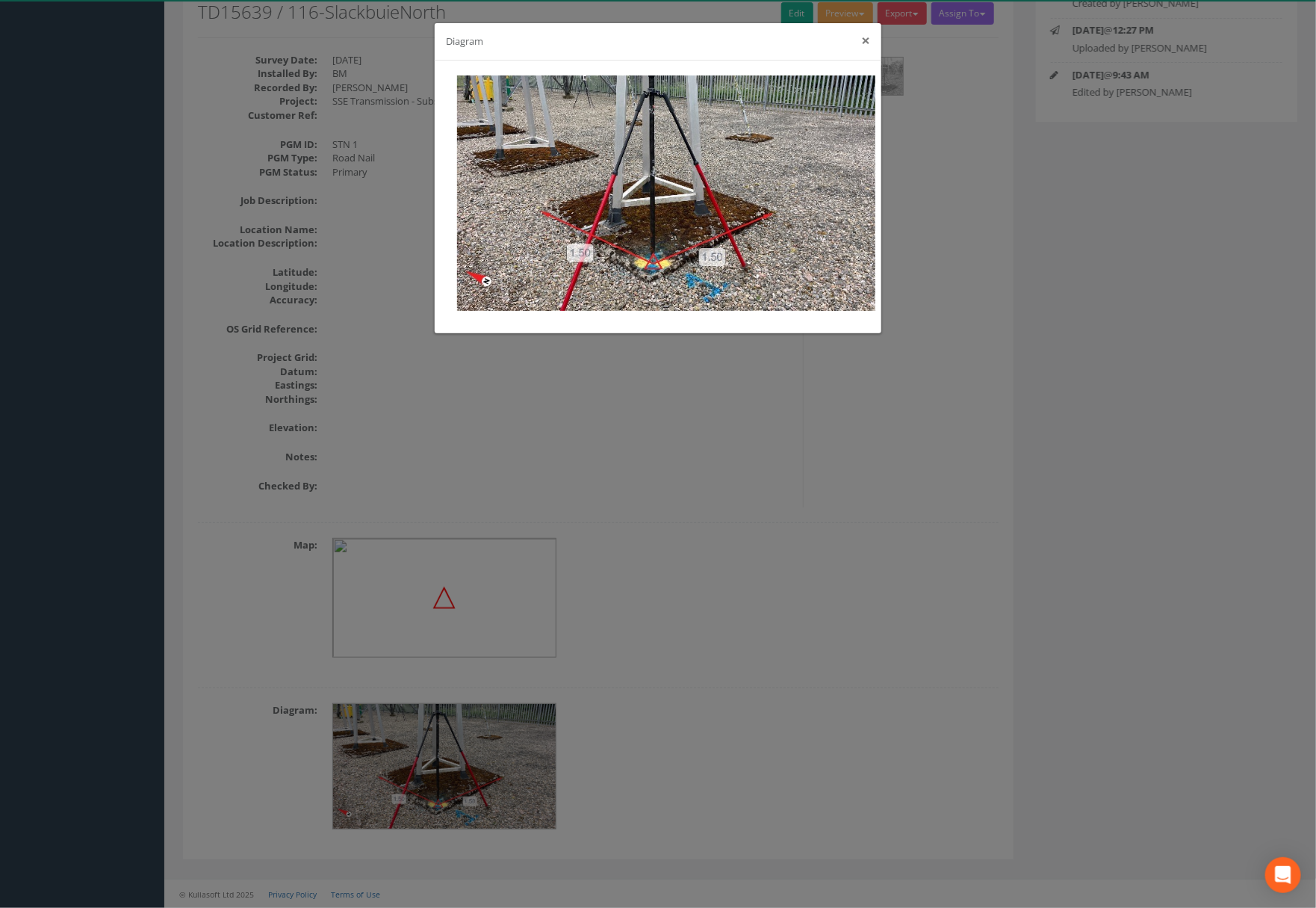
click at [865, 43] on button "×" at bounding box center [866, 40] width 9 height 16
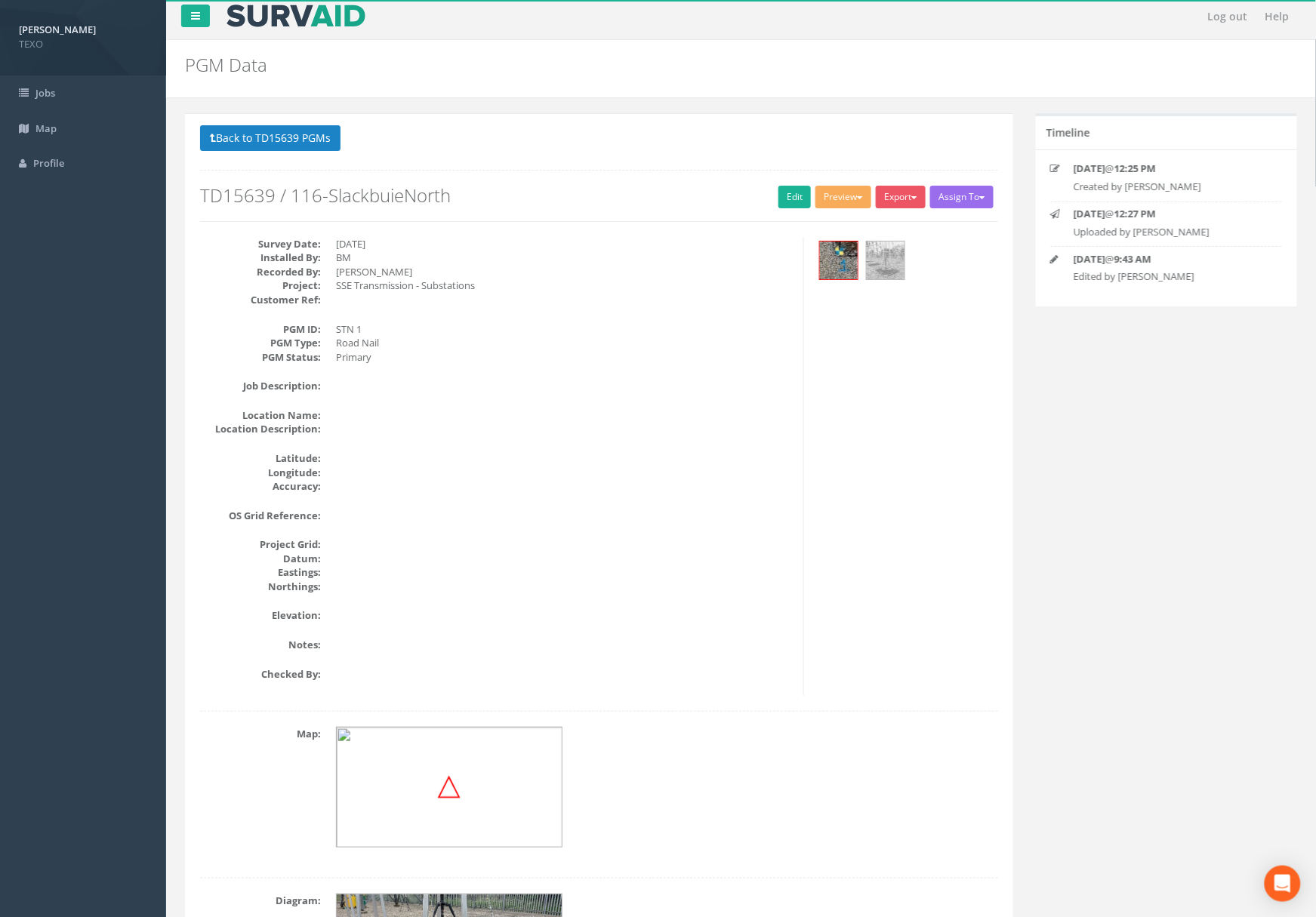
scroll to position [0, 0]
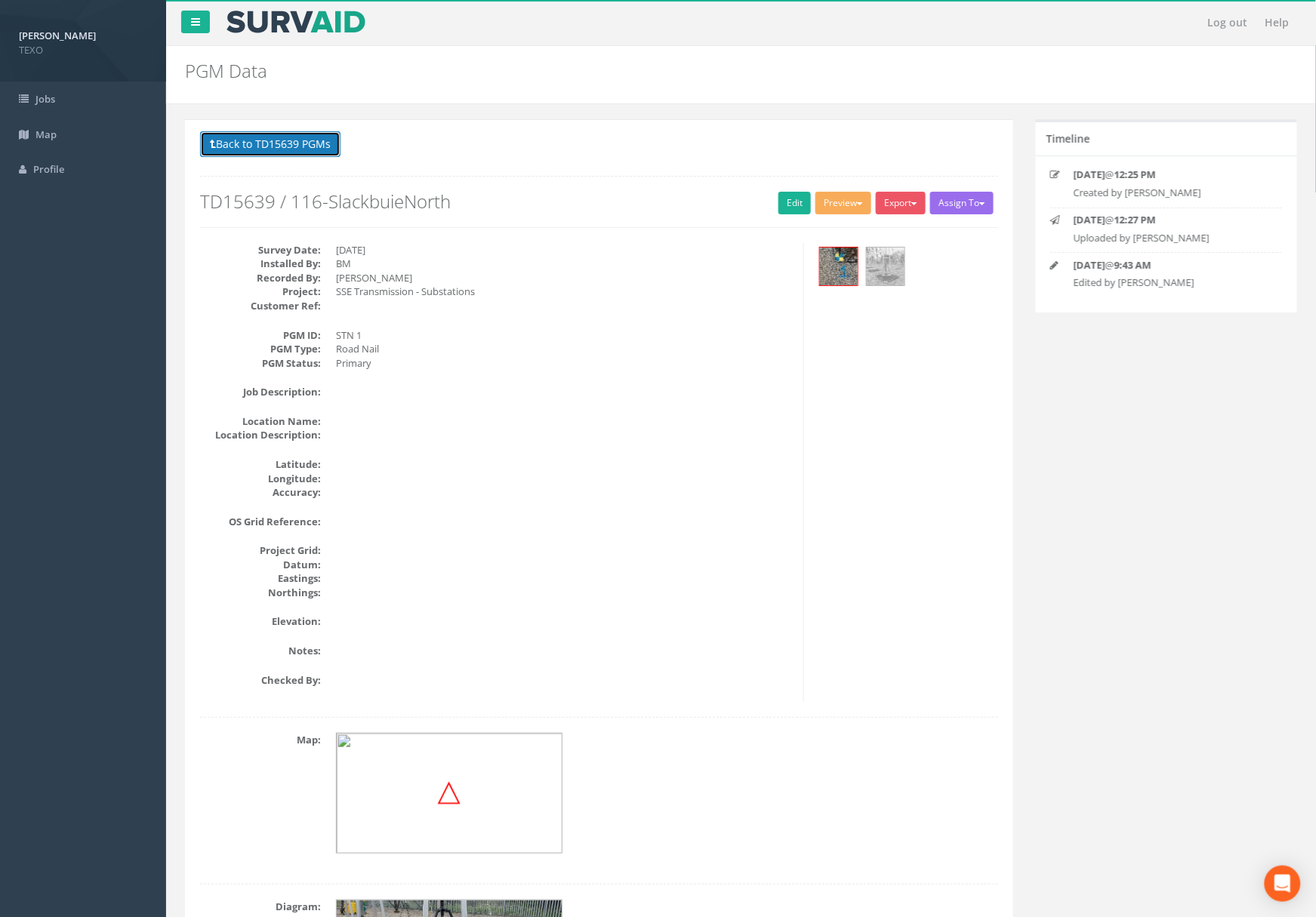
click at [259, 141] on button "Back to TD15639 PGMs" at bounding box center [271, 143] width 140 height 25
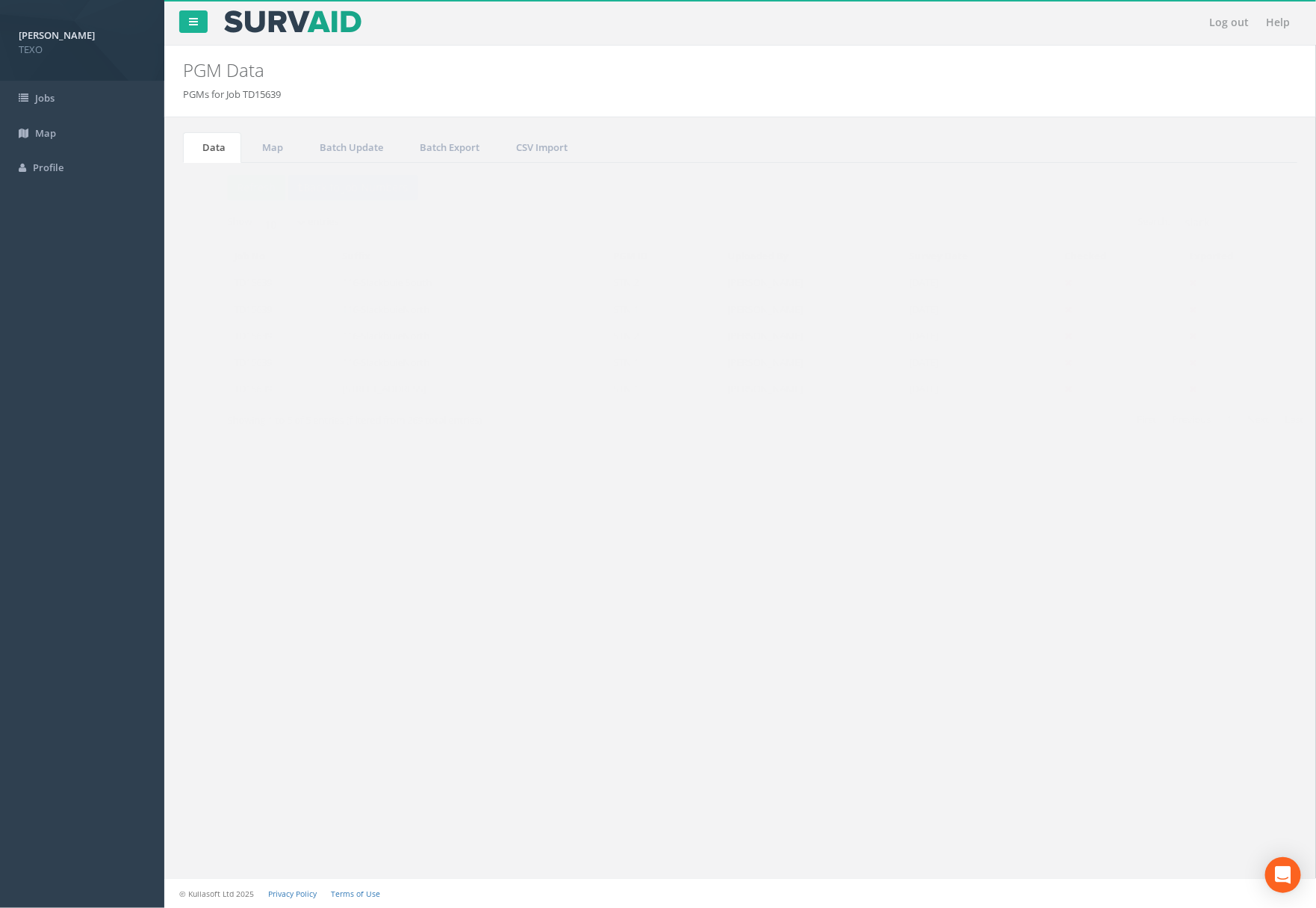
click at [385, 315] on td "116-SlackbuieNorth" at bounding box center [444, 309] width 272 height 27
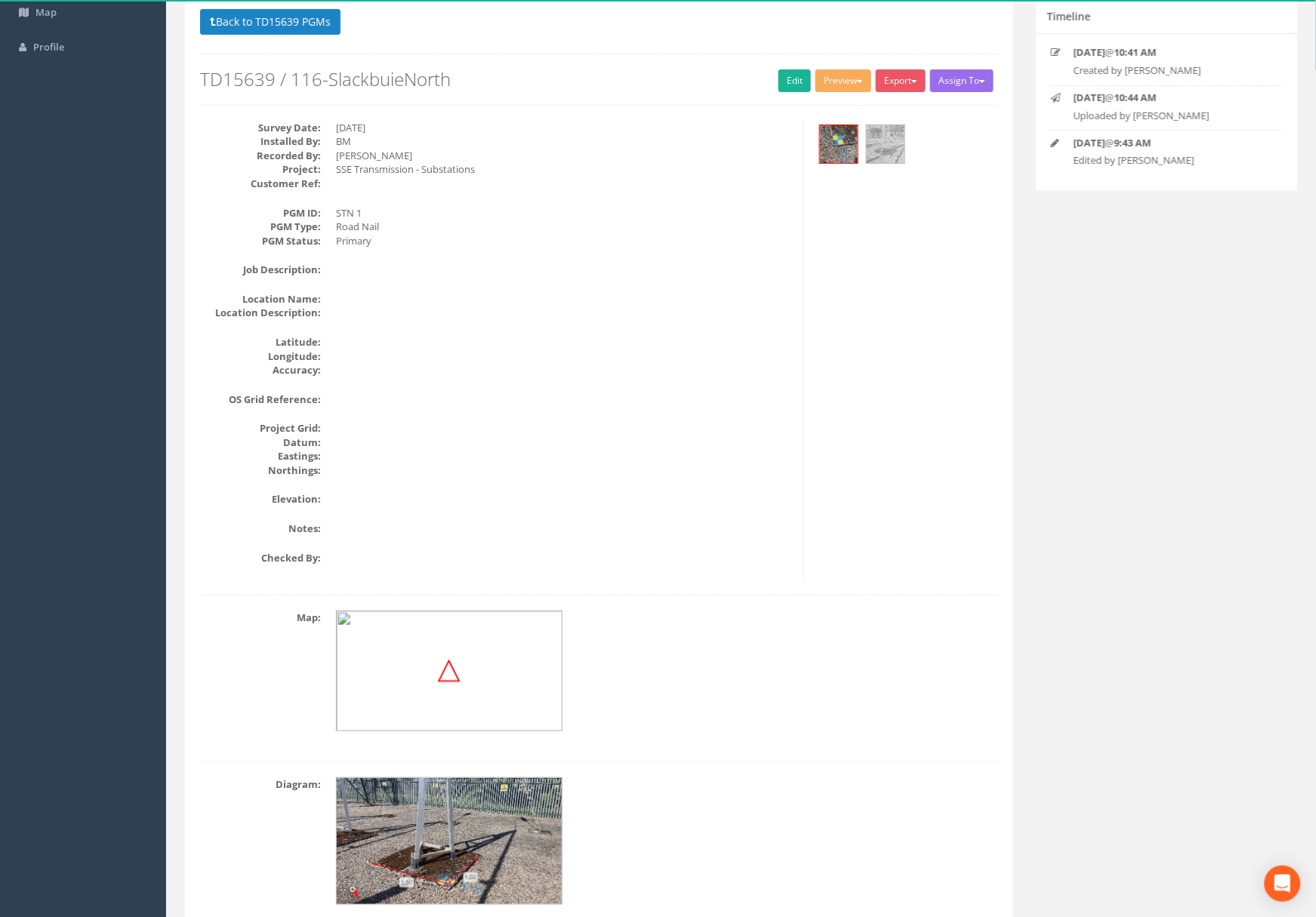
scroll to position [191, 0]
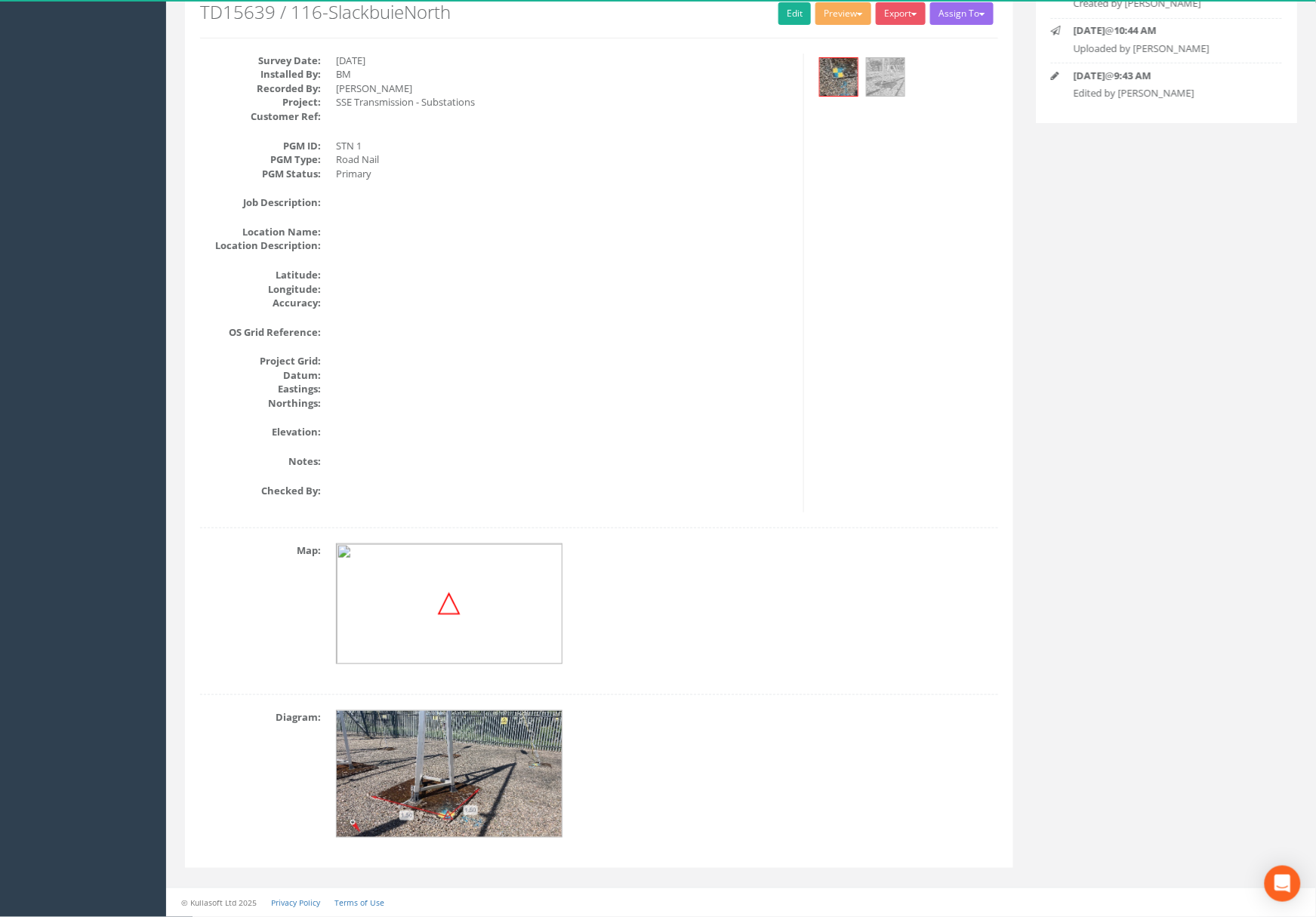
click at [431, 767] on img at bounding box center [450, 775] width 227 height 127
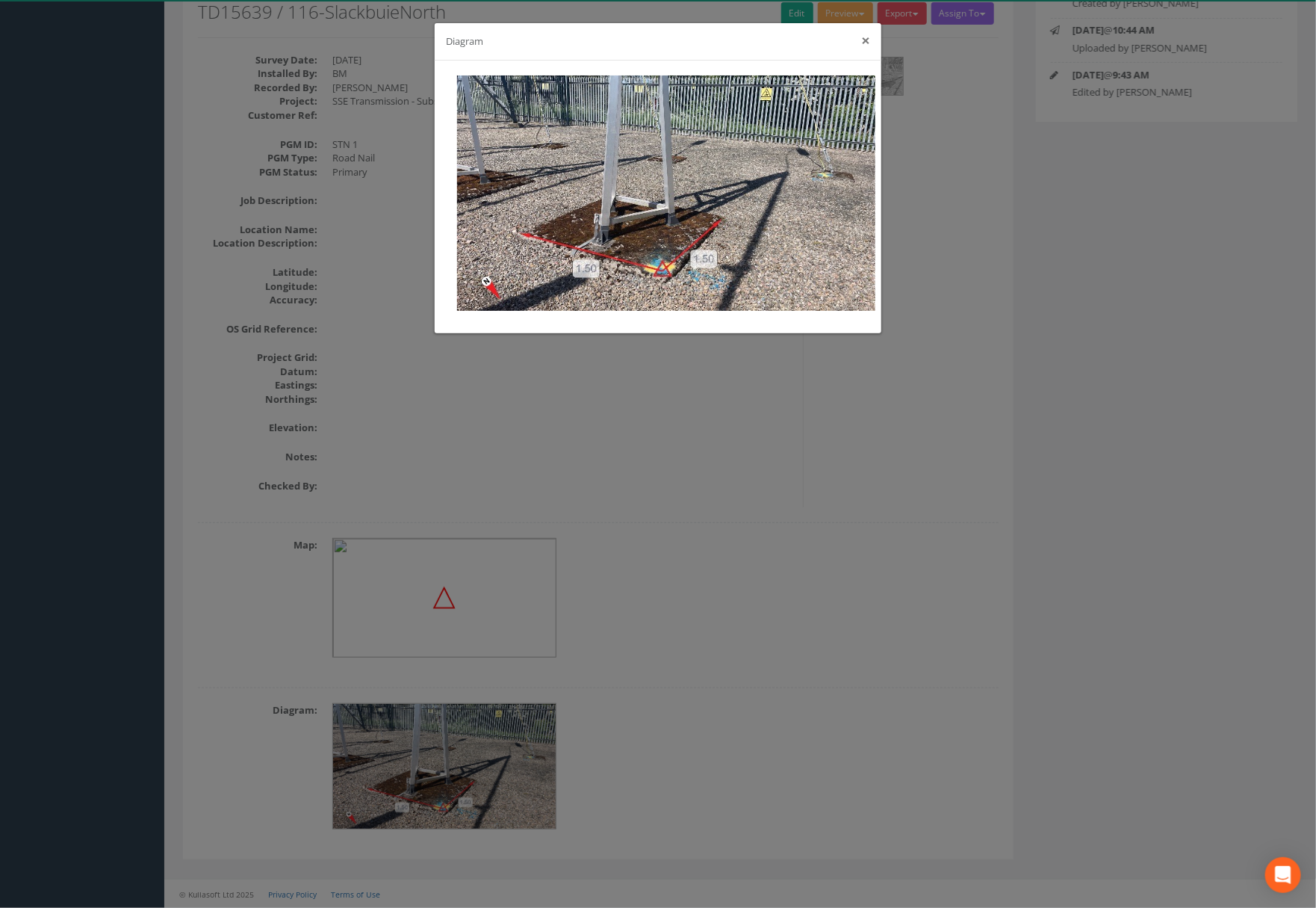
click at [867, 41] on button "×" at bounding box center [866, 40] width 9 height 16
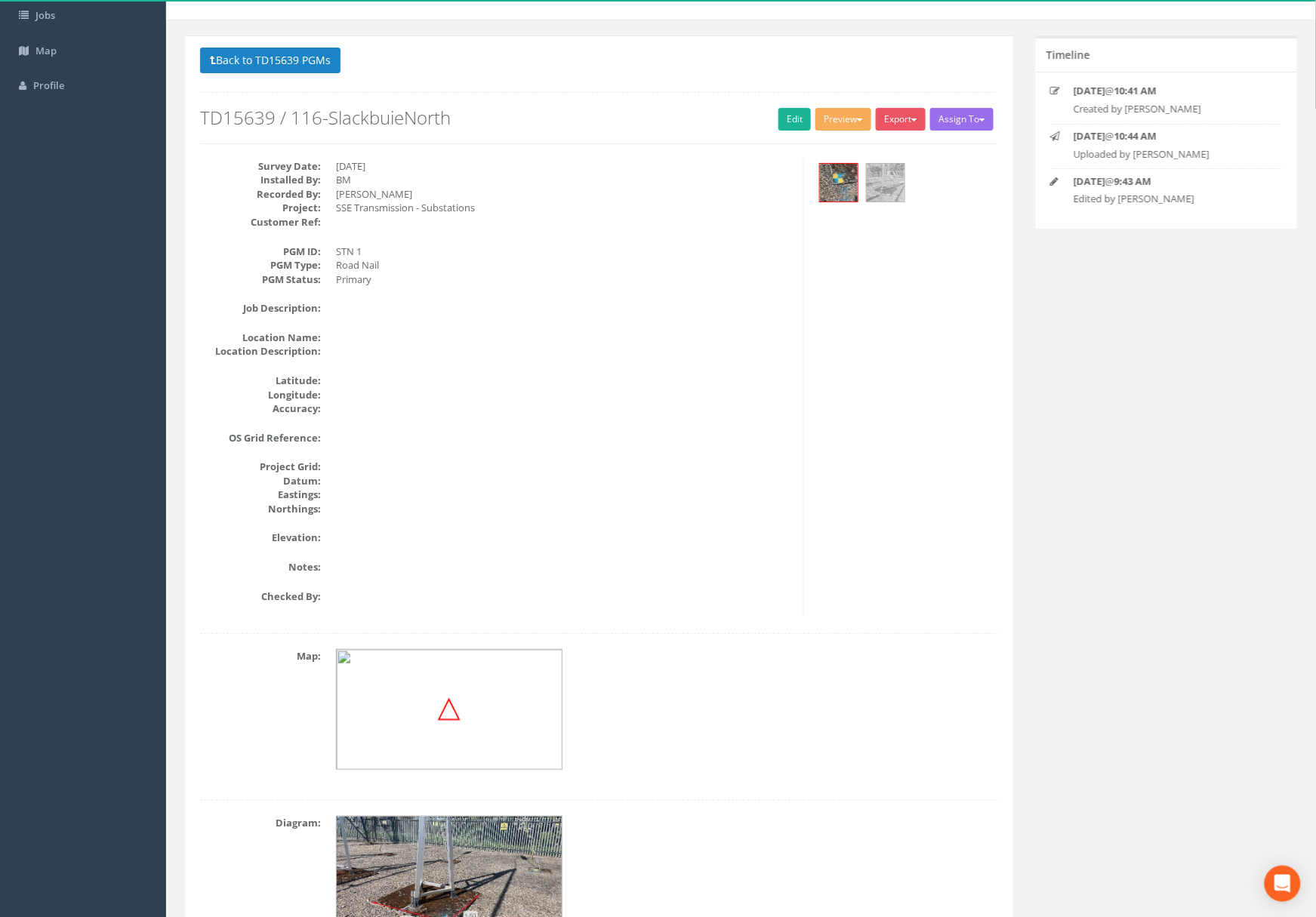
scroll to position [0, 0]
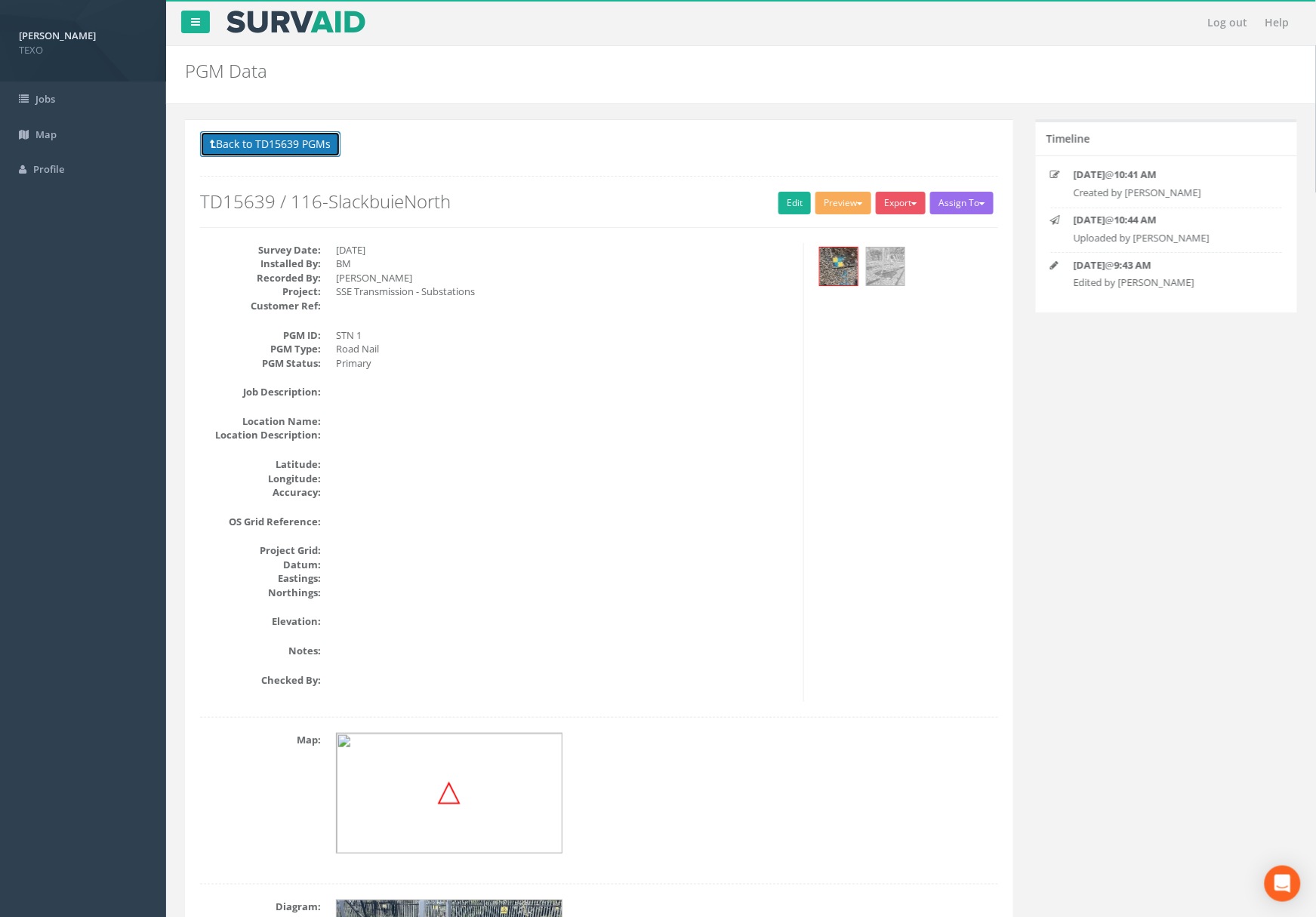
click at [285, 140] on button "Back to TD15639 PGMs" at bounding box center [271, 143] width 140 height 25
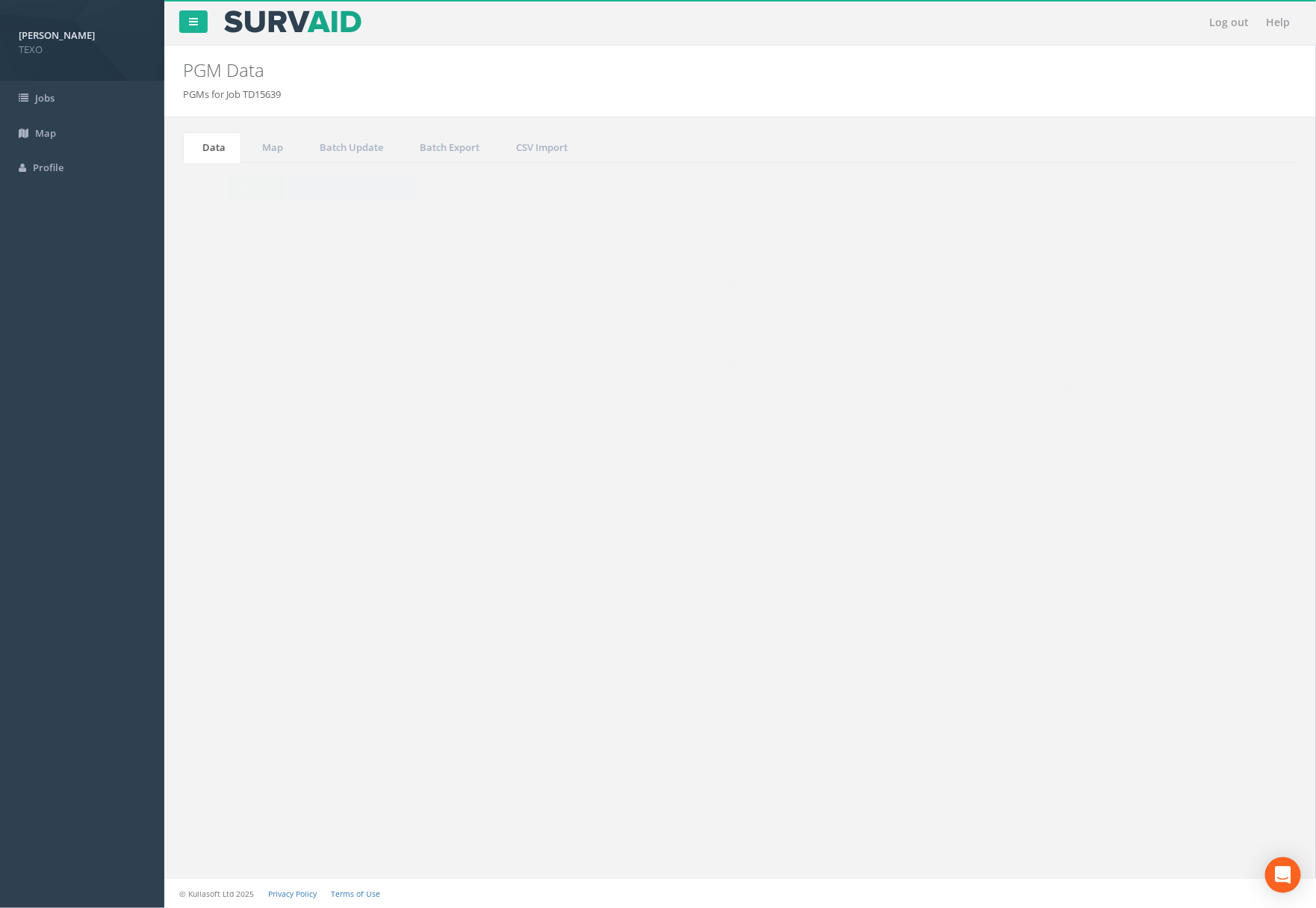
drag, startPoint x: 1164, startPoint y: 364, endPoint x: 586, endPoint y: 361, distance: 578.0
click at [586, 361] on td "STN 1" at bounding box center [634, 362] width 114 height 27
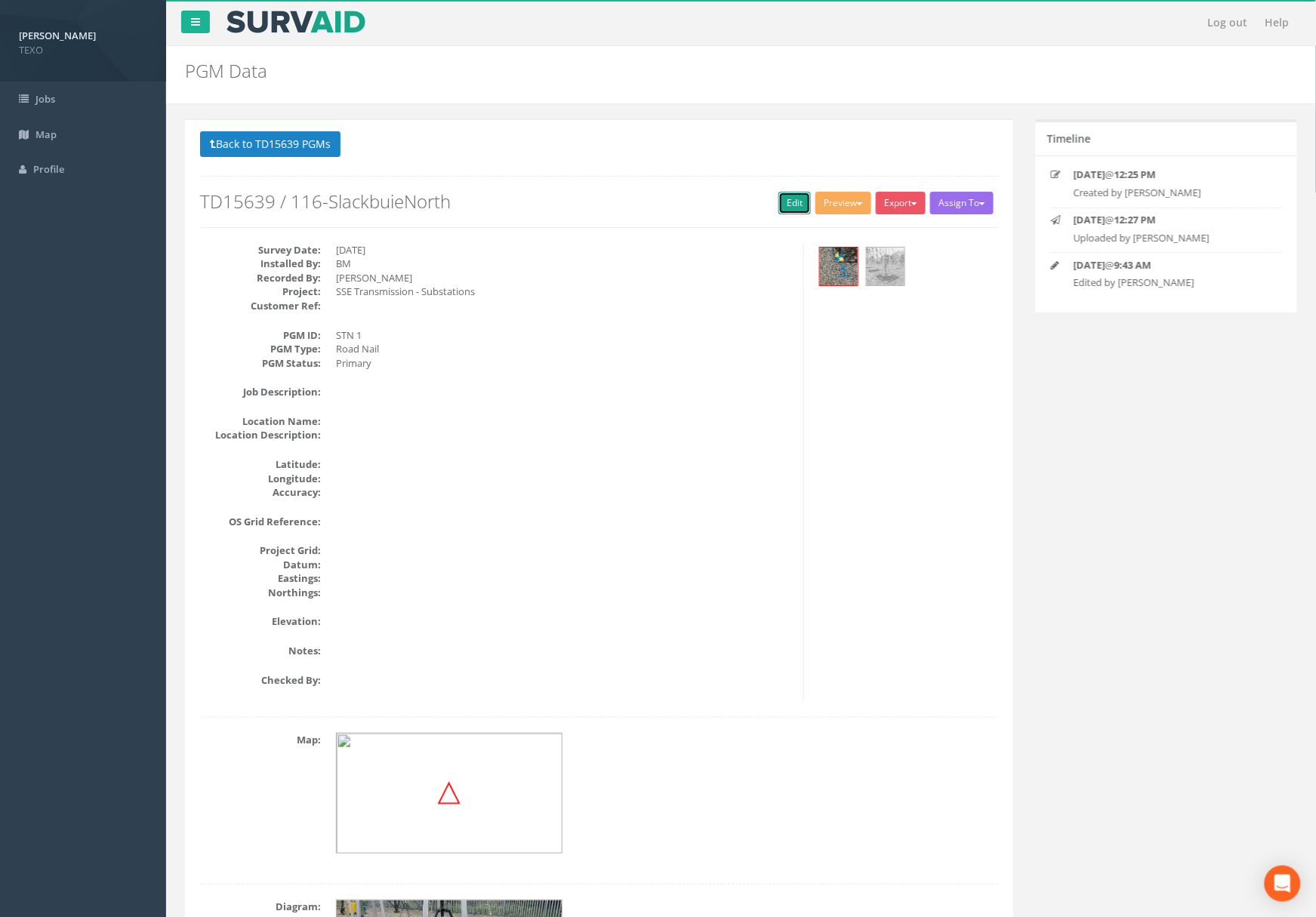
click at [797, 201] on link "Edit" at bounding box center [795, 203] width 33 height 22
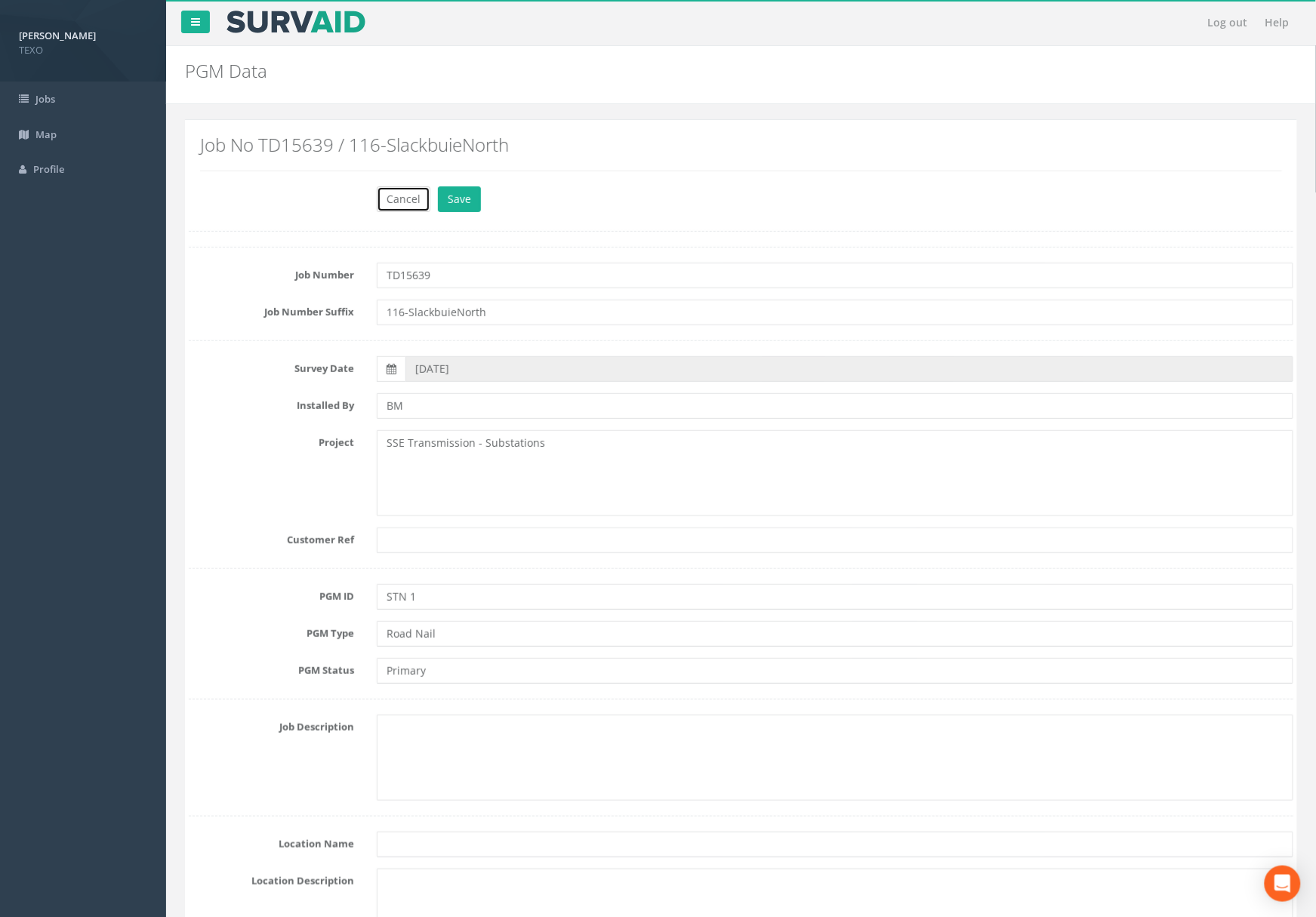
click at [412, 196] on button "Cancel" at bounding box center [402, 198] width 53 height 25
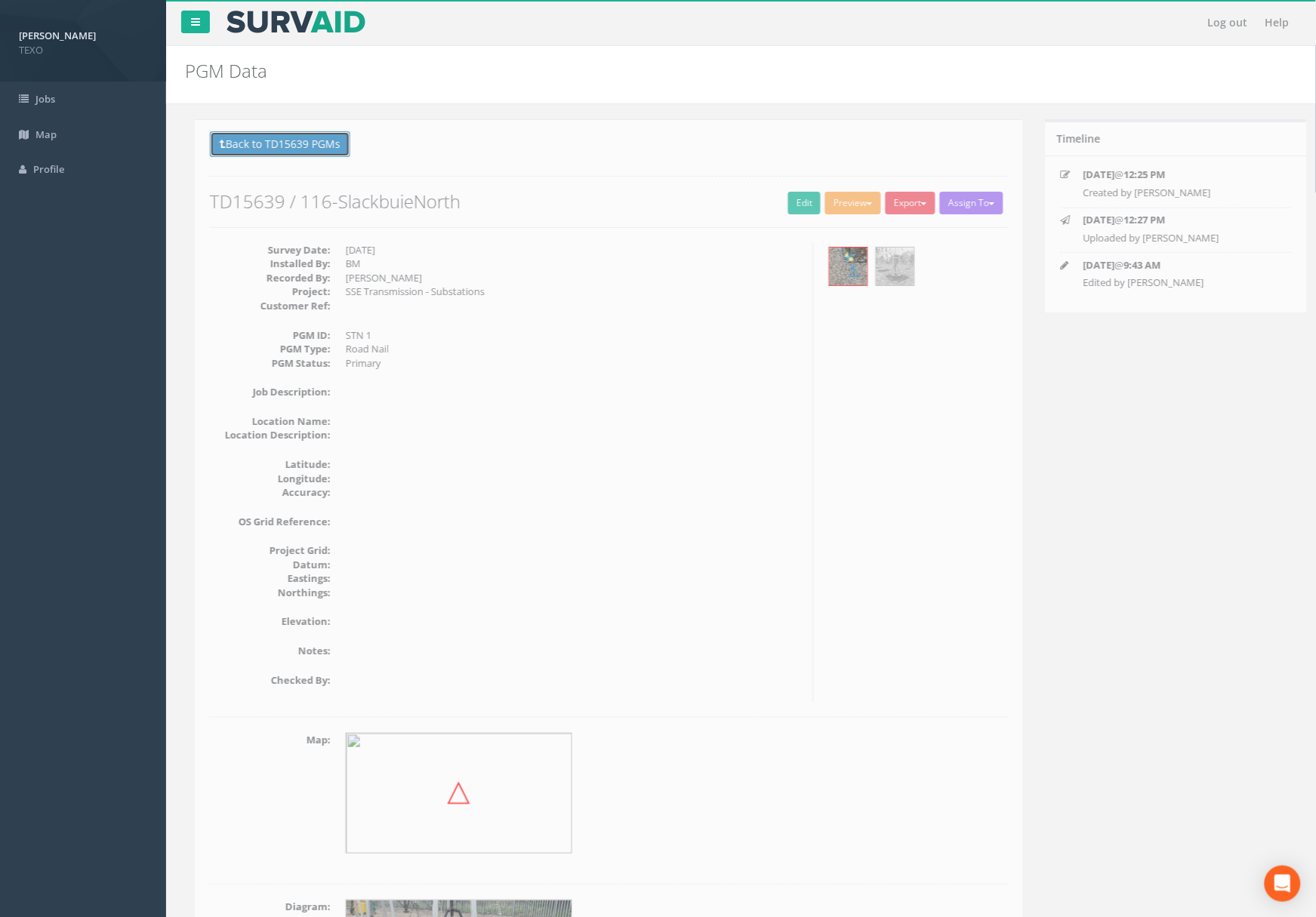
click at [299, 151] on button "Back to TD15639 PGMs" at bounding box center [271, 143] width 140 height 25
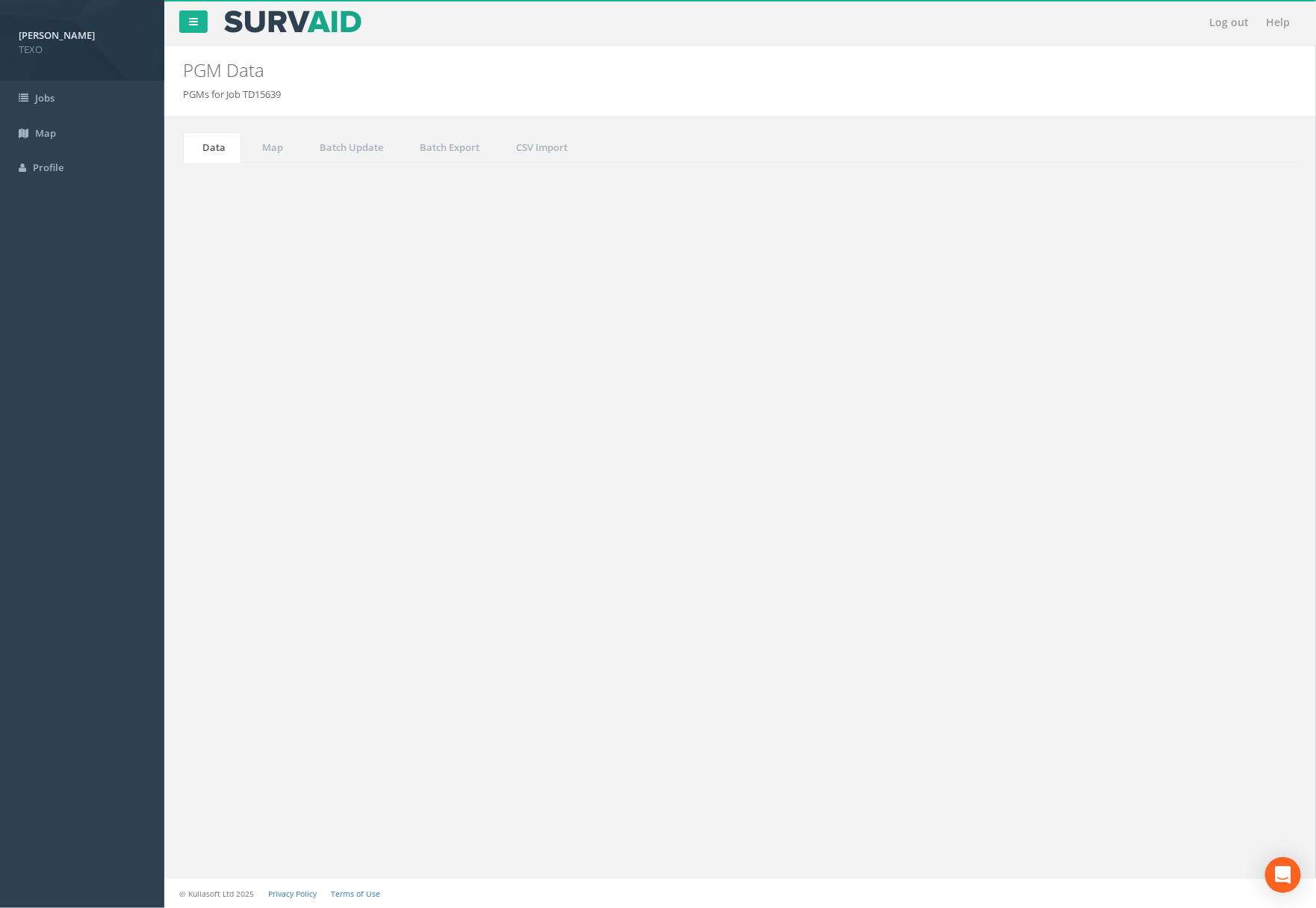
click at [454, 315] on td "116-SlackbuieNorth" at bounding box center [444, 309] width 272 height 27
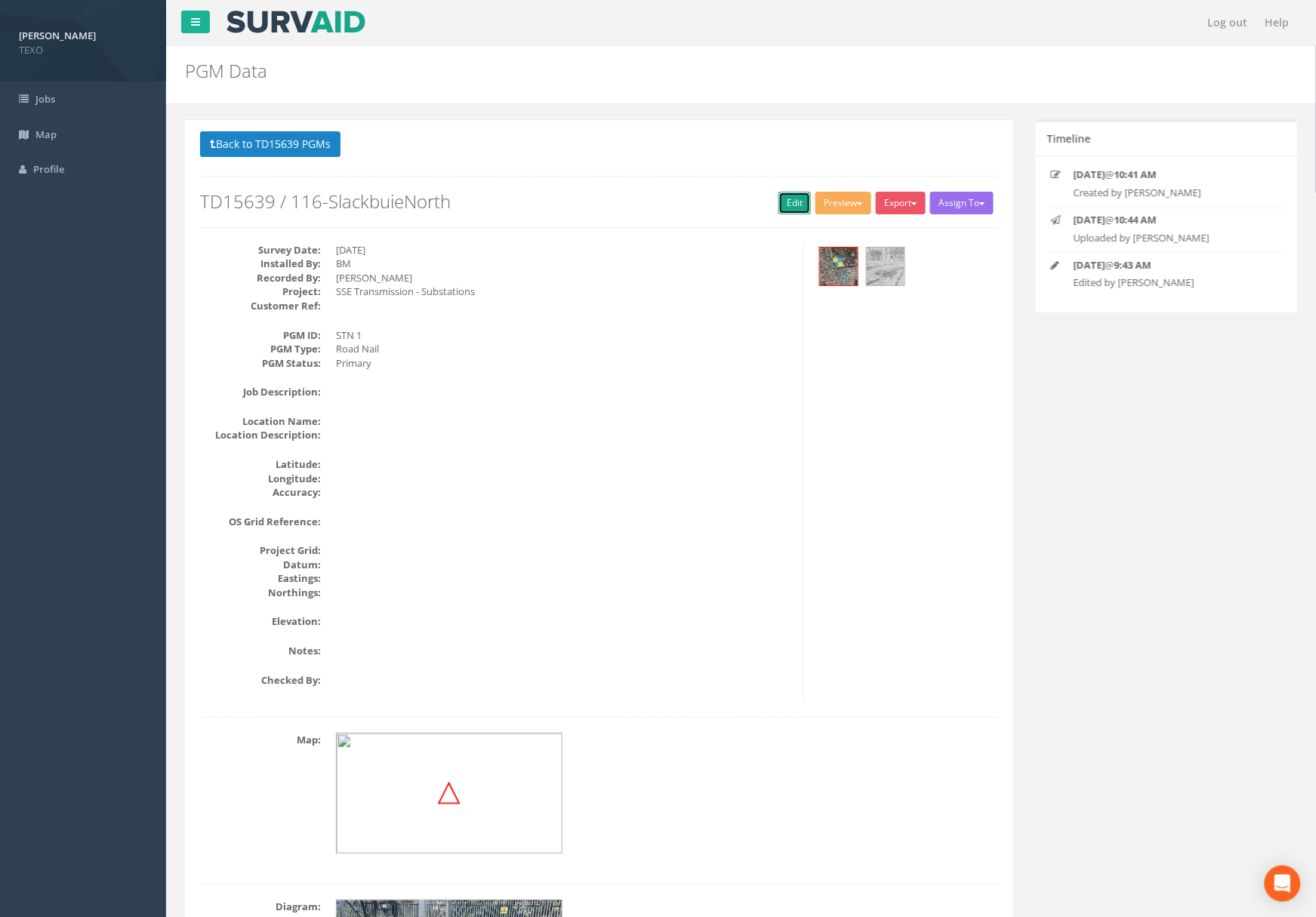
click at [789, 193] on link "Edit" at bounding box center [795, 203] width 33 height 22
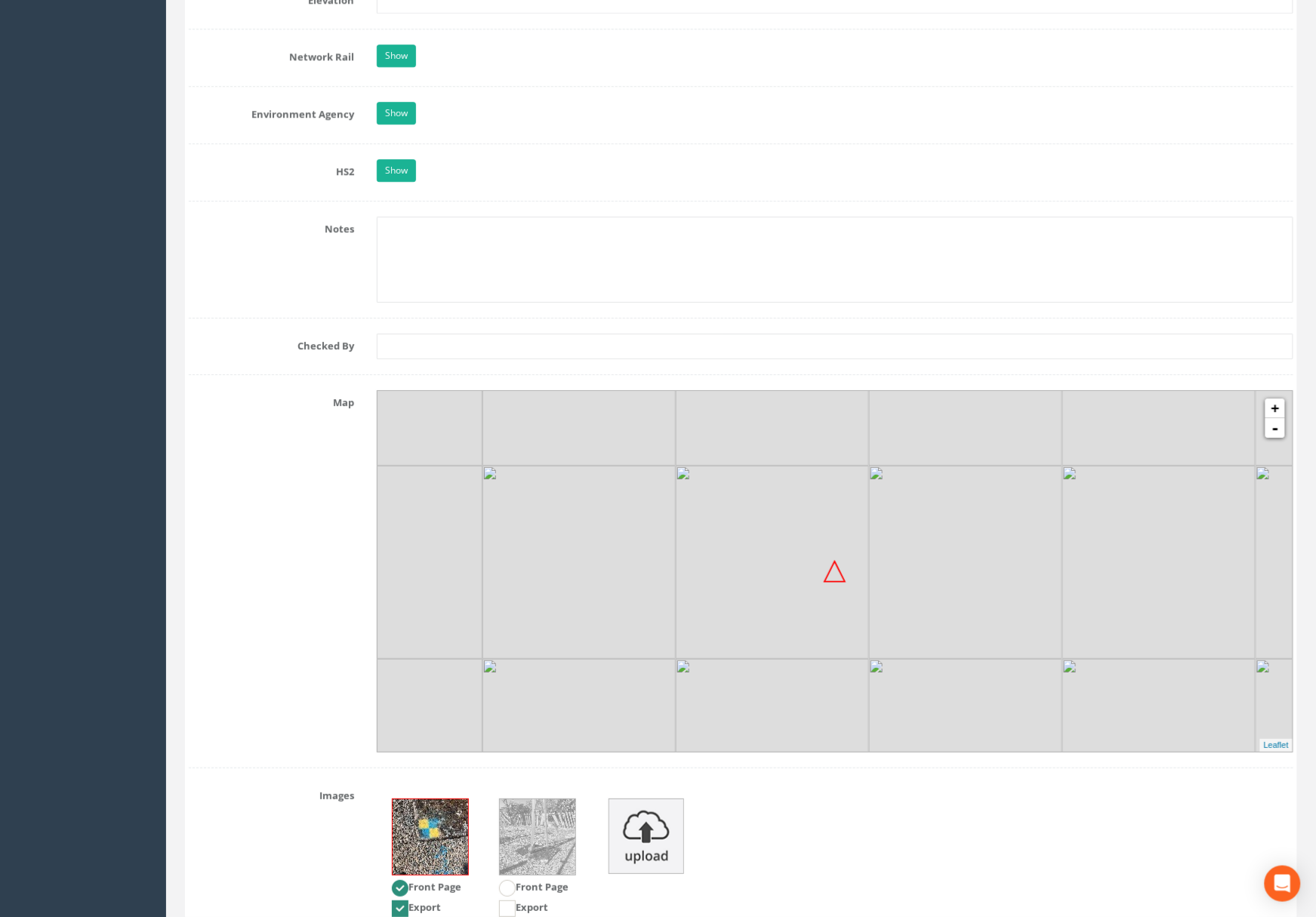
scroll to position [1652, 0]
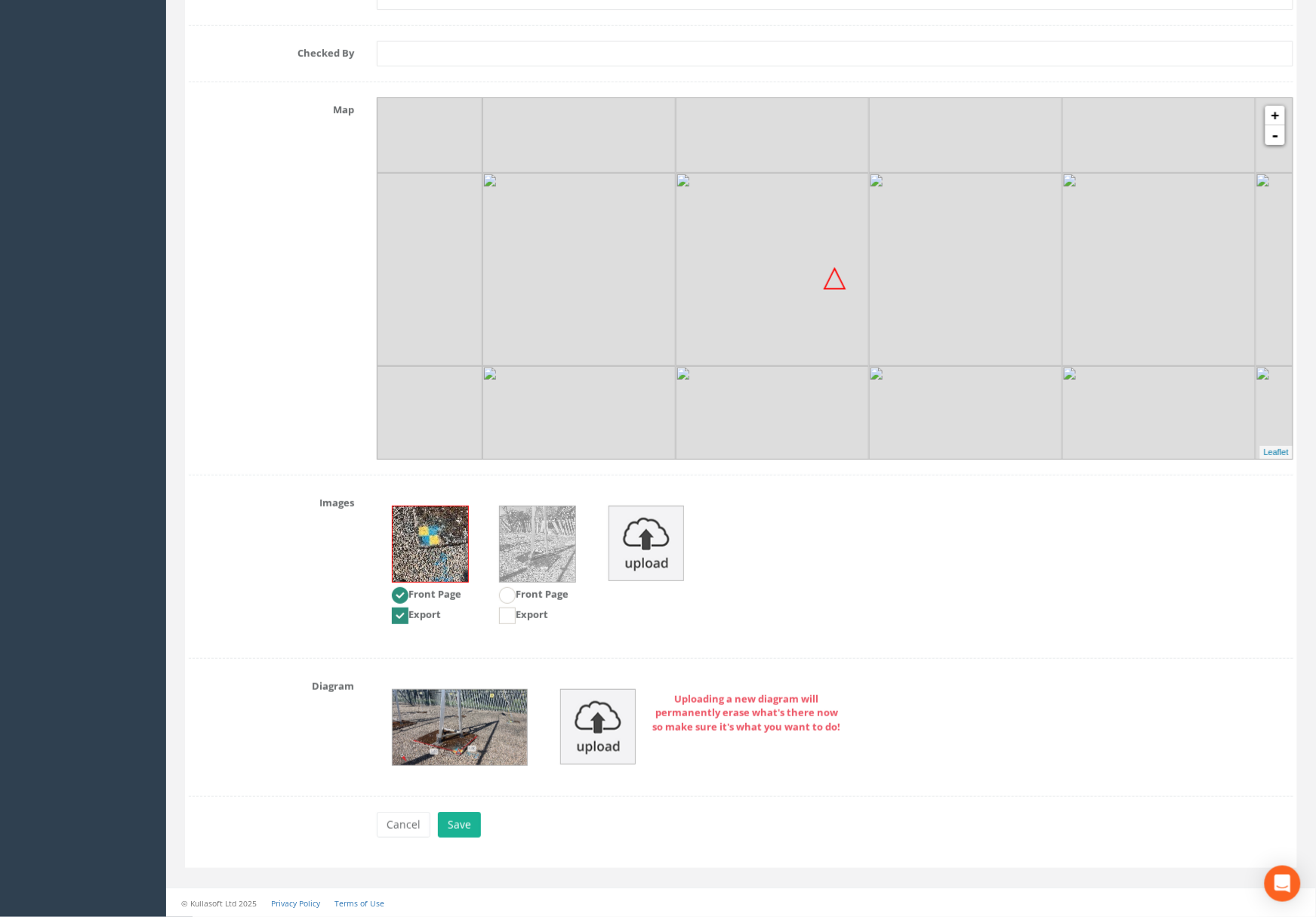
click at [428, 705] on img at bounding box center [460, 727] width 135 height 76
click at [477, 713] on img at bounding box center [460, 727] width 135 height 76
click at [474, 742] on img at bounding box center [460, 727] width 135 height 76
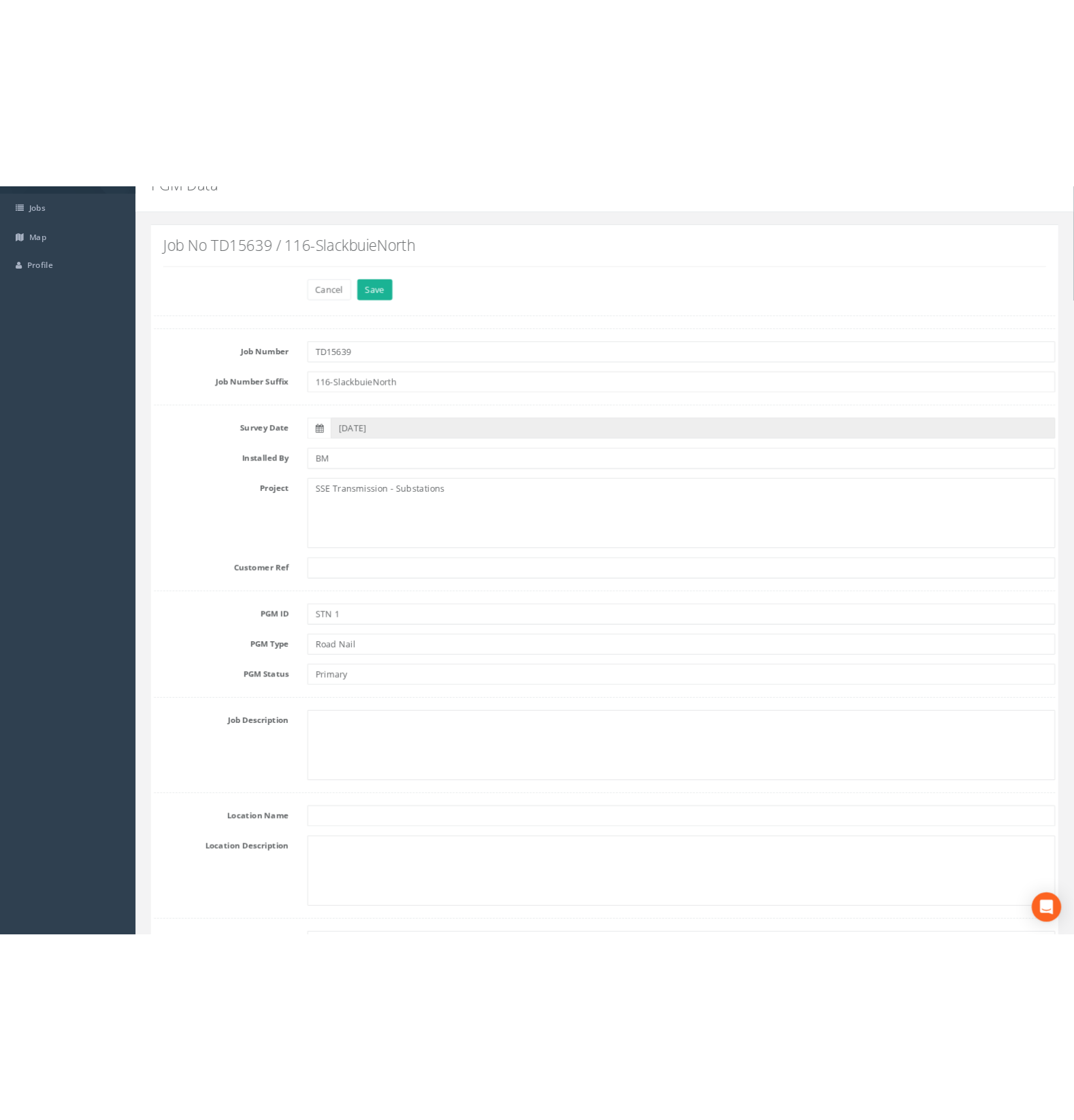
scroll to position [0, 0]
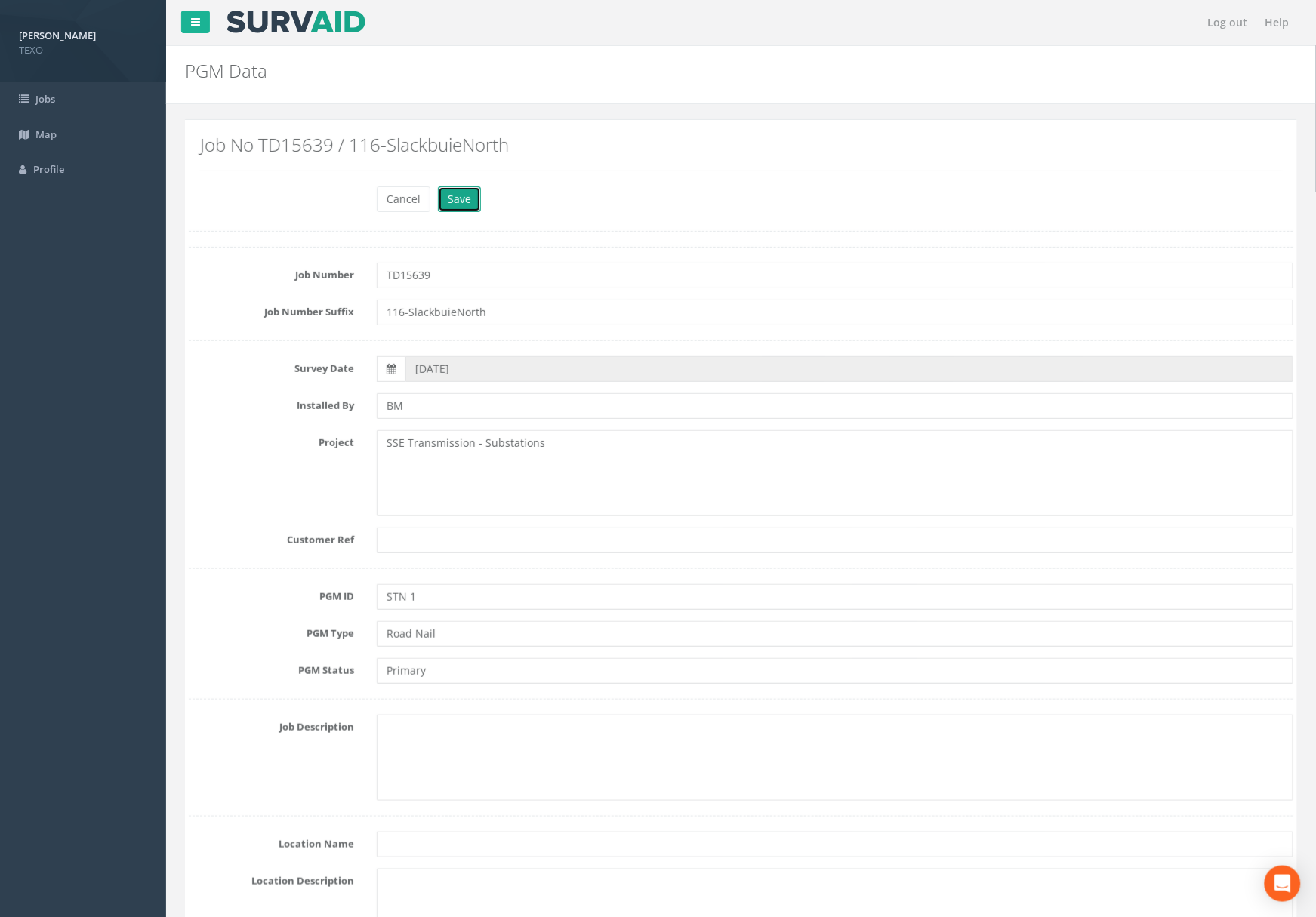
click at [466, 201] on button "Save" at bounding box center [460, 198] width 43 height 25
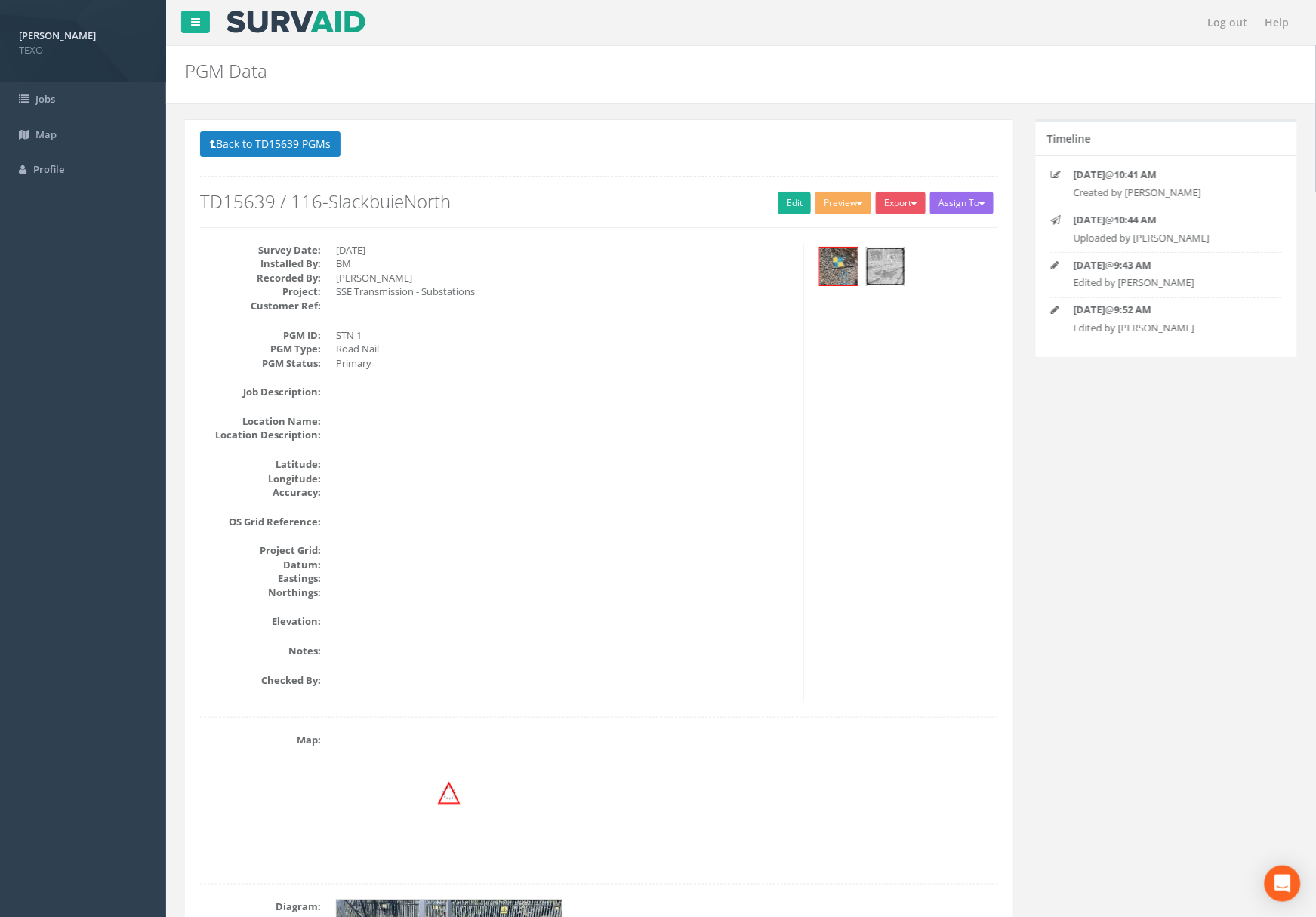
click at [892, 279] on img at bounding box center [885, 267] width 37 height 37
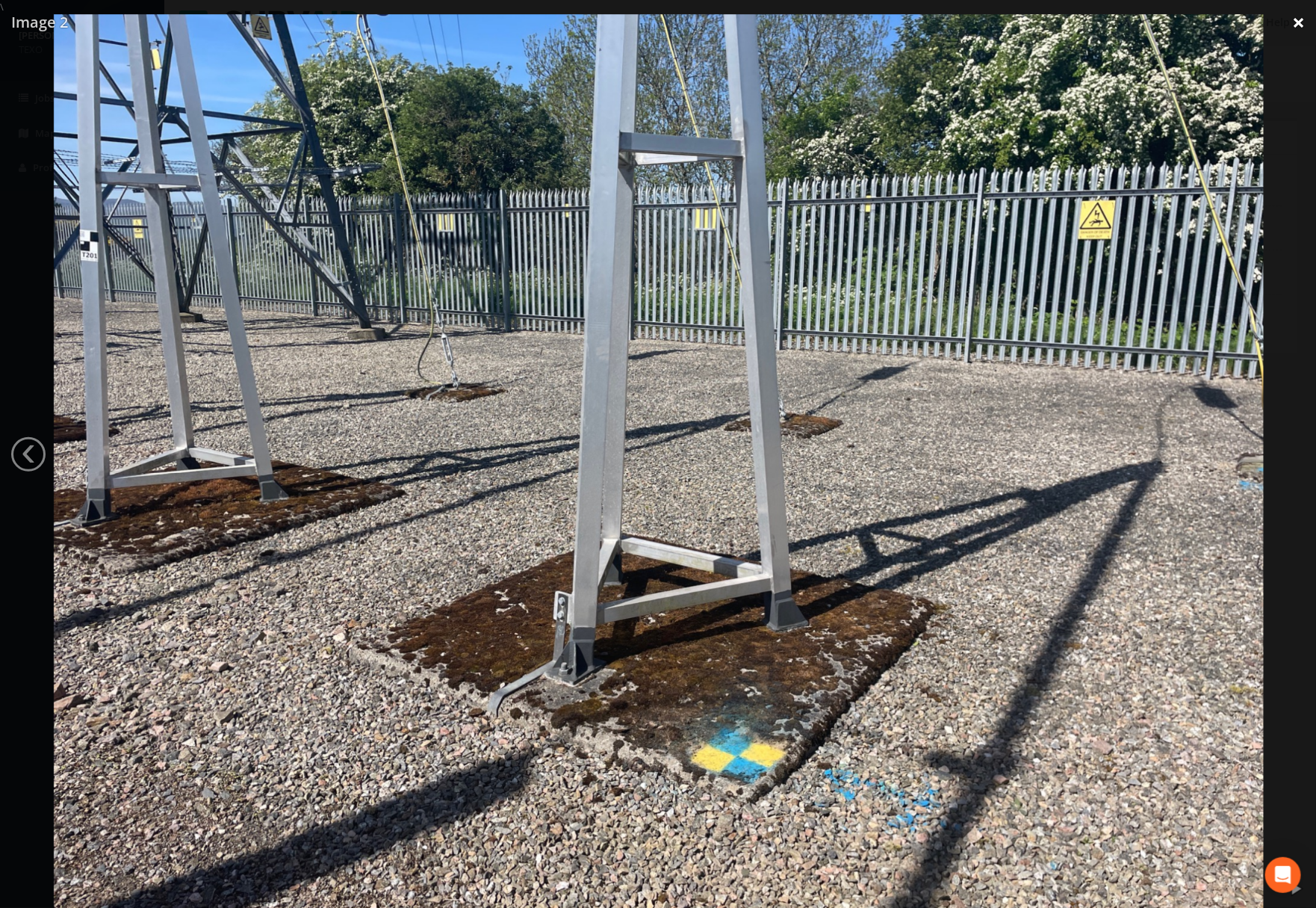
click at [1301, 22] on link "×" at bounding box center [1298, 22] width 35 height 44
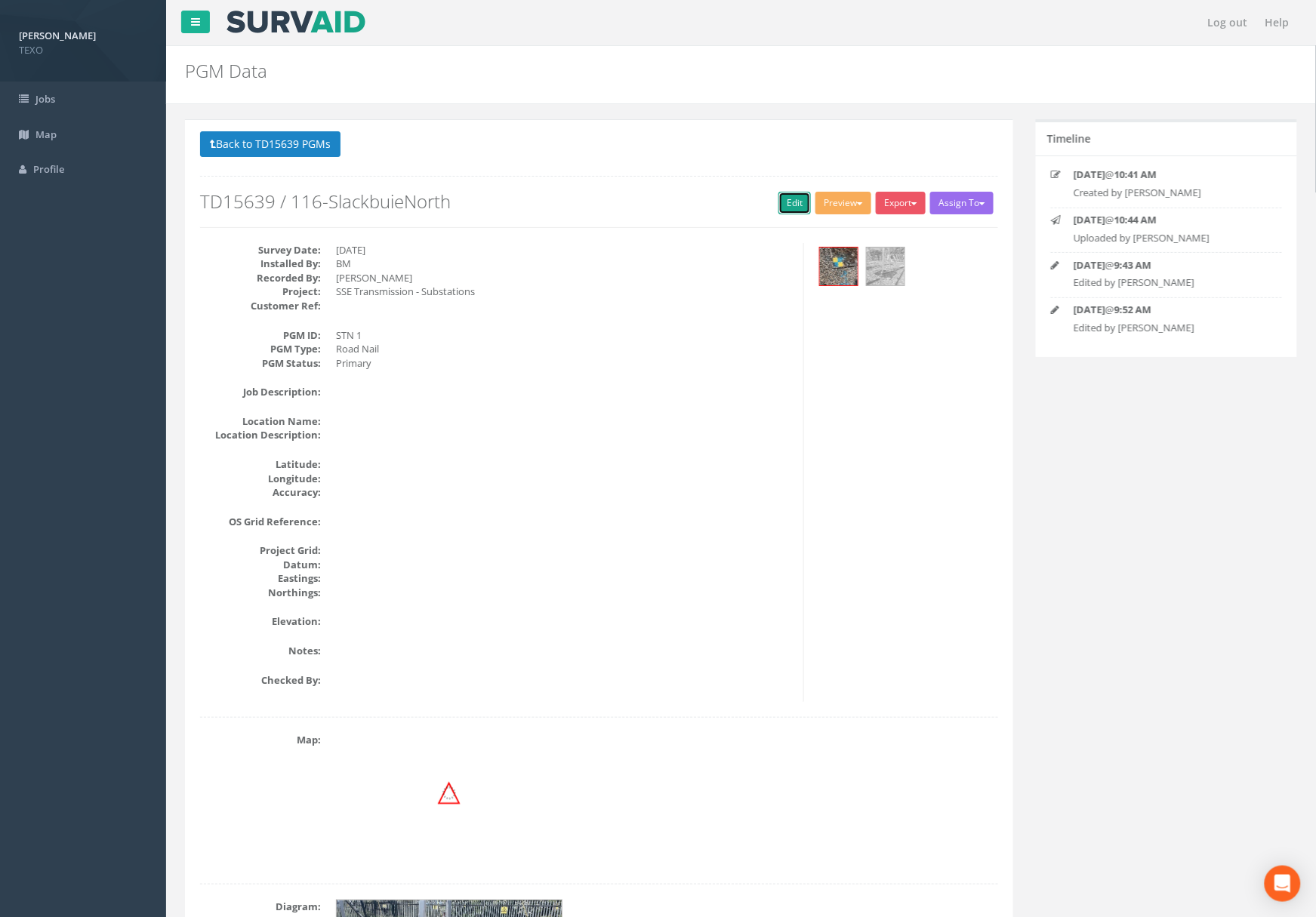
click at [790, 201] on link "Edit" at bounding box center [795, 203] width 33 height 22
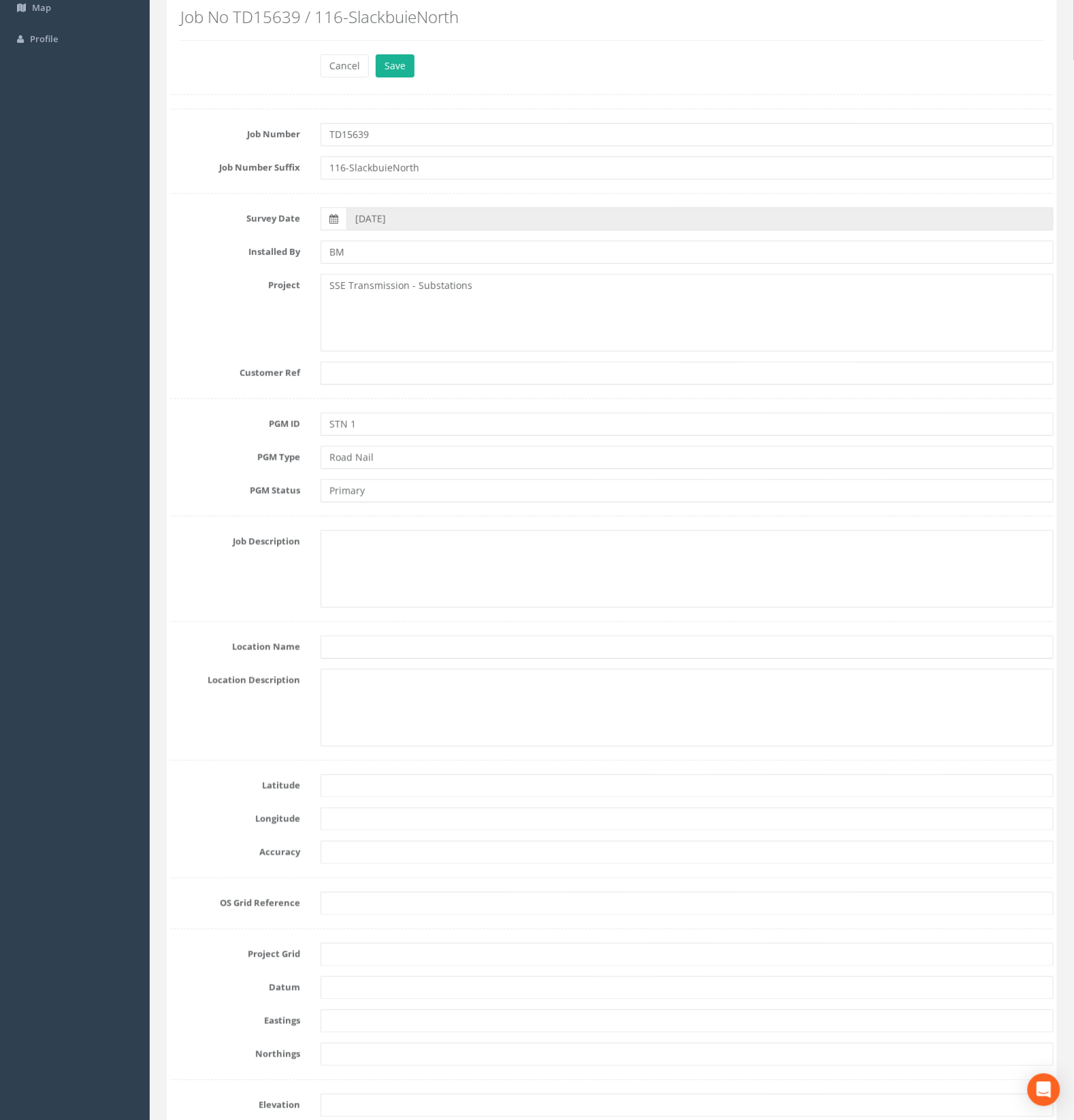
scroll to position [340, 0]
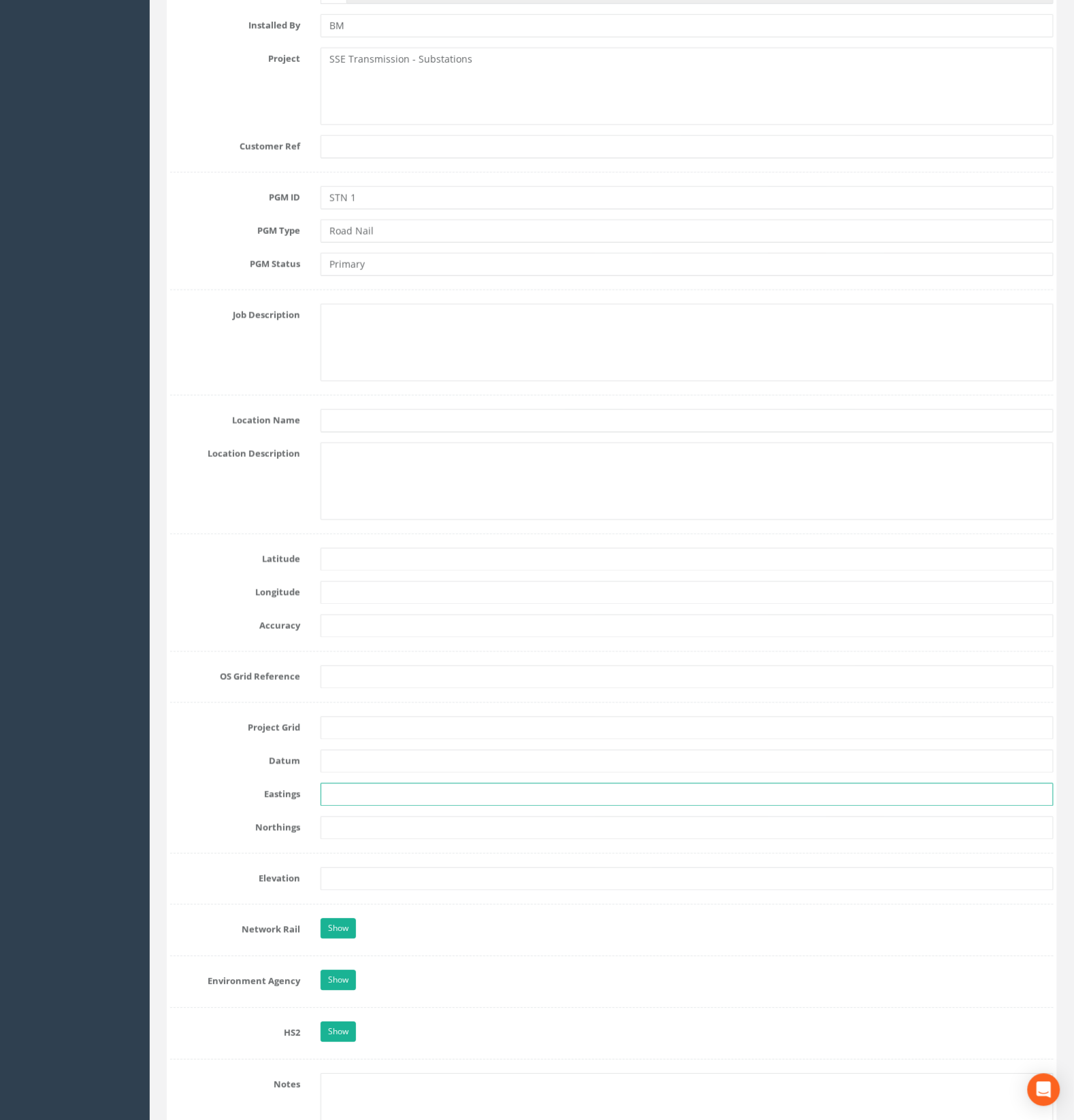
click at [360, 804] on input "text" at bounding box center [687, 794] width 733 height 23
paste input "266834.116"
type input "266834.116"
click at [345, 830] on input "text" at bounding box center [687, 828] width 733 height 23
paste input "841897.229"
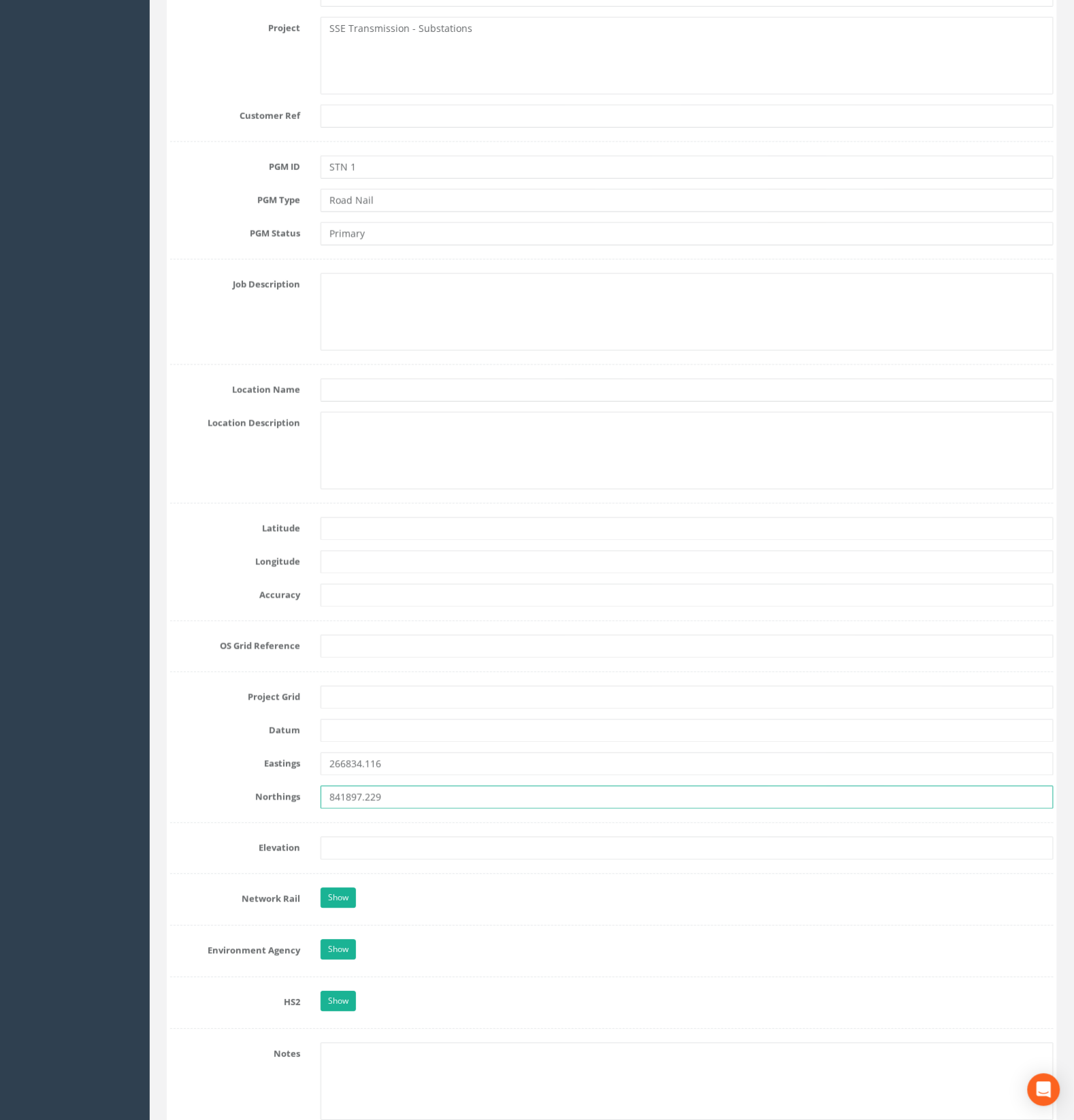
scroll to position [425, 0]
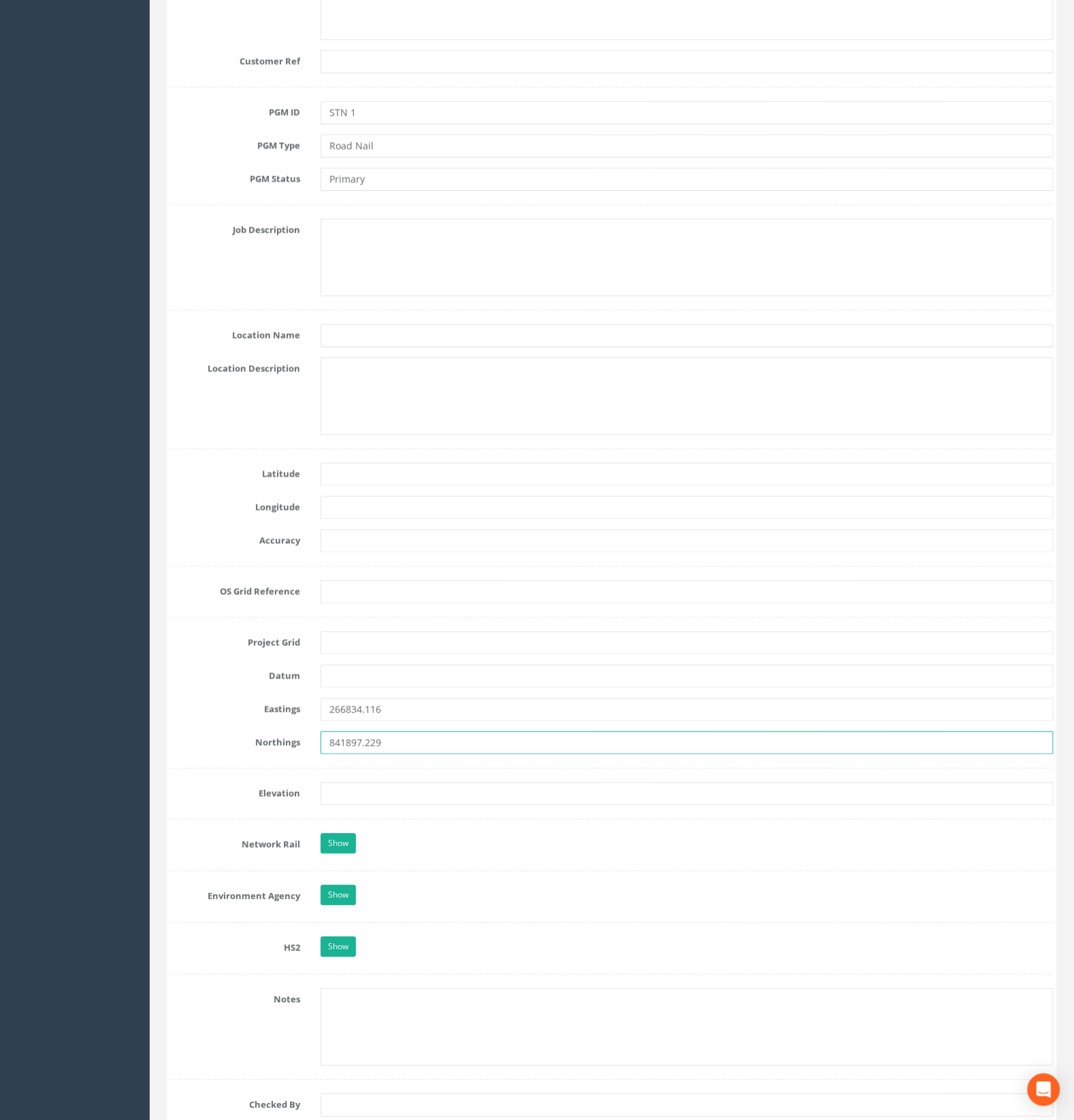
type input "841897.229"
click at [339, 793] on input "text" at bounding box center [687, 794] width 733 height 23
paste input "55.253"
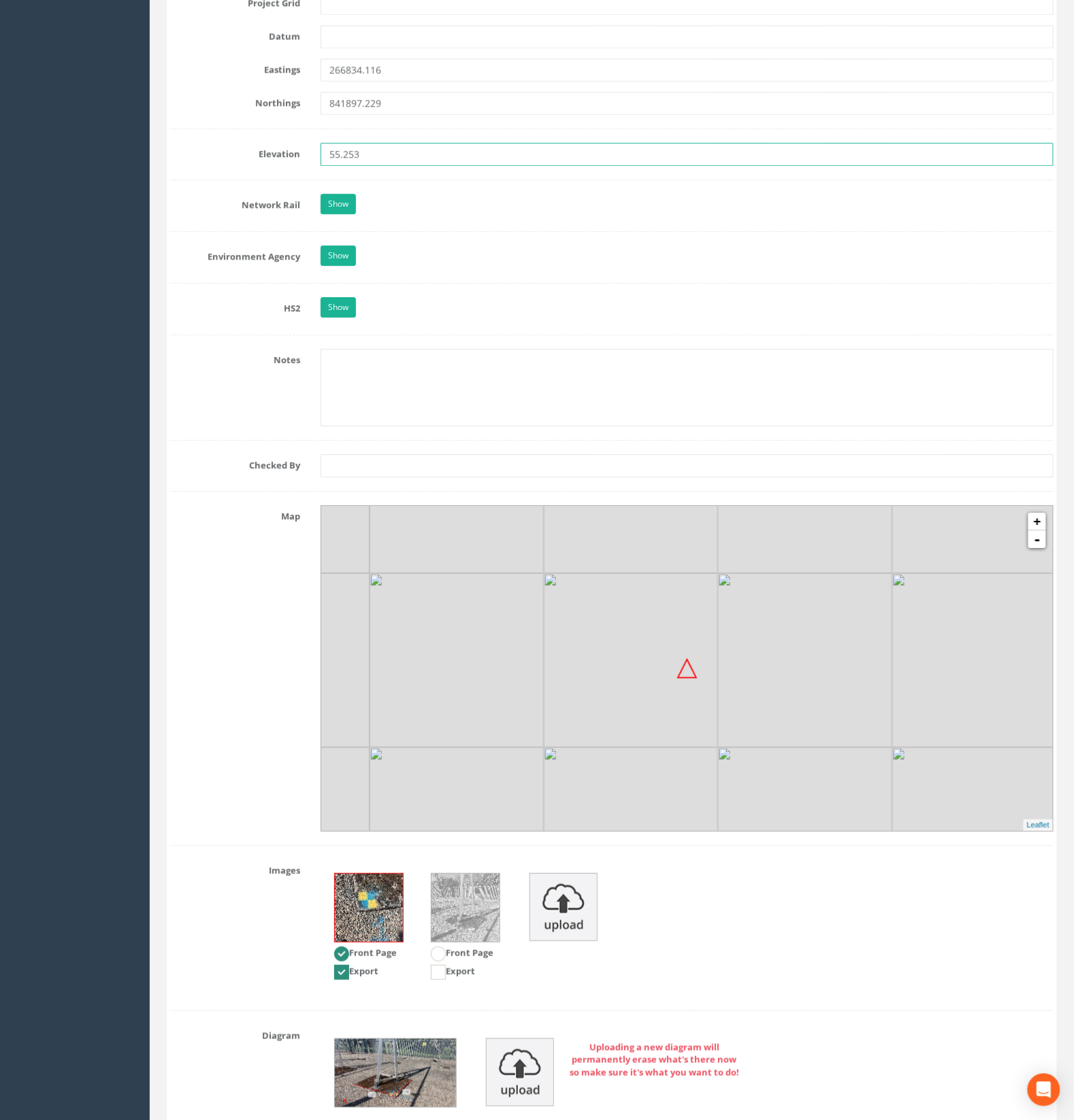
scroll to position [1195, 0]
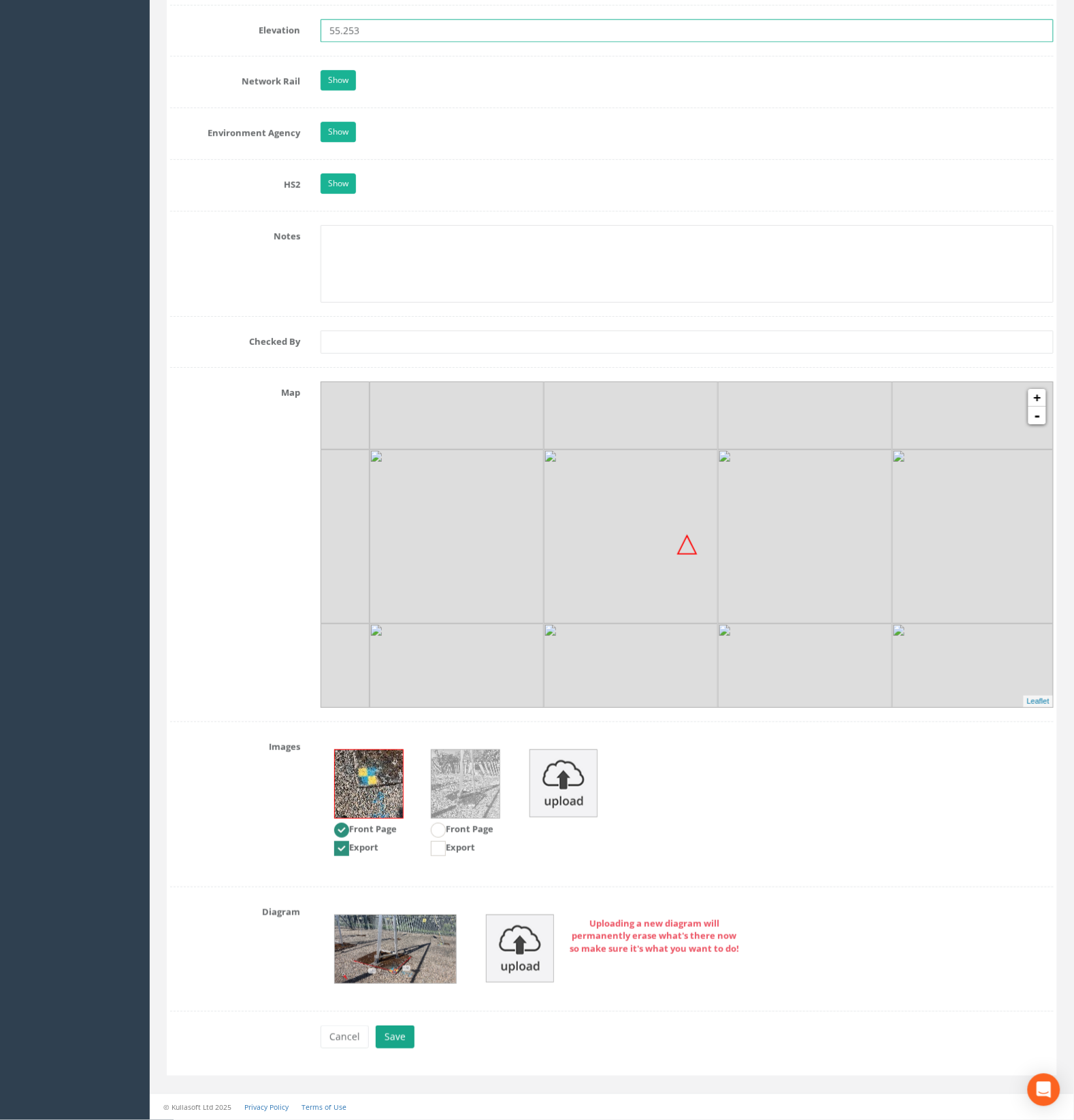
type input "55.253"
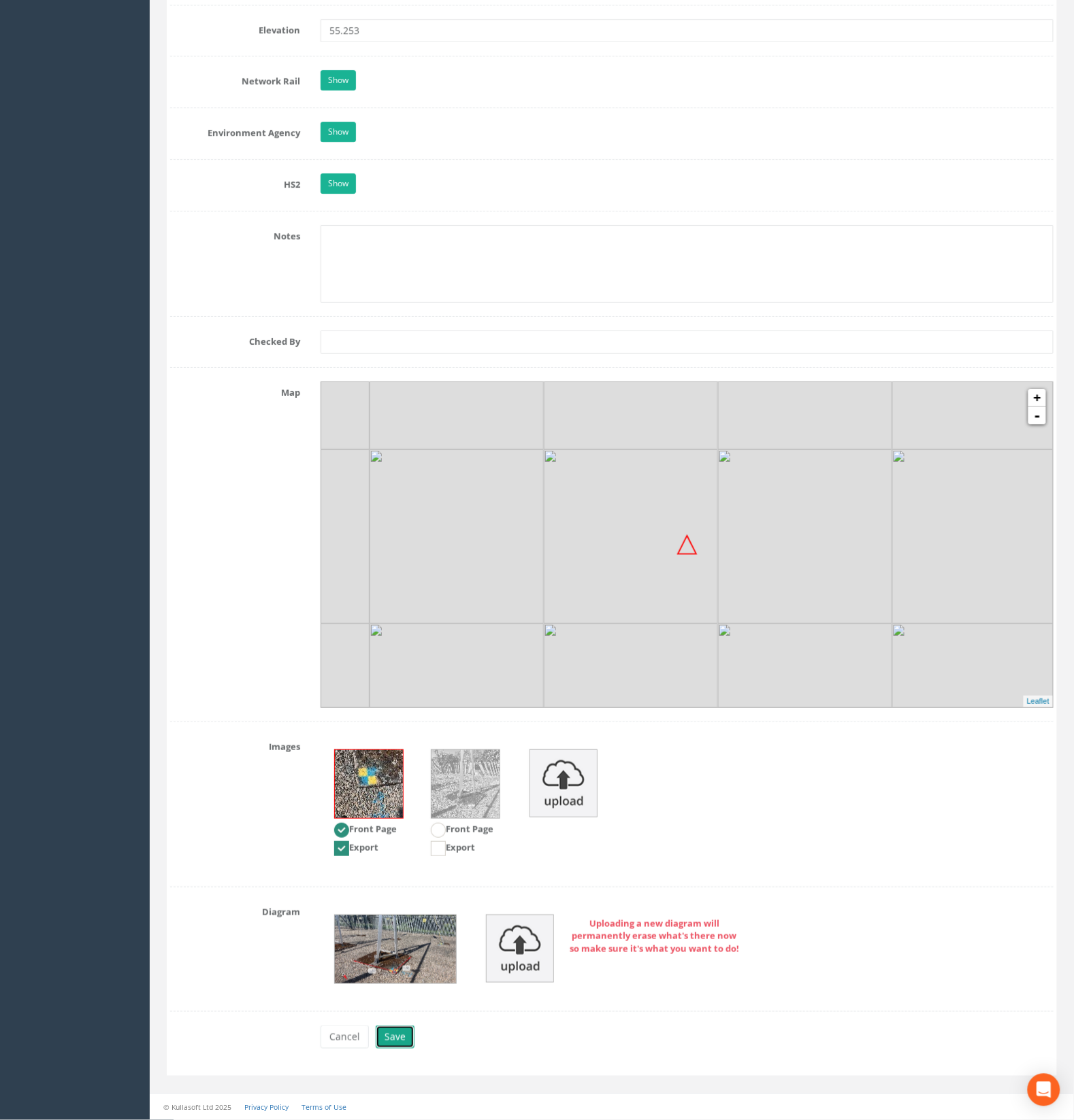
click at [392, 1042] on button "Save" at bounding box center [395, 1037] width 39 height 23
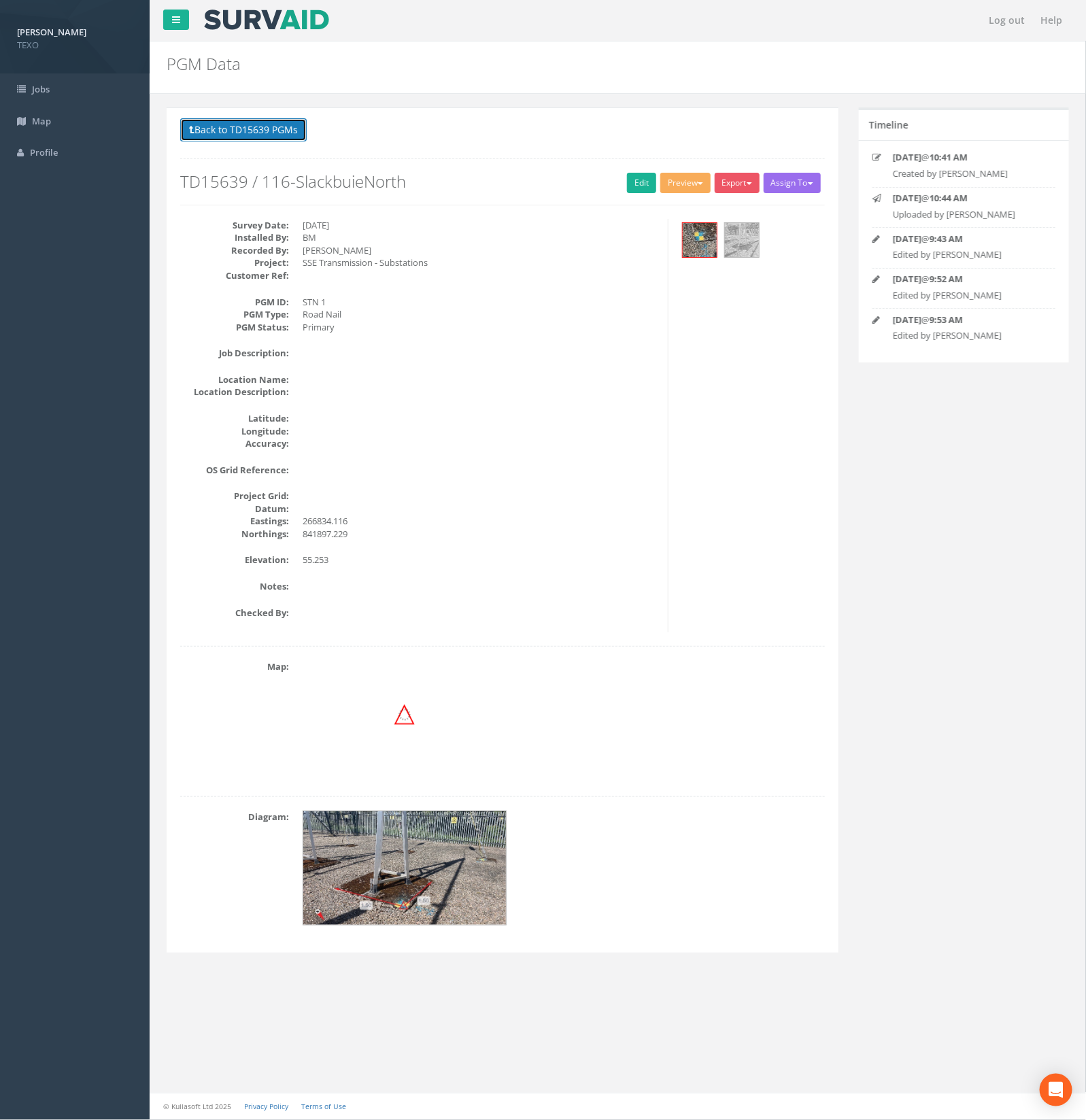
click at [260, 128] on button "Back to TD15639 PGMs" at bounding box center [244, 129] width 126 height 23
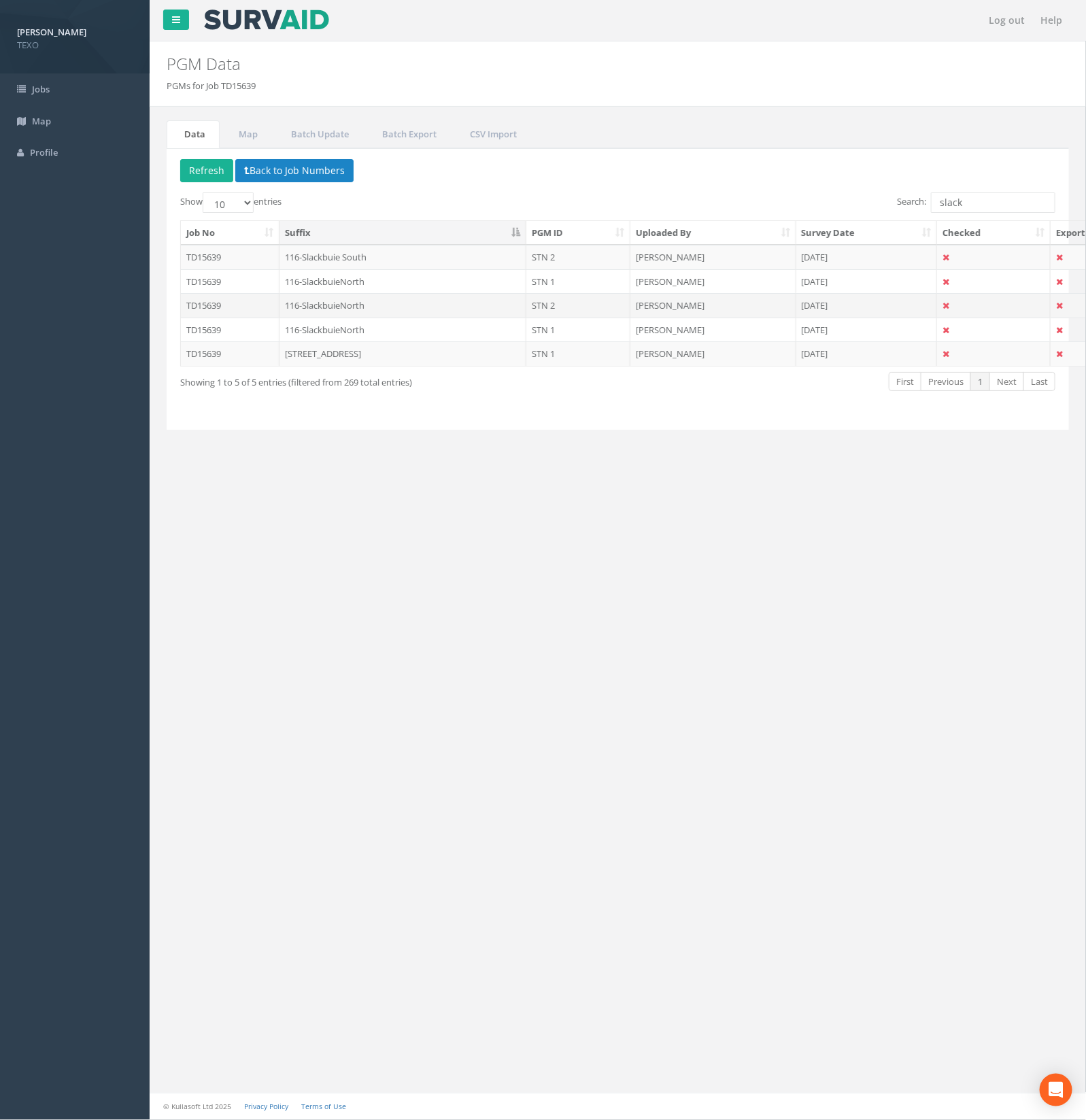
click at [362, 301] on td "116-SlackbuieNorth" at bounding box center [404, 305] width 248 height 24
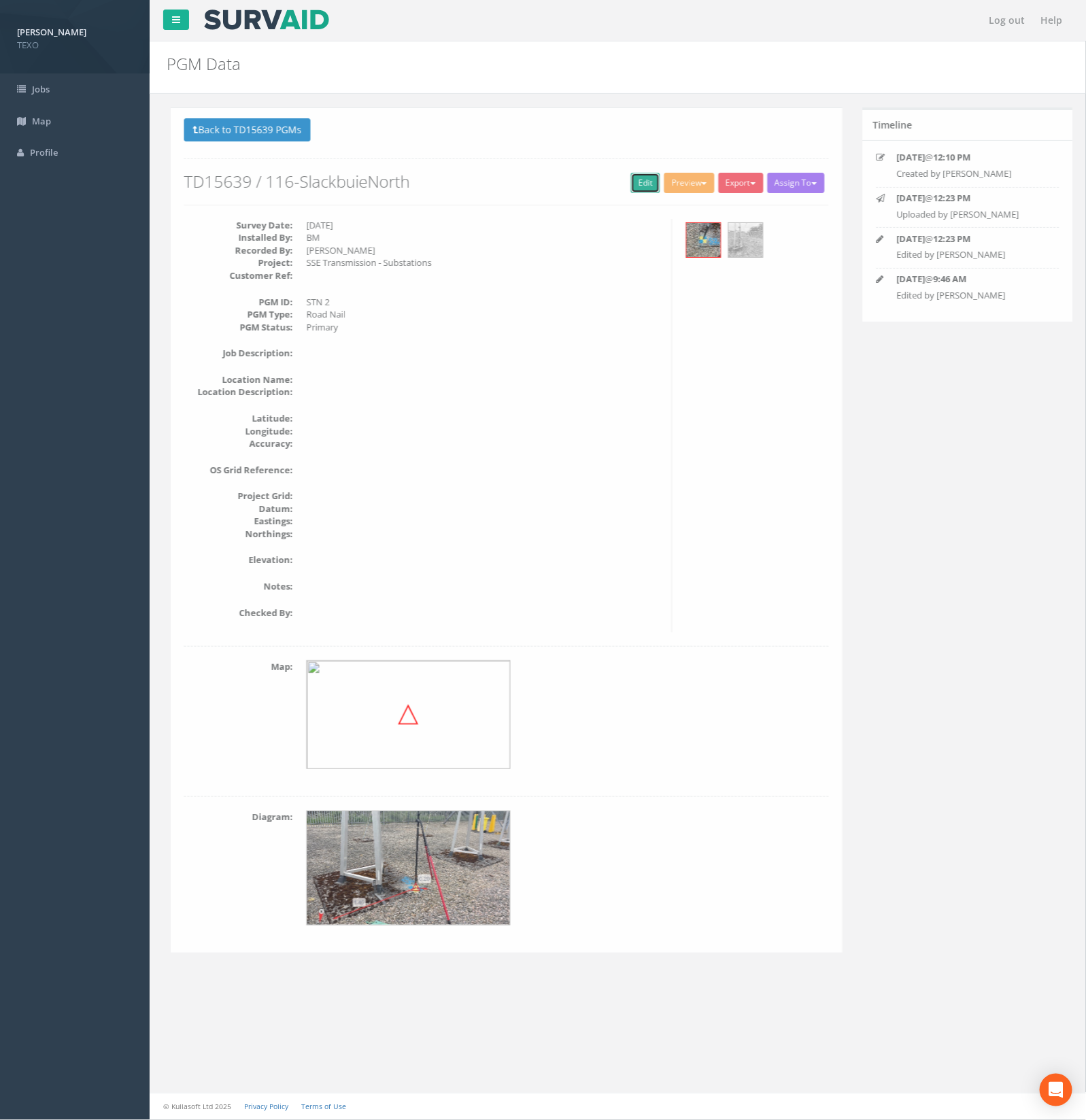
click at [636, 182] on link "Edit" at bounding box center [642, 183] width 30 height 20
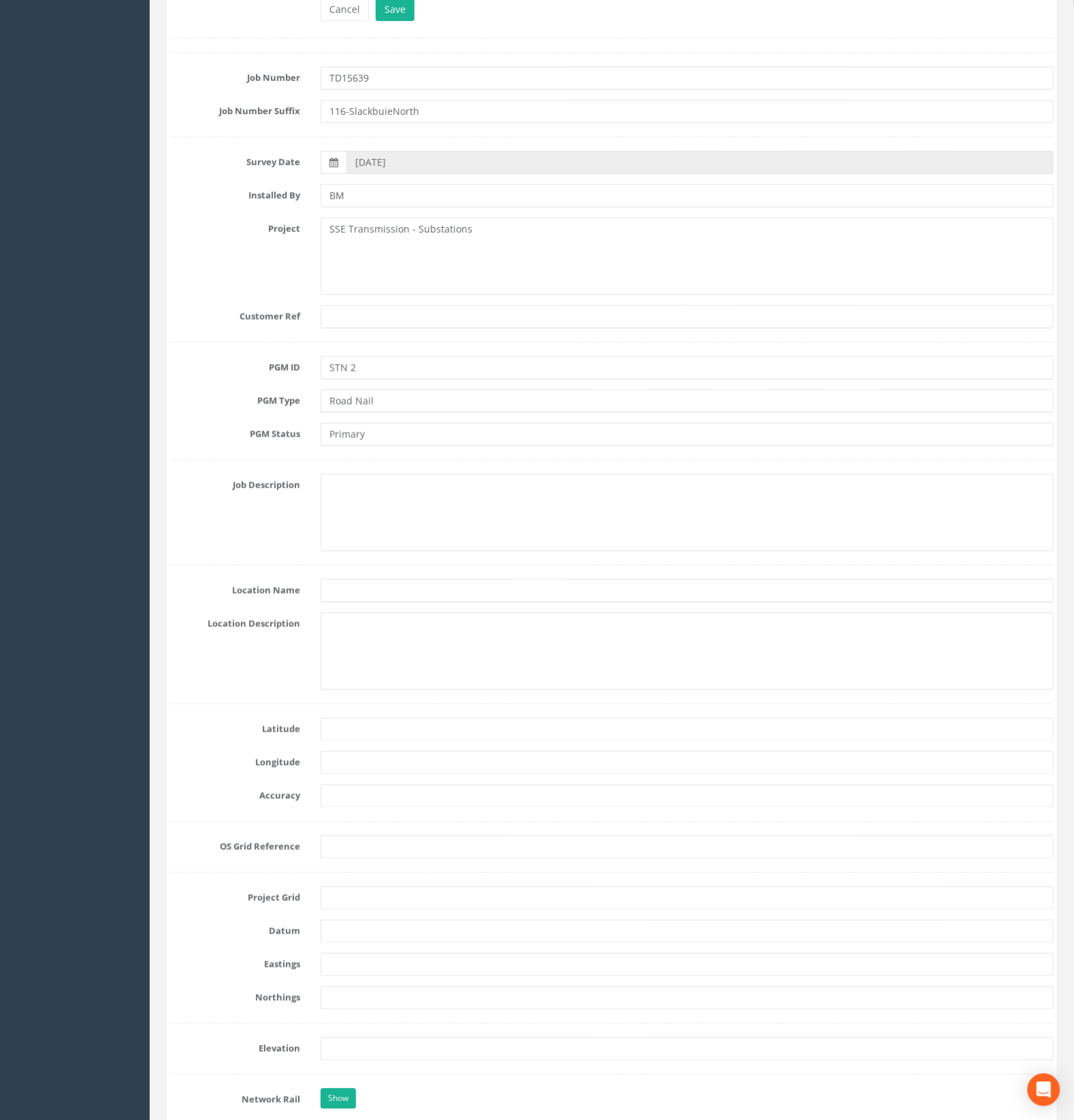
scroll to position [425, 0]
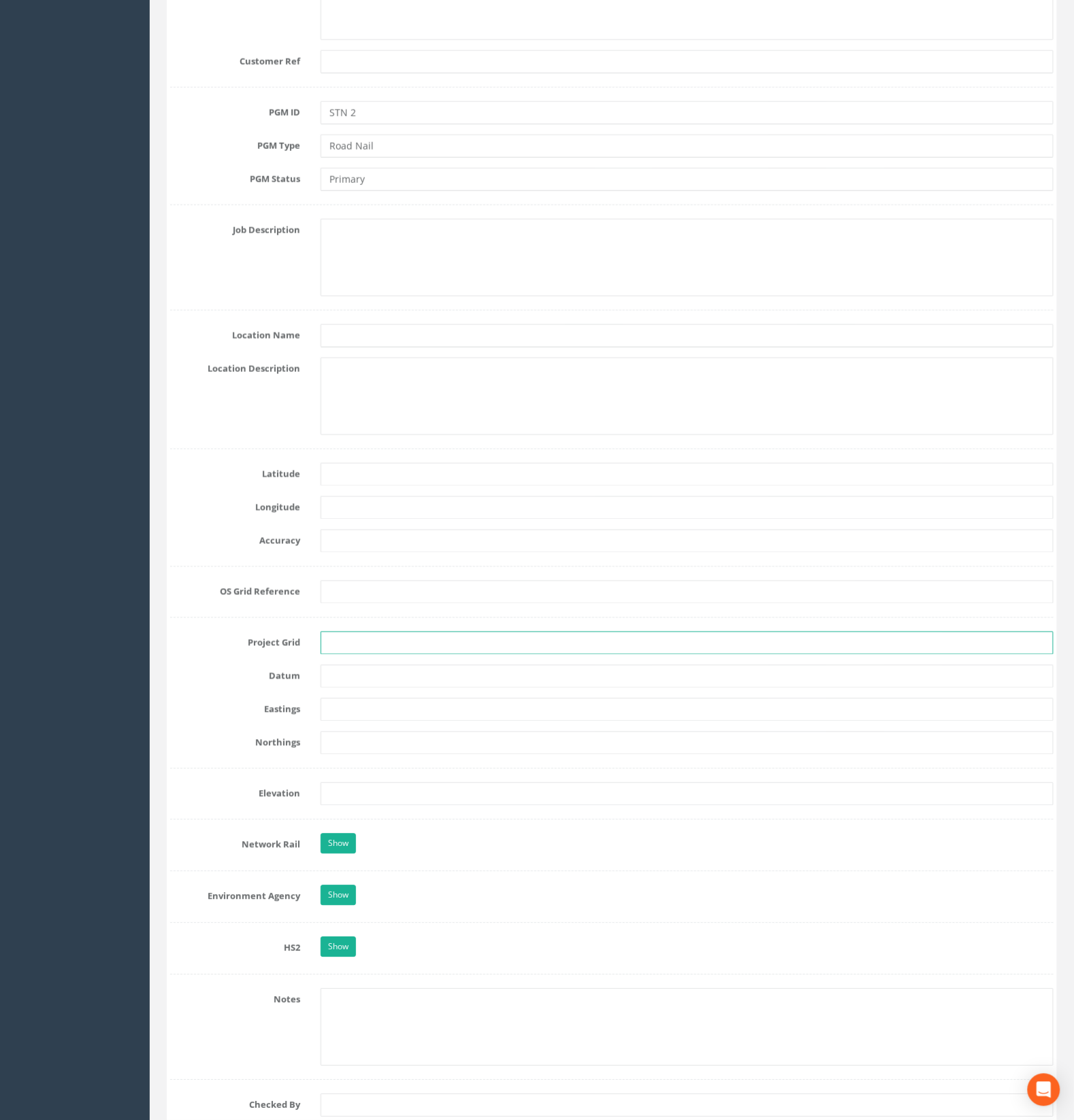
click at [364, 650] on input "text" at bounding box center [687, 643] width 733 height 23
click at [357, 677] on input "text" at bounding box center [687, 676] width 733 height 23
click at [347, 713] on input "text" at bounding box center [687, 709] width 733 height 23
paste input "841877.891"
type input "841877.891"
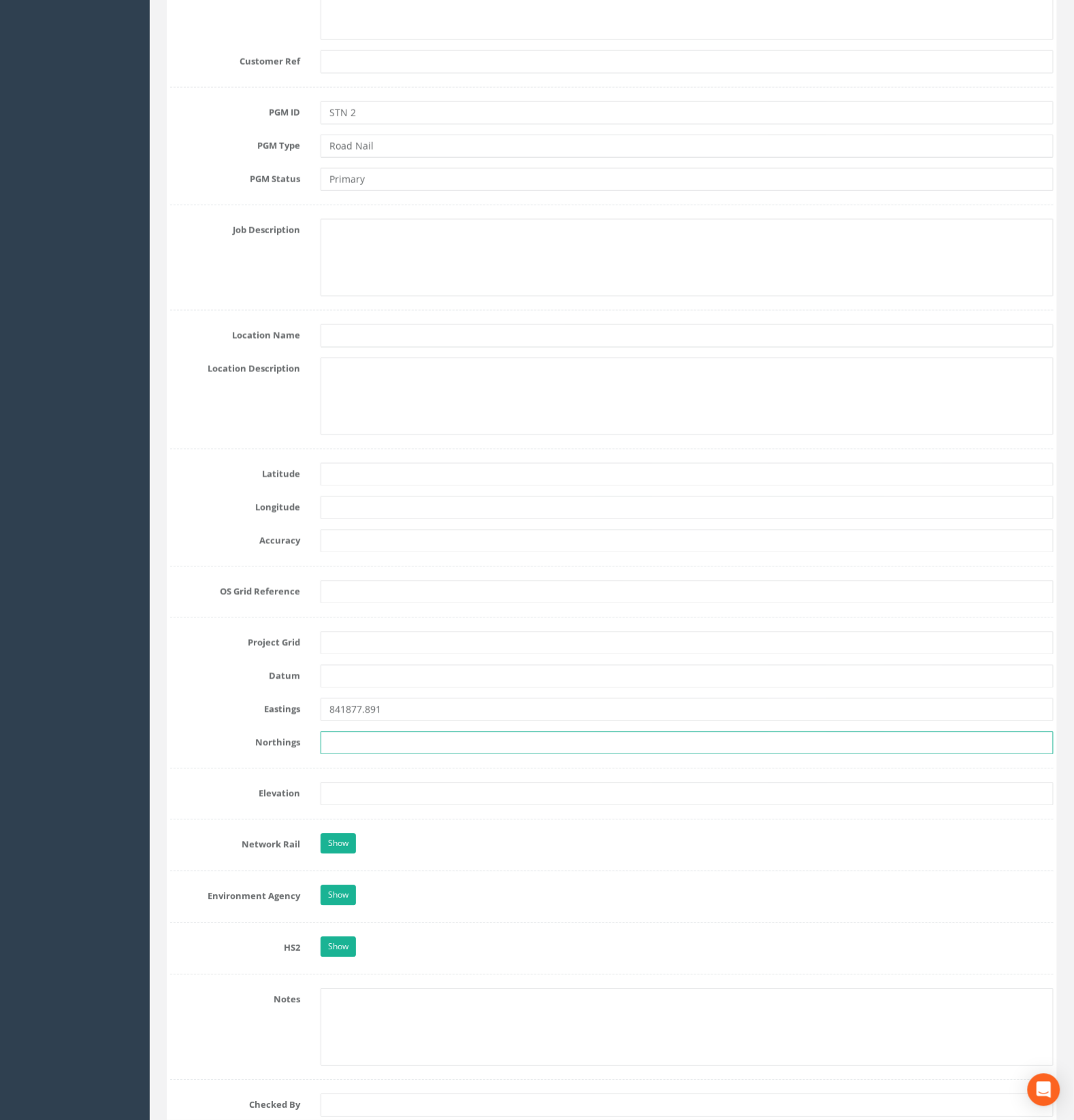
drag, startPoint x: 391, startPoint y: 741, endPoint x: 388, endPoint y: 748, distance: 7.6
click at [391, 741] on input "text" at bounding box center [687, 743] width 733 height 23
paste input "841877.891"
type input "841877.891"
drag, startPoint x: 403, startPoint y: 716, endPoint x: 290, endPoint y: 716, distance: 113.0
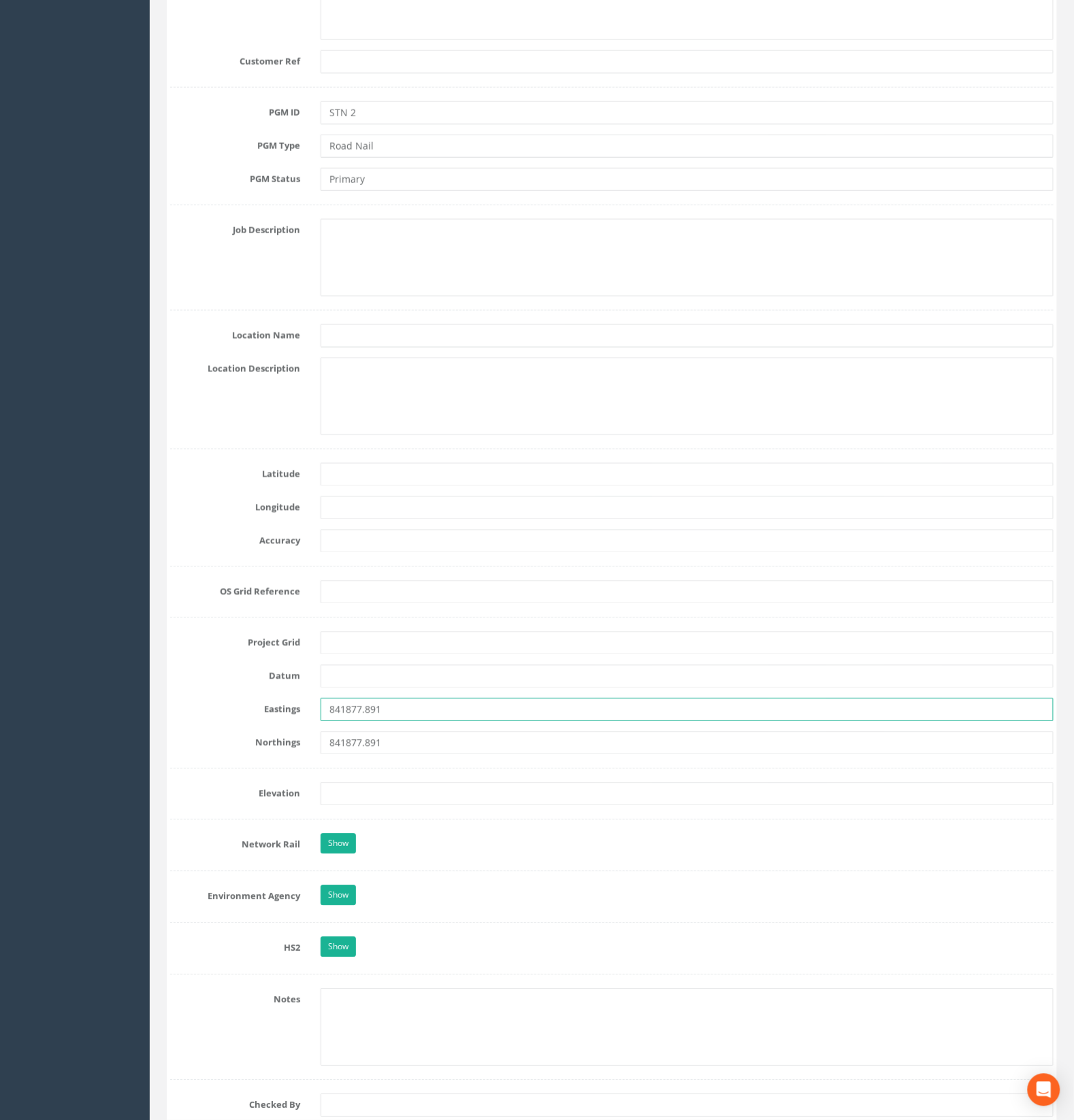
click at [290, 716] on div "Eastings 841877.891" at bounding box center [612, 709] width 904 height 23
paste input "266816.186"
type input "266816.186"
click at [357, 800] on input "text" at bounding box center [687, 794] width 733 height 23
paste input "55.254"
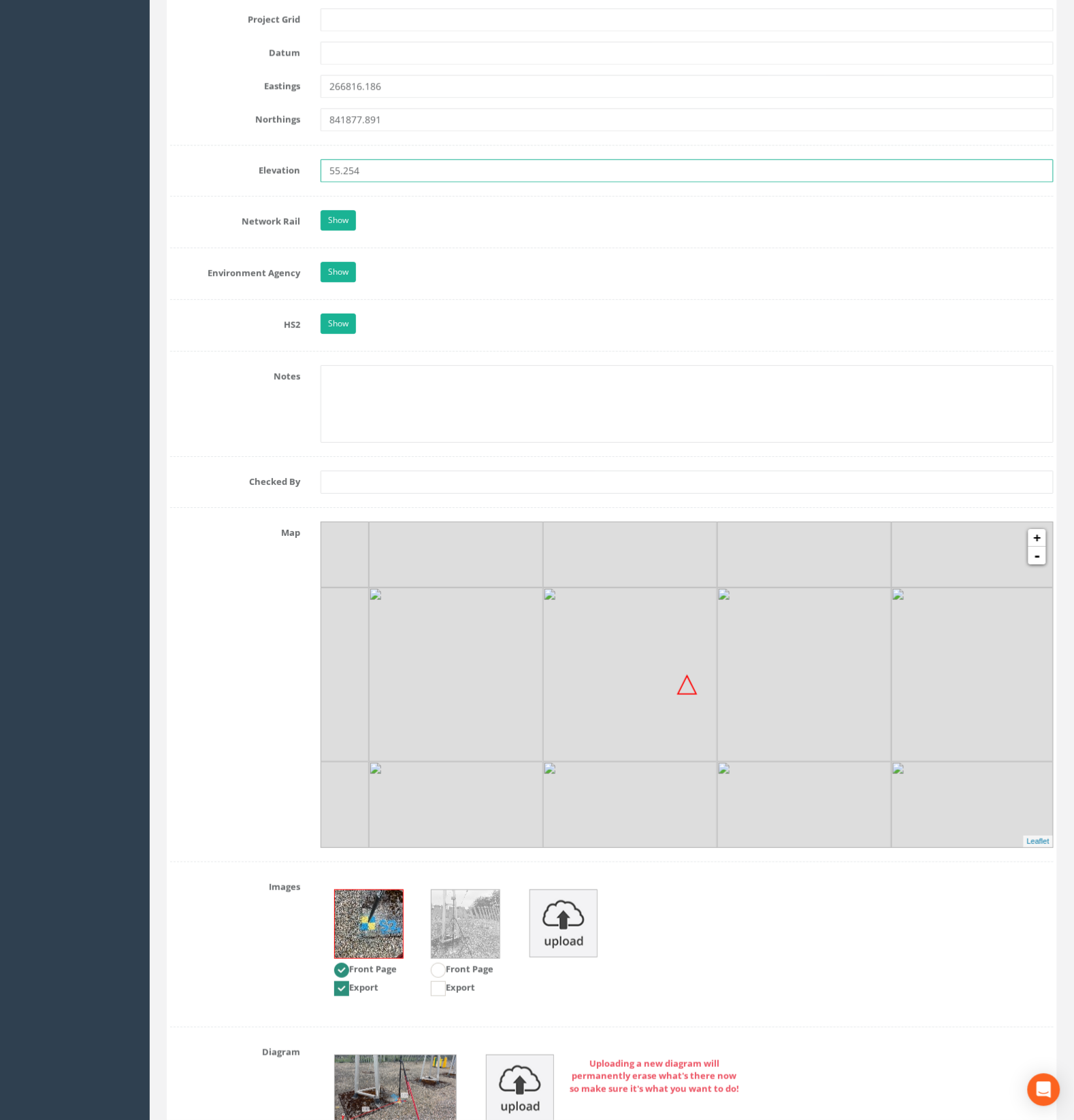
scroll to position [1195, 0]
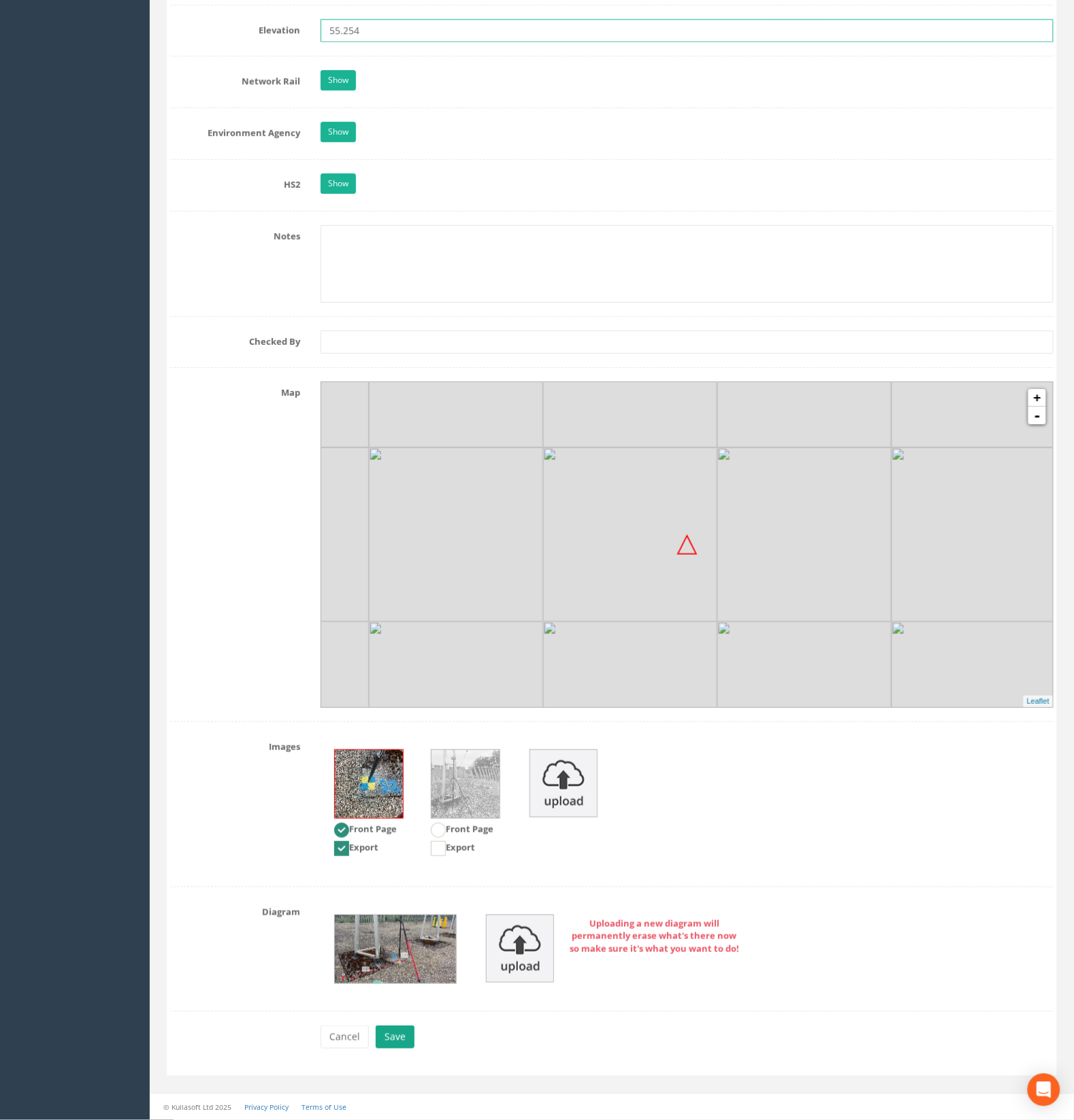
type input "55.254"
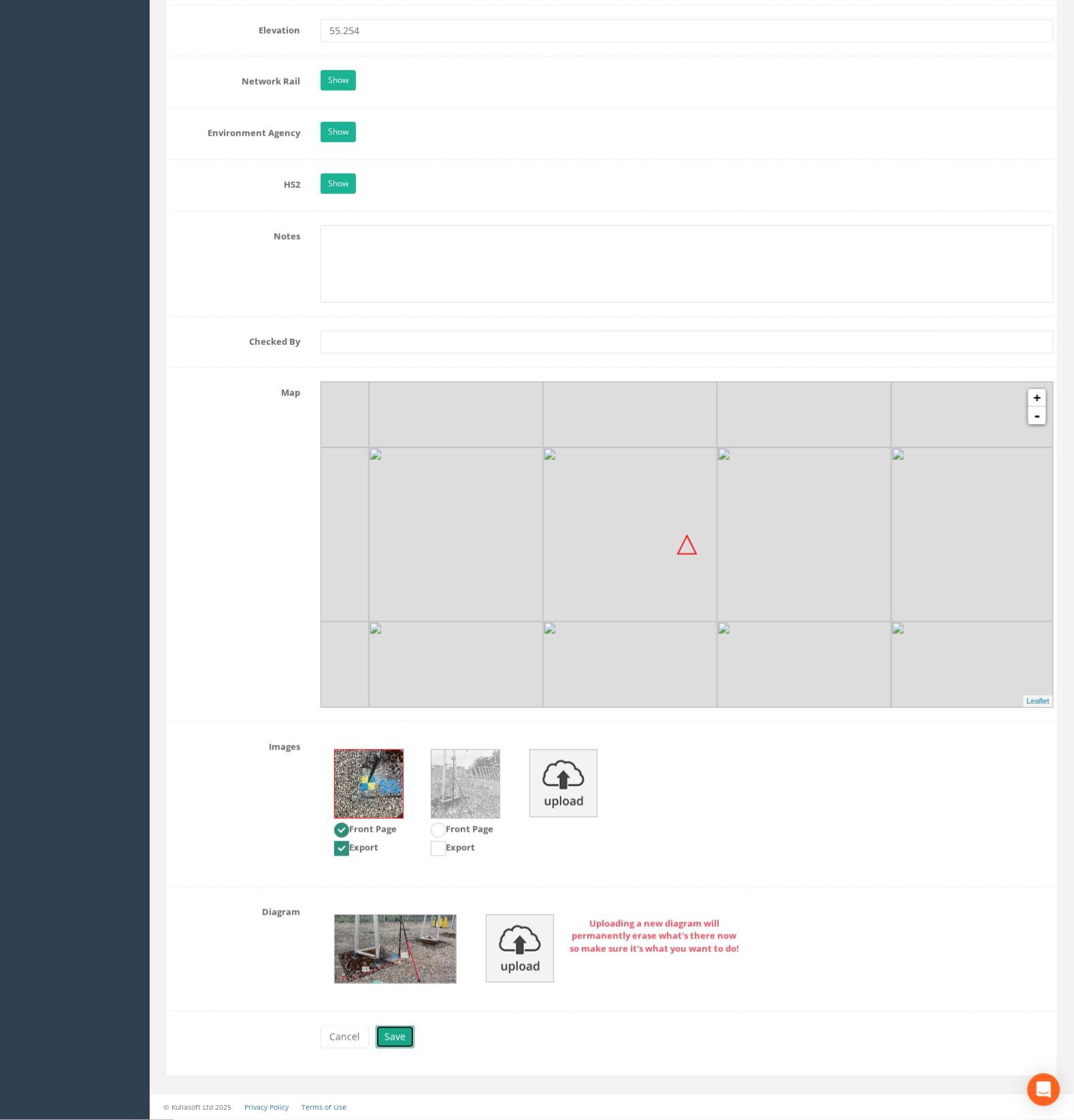
click at [400, 1041] on button "Save" at bounding box center [395, 1037] width 39 height 23
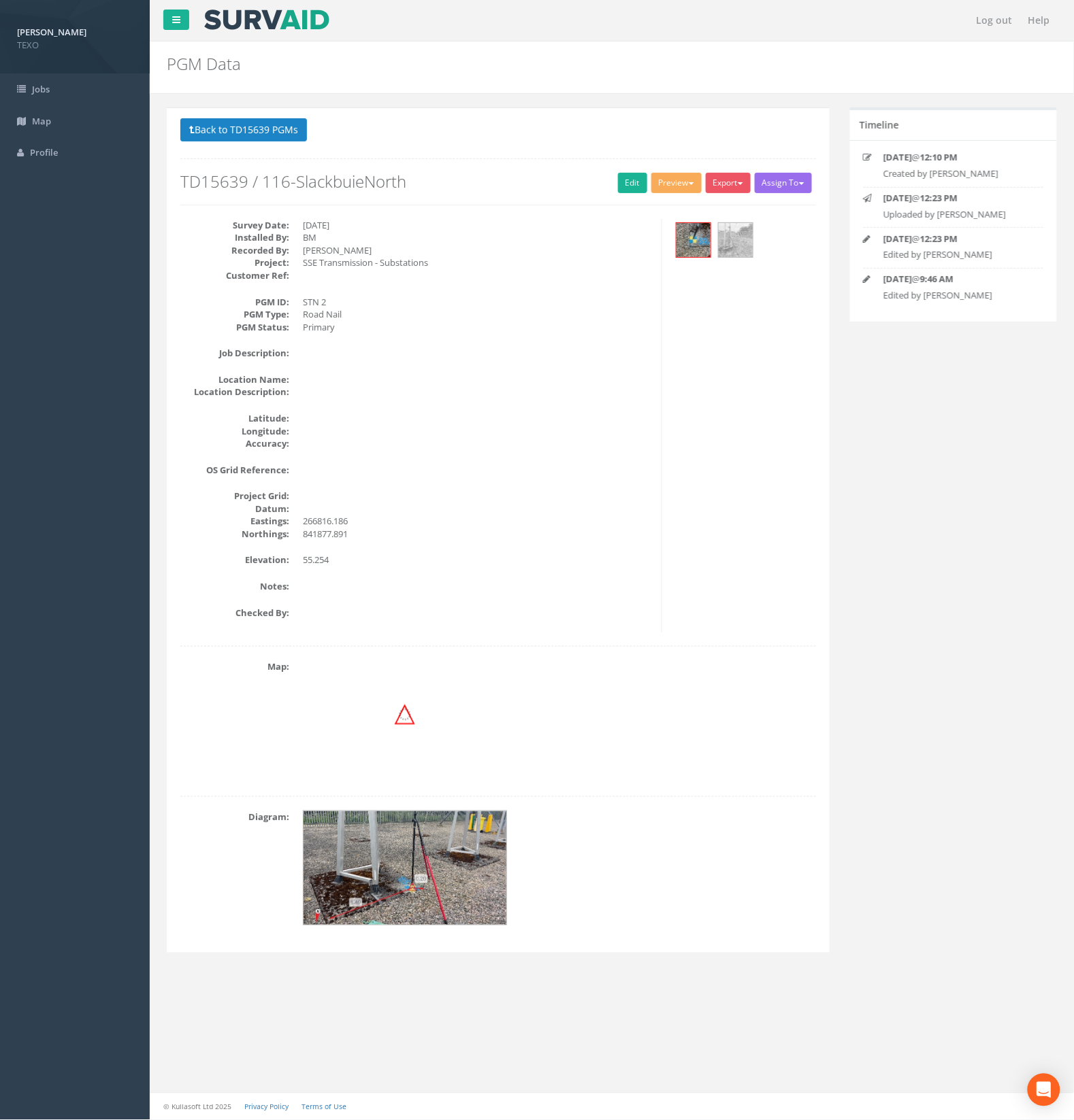
scroll to position [0, 0]
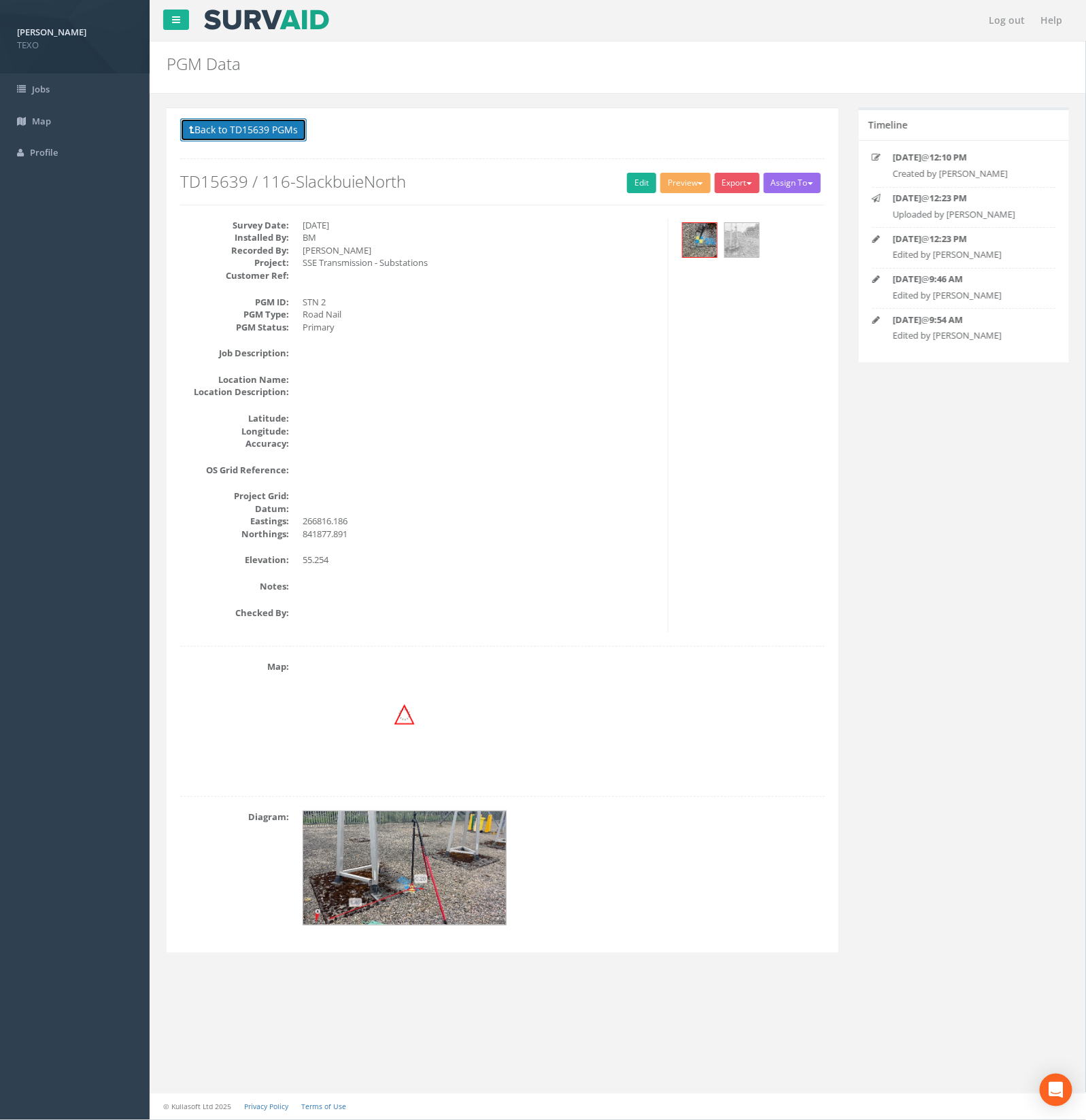
click at [270, 130] on button "Back to TD15639 PGMs" at bounding box center [244, 129] width 126 height 23
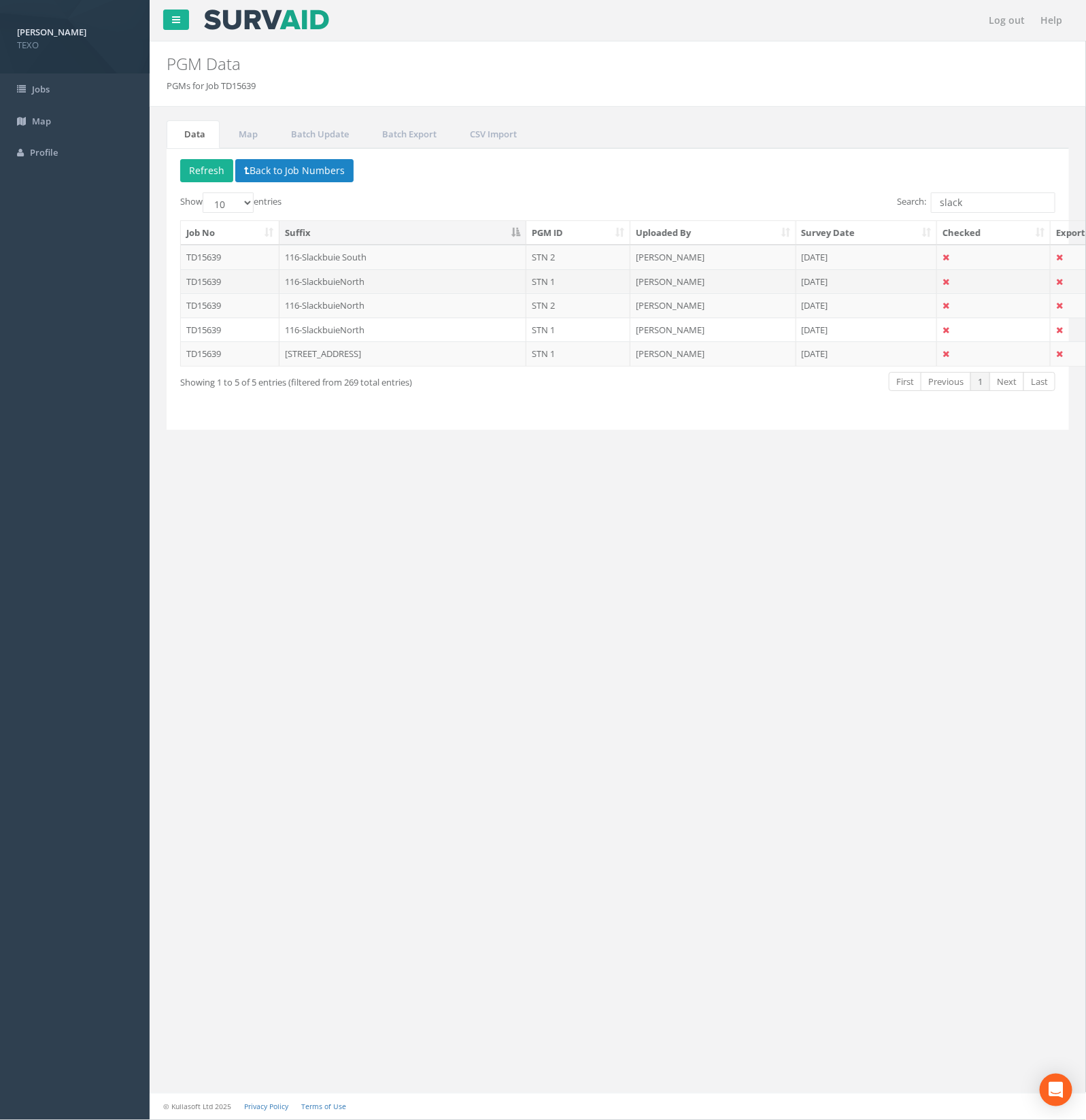
click at [371, 271] on td "116-SlackbuieNorth" at bounding box center [404, 281] width 248 height 24
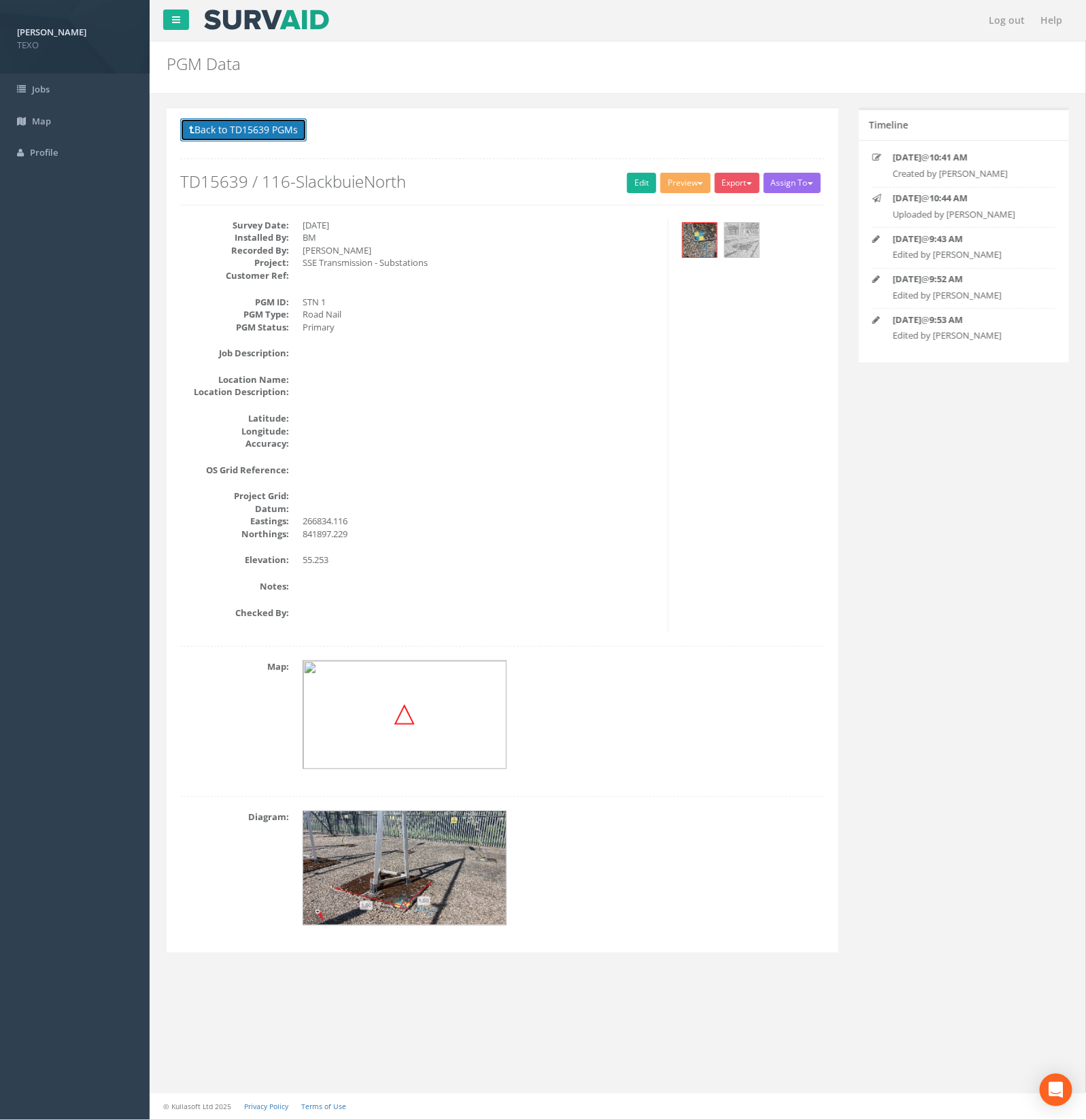
click at [272, 125] on button "Back to TD15639 PGMs" at bounding box center [244, 129] width 126 height 23
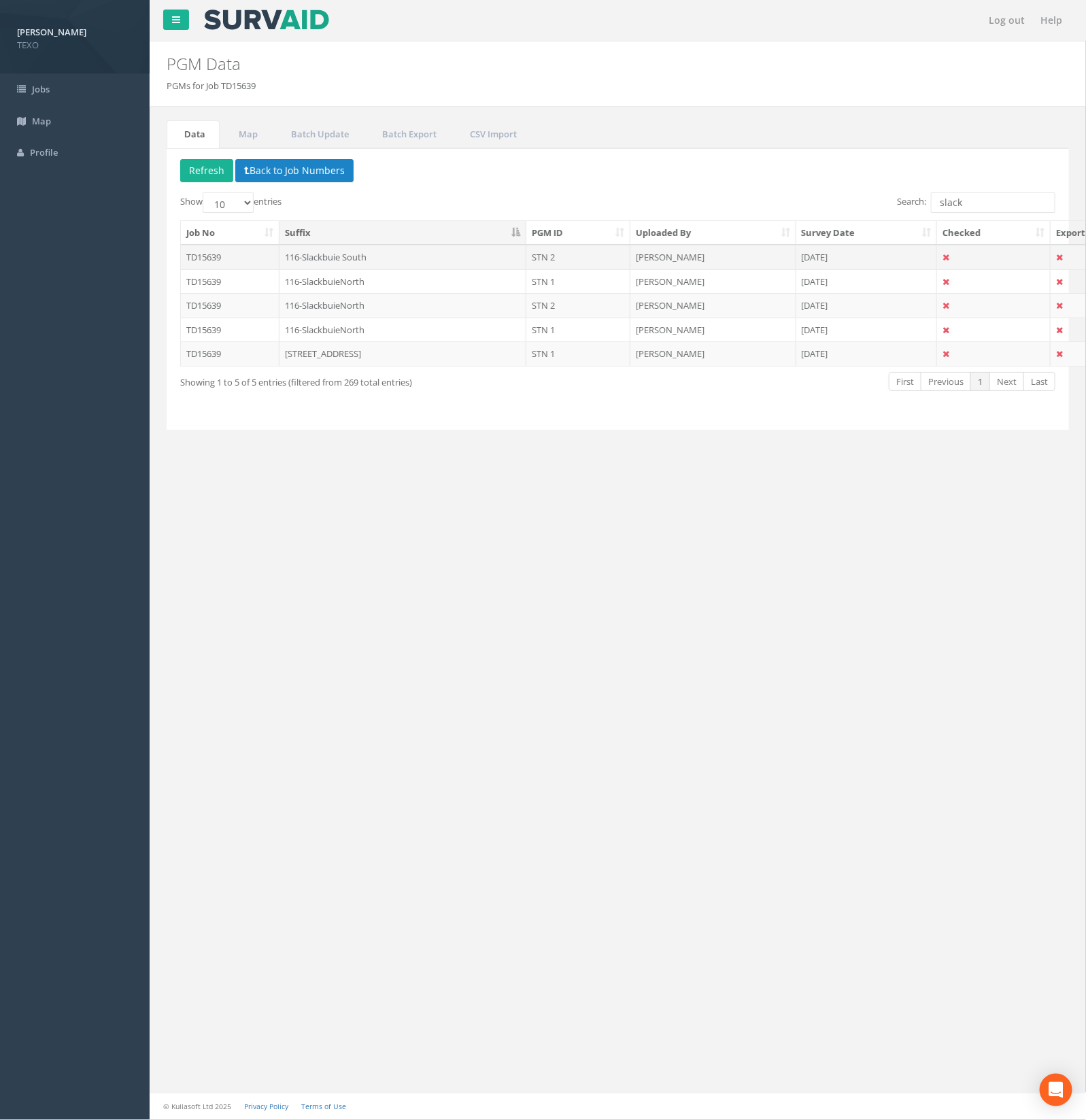
click at [349, 250] on td "116-Slackbuie South" at bounding box center [404, 256] width 248 height 24
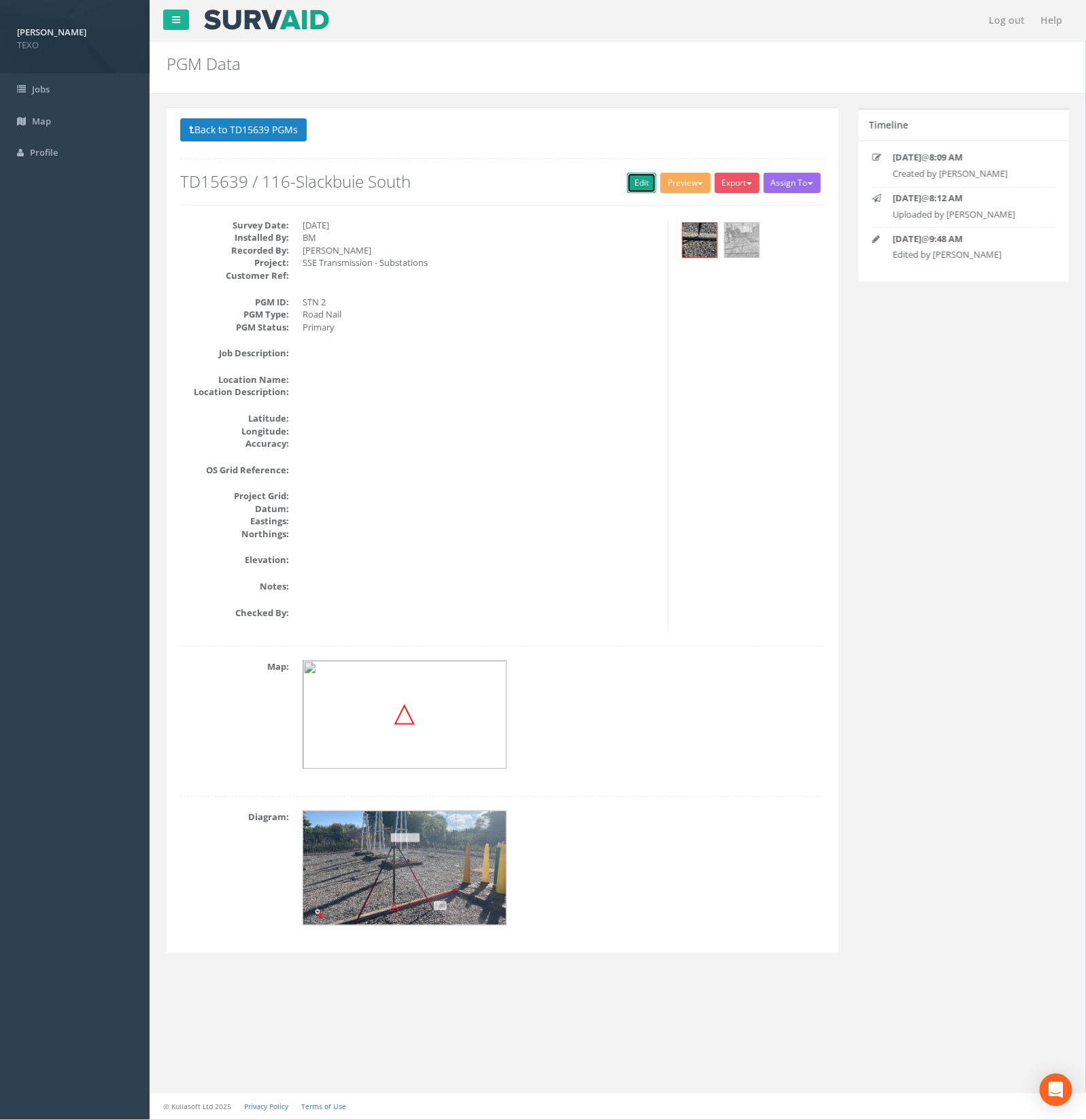
click at [639, 189] on link "Edit" at bounding box center [642, 183] width 30 height 20
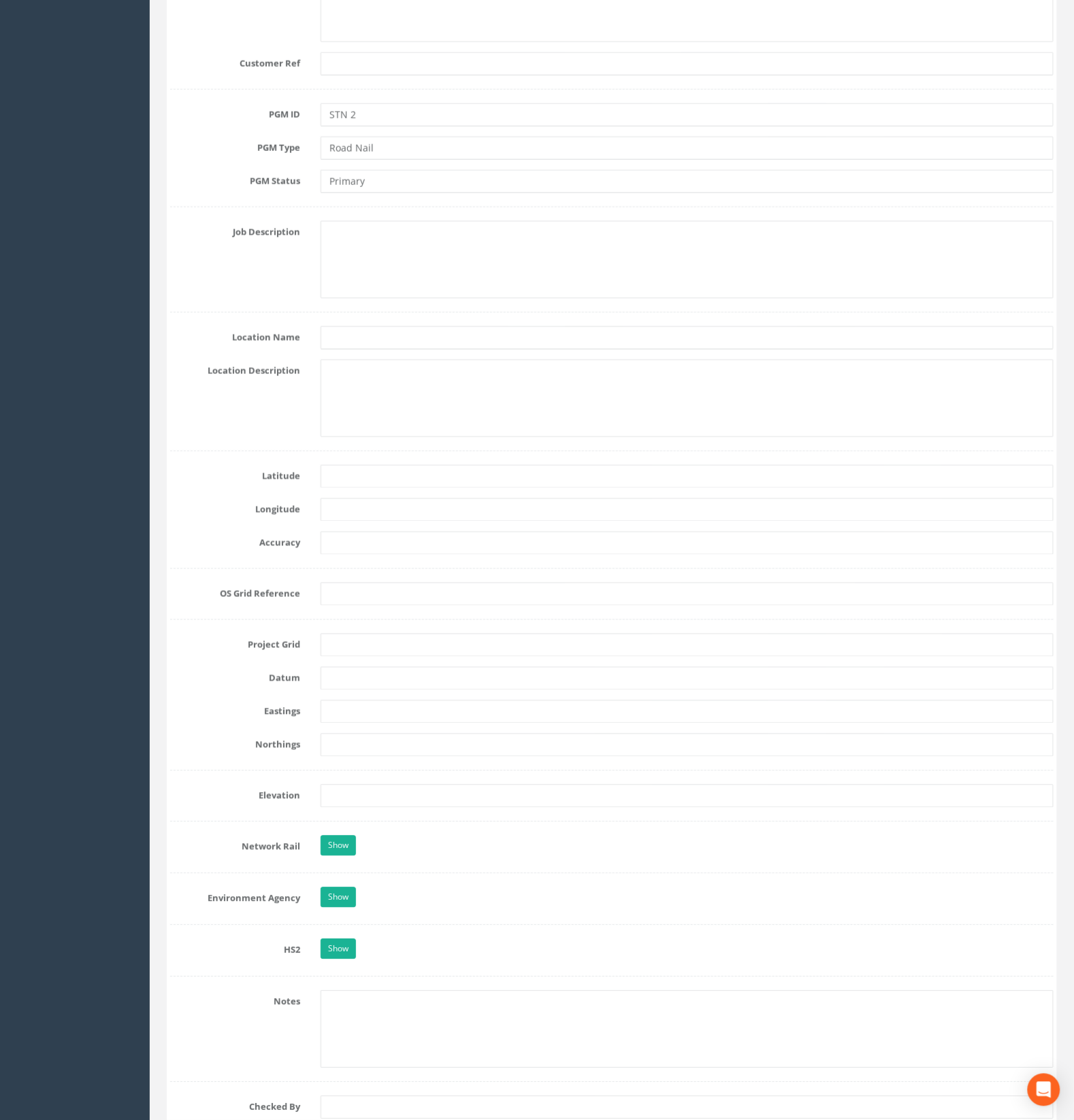
scroll to position [425, 0]
click at [361, 711] on input "text" at bounding box center [687, 709] width 733 height 23
click at [361, 734] on form "Cancel Save Delete Job Number TD15639 Job Number Suffix 116-Slackbuie South Sur…" at bounding box center [612, 779] width 883 height 2074
click at [359, 745] on input "text" at bounding box center [687, 743] width 733 height 23
paste input "841918.445"
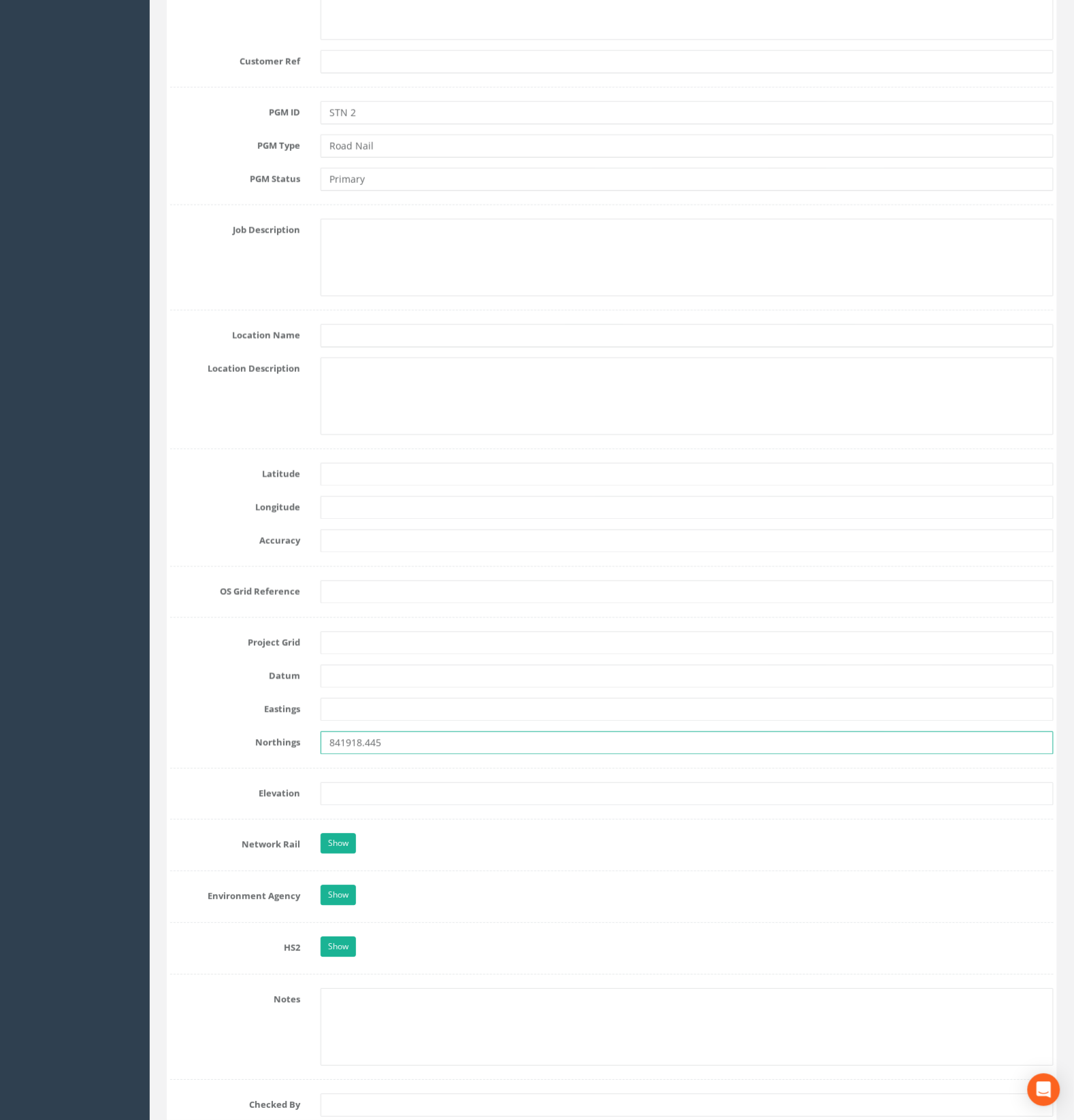
type input "841918.445"
drag, startPoint x: 373, startPoint y: 713, endPoint x: 609, endPoint y: 641, distance: 246.7
click at [373, 713] on input "text" at bounding box center [687, 709] width 733 height 23
paste input "268018.523"
type input "268018.523"
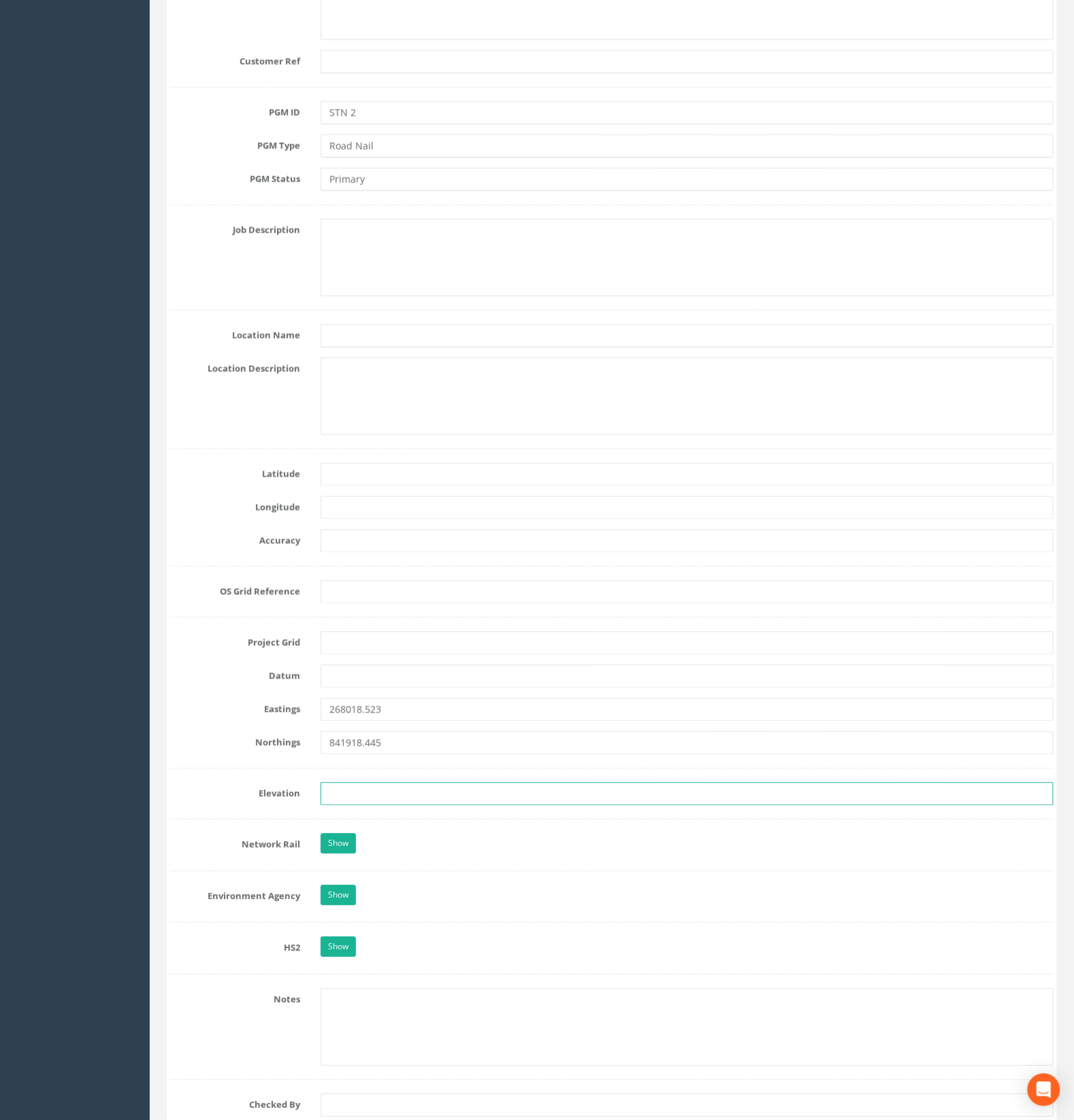
click at [375, 804] on input "text" at bounding box center [687, 794] width 733 height 23
paste input "112.720"
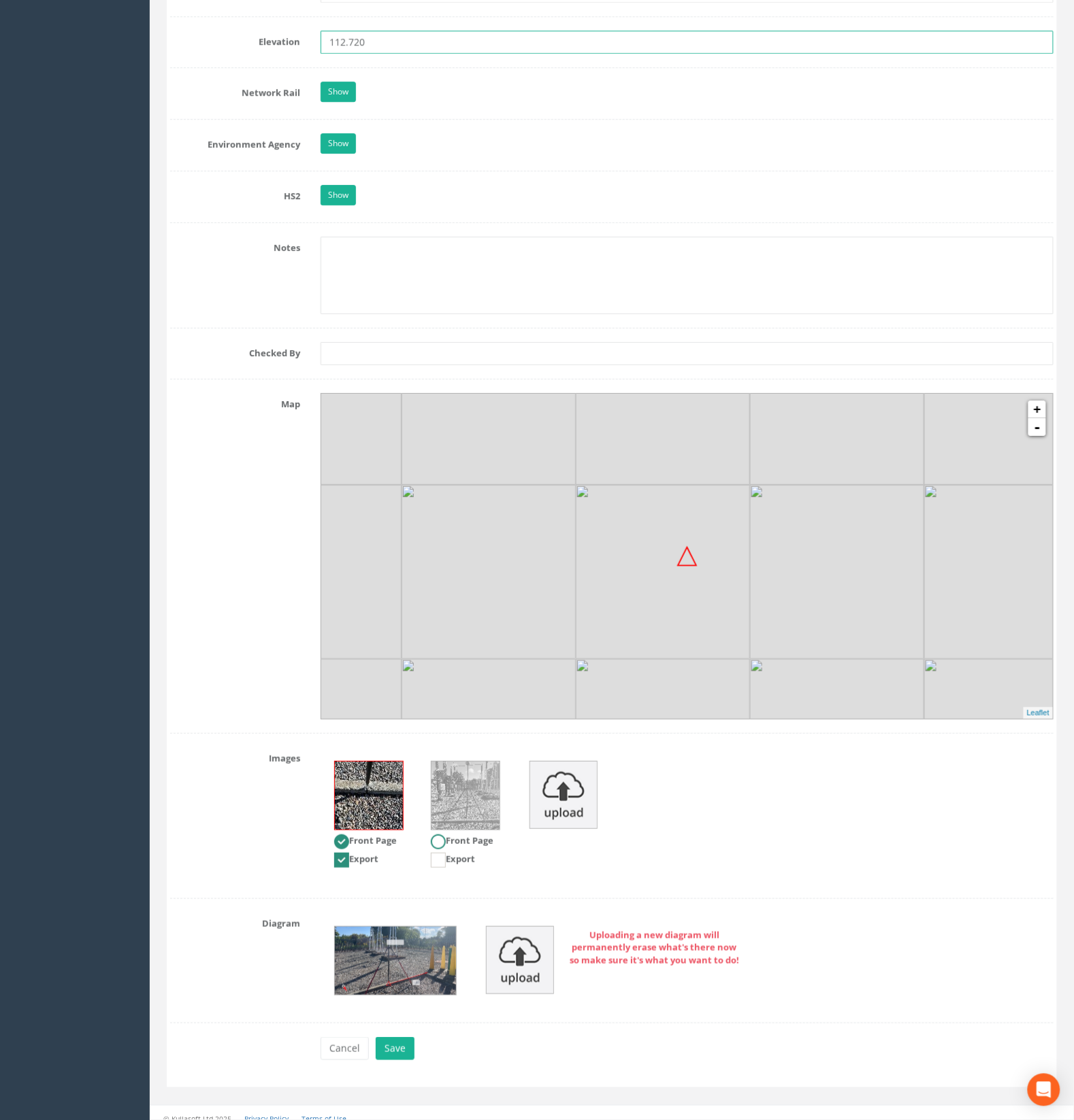
scroll to position [1195, 0]
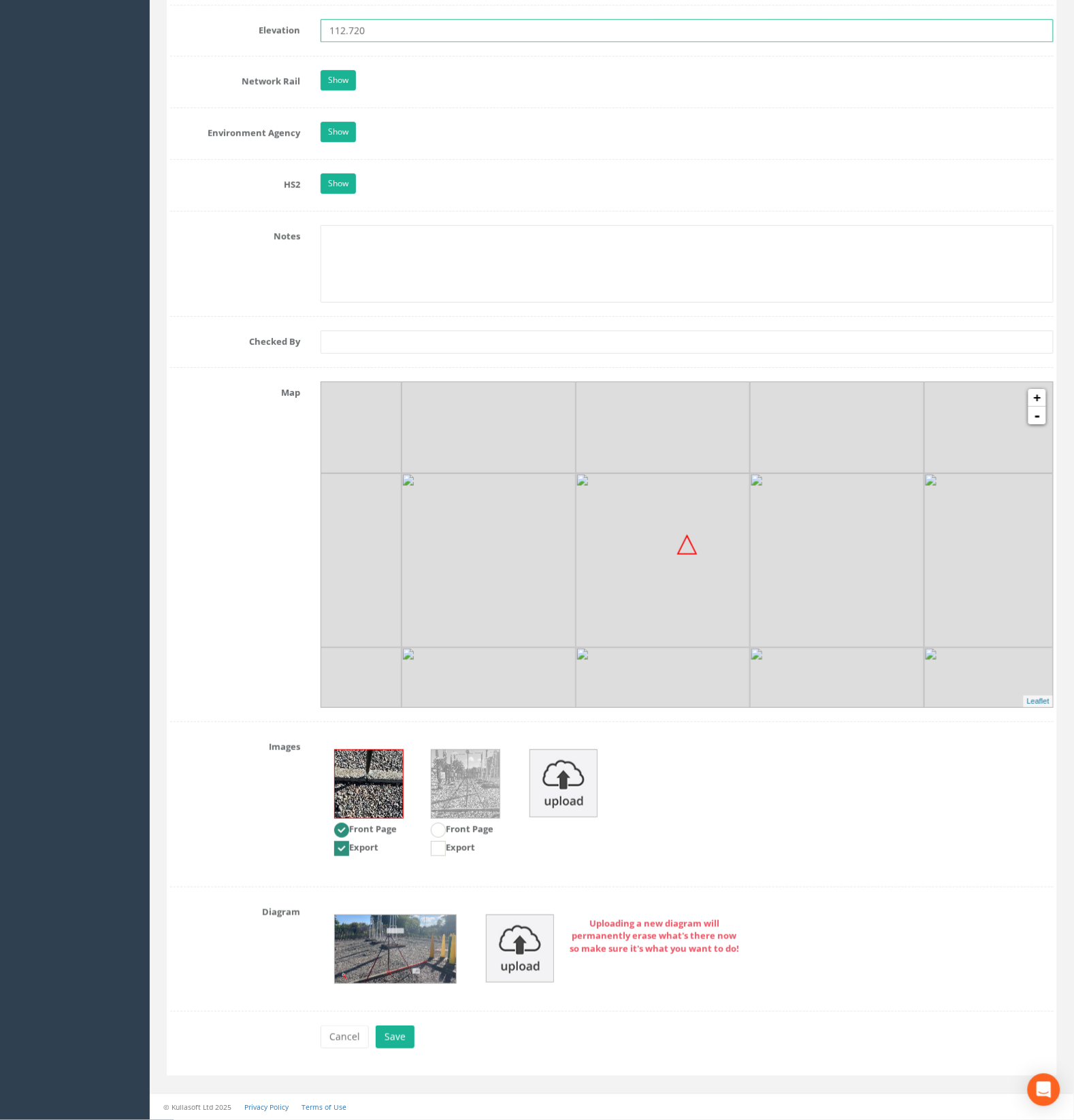
type input "112.720"
click at [388, 959] on img at bounding box center [396, 950] width 121 height 68
drag, startPoint x: 405, startPoint y: 936, endPoint x: 409, endPoint y: 1008, distance: 72.1
click at [405, 939] on img at bounding box center [396, 950] width 121 height 68
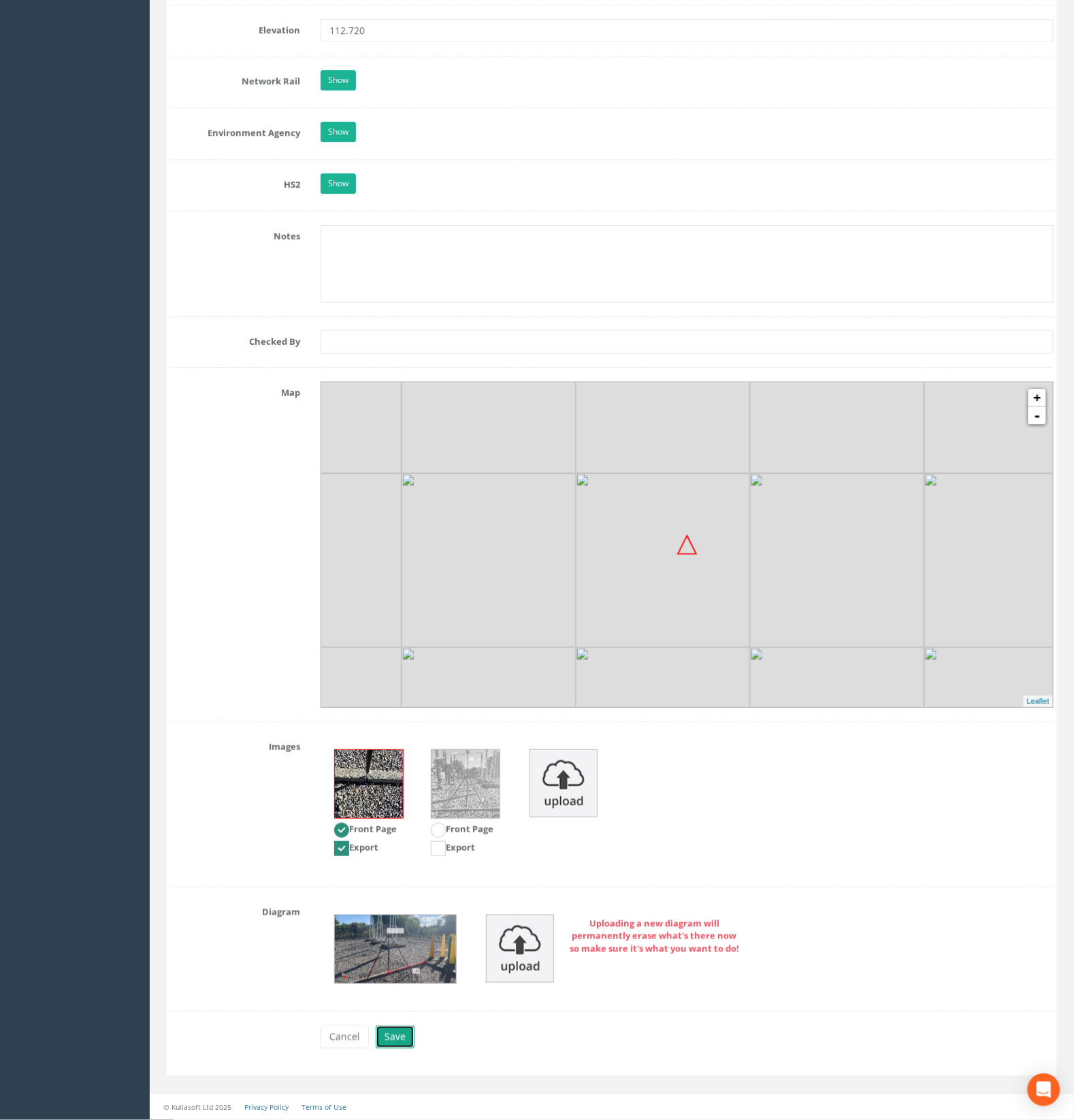
click at [392, 1046] on button "Save" at bounding box center [395, 1037] width 39 height 23
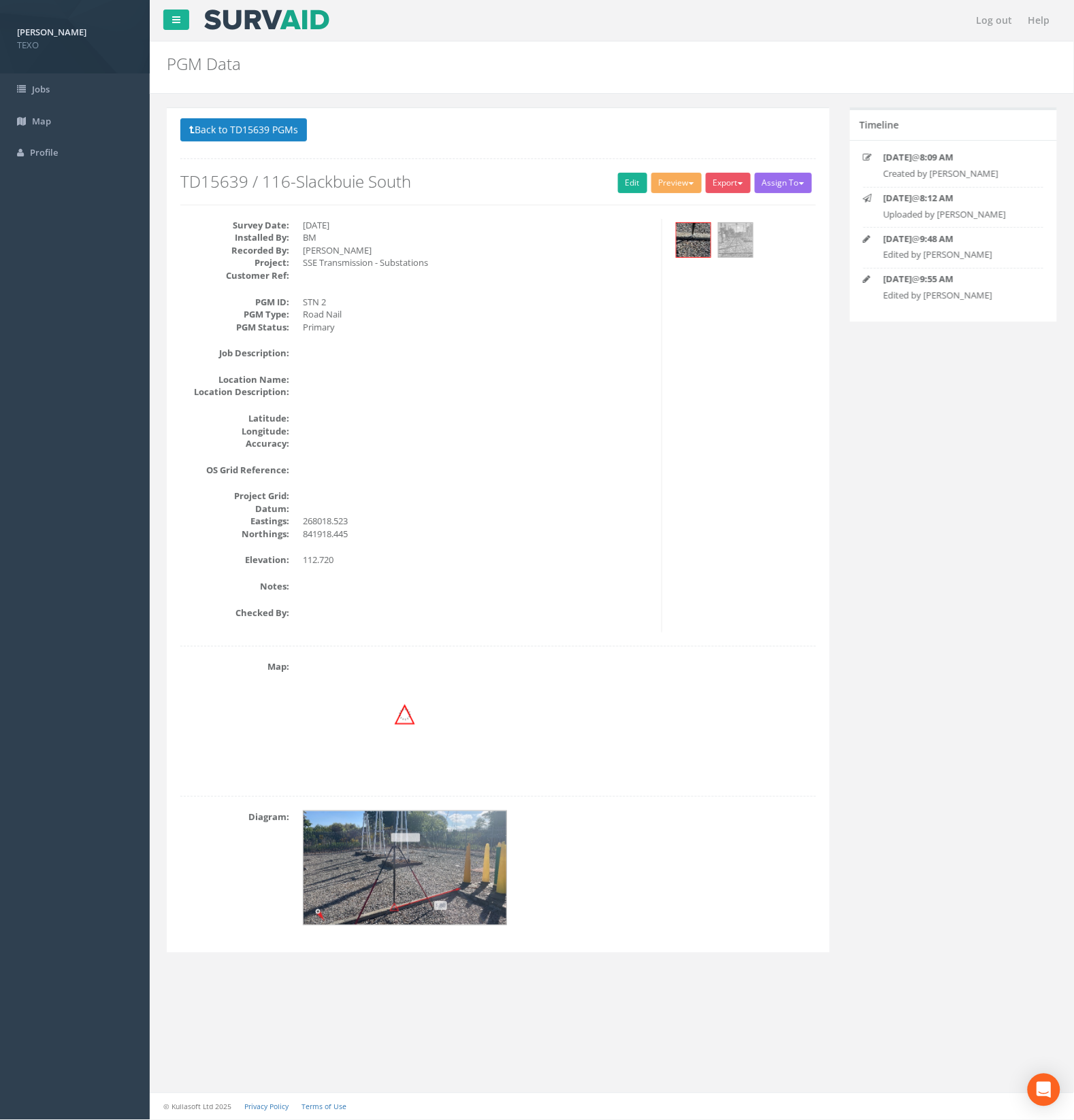
scroll to position [0, 0]
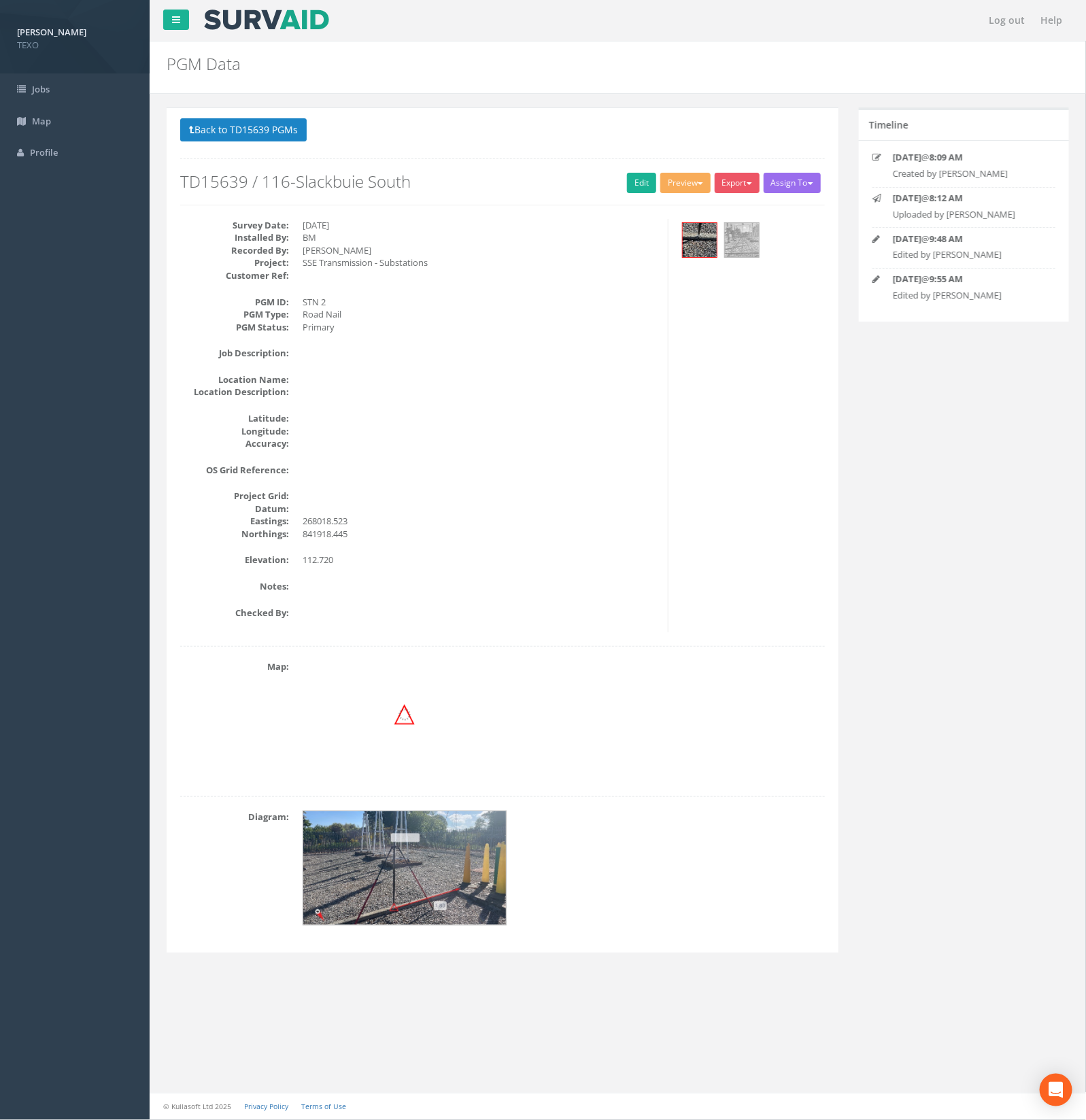
click at [369, 854] on img at bounding box center [406, 869] width 204 height 115
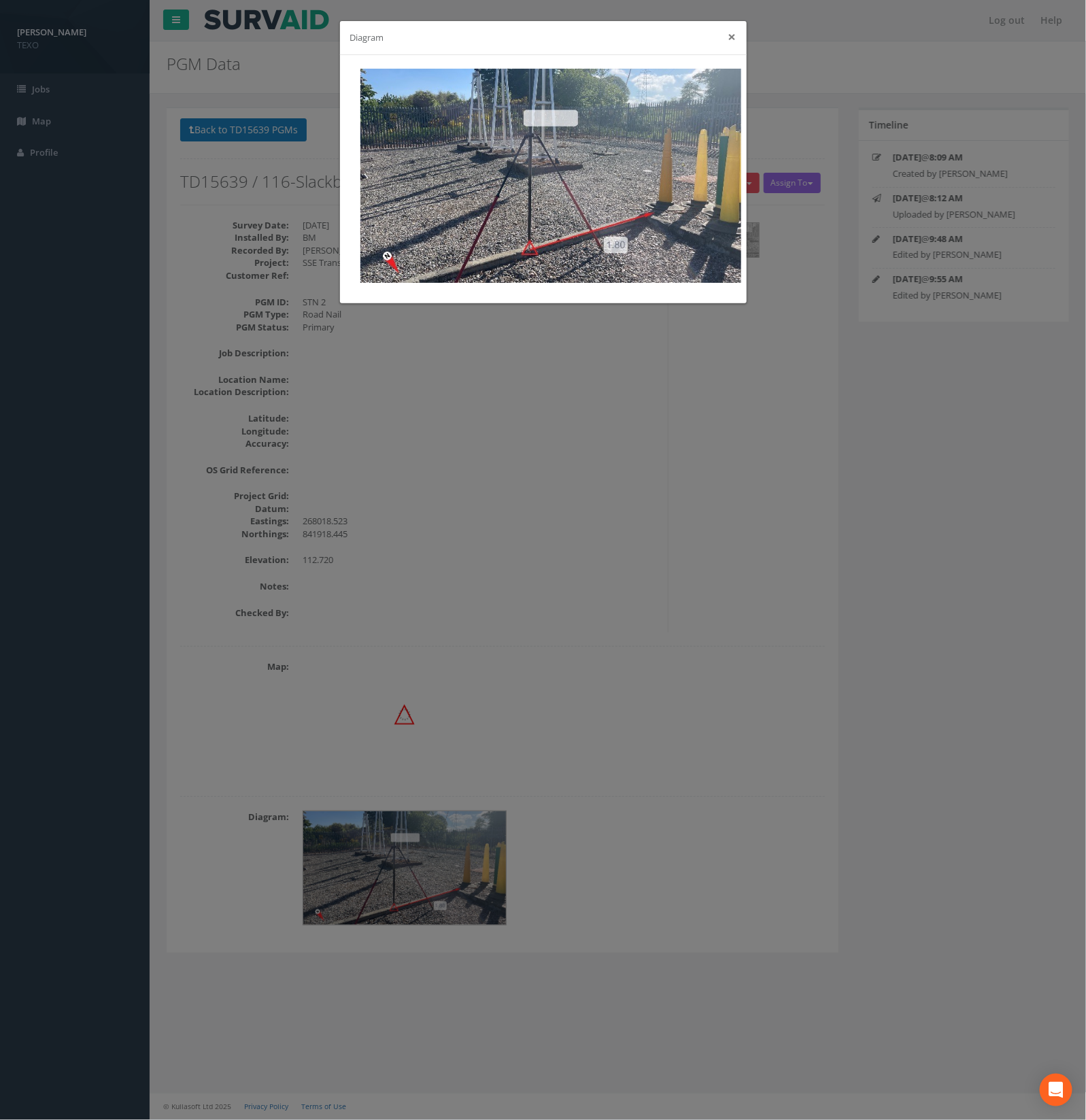
click at [732, 31] on button "×" at bounding box center [733, 36] width 8 height 14
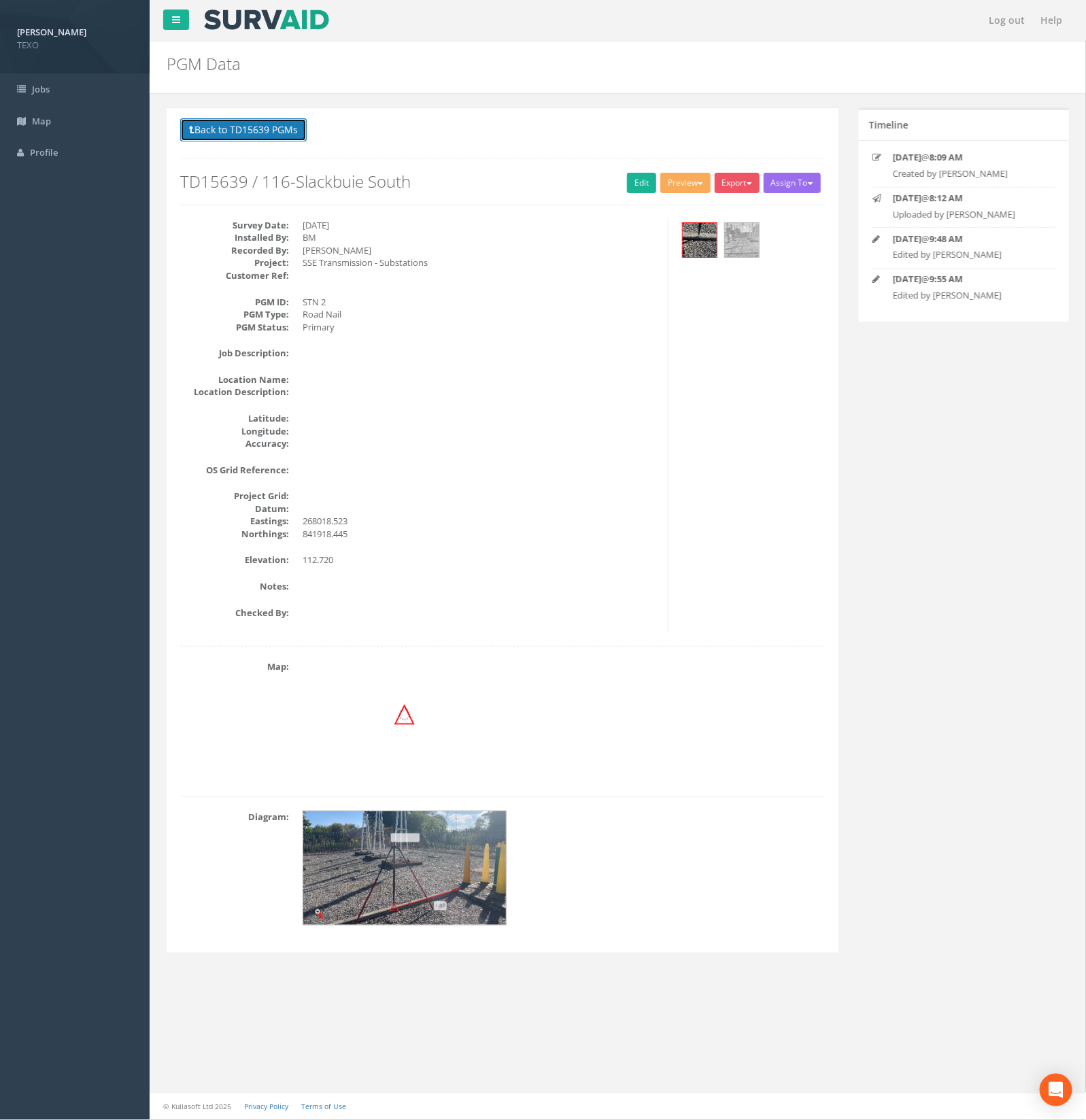
click at [234, 127] on button "Back to TD15639 PGMs" at bounding box center [244, 129] width 126 height 23
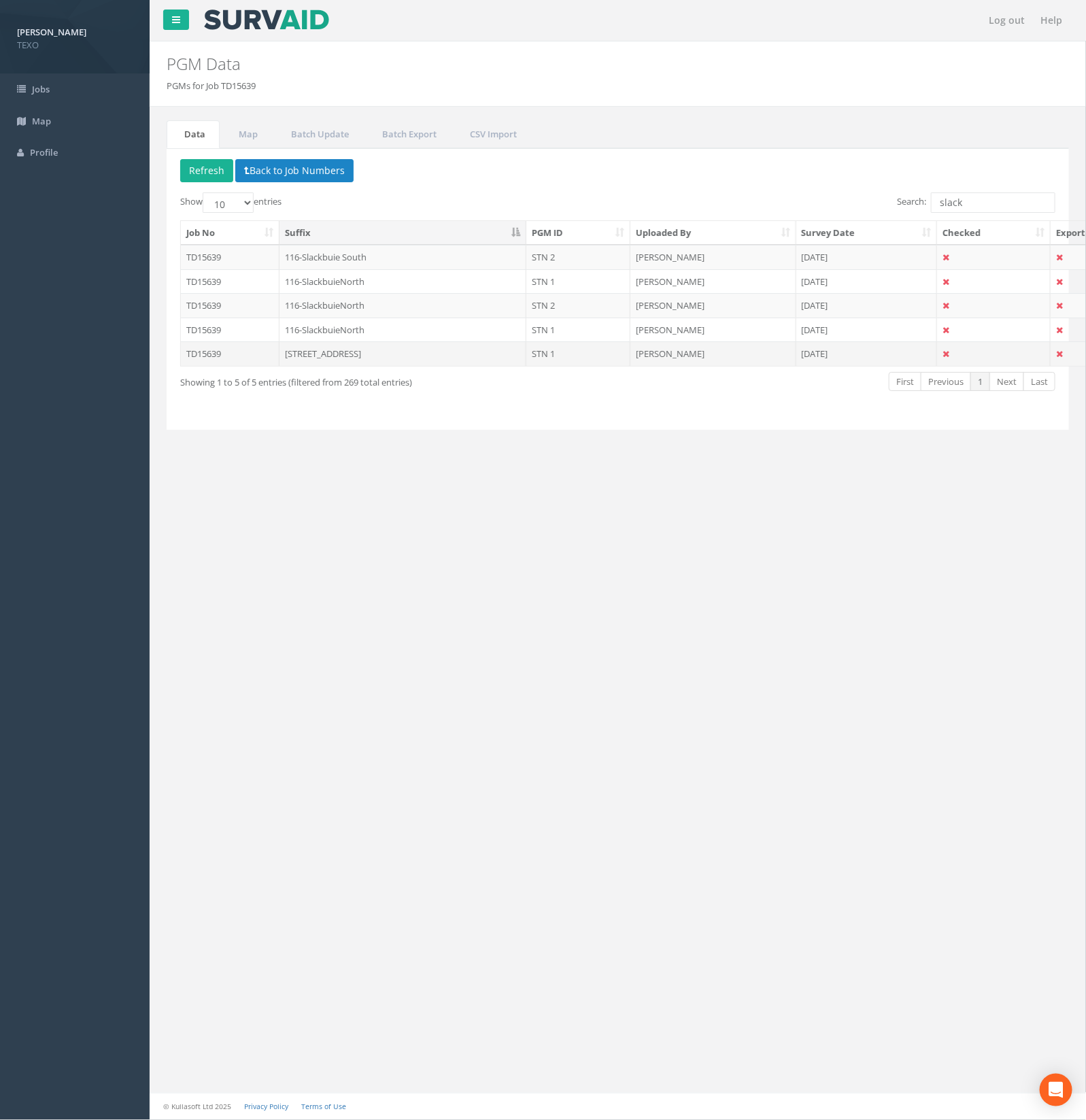
click at [368, 361] on td "[STREET_ADDRESS]" at bounding box center [404, 353] width 248 height 24
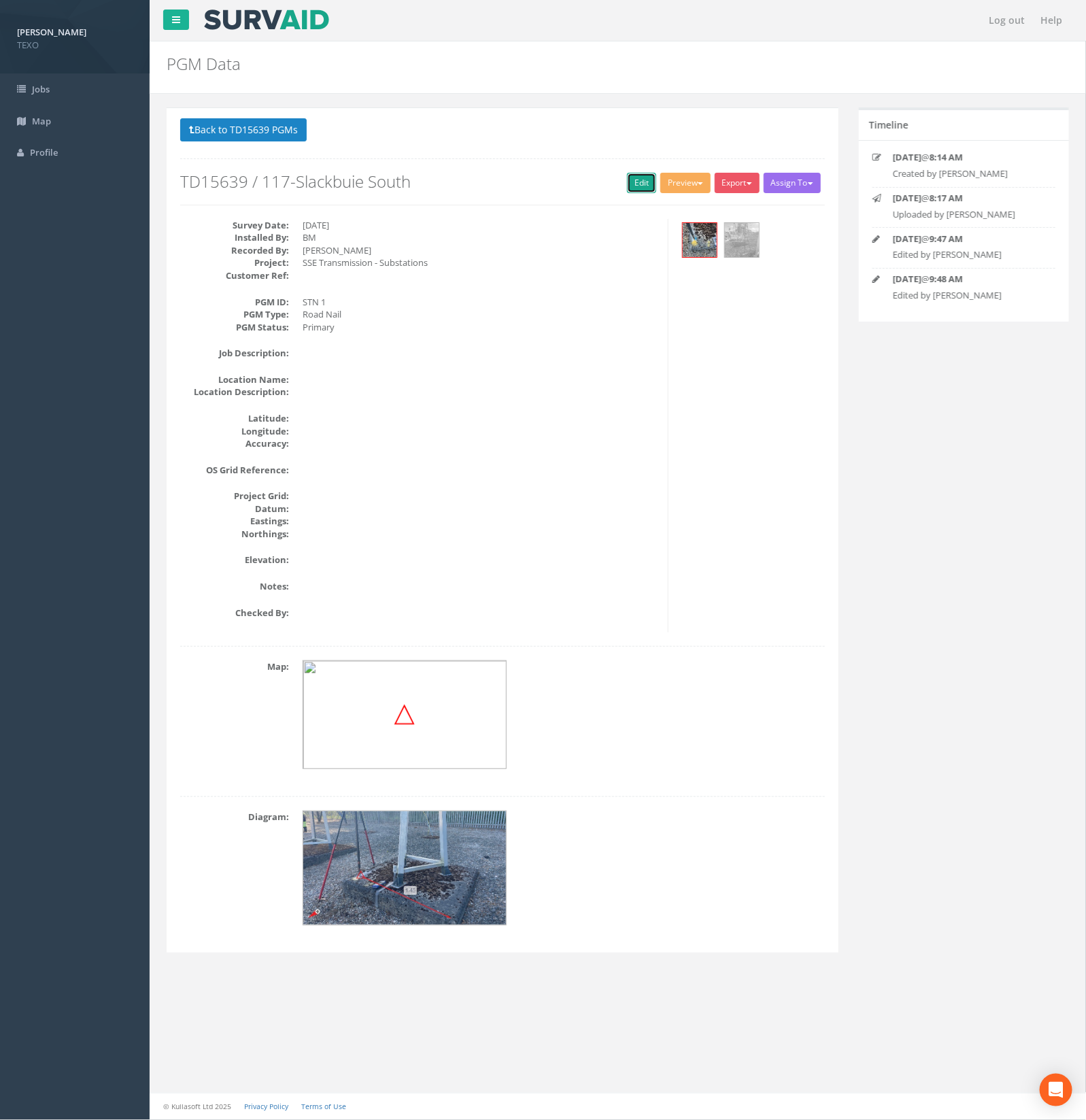
click at [638, 185] on link "Edit" at bounding box center [642, 183] width 30 height 20
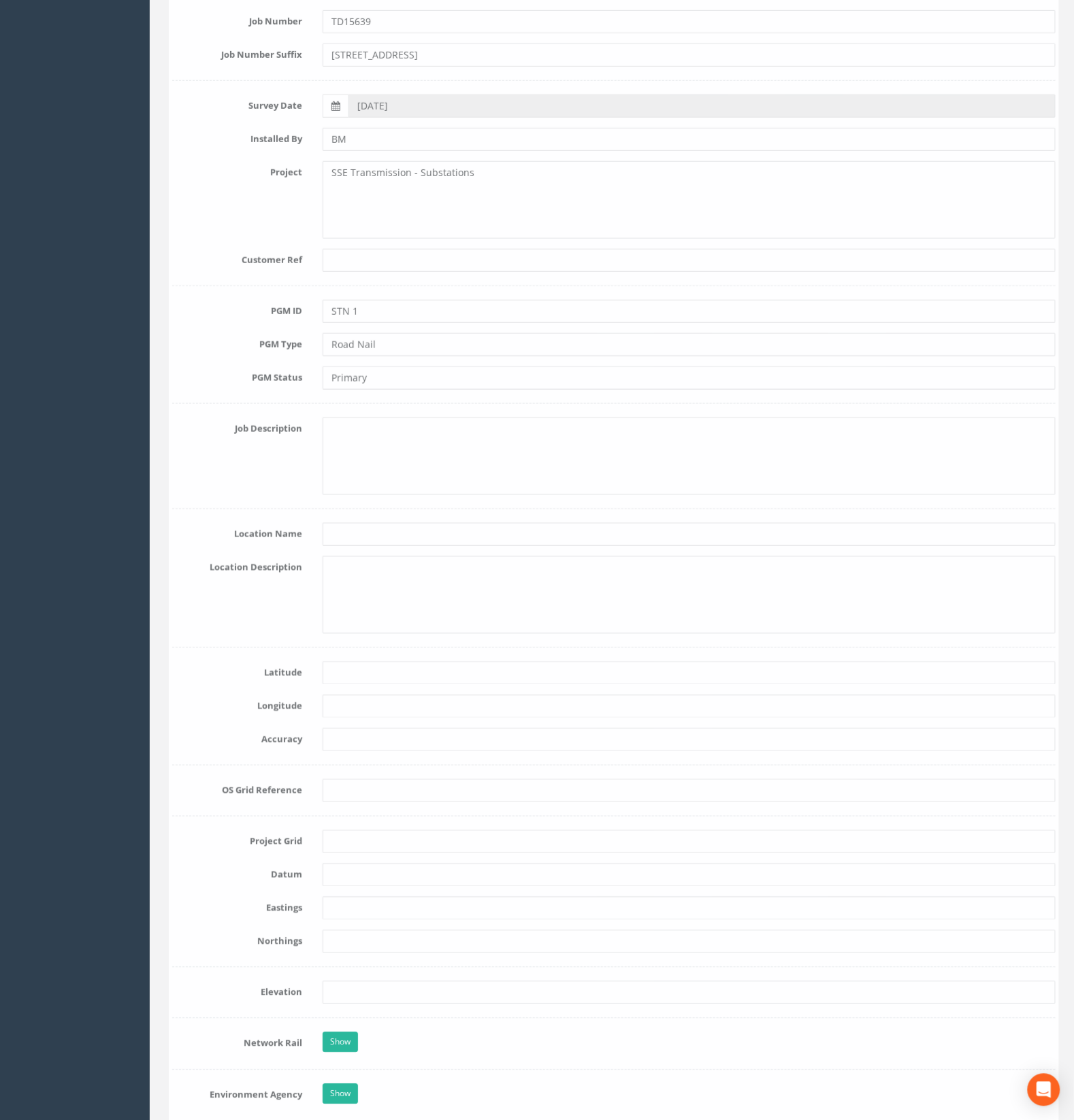
scroll to position [510, 0]
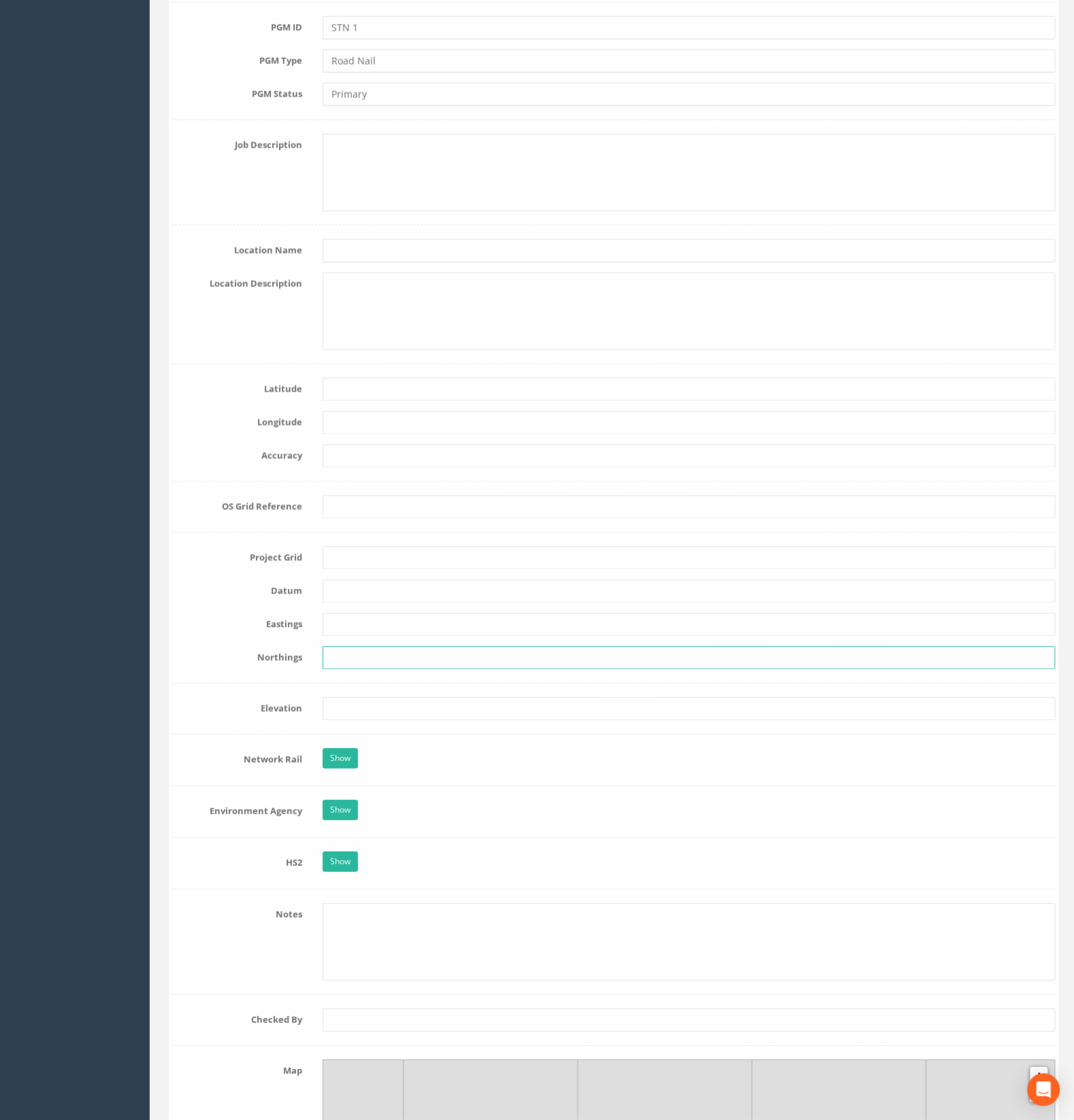
click at [363, 664] on input "text" at bounding box center [687, 658] width 733 height 23
paste input "841918.445"
type input "841918.445"
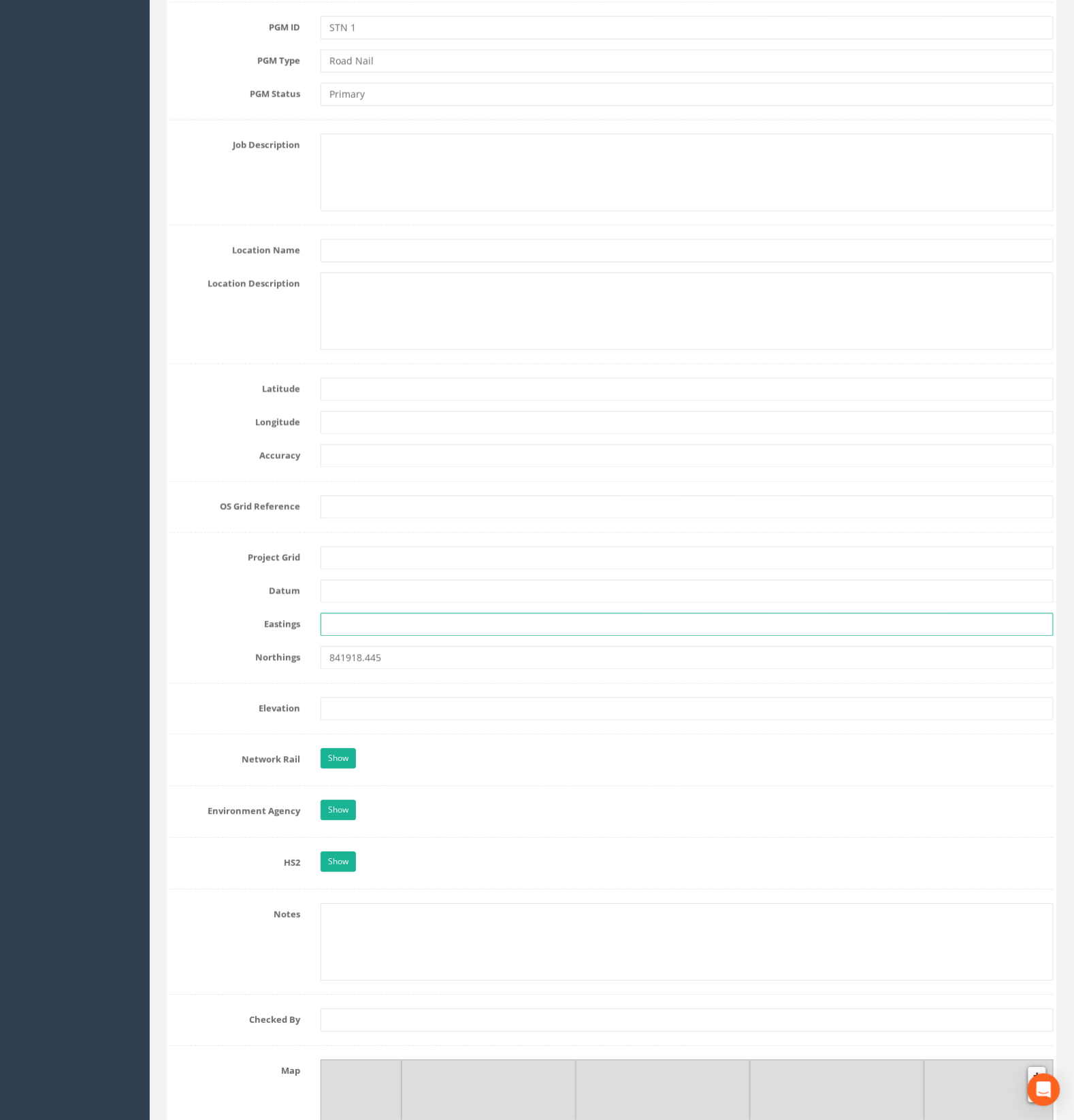
click at [373, 631] on input "text" at bounding box center [687, 625] width 733 height 23
paste input "268018.523"
type input "268018.523"
drag, startPoint x: 482, startPoint y: 719, endPoint x: 495, endPoint y: 695, distance: 27.3
click at [482, 719] on input "text" at bounding box center [687, 709] width 733 height 23
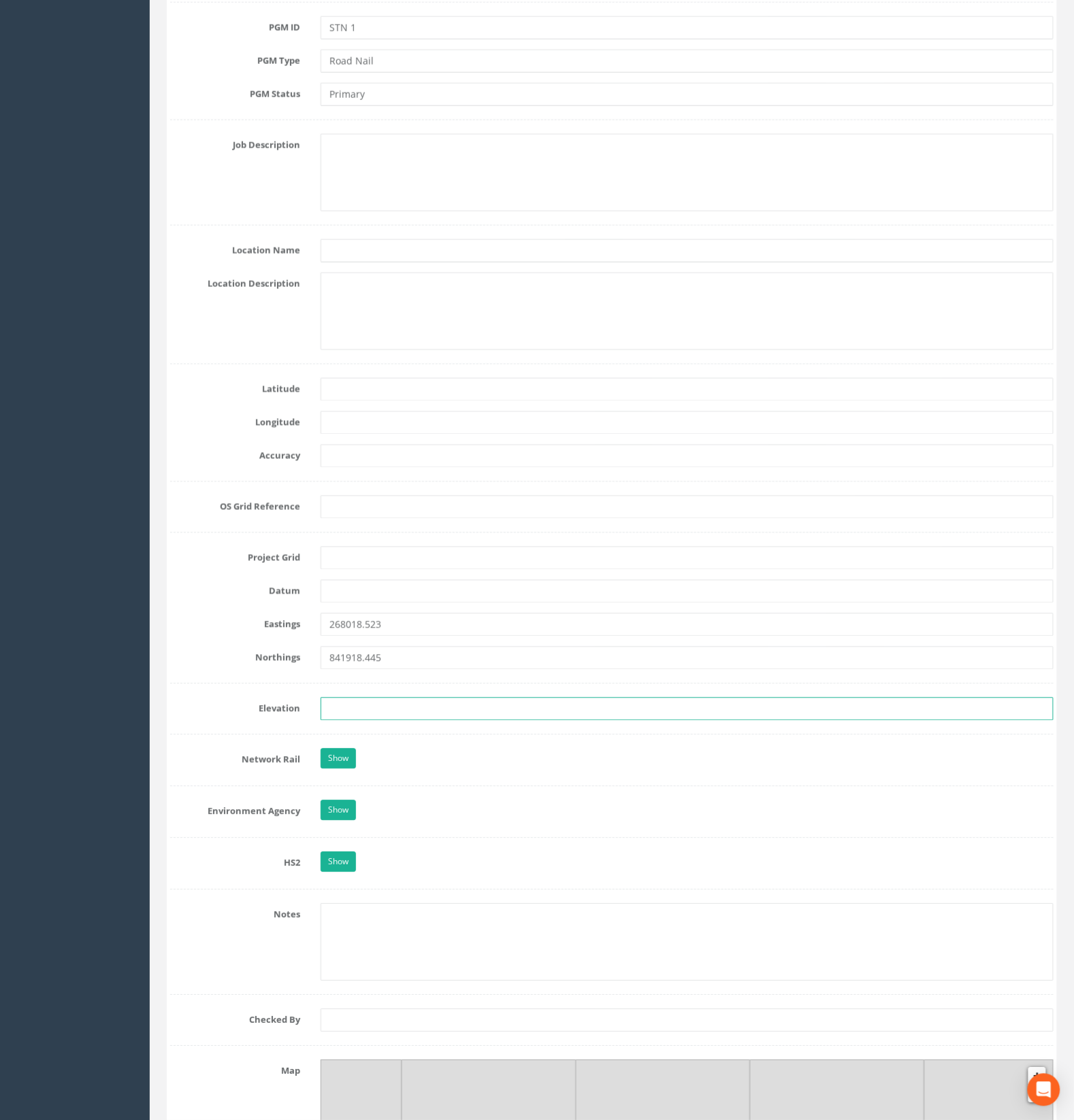
paste input "112.720"
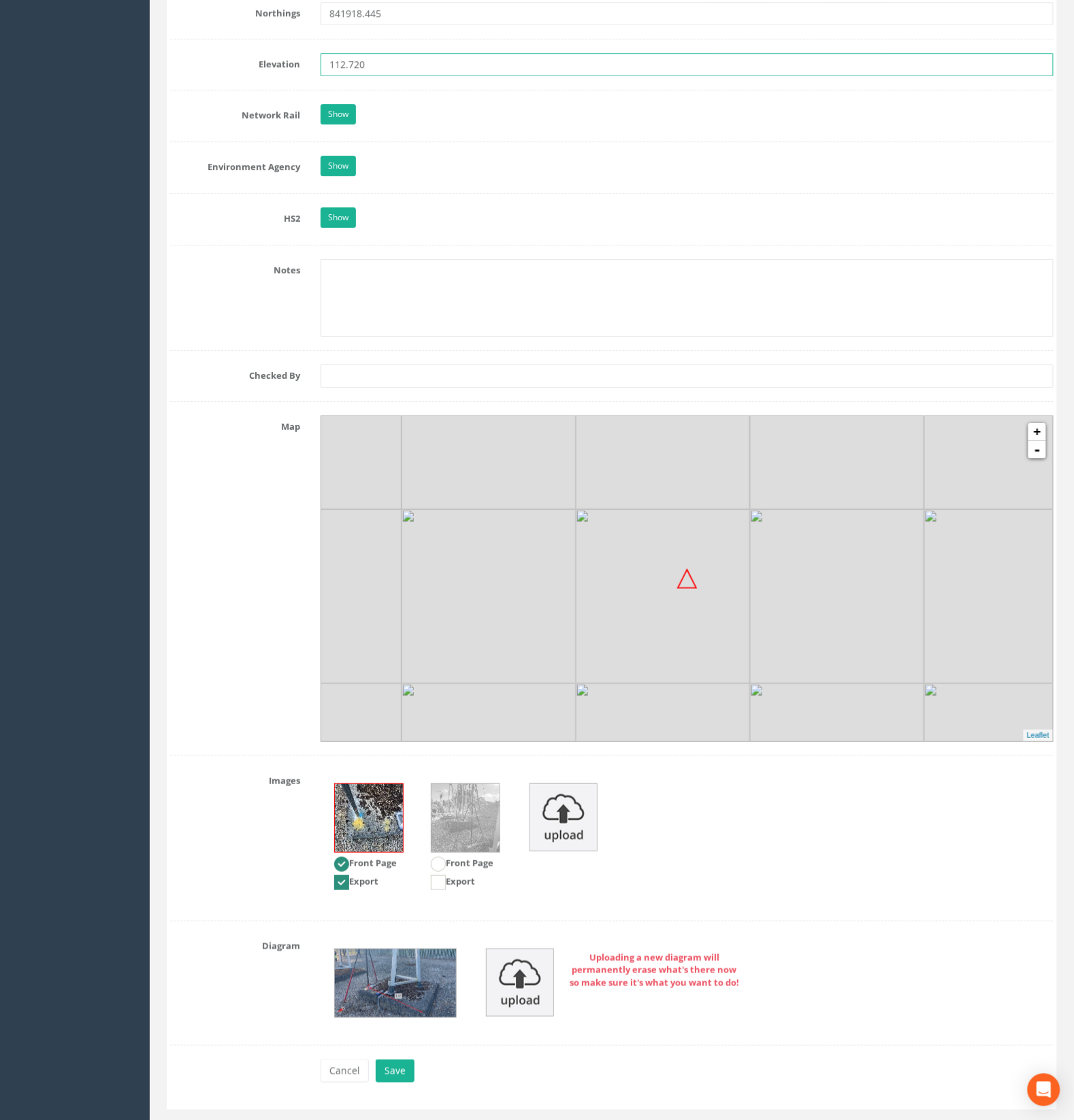
scroll to position [1195, 0]
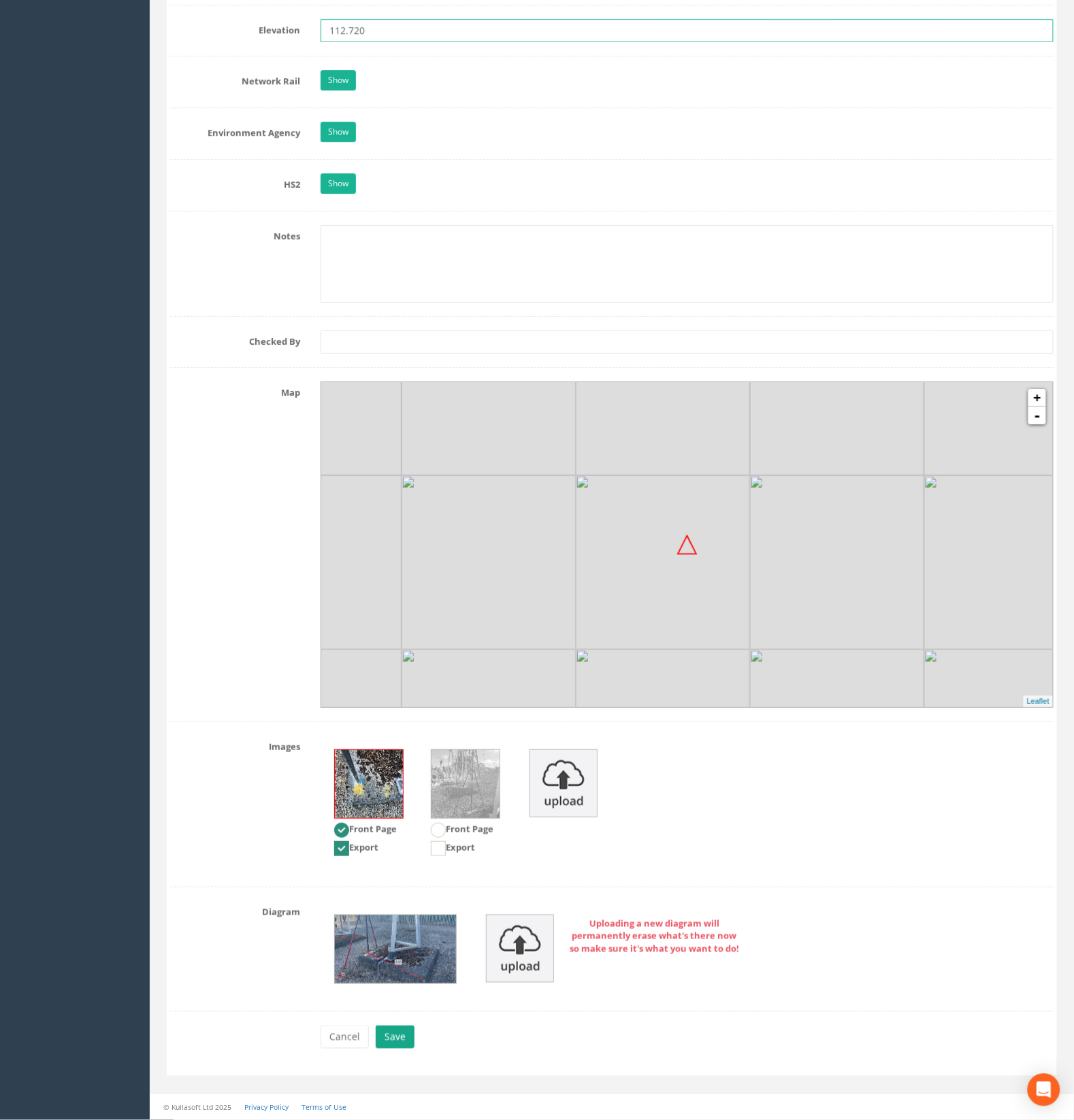
type input "112.720"
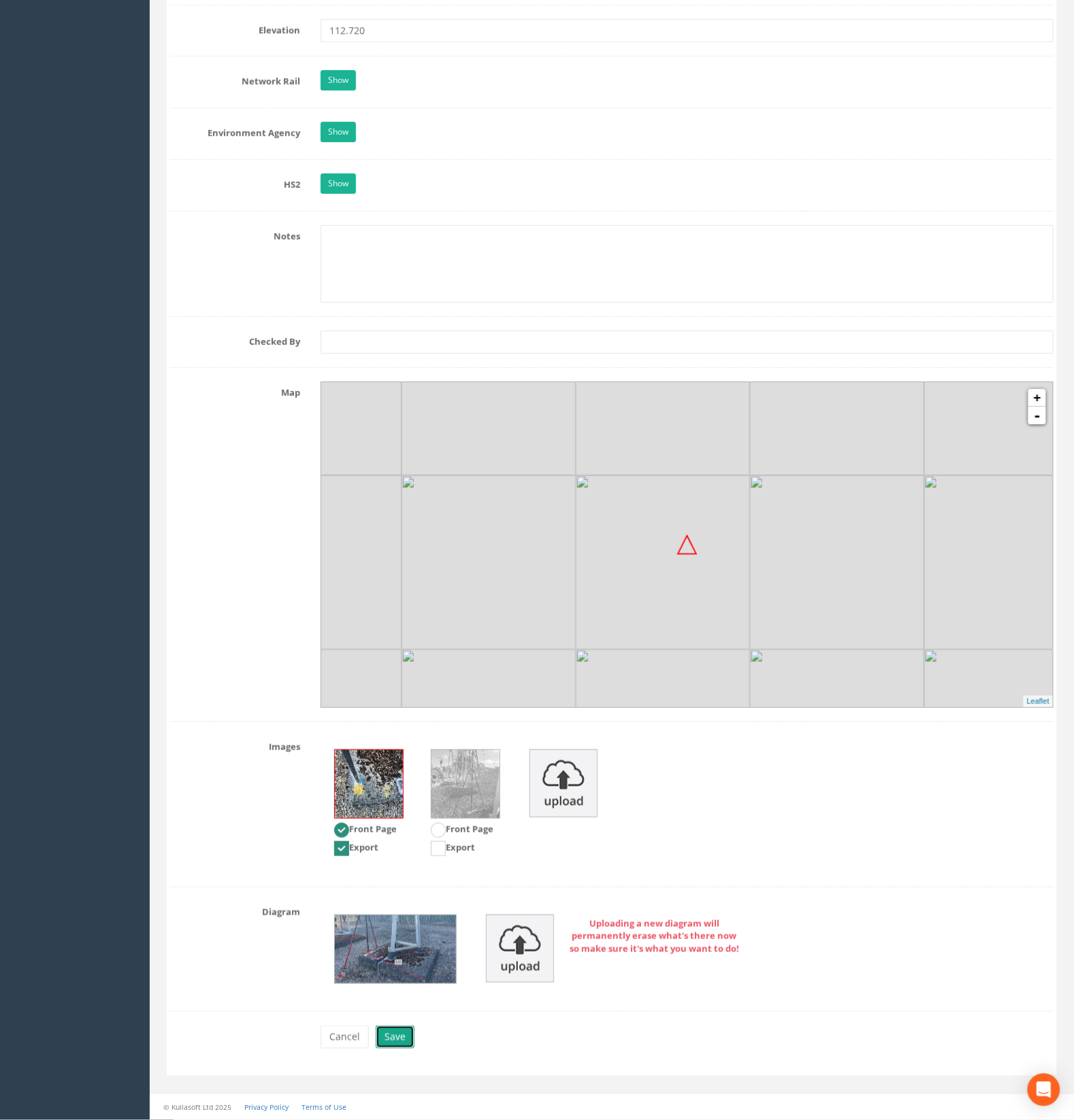
click at [398, 1031] on button "Save" at bounding box center [395, 1037] width 39 height 23
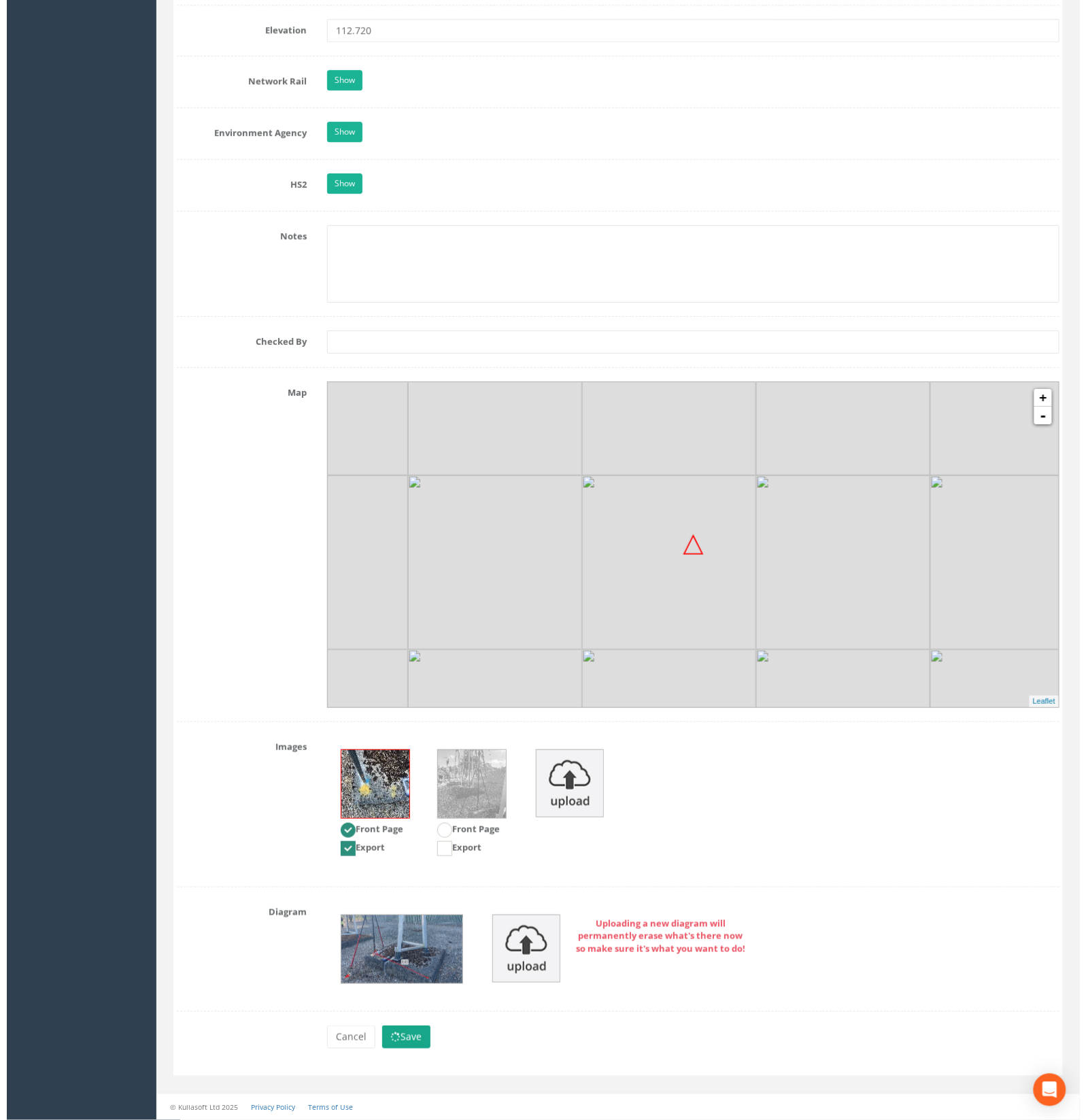
scroll to position [0, 0]
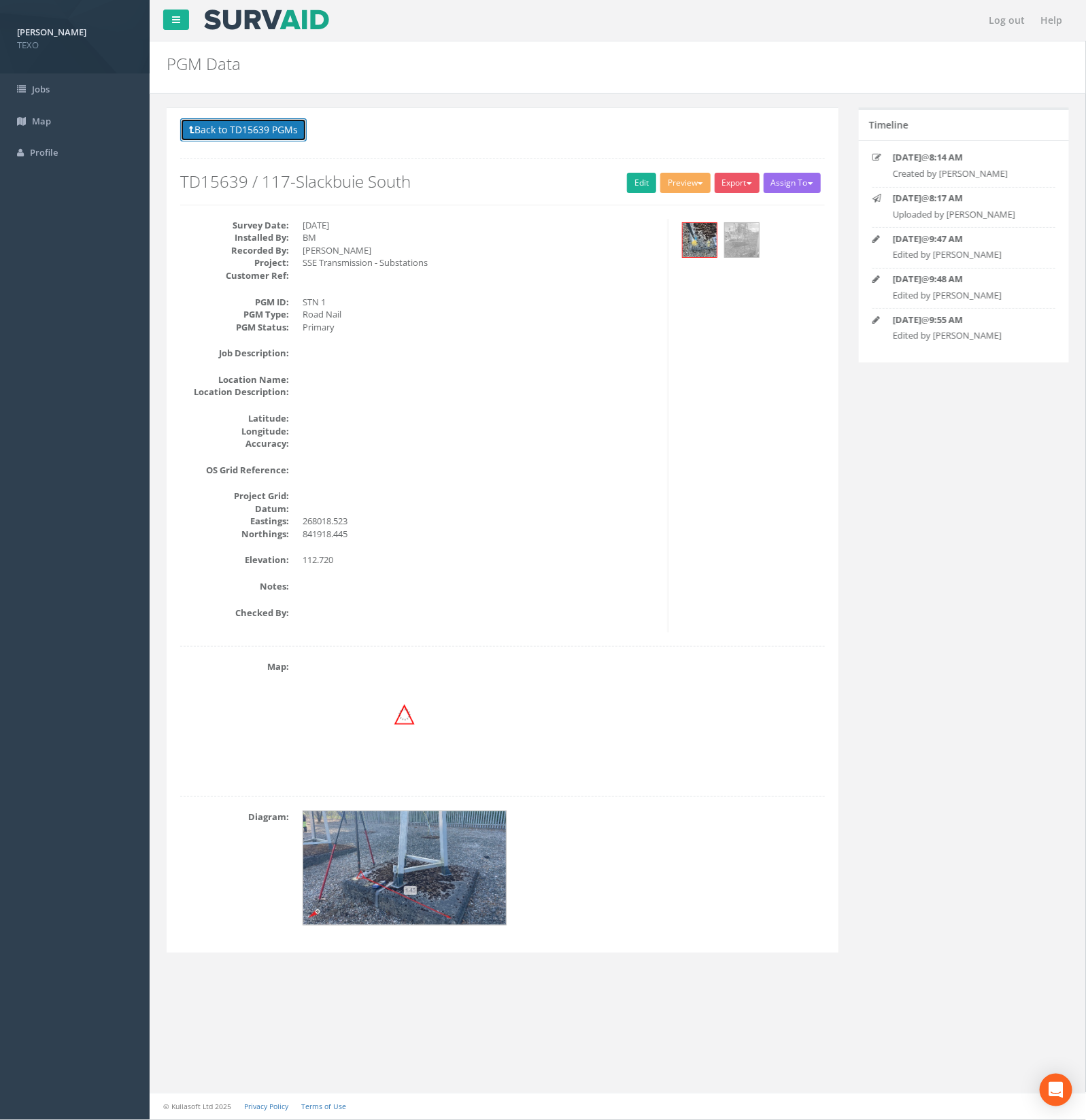
click at [266, 130] on button "Back to TD15639 PGMs" at bounding box center [244, 129] width 126 height 23
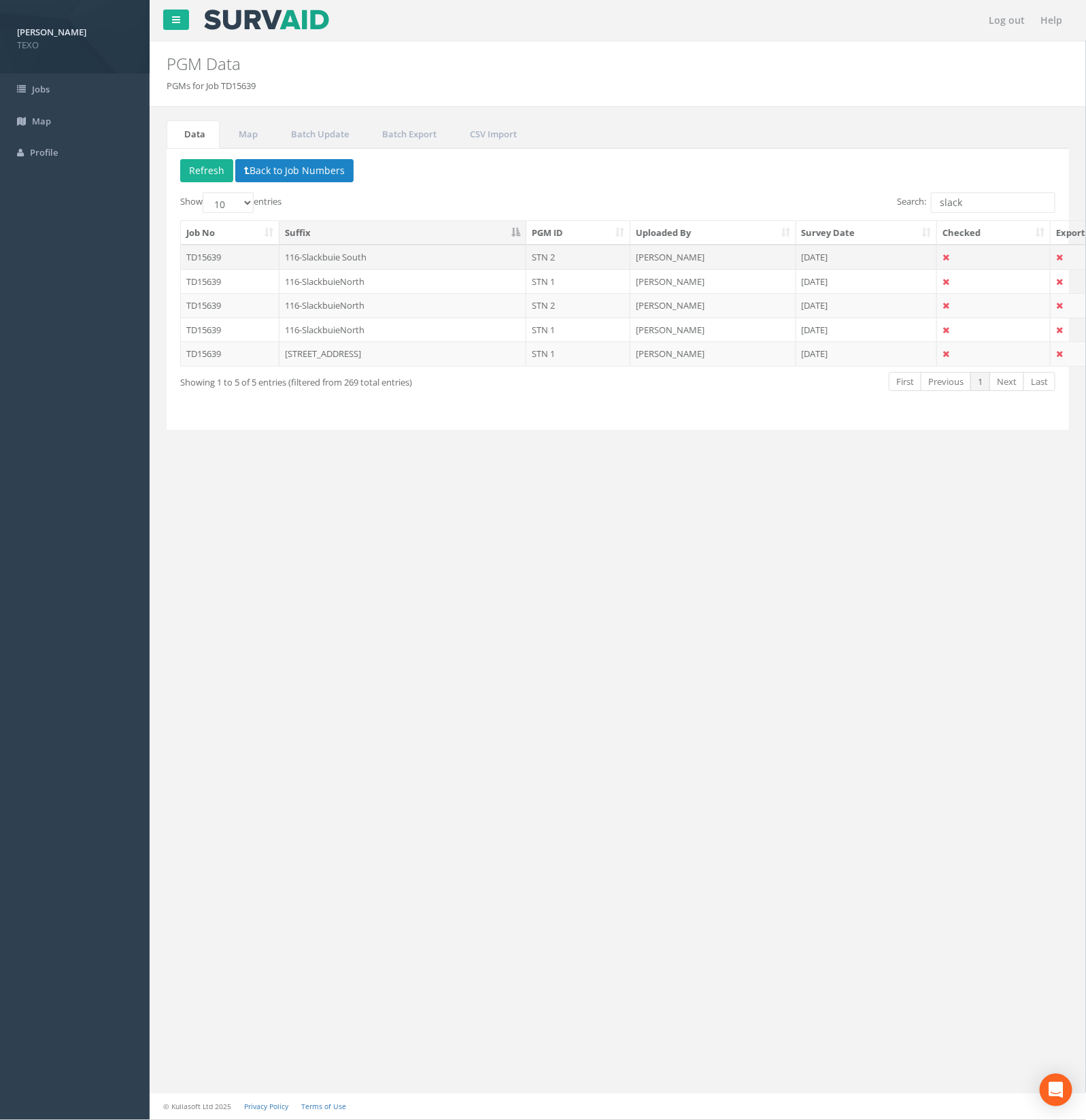
click at [419, 250] on td "116-Slackbuie South" at bounding box center [404, 256] width 248 height 24
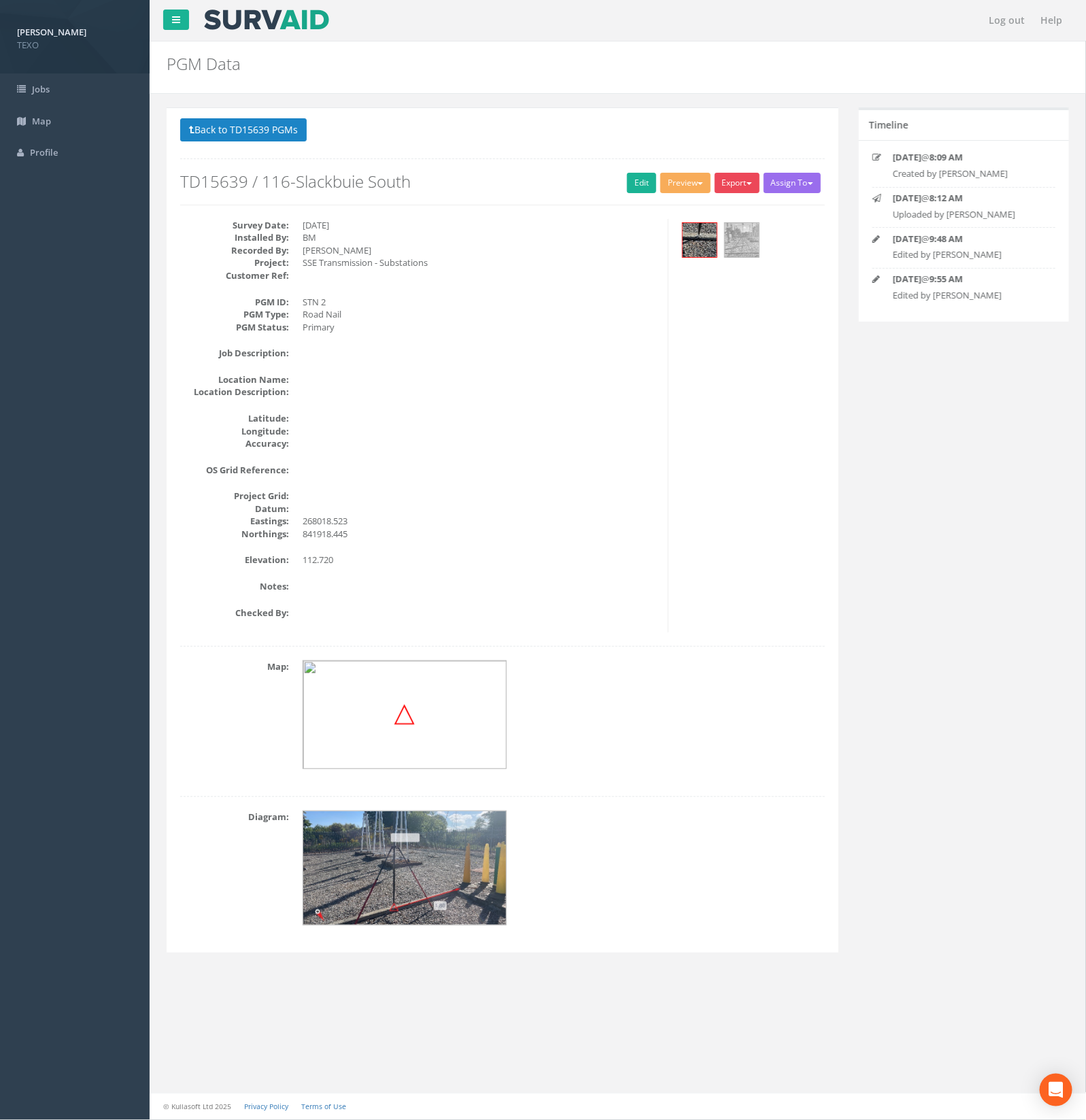
click at [734, 182] on button "Export" at bounding box center [737, 183] width 45 height 20
click at [705, 439] on link "SurvAid Generic Grid" at bounding box center [707, 435] width 107 height 21
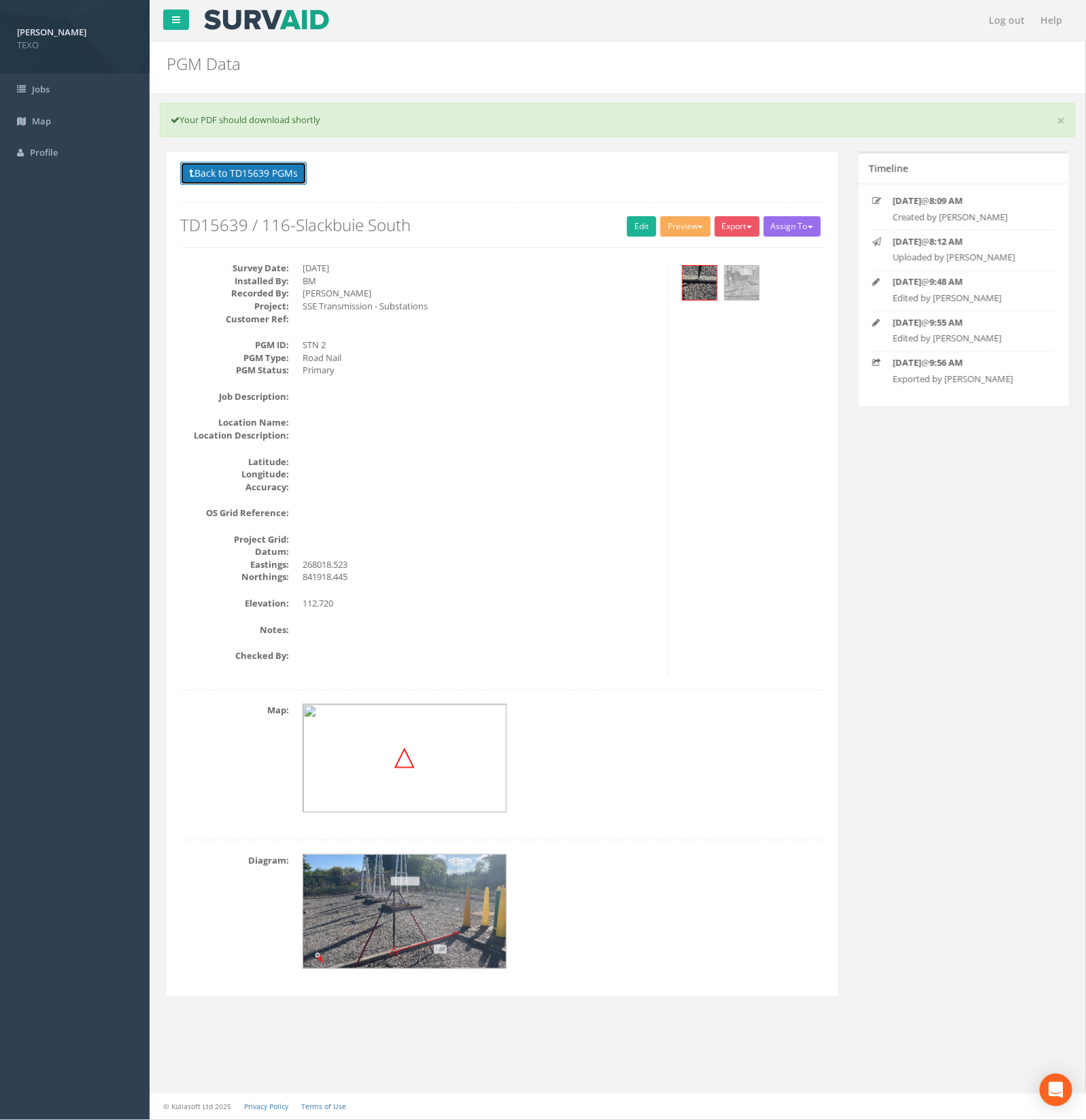
click at [261, 170] on button "Back to TD15639 PGMs" at bounding box center [244, 173] width 126 height 23
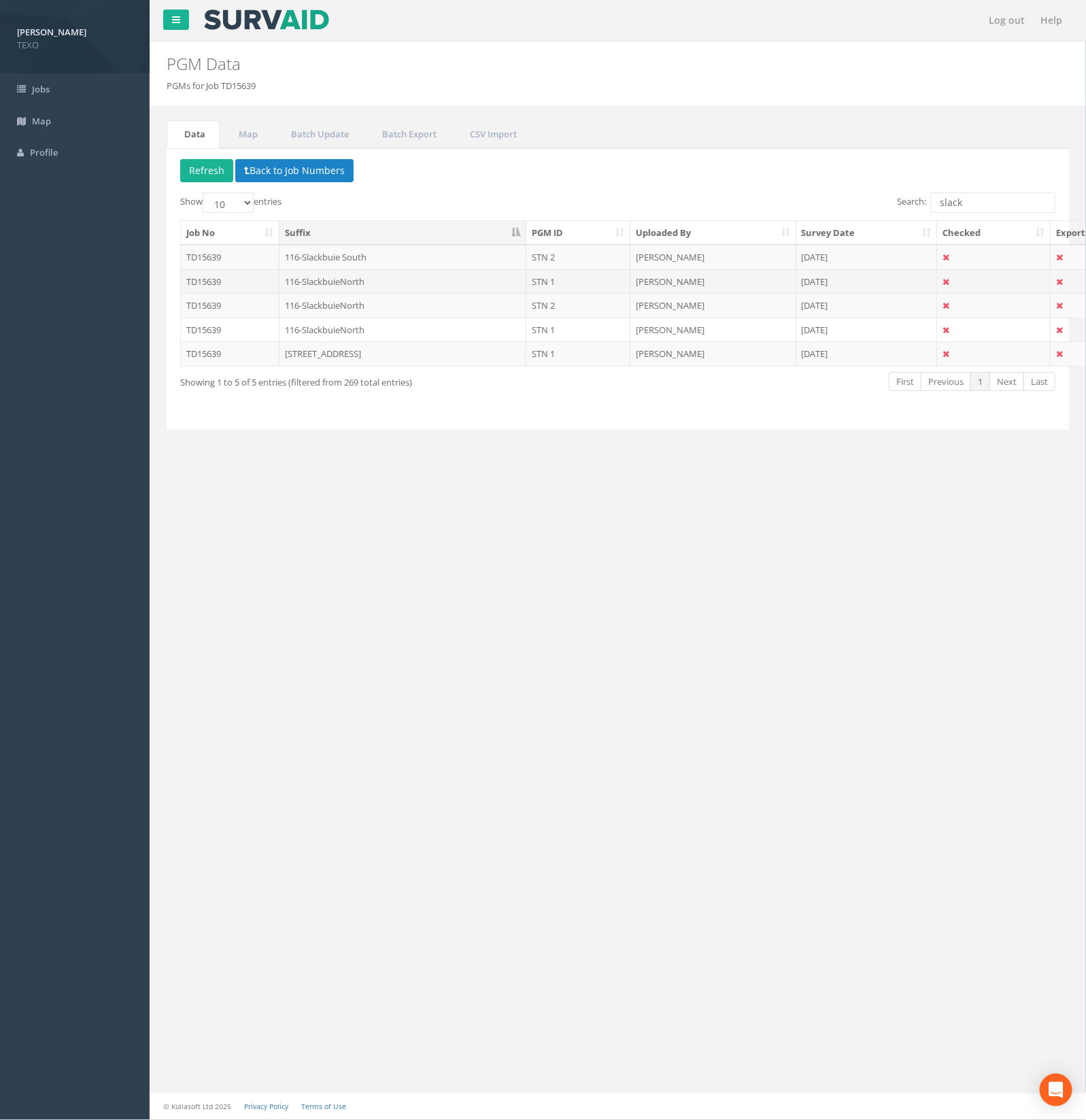
click at [586, 286] on td "STN 1" at bounding box center [578, 281] width 104 height 24
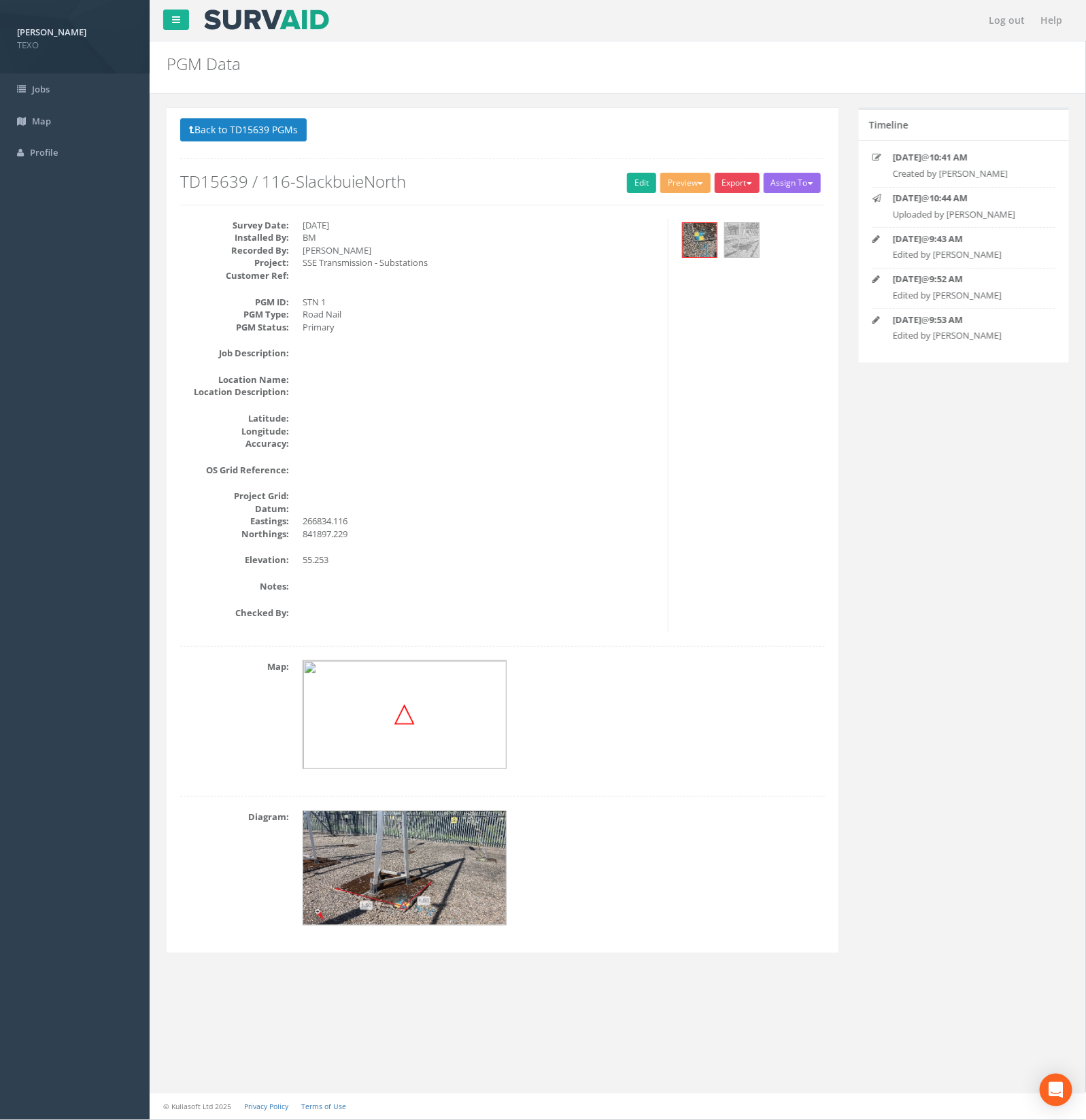
click at [741, 178] on button "Export" at bounding box center [737, 183] width 45 height 20
click at [678, 439] on link "SurvAid Generic Grid" at bounding box center [707, 435] width 107 height 21
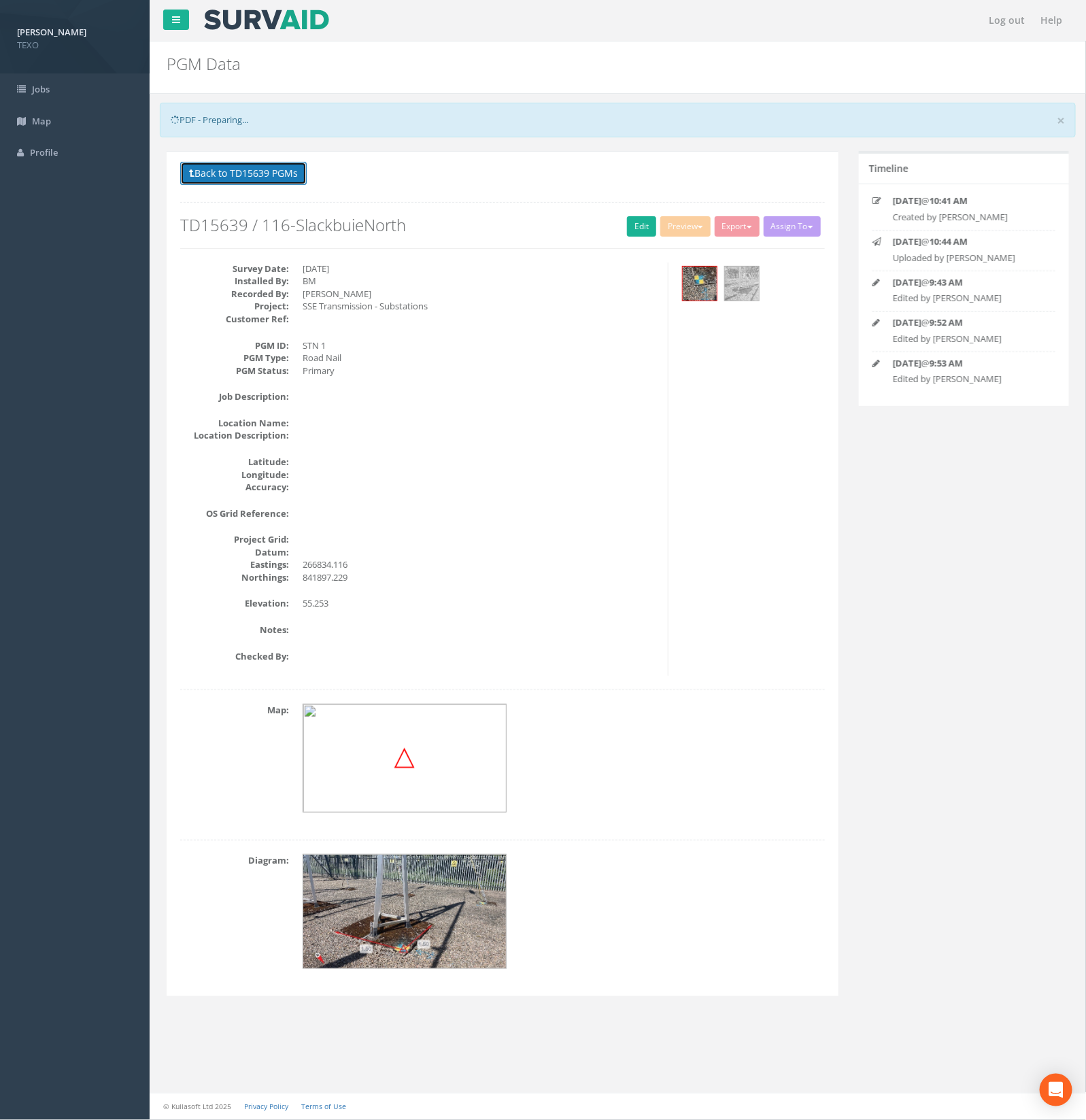
click at [256, 169] on button "Back to TD15639 PGMs" at bounding box center [244, 173] width 126 height 23
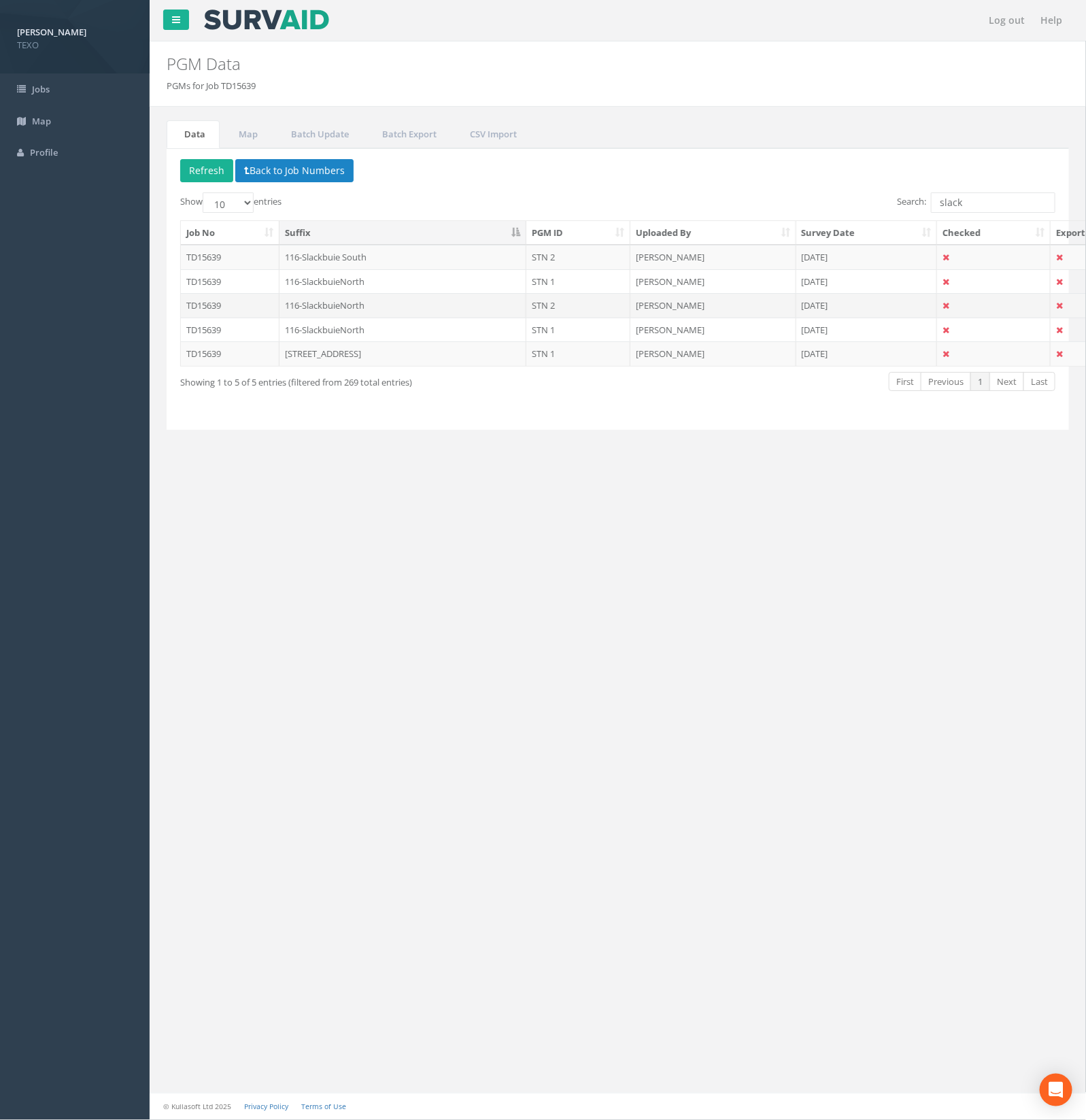
click at [460, 311] on td "116-SlackbuieNorth" at bounding box center [404, 305] width 248 height 24
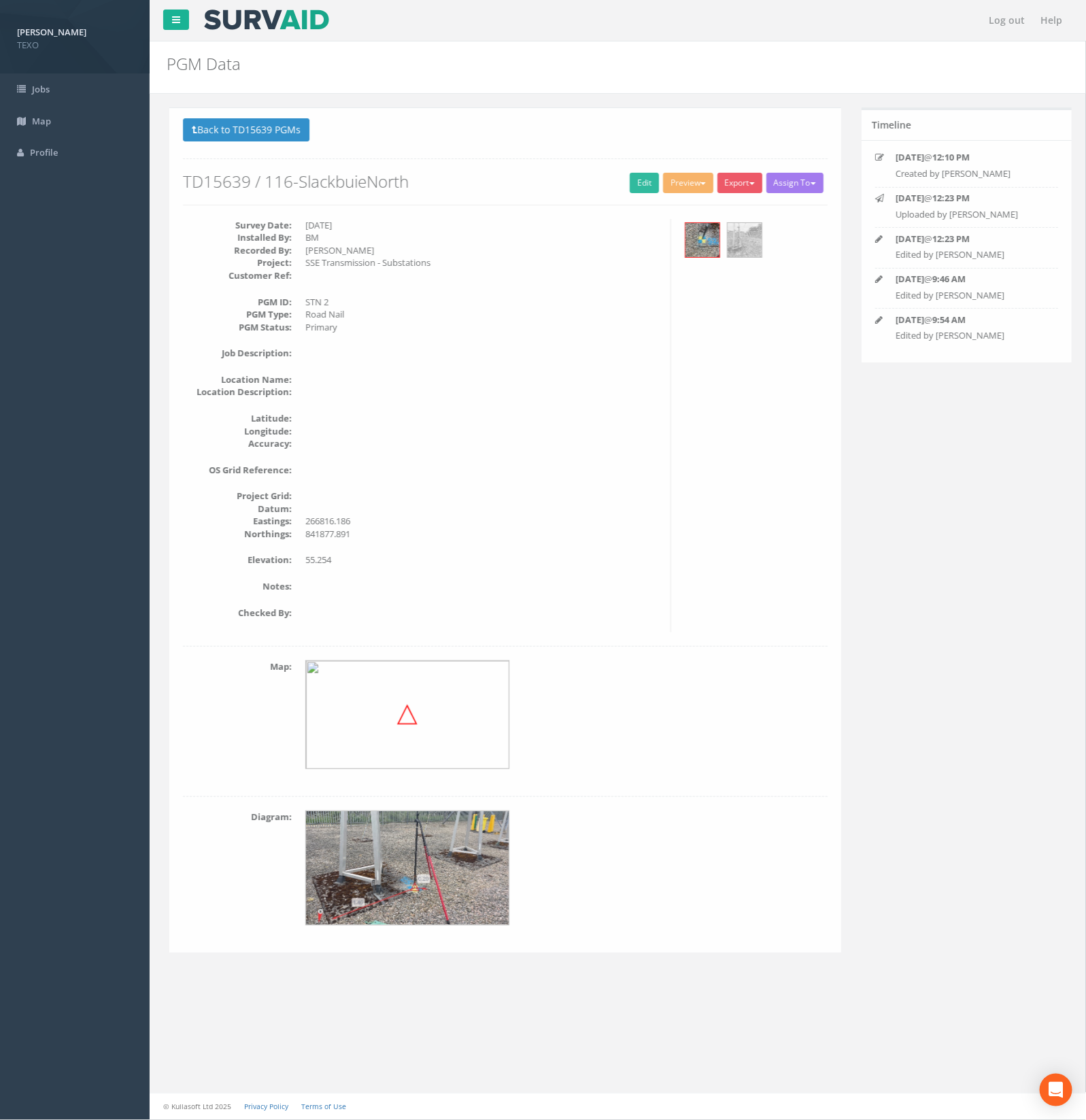
click at [740, 185] on button "Export" at bounding box center [737, 183] width 45 height 20
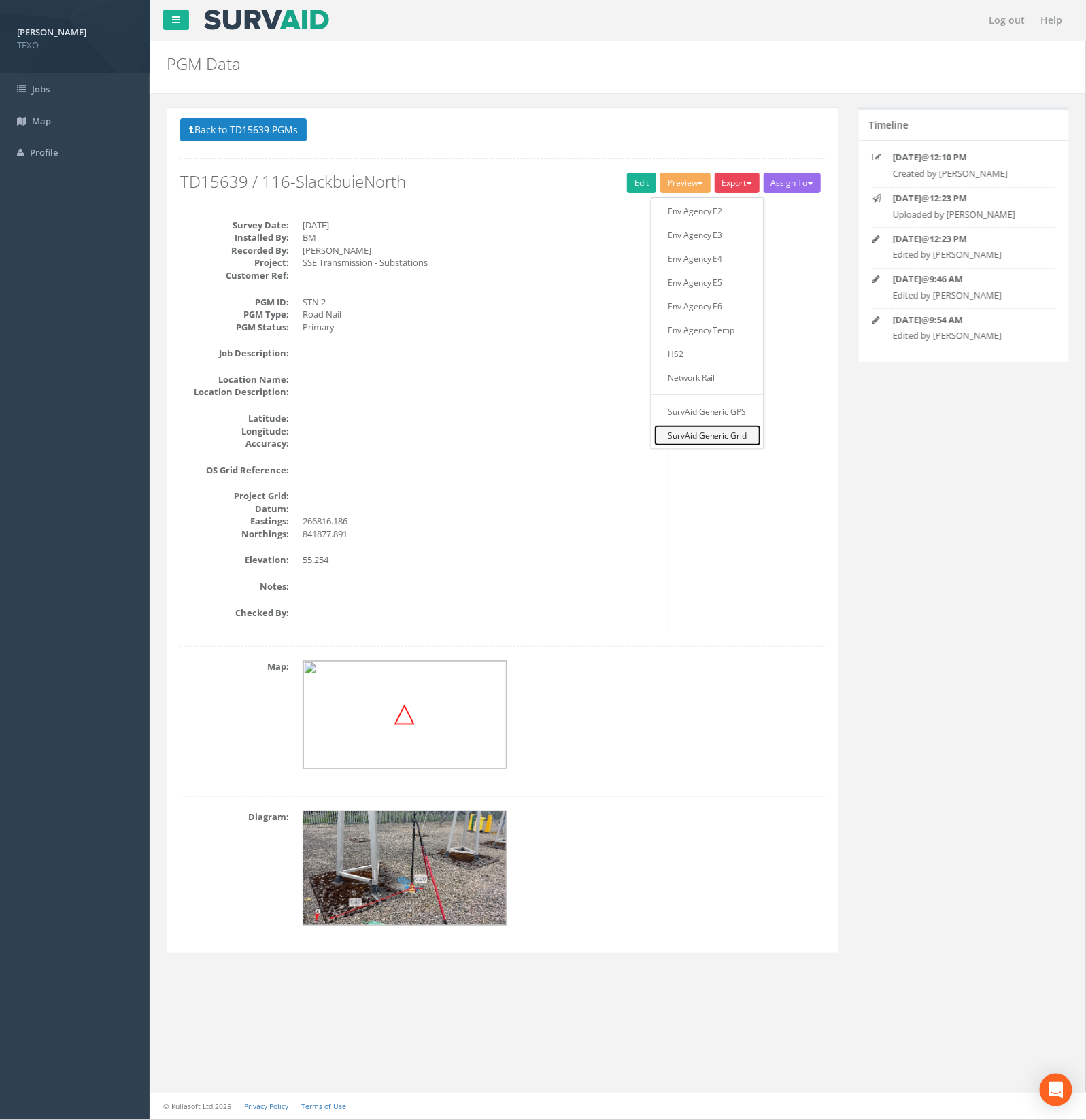
click at [719, 443] on link "SurvAid Generic Grid" at bounding box center [707, 435] width 107 height 21
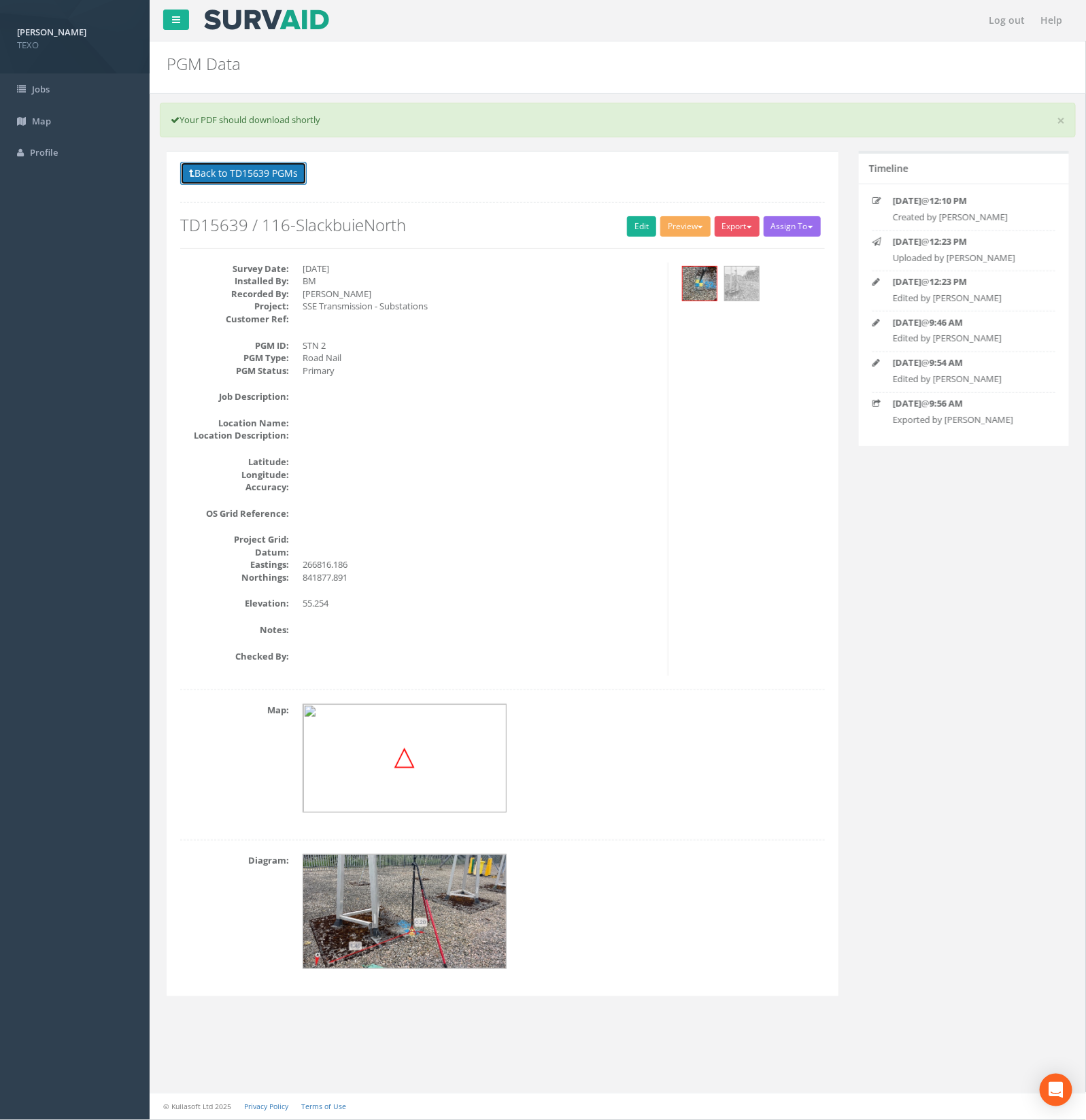
click at [249, 175] on button "Back to TD15639 PGMs" at bounding box center [244, 173] width 126 height 23
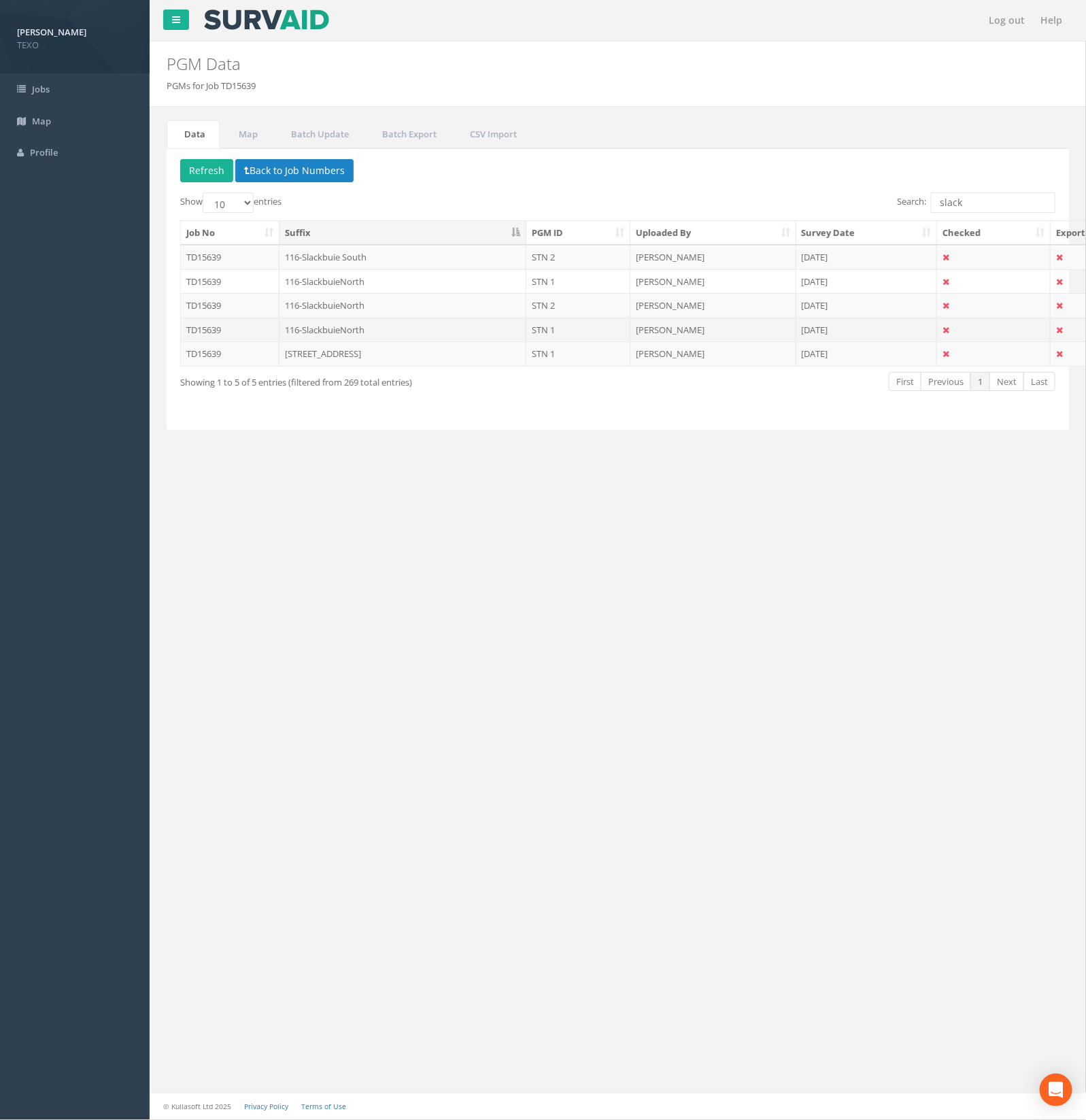
click at [368, 334] on td "116-SlackbuieNorth" at bounding box center [404, 330] width 248 height 24
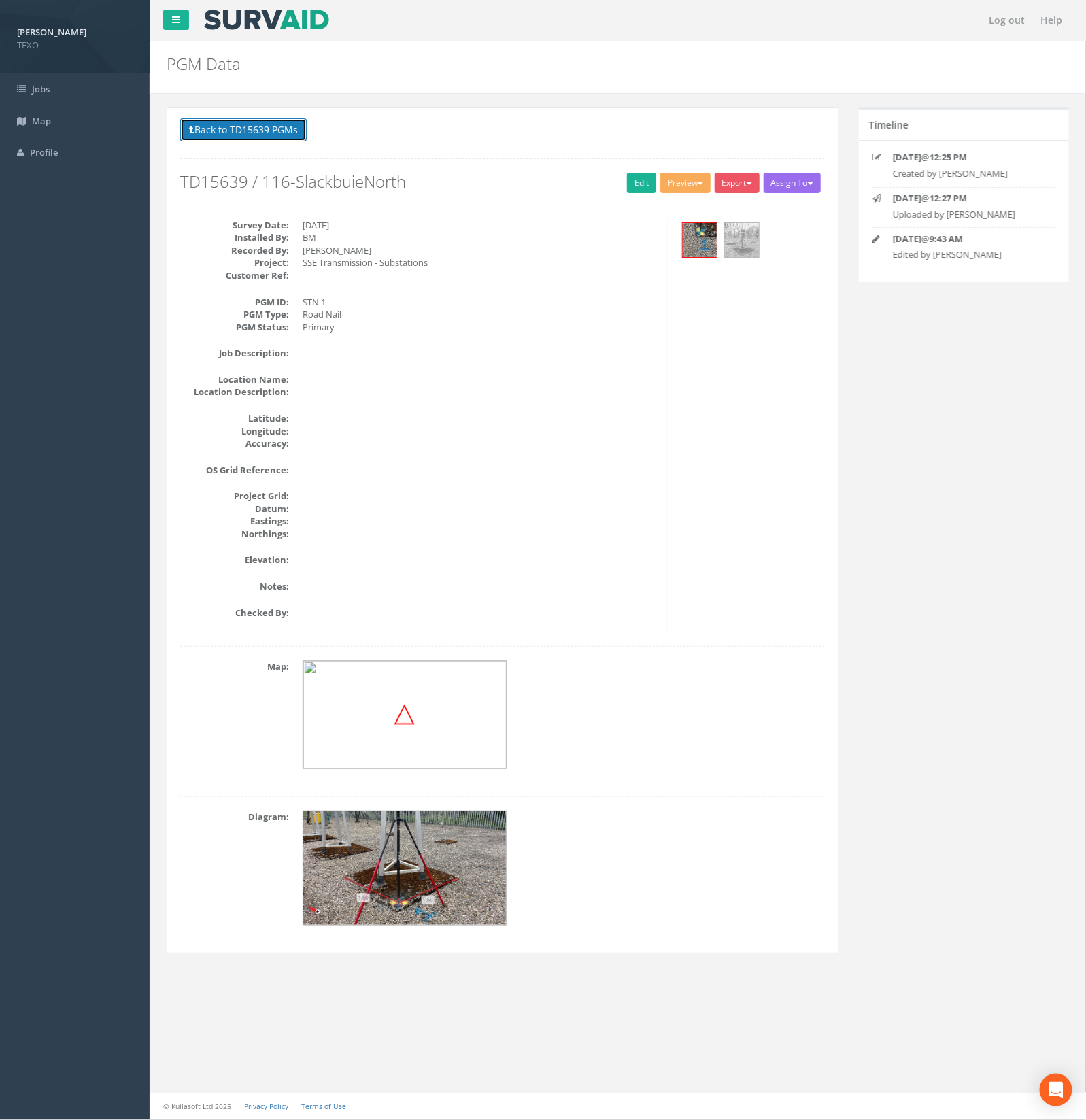
click at [289, 132] on button "Back to TD15639 PGMs" at bounding box center [244, 129] width 126 height 23
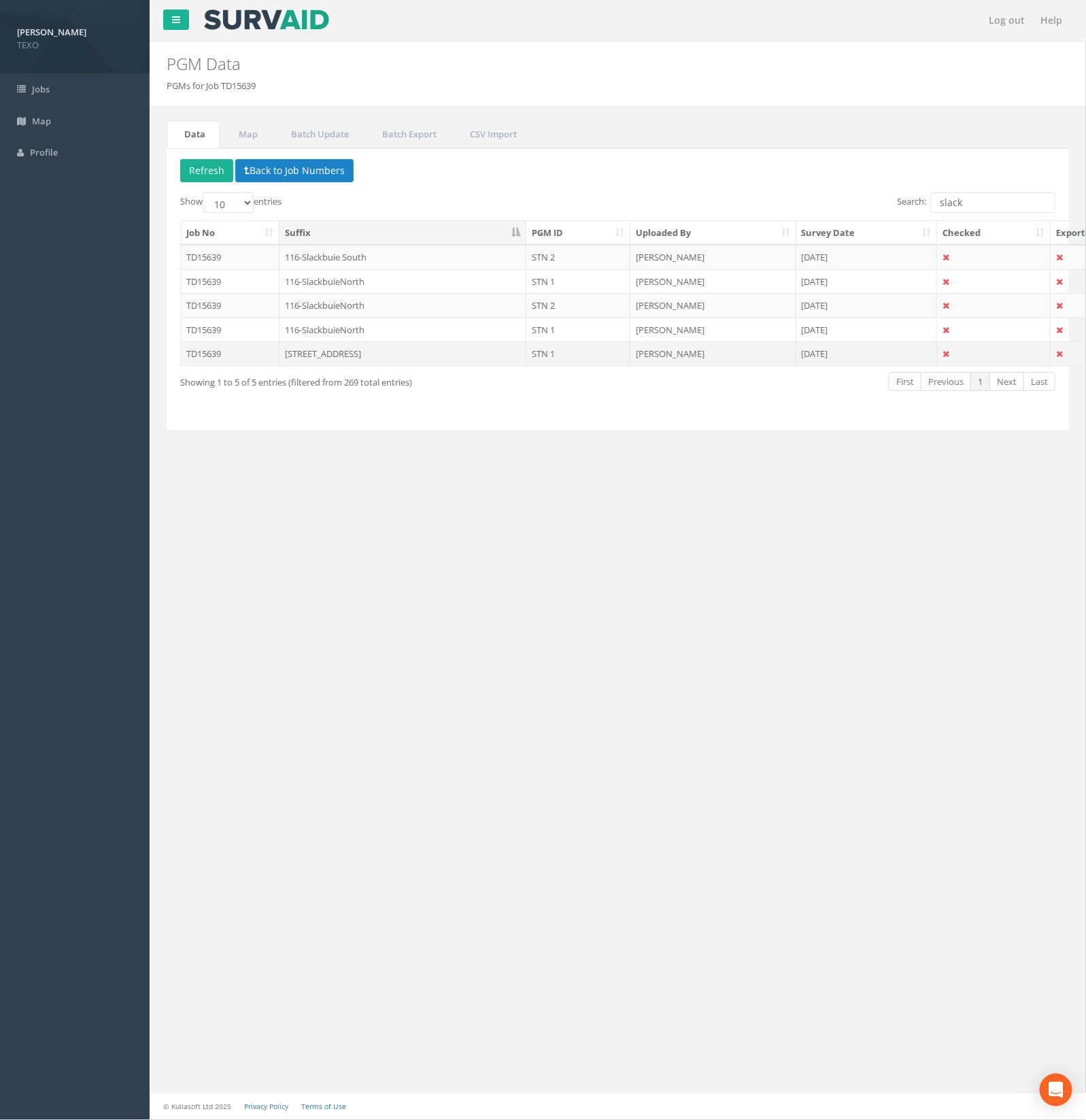
click at [335, 364] on td "[STREET_ADDRESS]" at bounding box center [404, 353] width 248 height 24
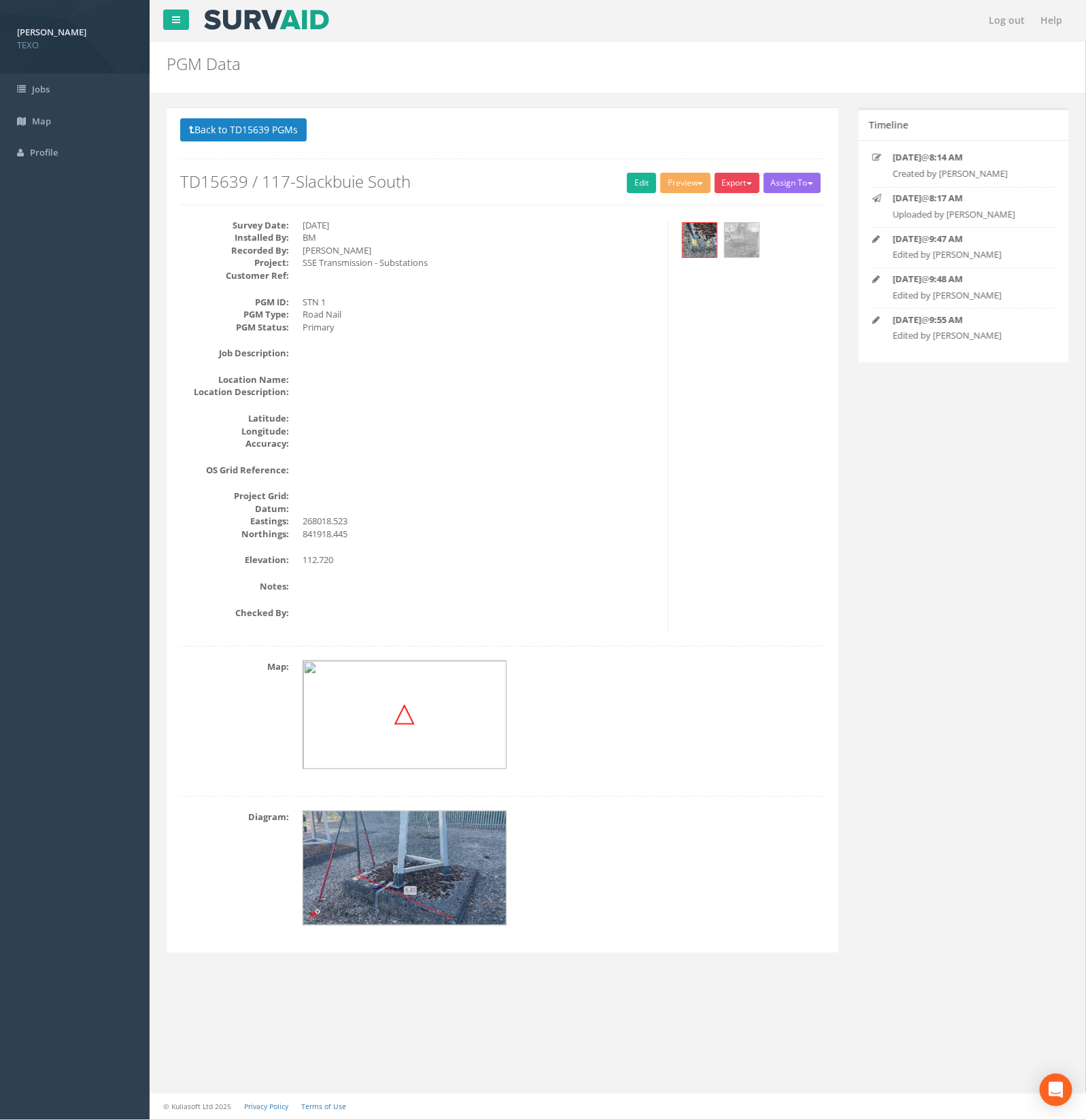
click at [729, 178] on button "Export" at bounding box center [737, 183] width 45 height 20
click at [702, 434] on link "SurvAid Generic Grid" at bounding box center [707, 435] width 107 height 21
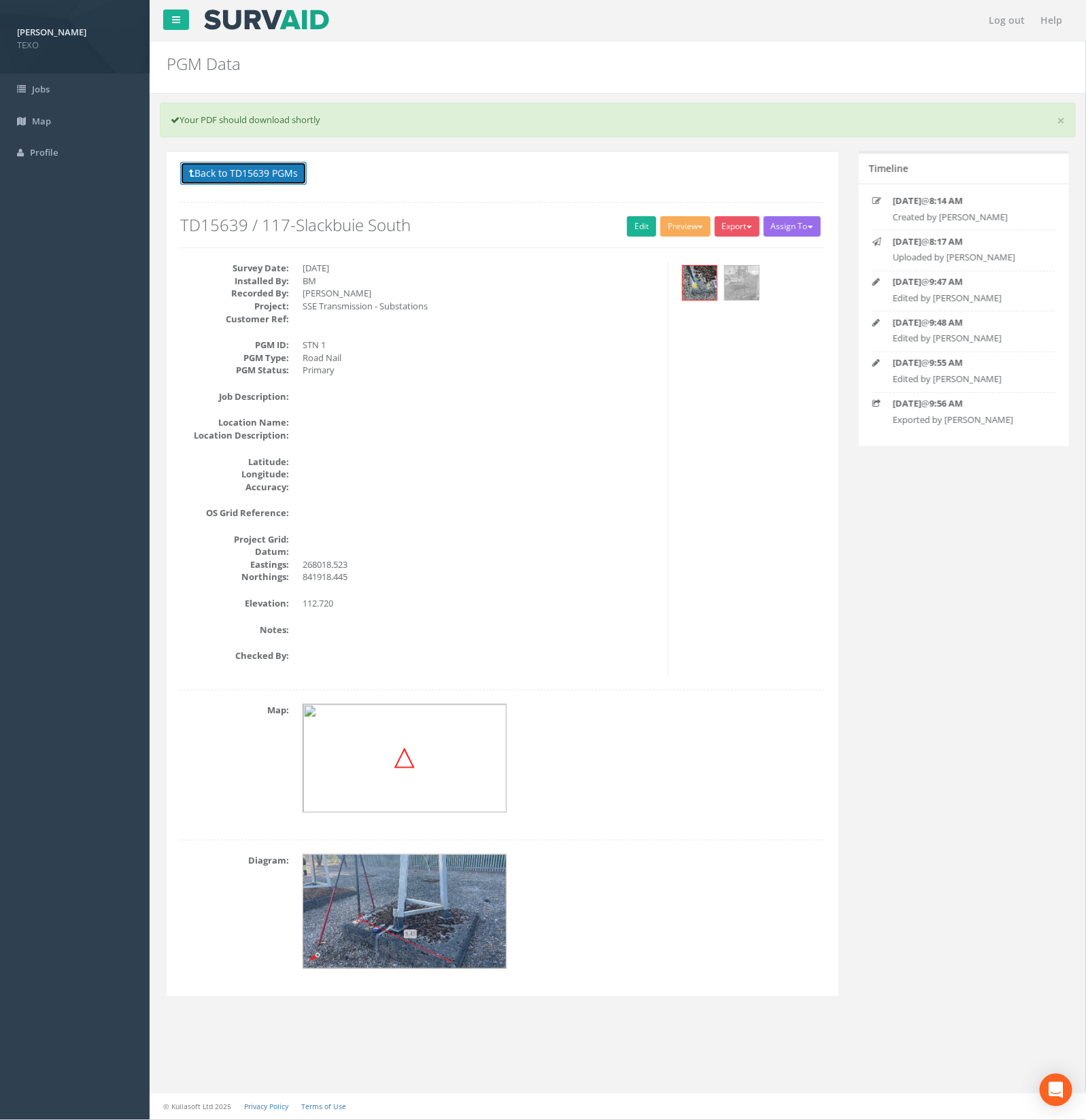
click at [271, 175] on button "Back to TD15639 PGMs" at bounding box center [244, 173] width 126 height 23
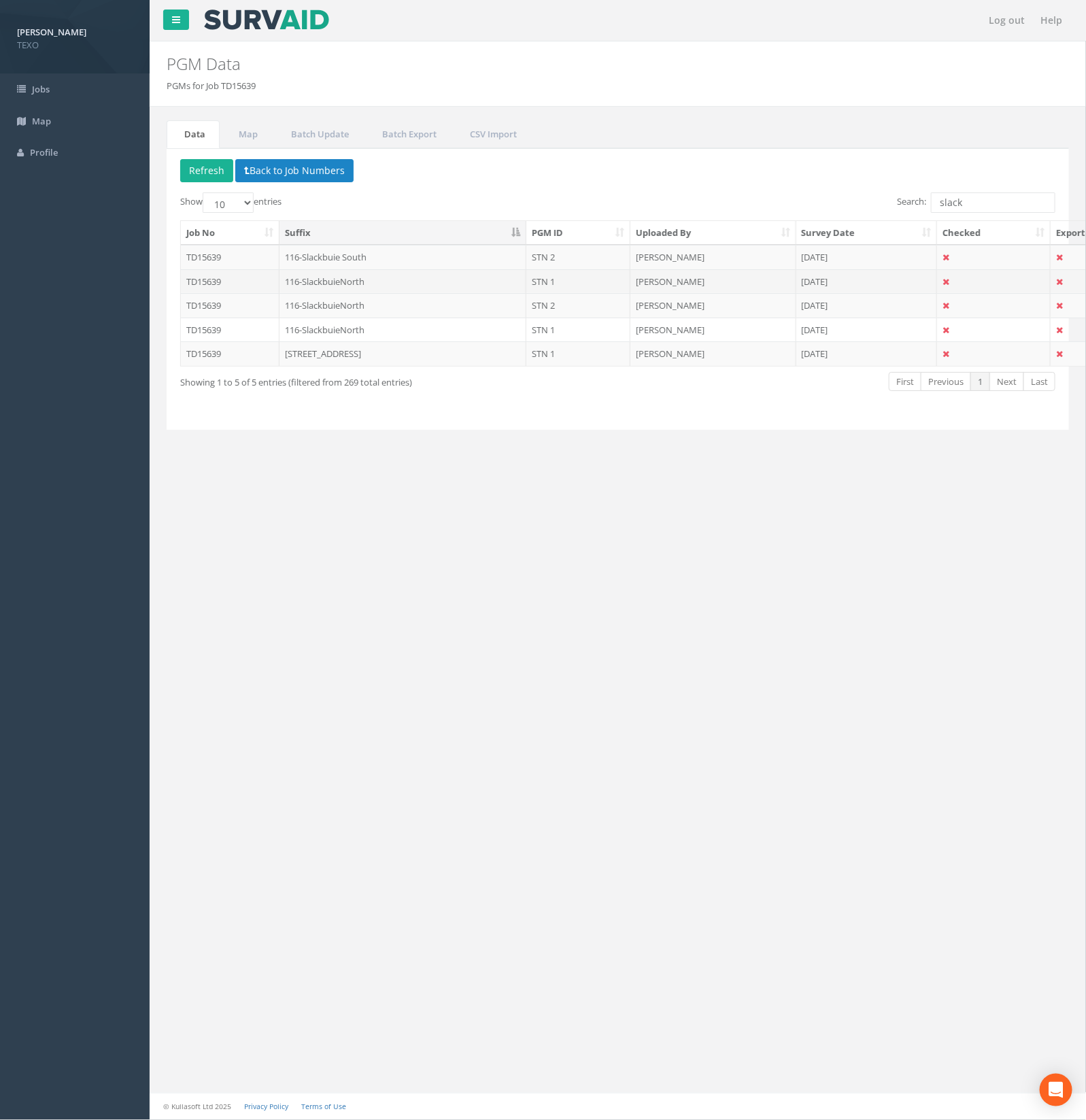
click at [354, 281] on td "116-SlackbuieNorth" at bounding box center [404, 281] width 248 height 24
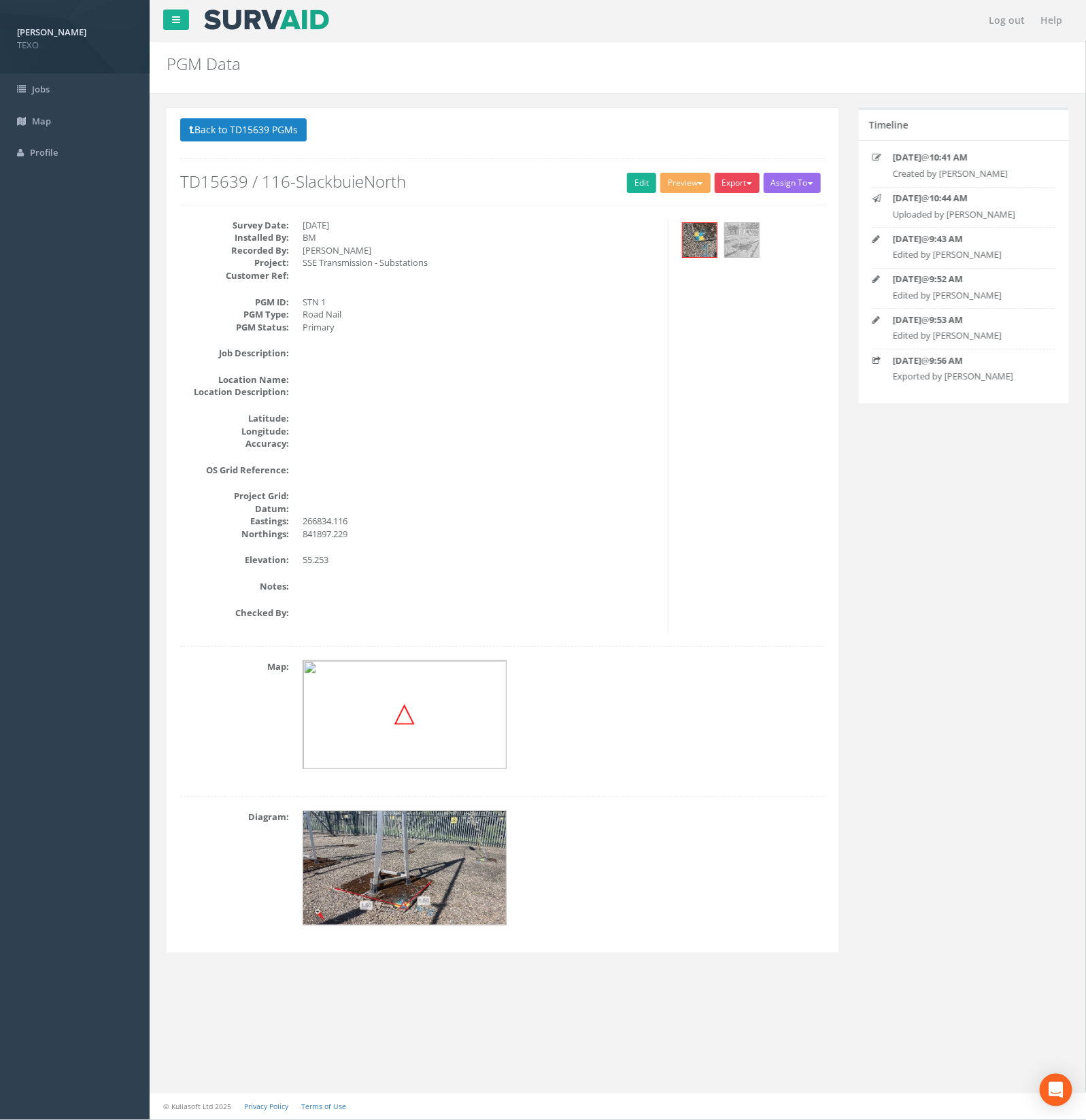
click at [743, 191] on button "Export" at bounding box center [737, 183] width 45 height 20
click at [719, 432] on link "SurvAid Generic Grid" at bounding box center [707, 435] width 107 height 21
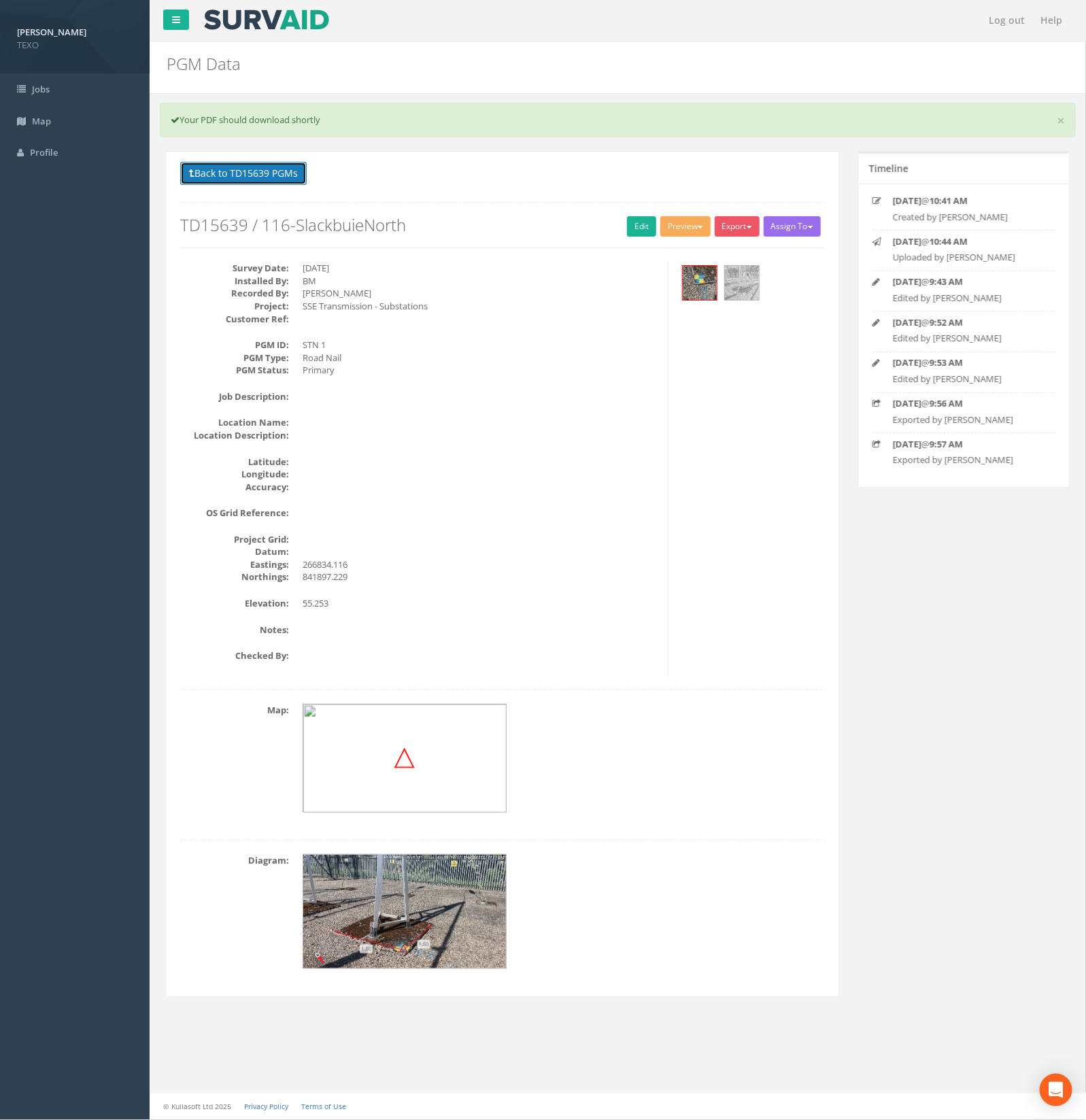
click at [260, 175] on button "Back to TD15639 PGMs" at bounding box center [244, 173] width 126 height 23
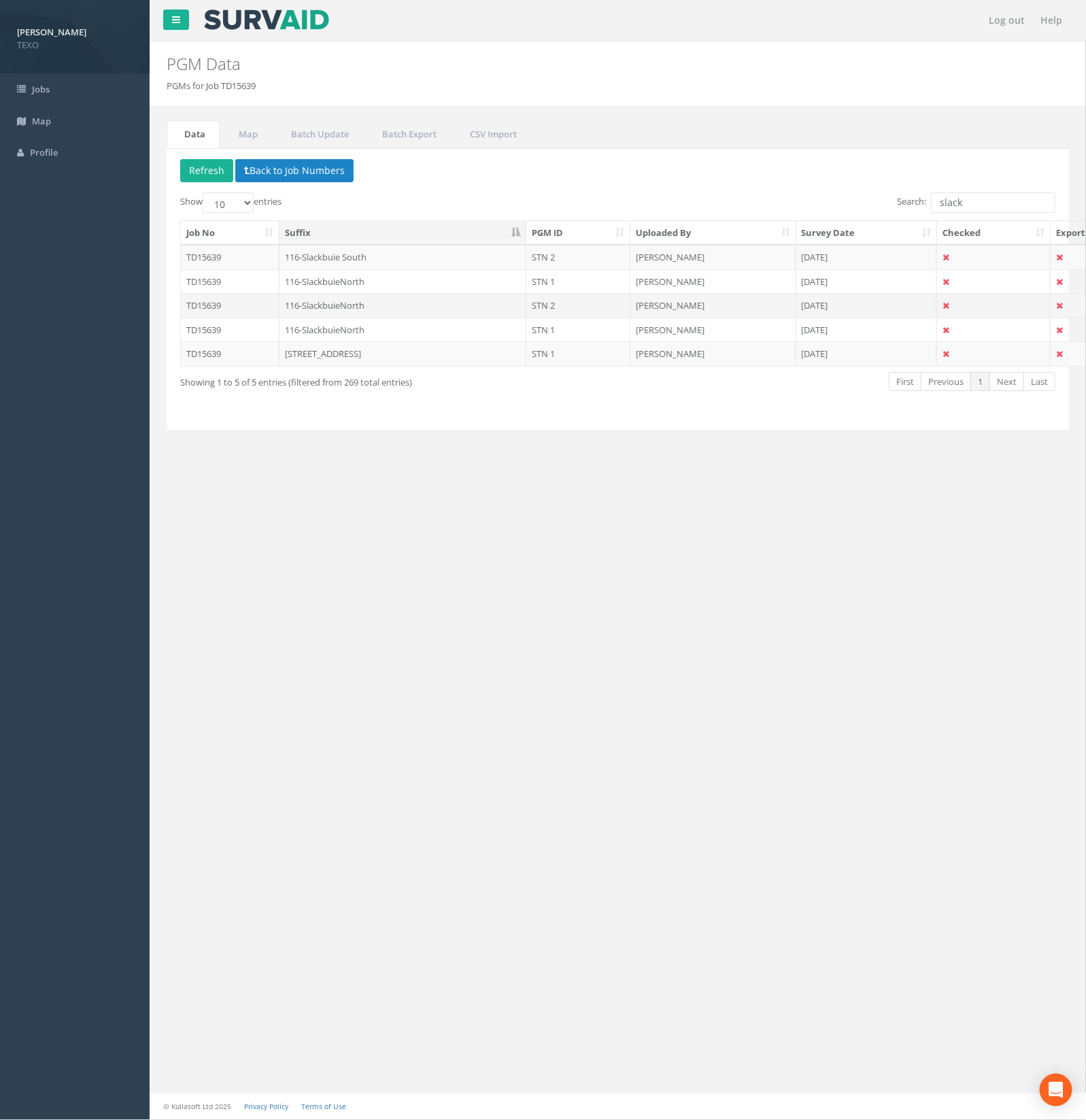
click at [331, 304] on td "116-SlackbuieNorth" at bounding box center [404, 305] width 248 height 24
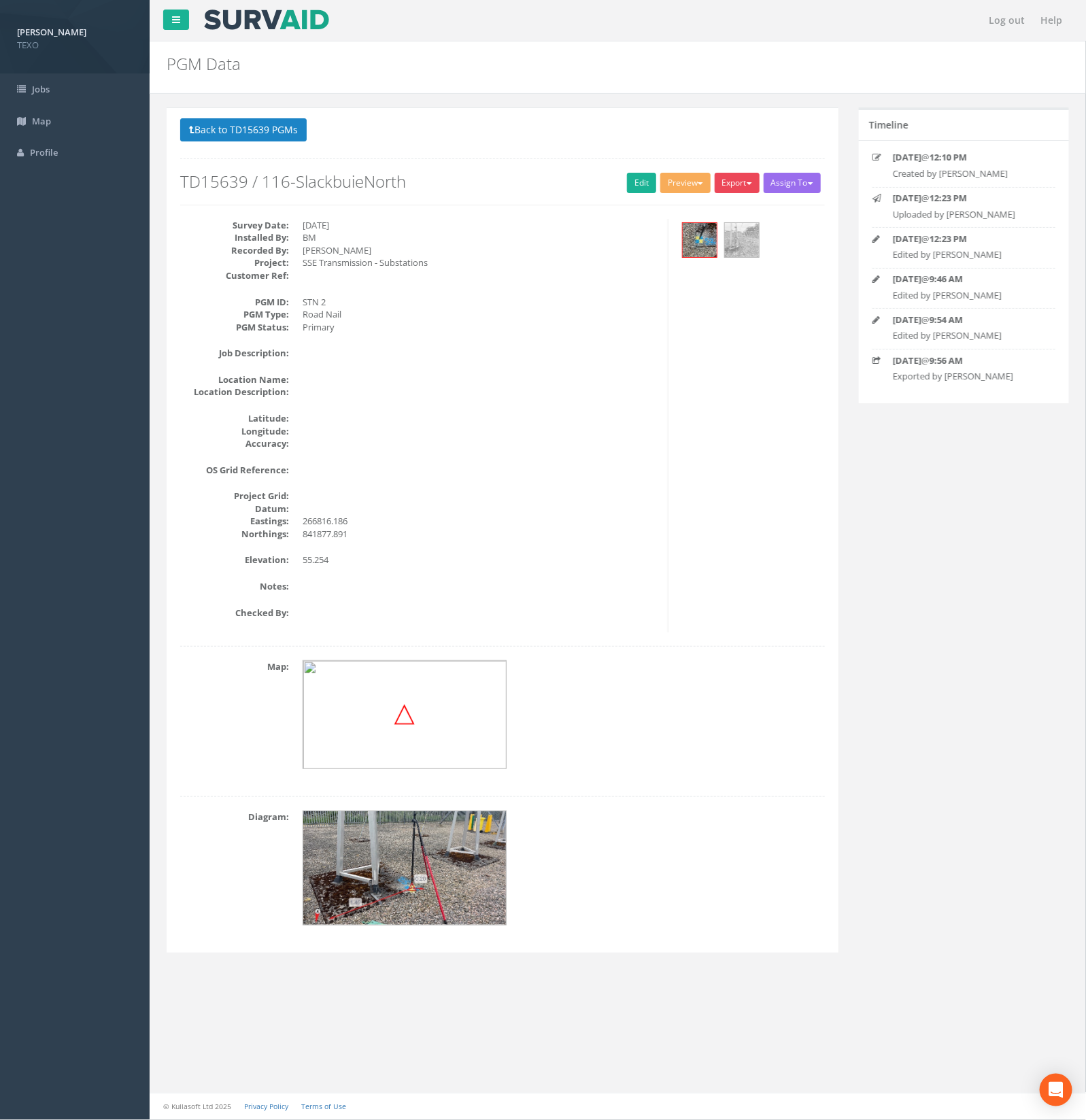
click at [739, 178] on button "Export" at bounding box center [737, 183] width 45 height 20
click at [712, 430] on link "SurvAid Generic Grid" at bounding box center [707, 435] width 107 height 21
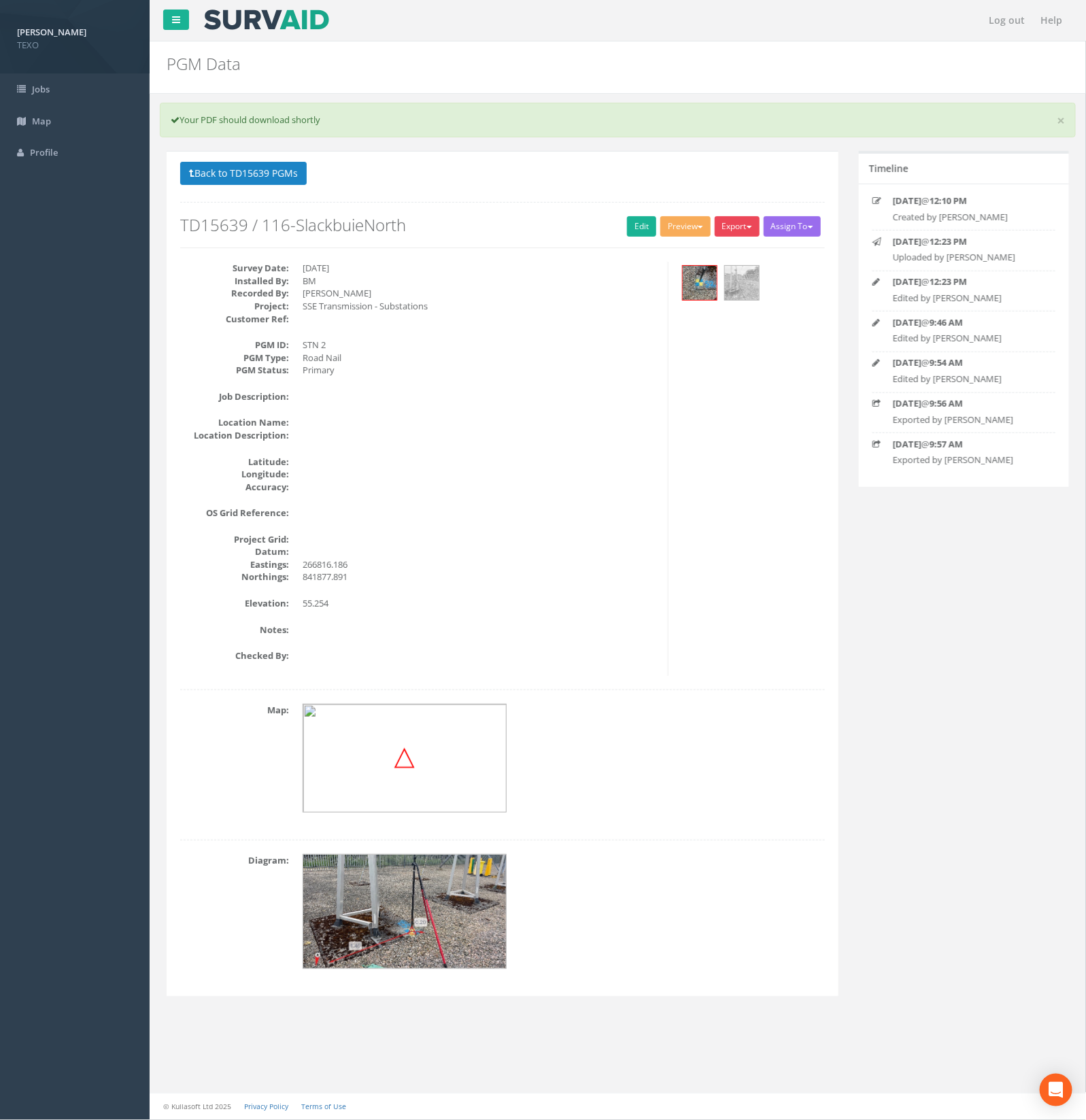
click at [738, 232] on button "Export" at bounding box center [737, 226] width 45 height 20
click at [702, 474] on link "SurvAid Generic Grid" at bounding box center [707, 479] width 107 height 21
